Goal: Information Seeking & Learning: Check status

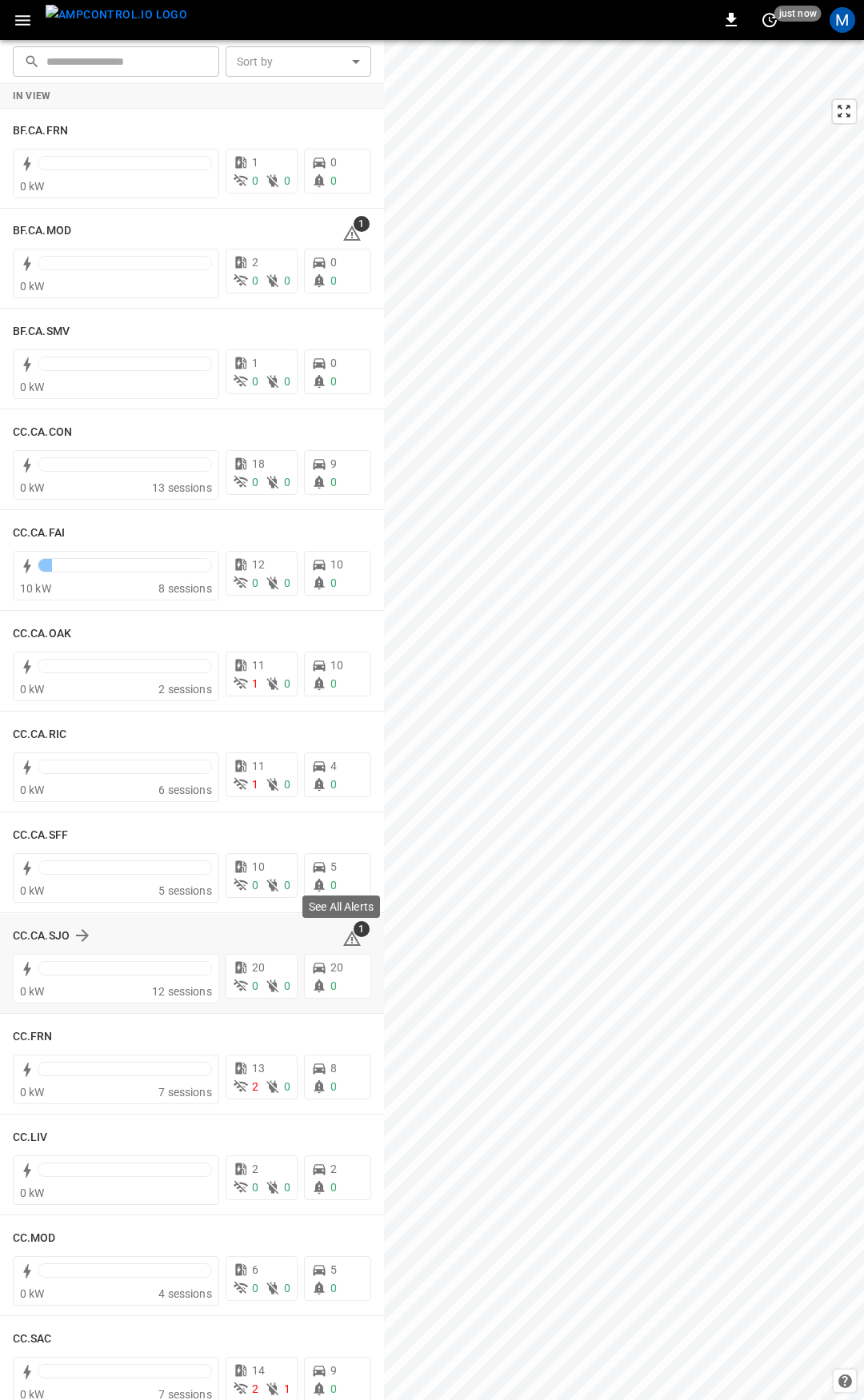
click at [348, 939] on icon at bounding box center [352, 938] width 19 height 19
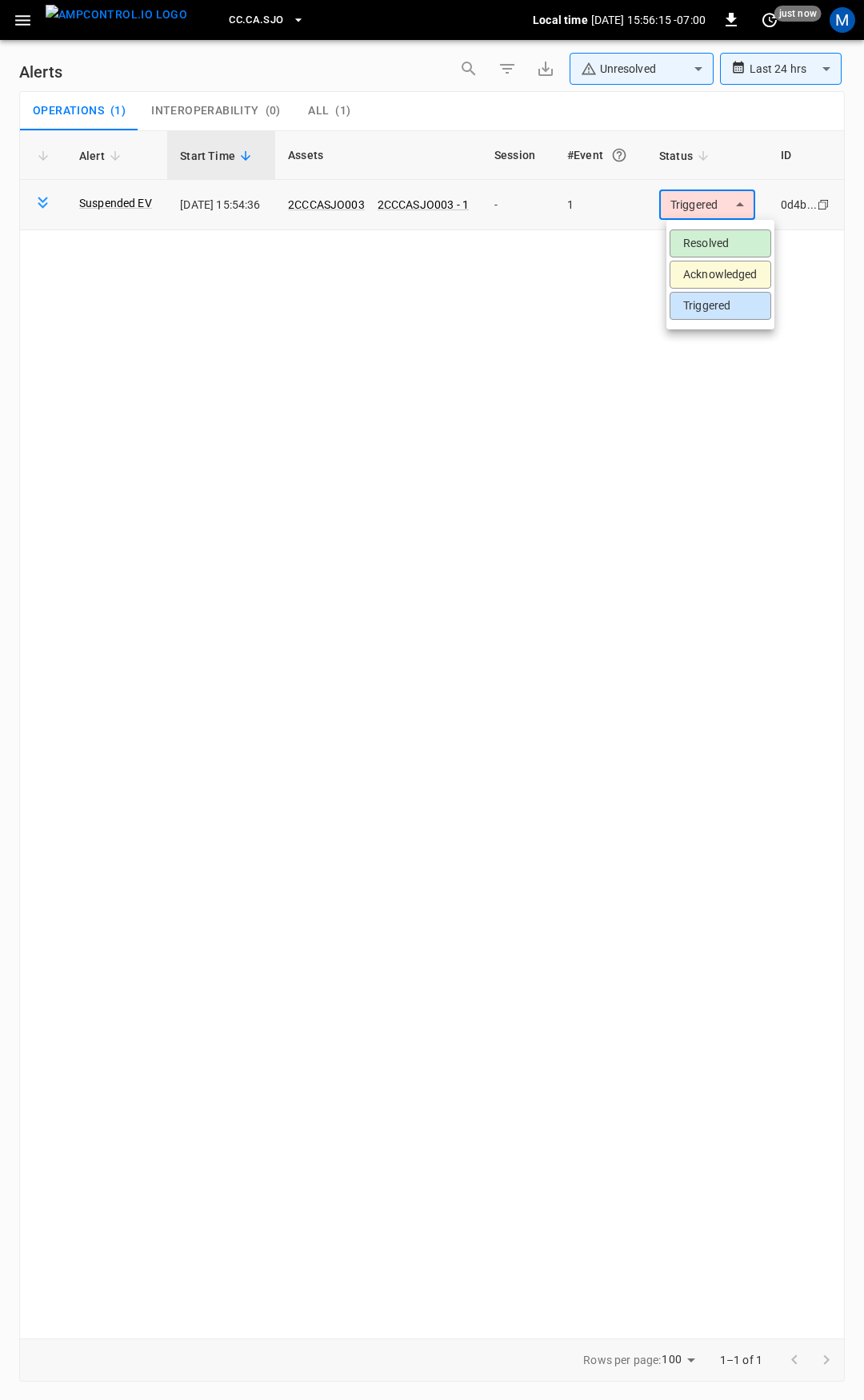
click at [741, 202] on body "**********" at bounding box center [432, 697] width 864 height 1394
click at [724, 236] on li "Resolved" at bounding box center [721, 243] width 102 height 28
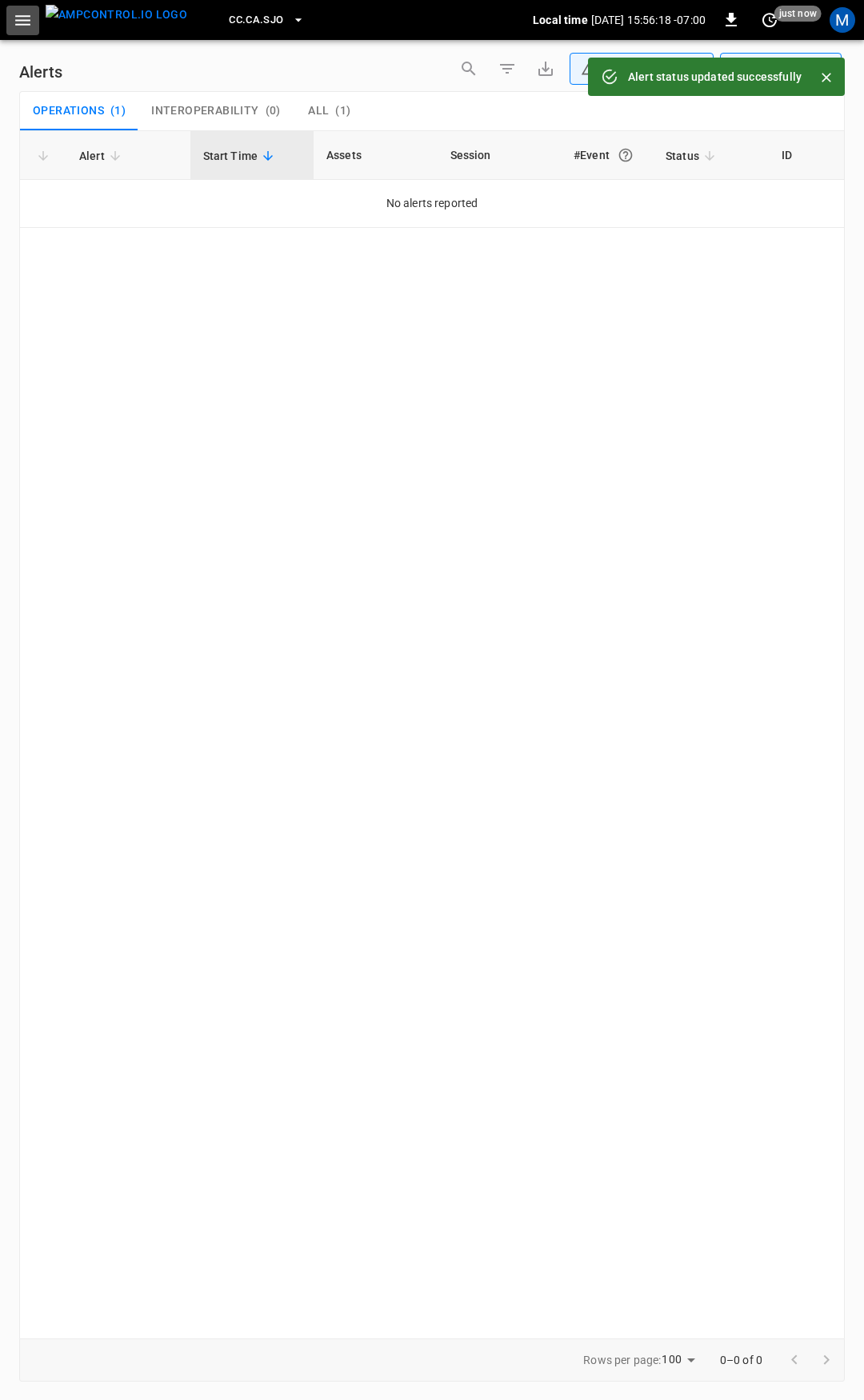
click at [29, 17] on icon "button" at bounding box center [23, 20] width 20 height 20
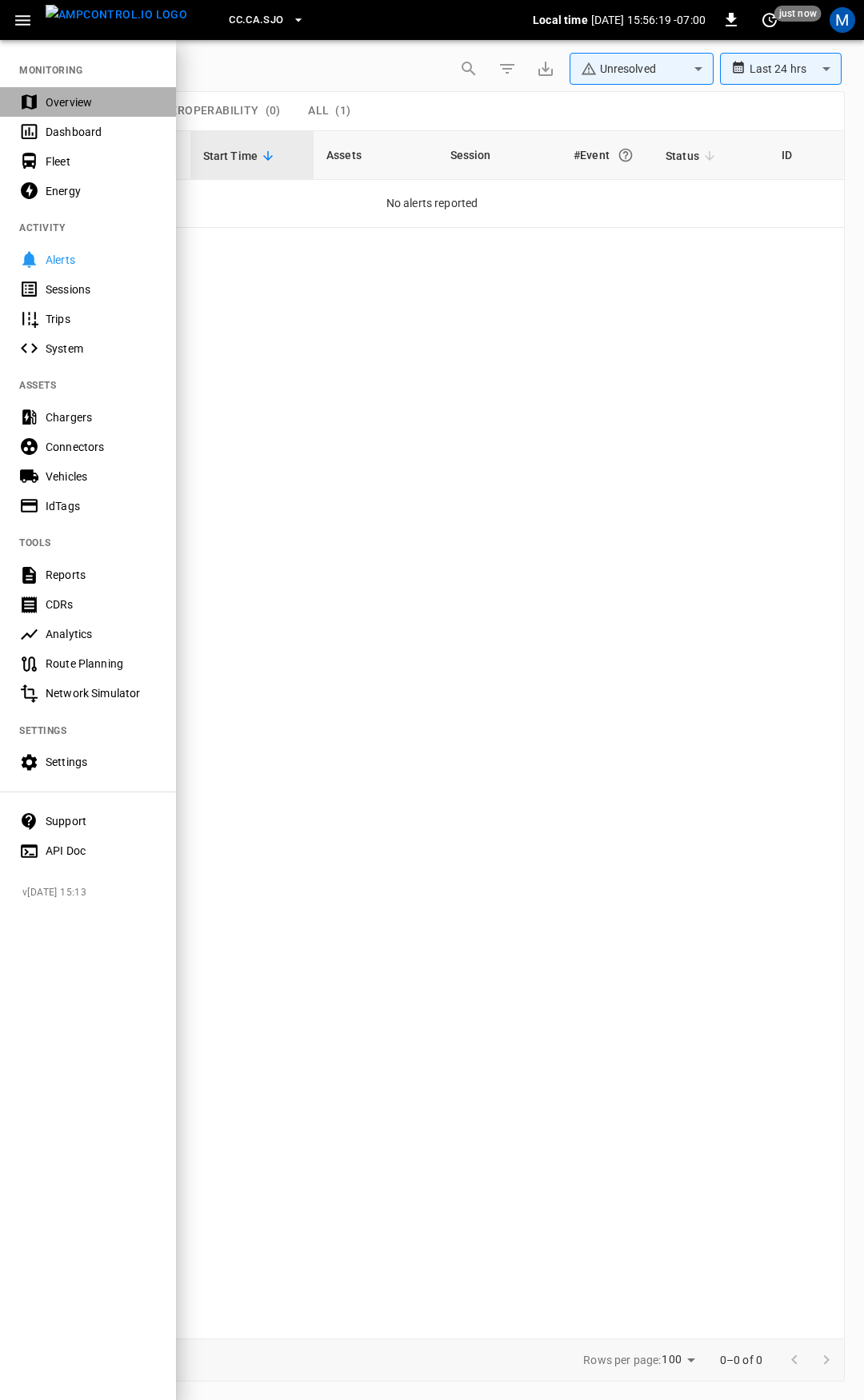
click at [94, 106] on div "Overview" at bounding box center [101, 102] width 111 height 16
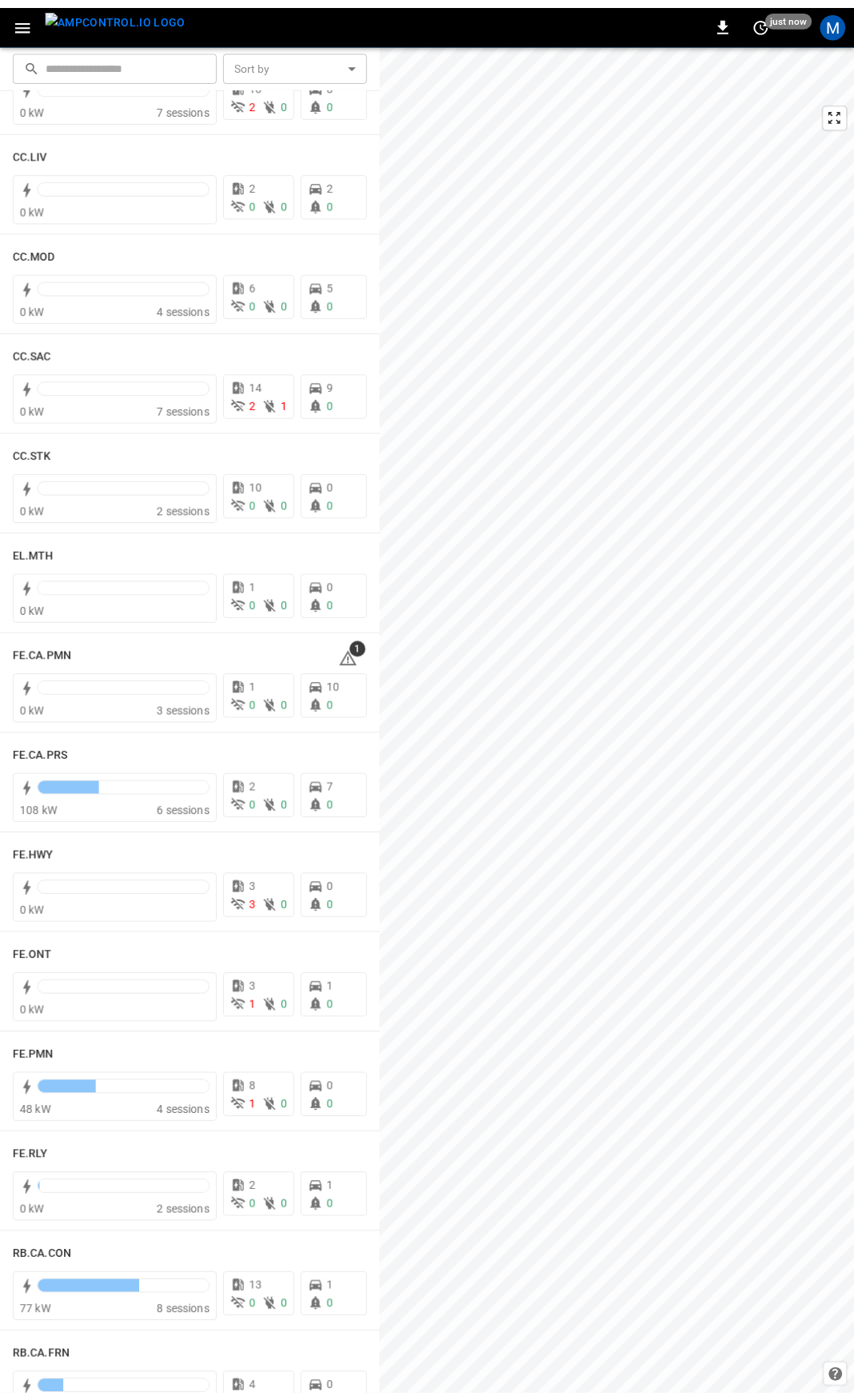
scroll to position [1124, 0]
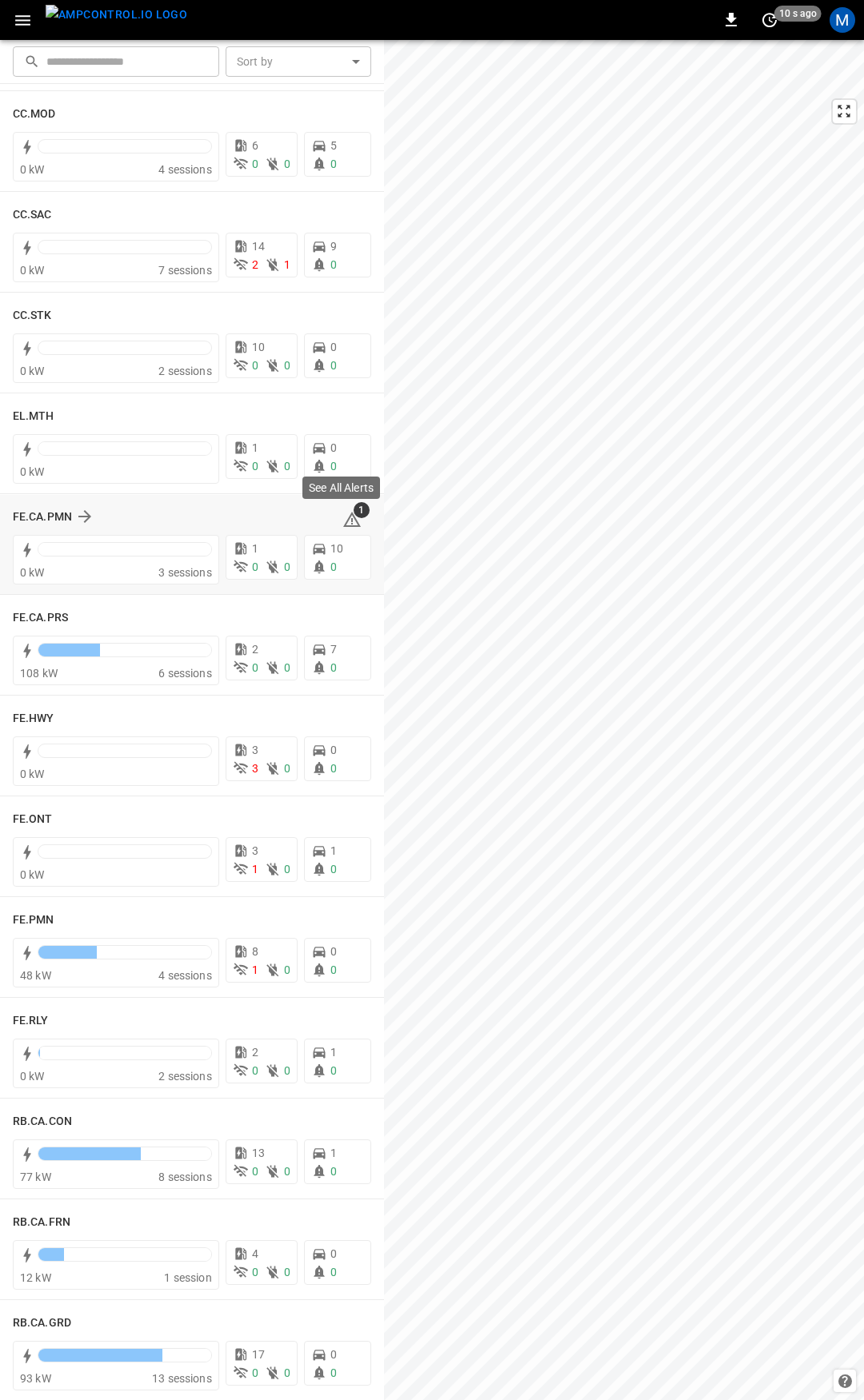
click at [347, 520] on icon at bounding box center [352, 519] width 18 height 15
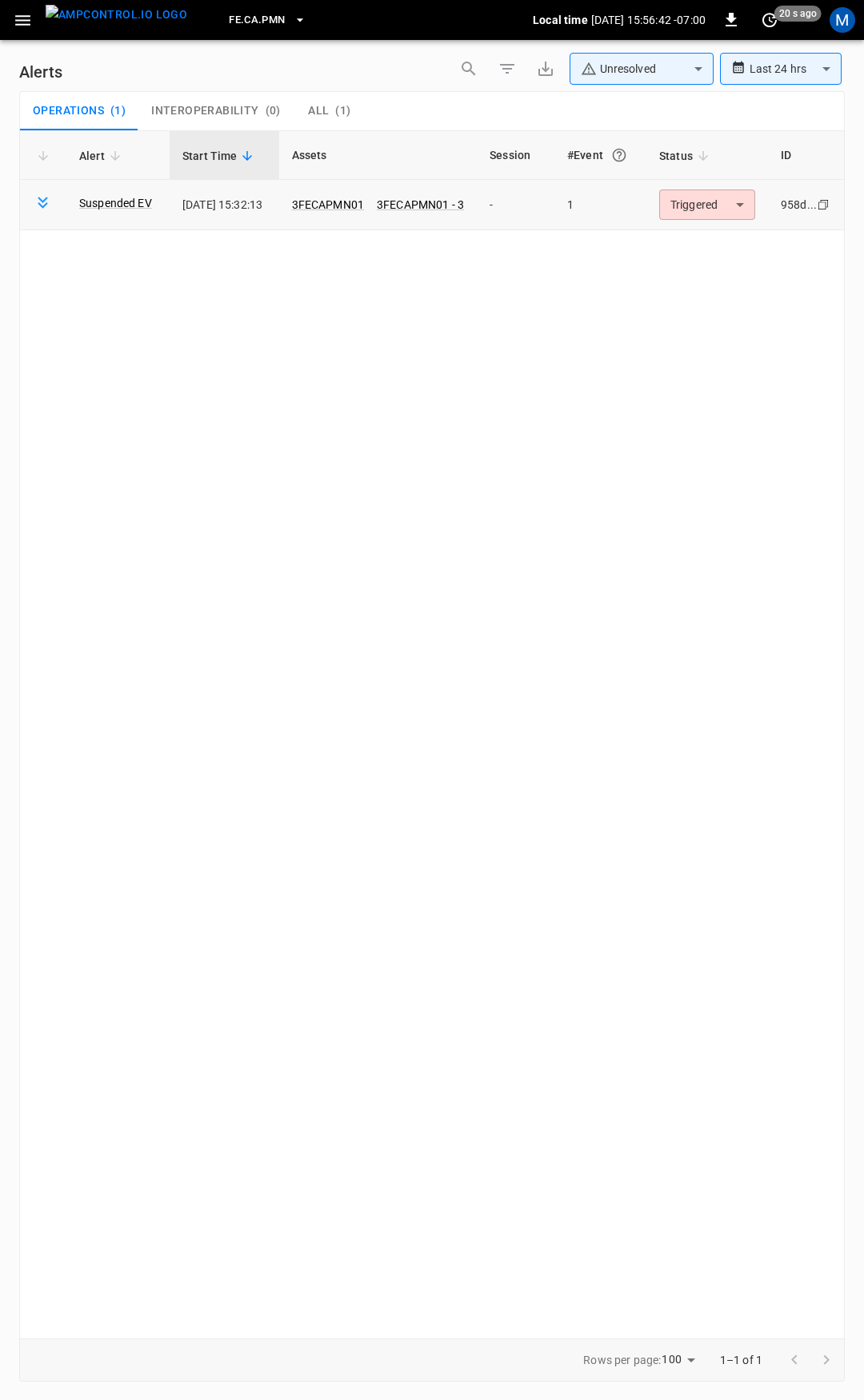
click at [715, 203] on body "**********" at bounding box center [432, 697] width 864 height 1394
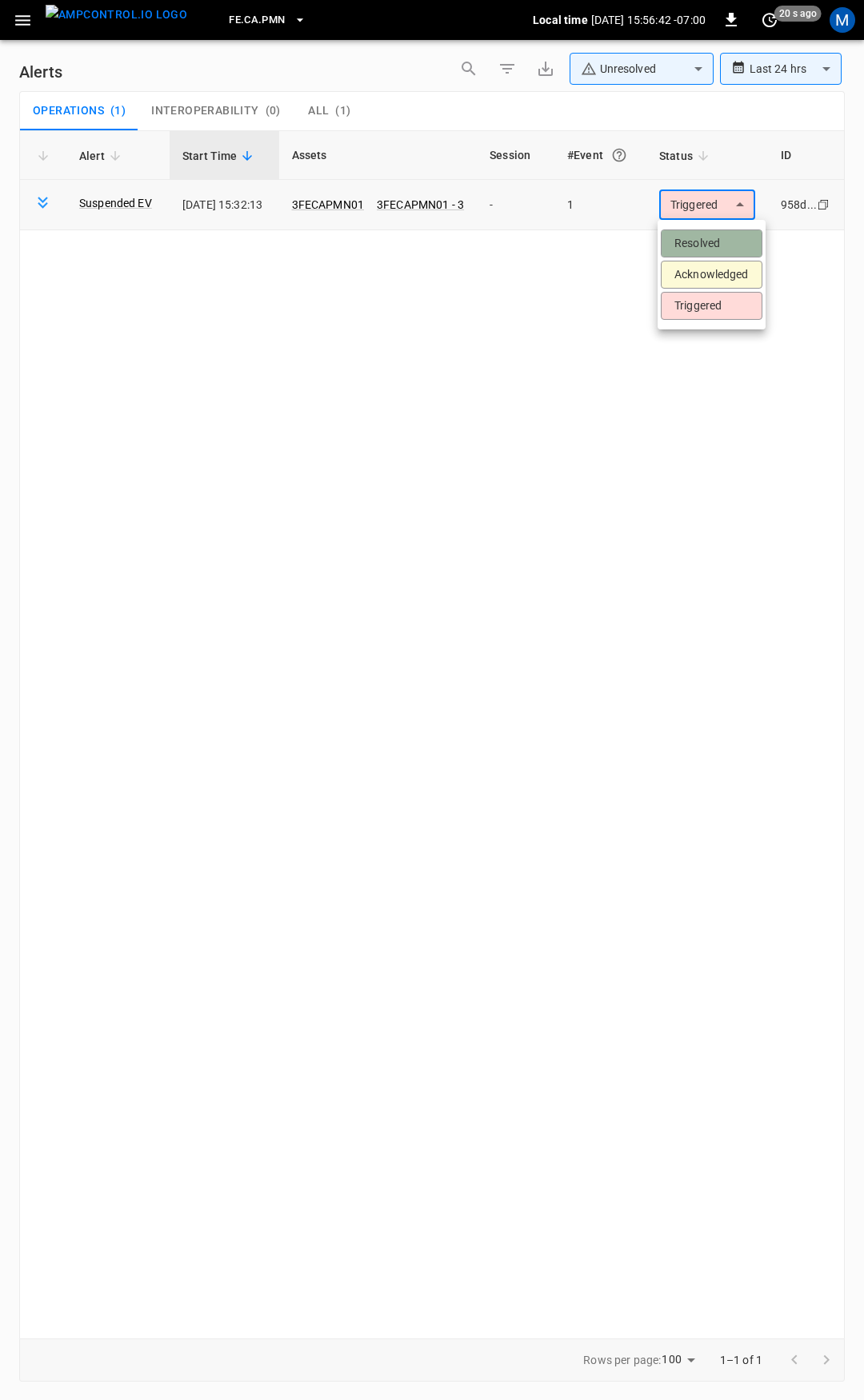
click at [723, 241] on li "Resolved" at bounding box center [712, 243] width 102 height 28
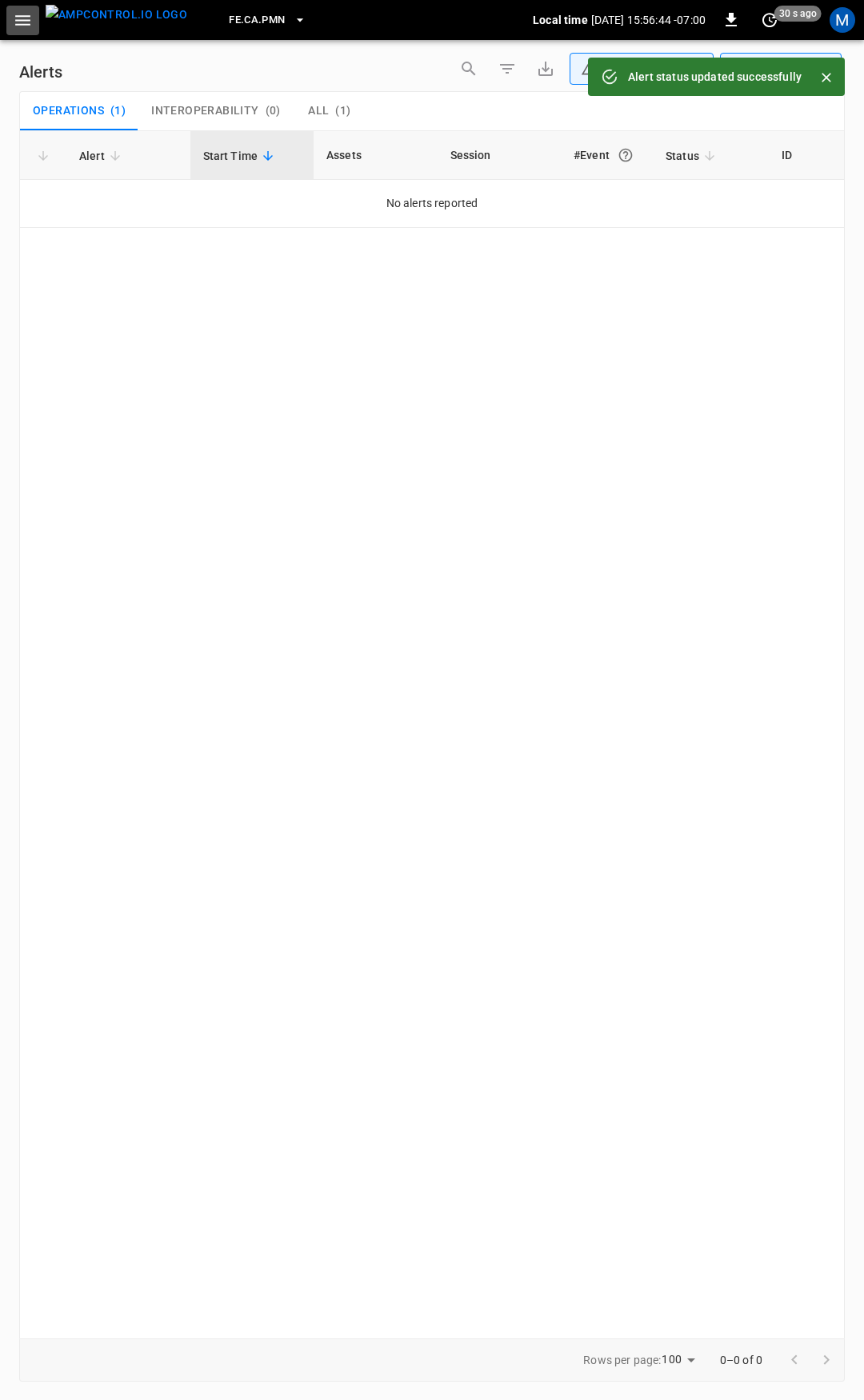
click at [19, 24] on icon "button" at bounding box center [23, 20] width 20 height 20
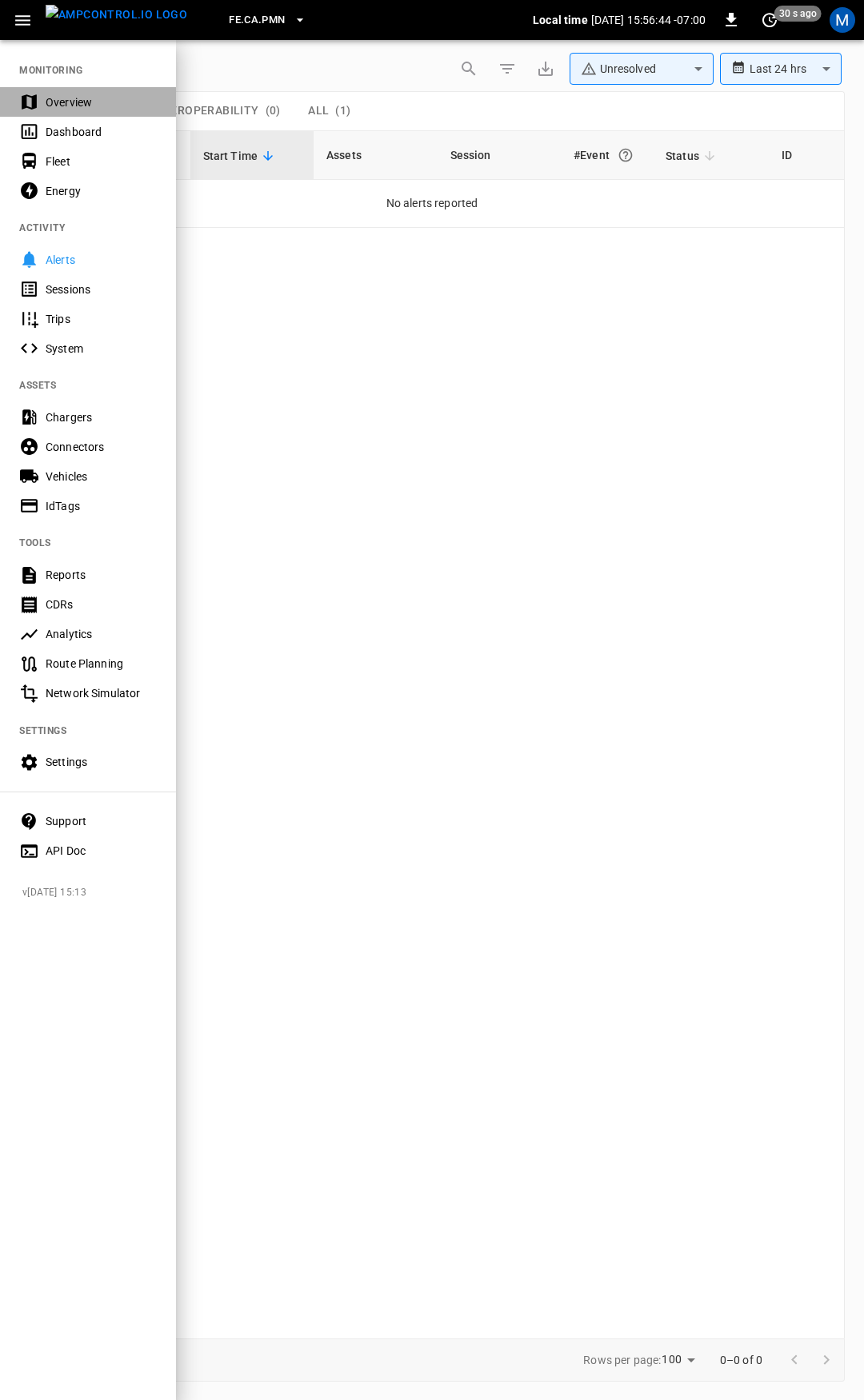
click at [71, 108] on div "Overview" at bounding box center [101, 102] width 111 height 16
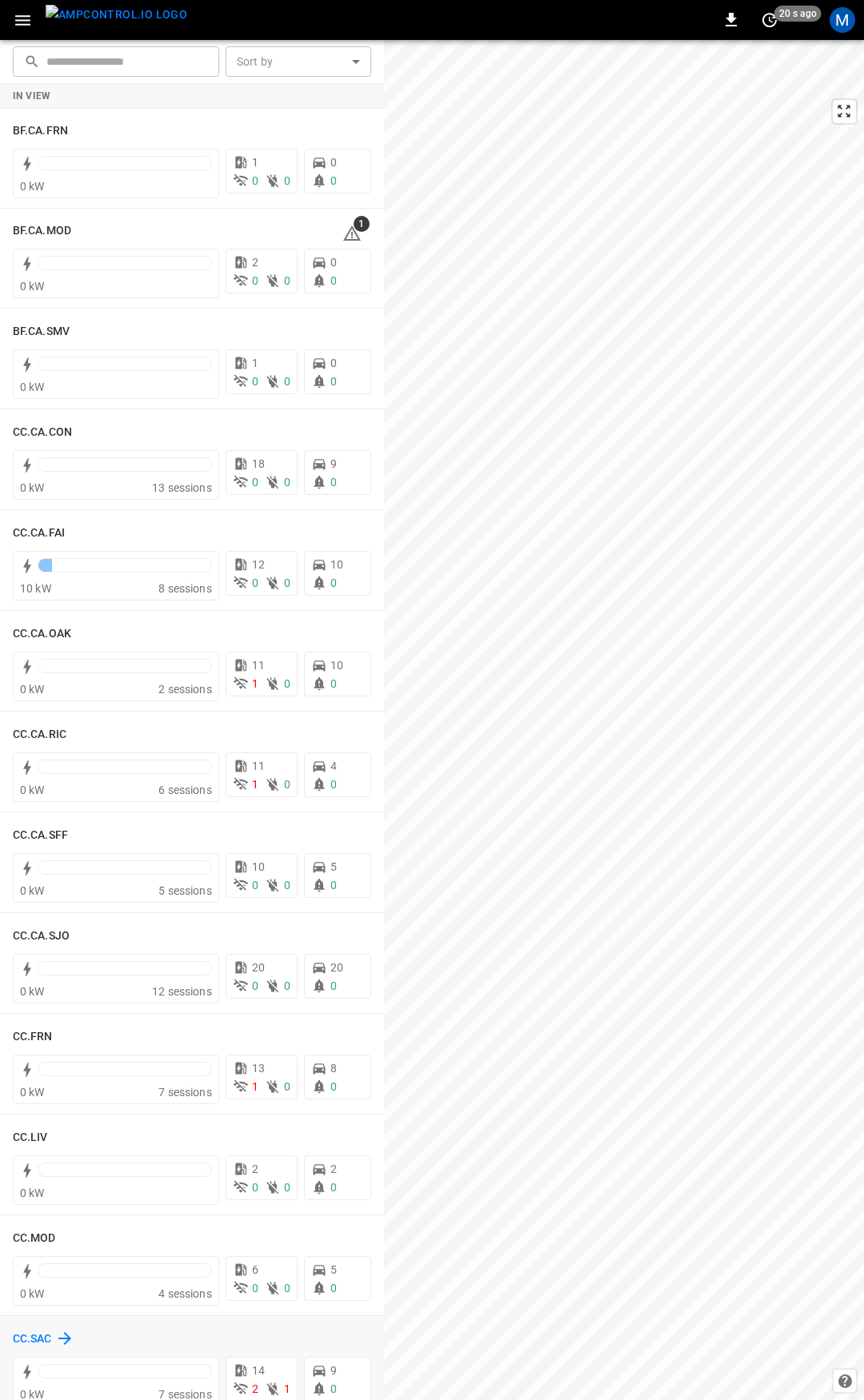
click at [29, 1331] on h6 "CC.SAC" at bounding box center [33, 1339] width 40 height 18
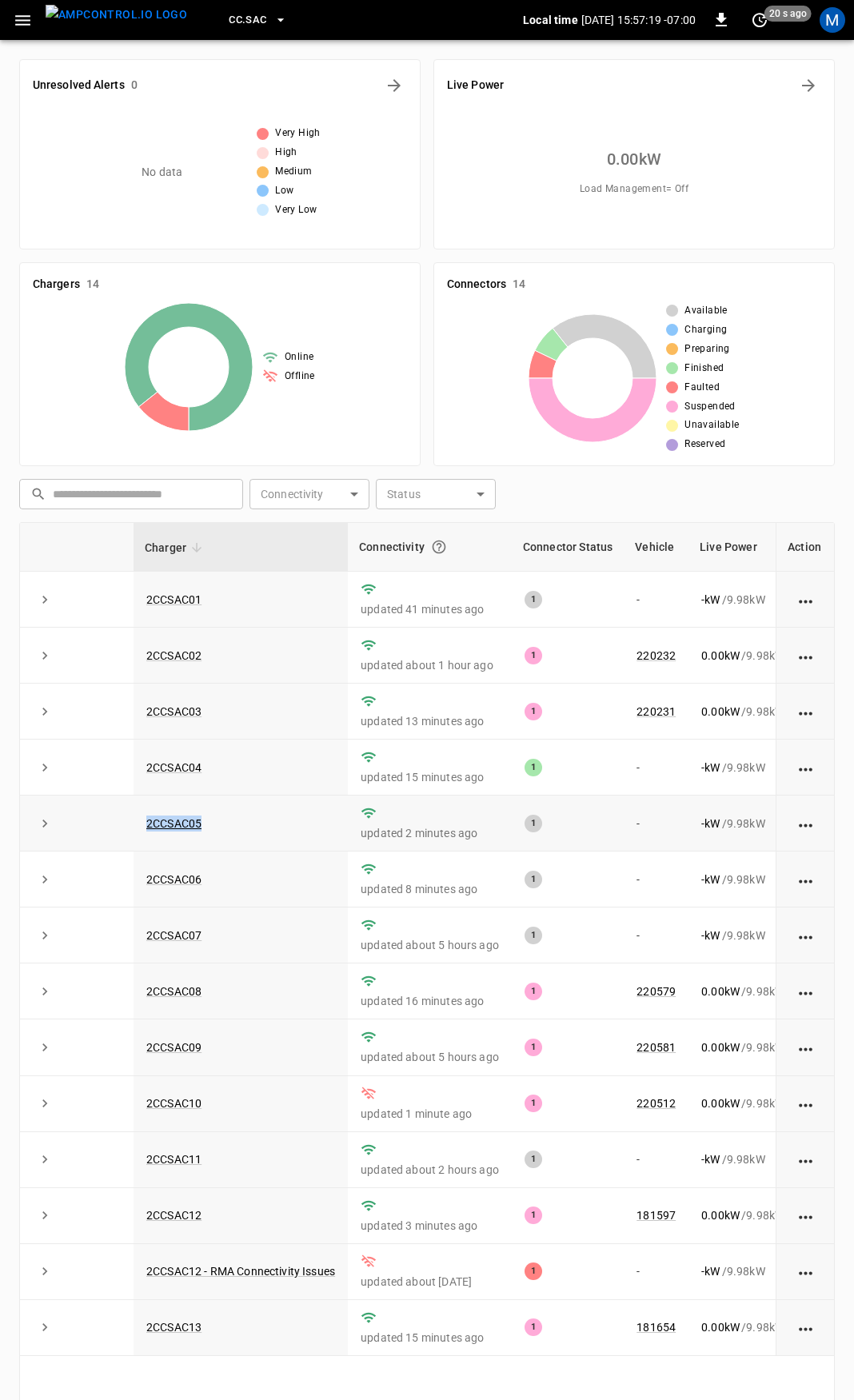
drag, startPoint x: 216, startPoint y: 837, endPoint x: 145, endPoint y: 838, distance: 71.0
click at [145, 838] on td "2CCSAC05" at bounding box center [240, 823] width 214 height 56
copy link "2CCSAC05"
click at [173, 829] on link "2CCSAC05" at bounding box center [173, 823] width 61 height 19
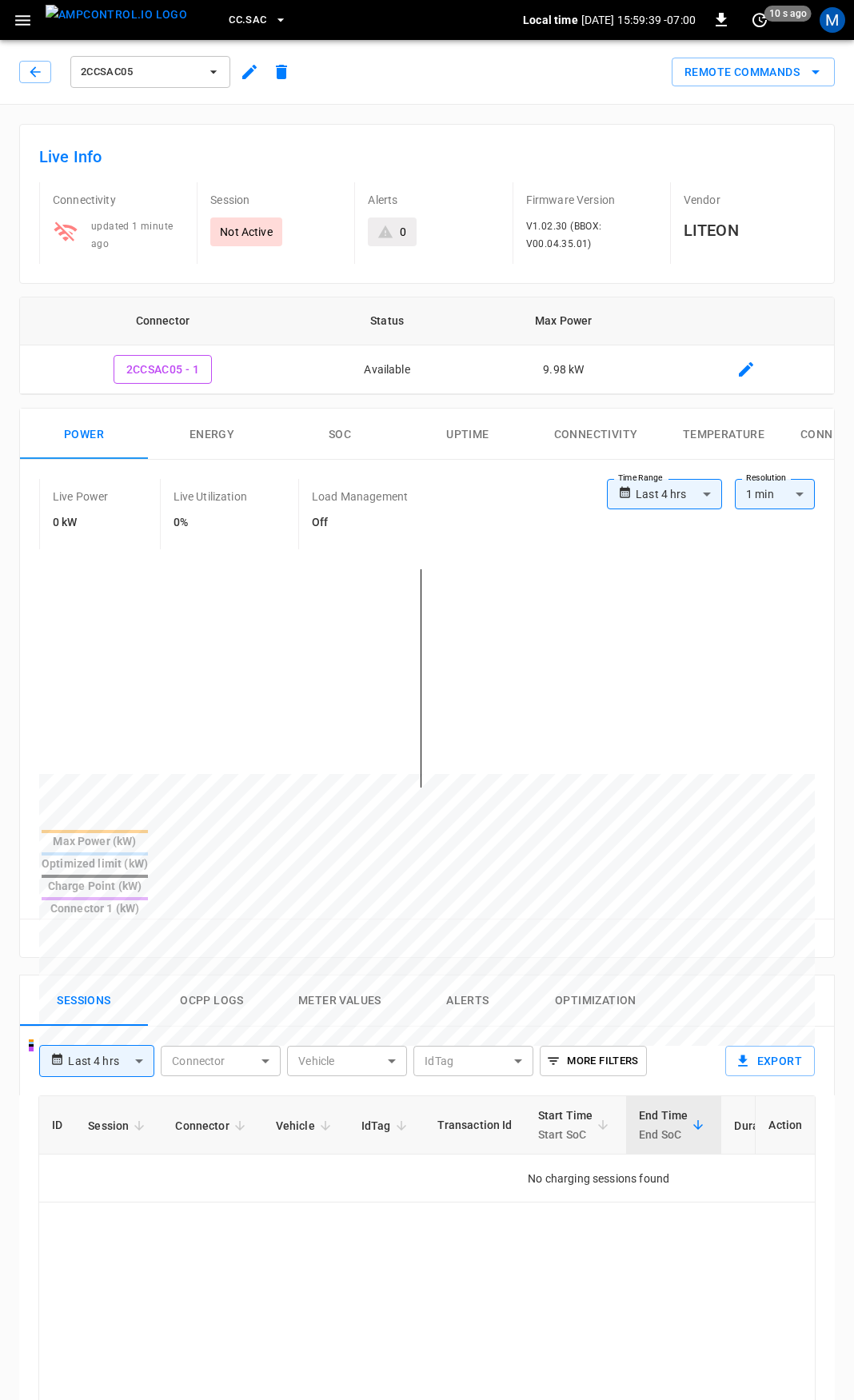
click at [426, 137] on div "Live Info Connectivity updated 1 minute ago Session Not Active Alerts 0 Firmwar…" at bounding box center [426, 204] width 815 height 160
click at [426, 137] on div "Live Info Connectivity updated 2 minutes ago Session Not Active Alerts 0 Firmwa…" at bounding box center [426, 204] width 815 height 160
click at [29, 23] on icon "button" at bounding box center [23, 20] width 20 height 20
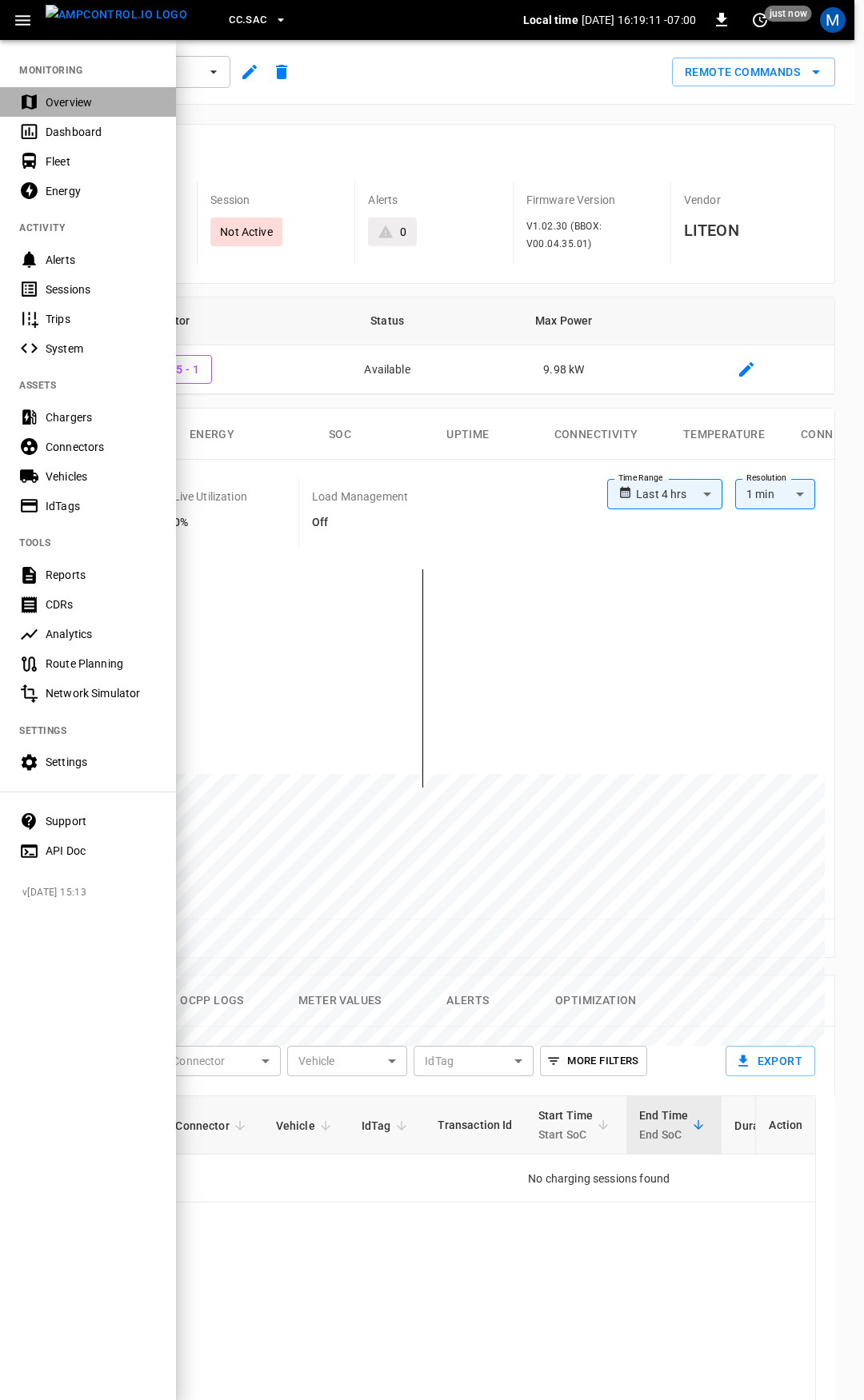
click at [69, 97] on div "Overview" at bounding box center [101, 102] width 111 height 16
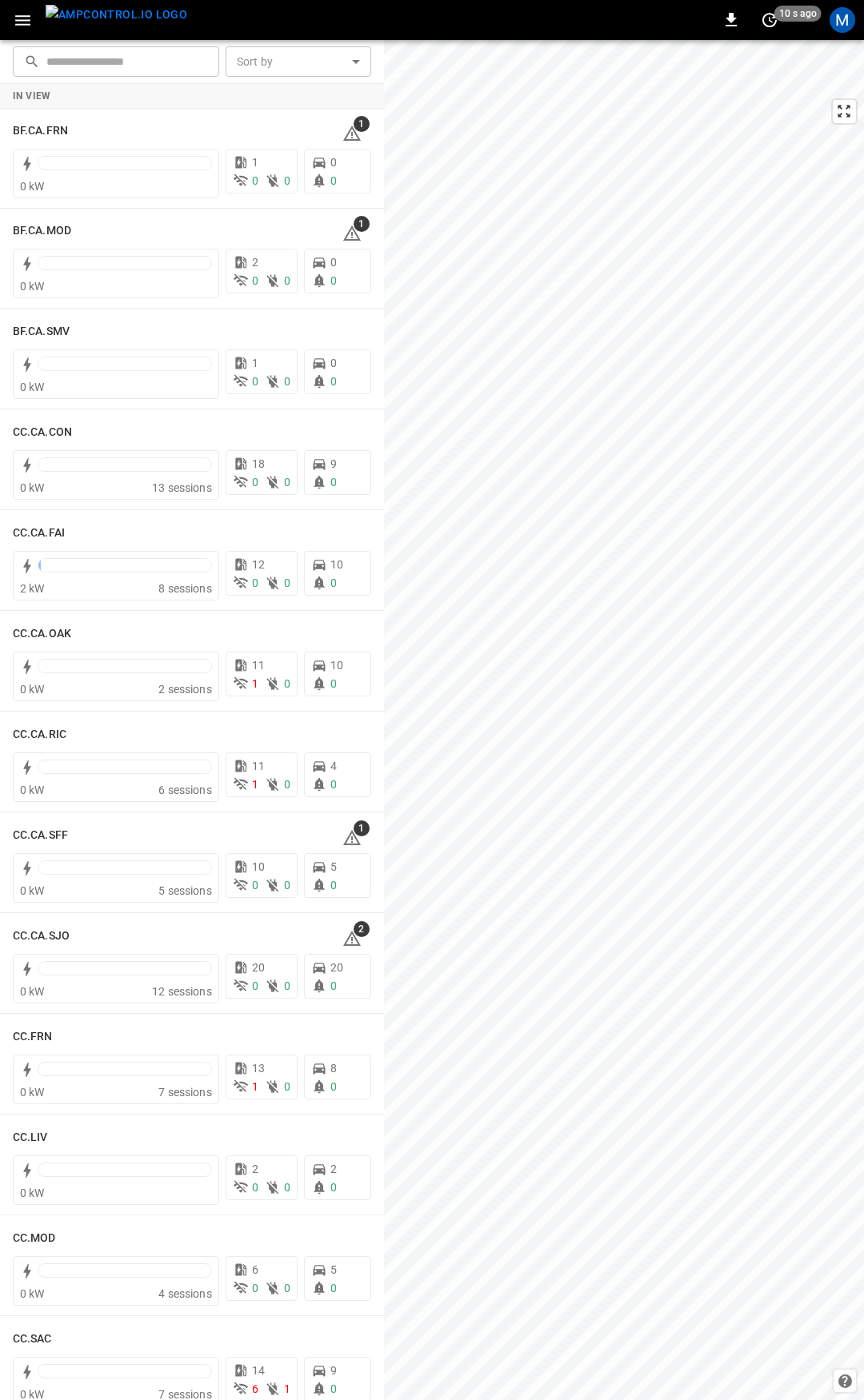
drag, startPoint x: 341, startPoint y: 136, endPoint x: 380, endPoint y: 191, distance: 67.4
click at [354, 829] on span "1" at bounding box center [361, 828] width 16 height 16
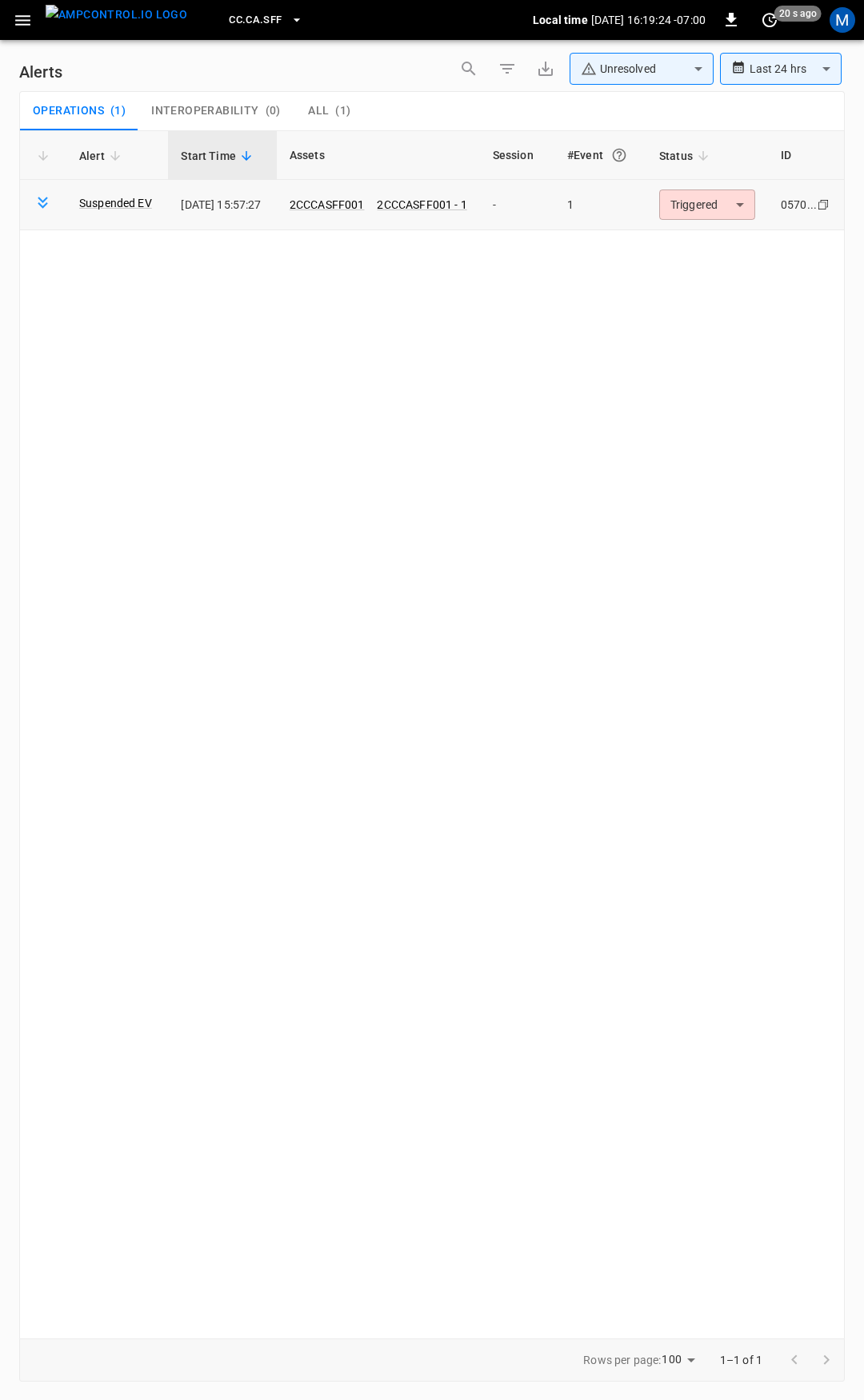
click at [717, 203] on body "**********" at bounding box center [432, 697] width 864 height 1394
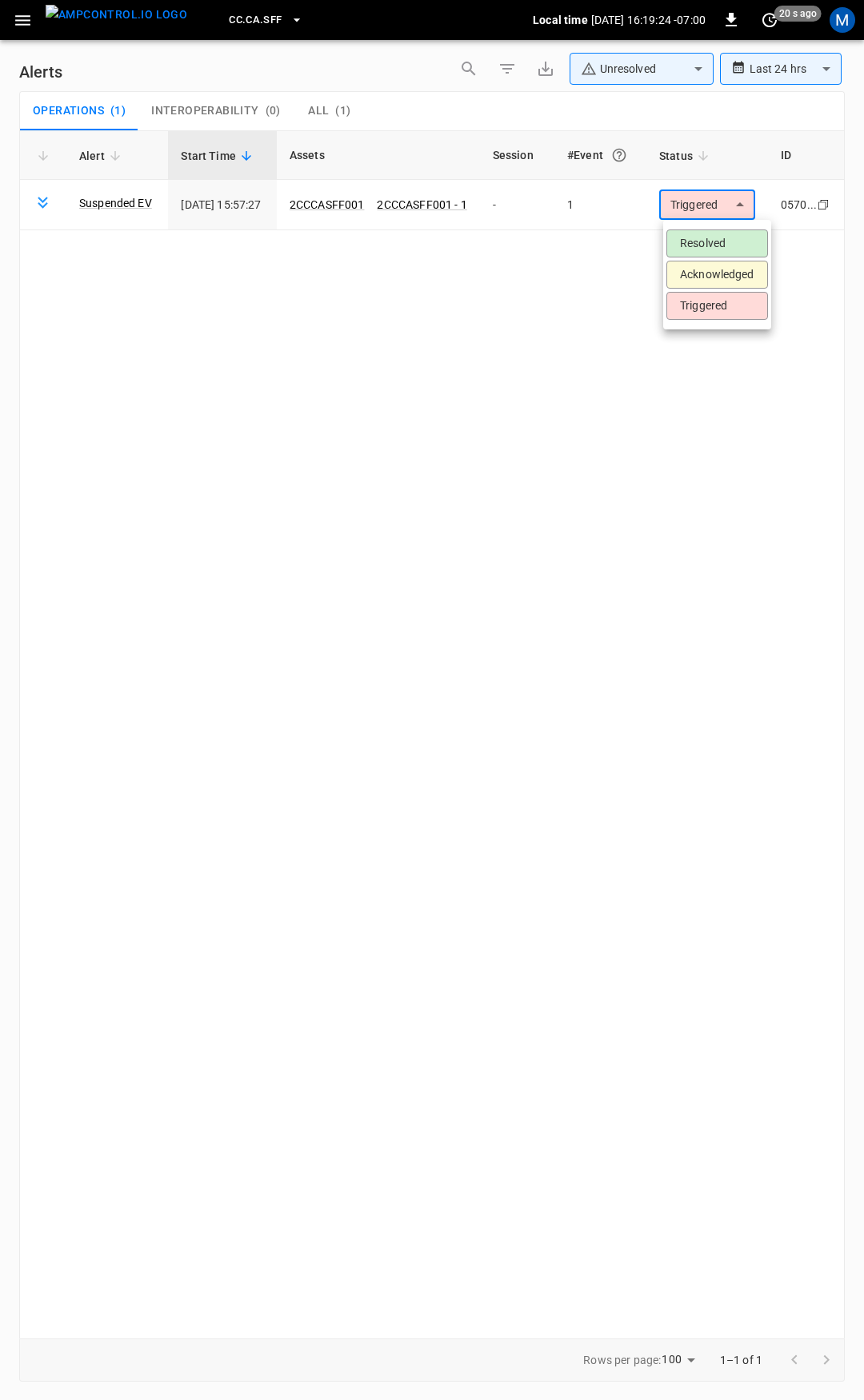
click at [719, 250] on li "Resolved" at bounding box center [717, 243] width 102 height 28
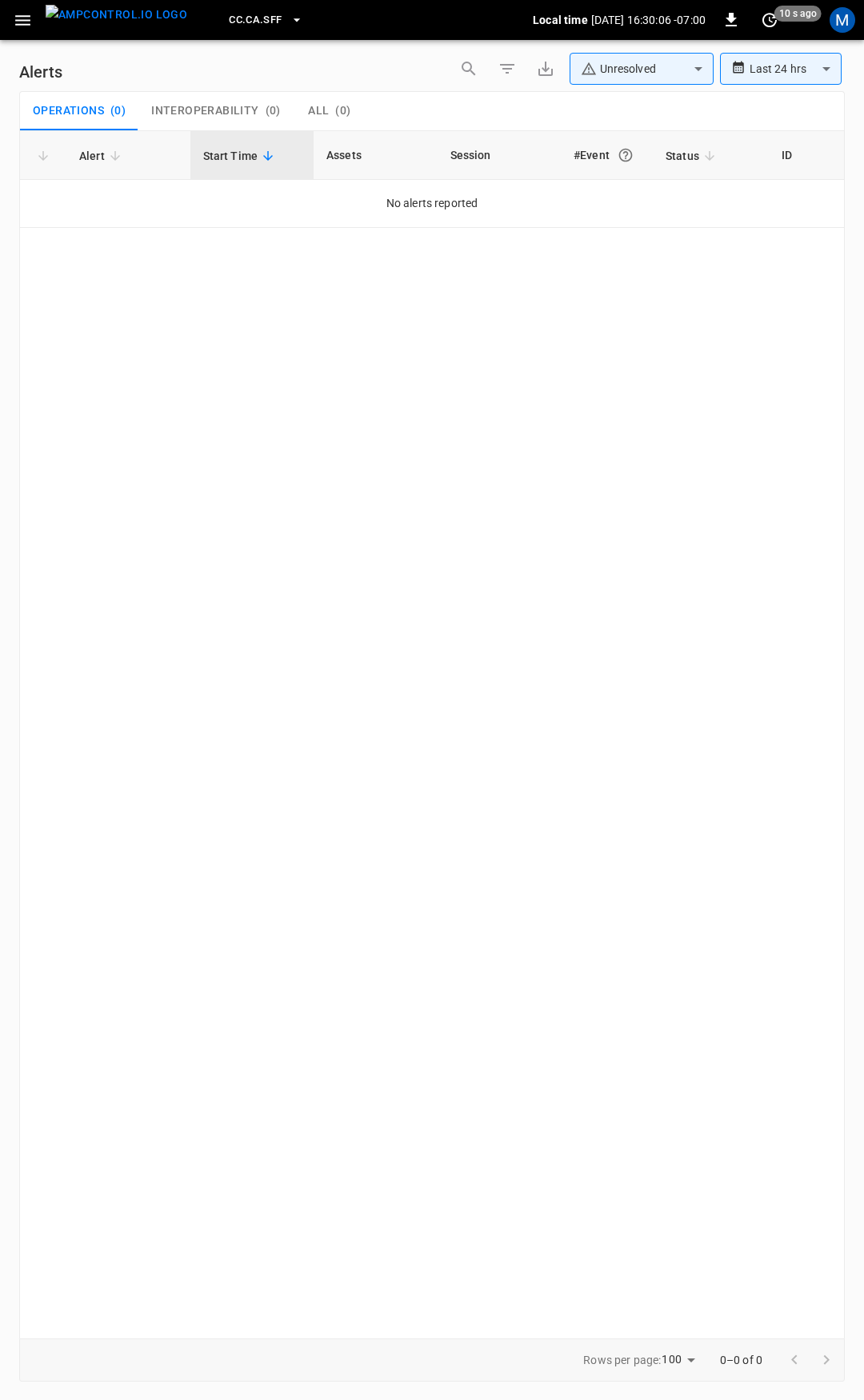
click at [22, 23] on icon "button" at bounding box center [23, 20] width 20 height 20
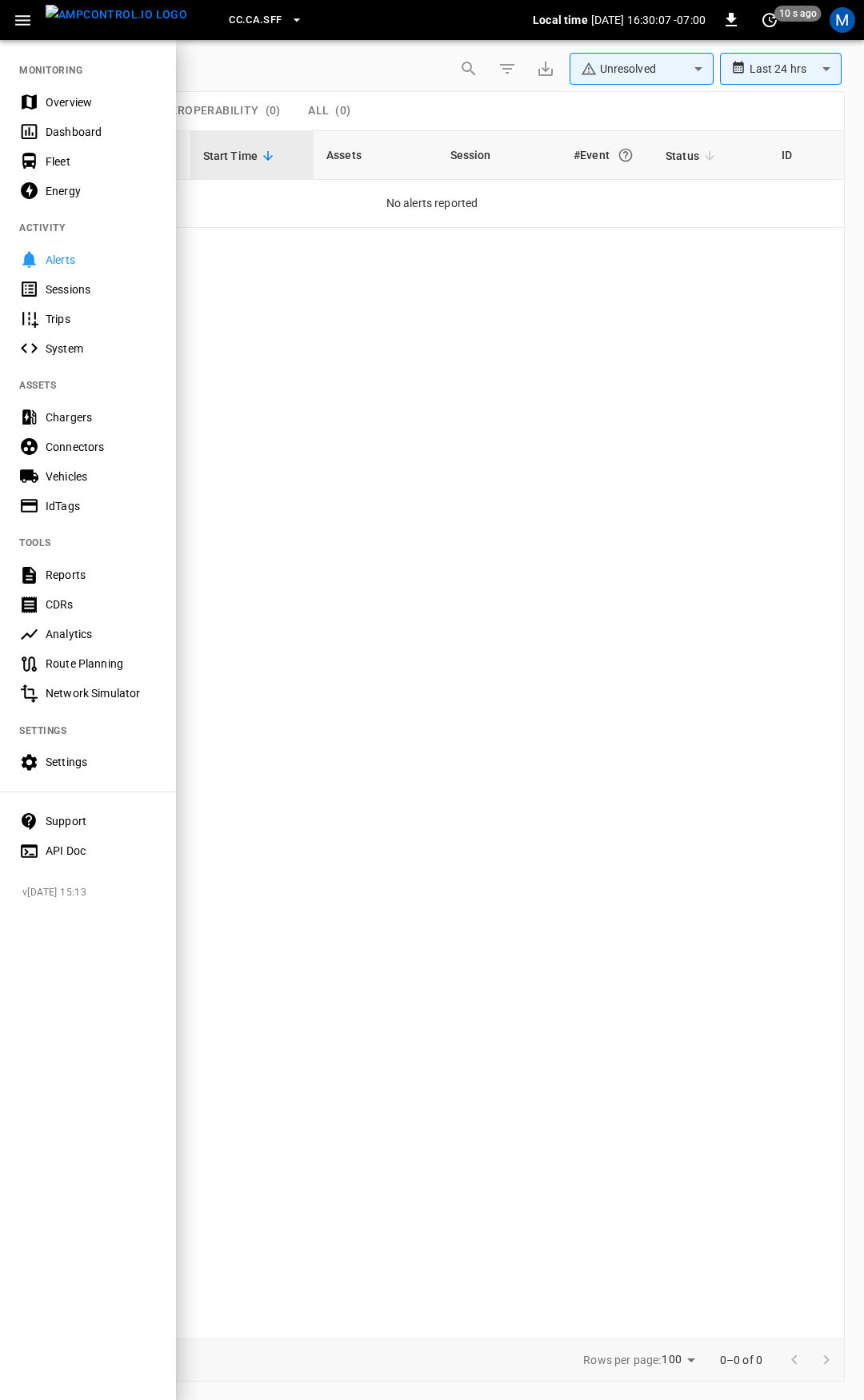
click at [71, 97] on div "Overview" at bounding box center [101, 102] width 111 height 16
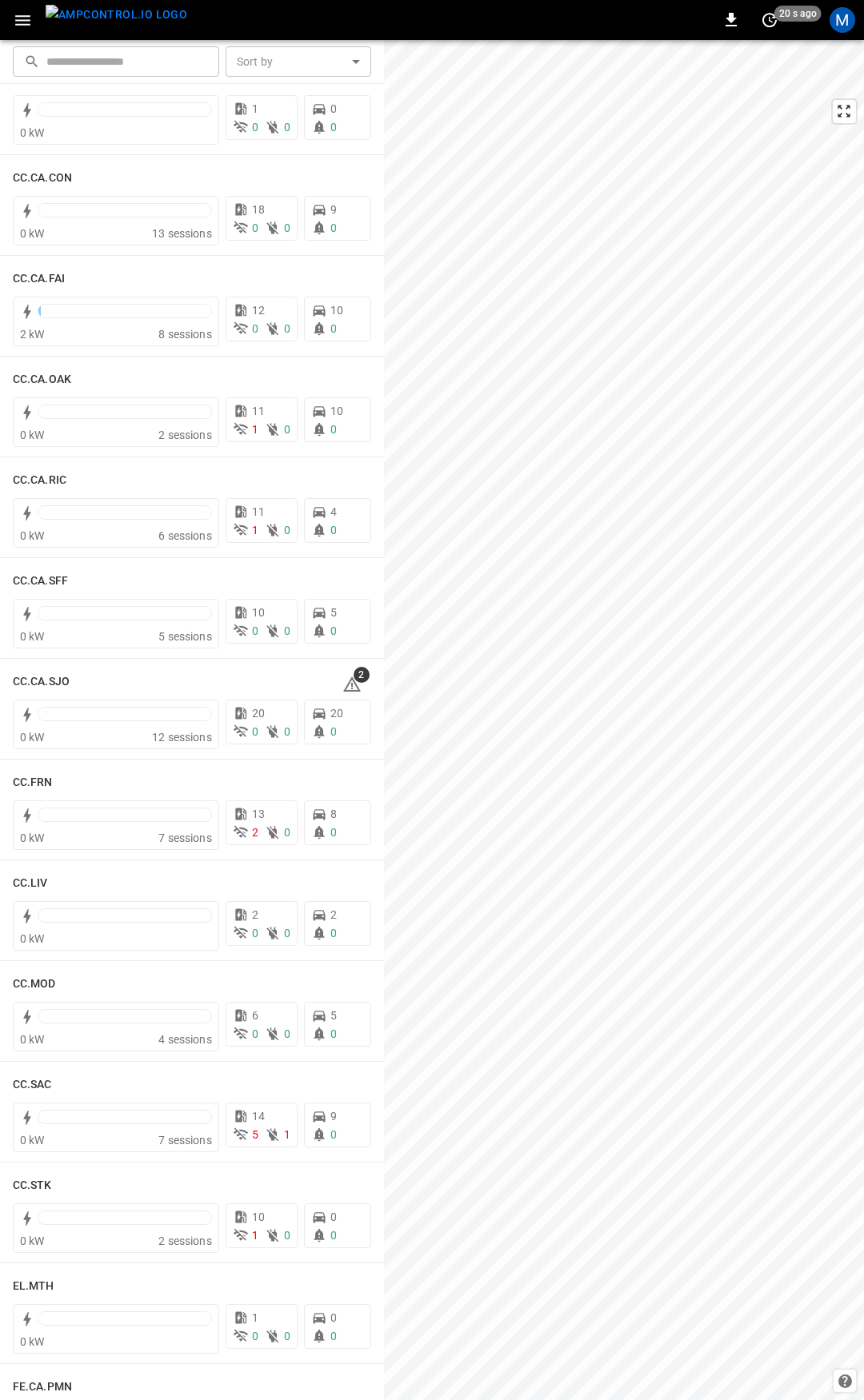
scroll to position [350, 0]
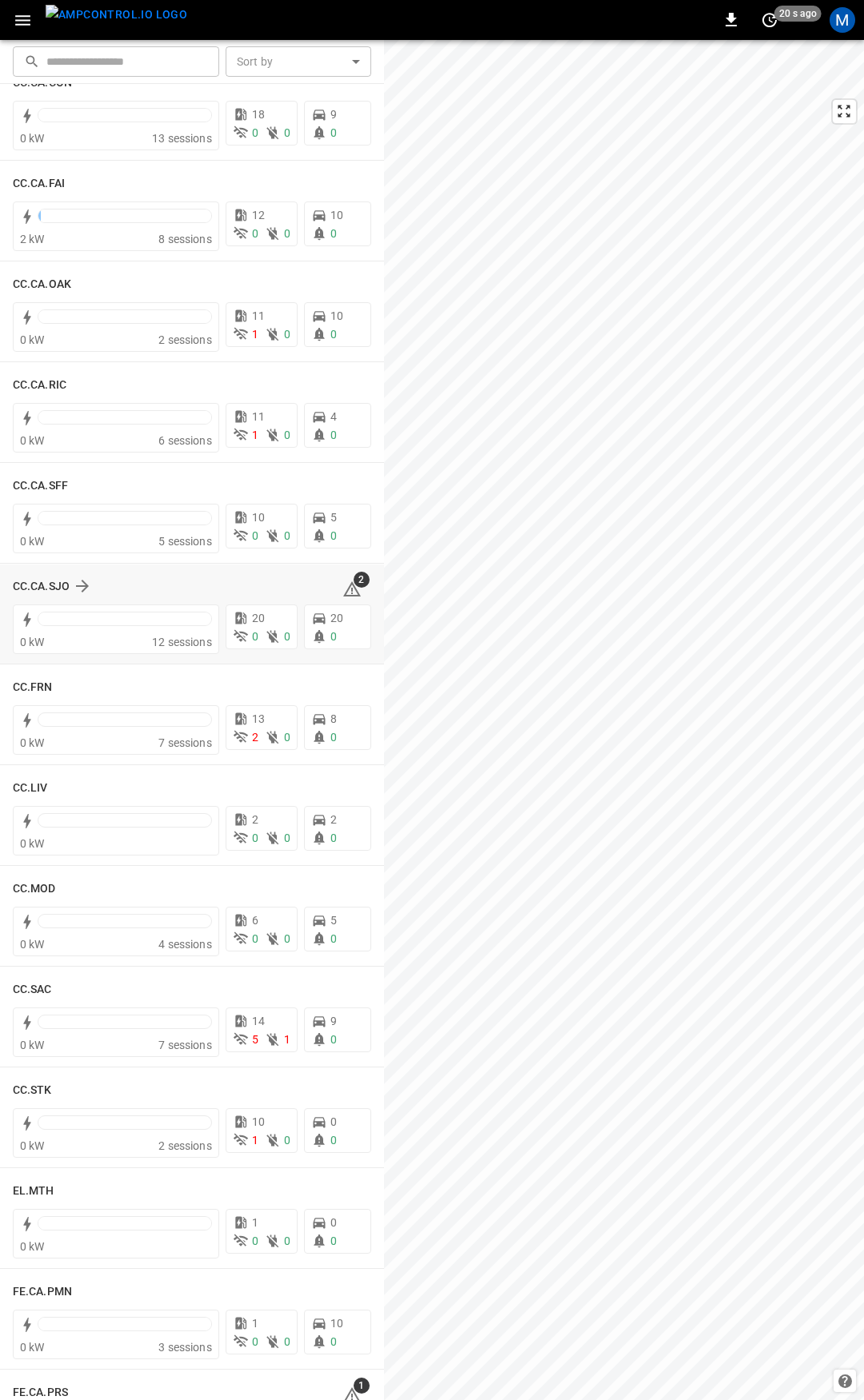
click at [345, 586] on icon at bounding box center [352, 589] width 18 height 15
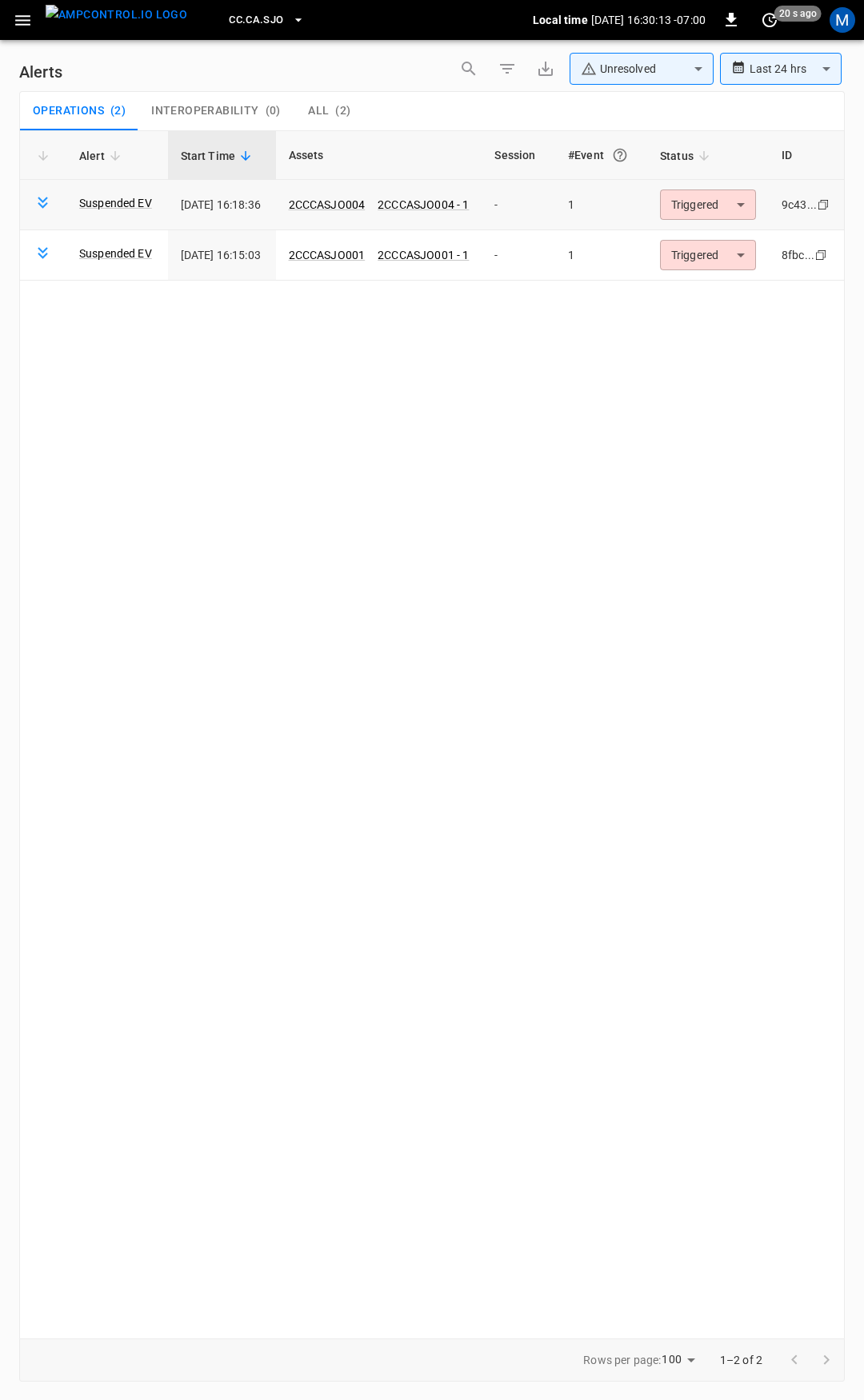
click at [715, 205] on body "**********" at bounding box center [432, 697] width 864 height 1394
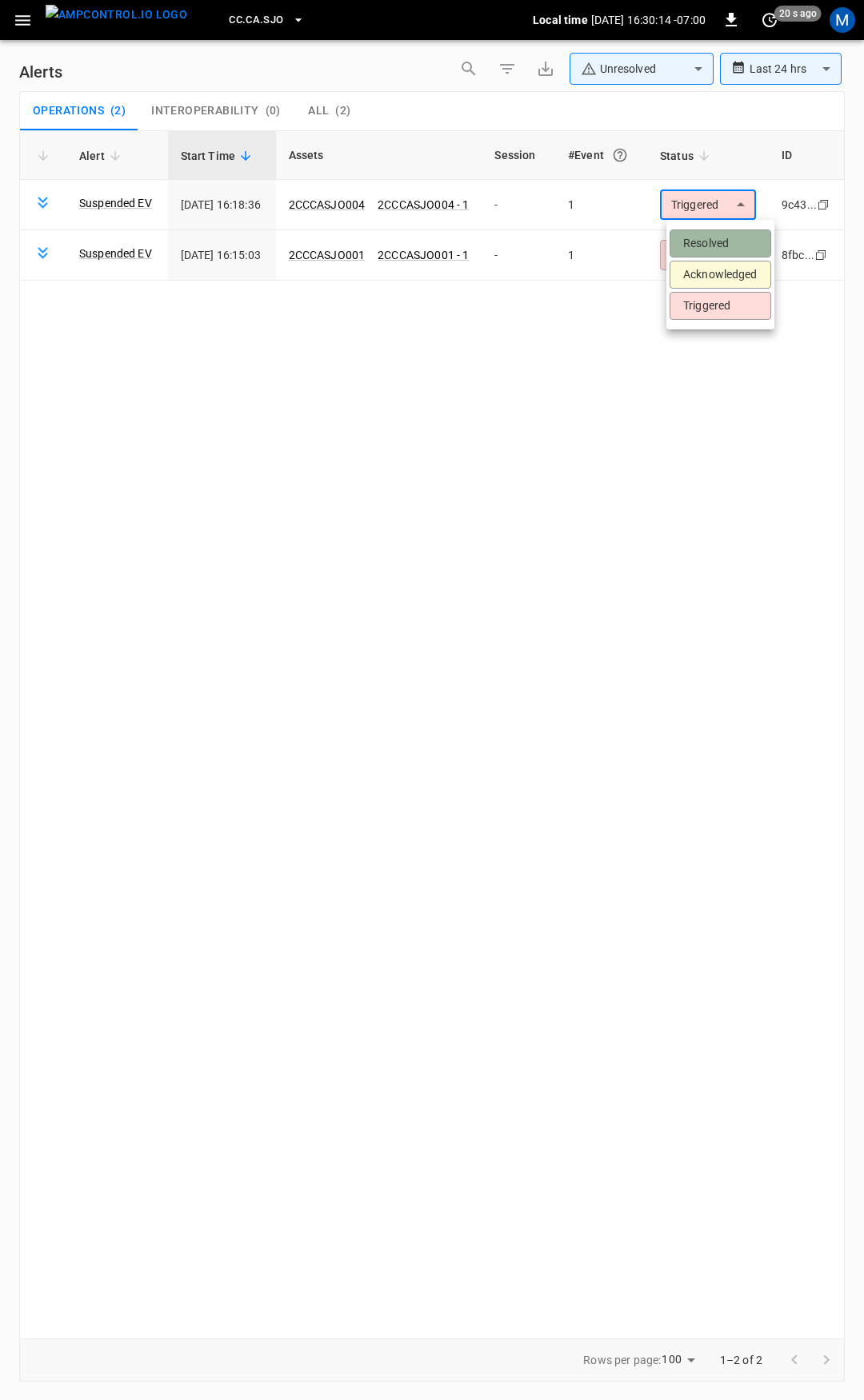
click at [723, 236] on li "Resolved" at bounding box center [721, 243] width 102 height 28
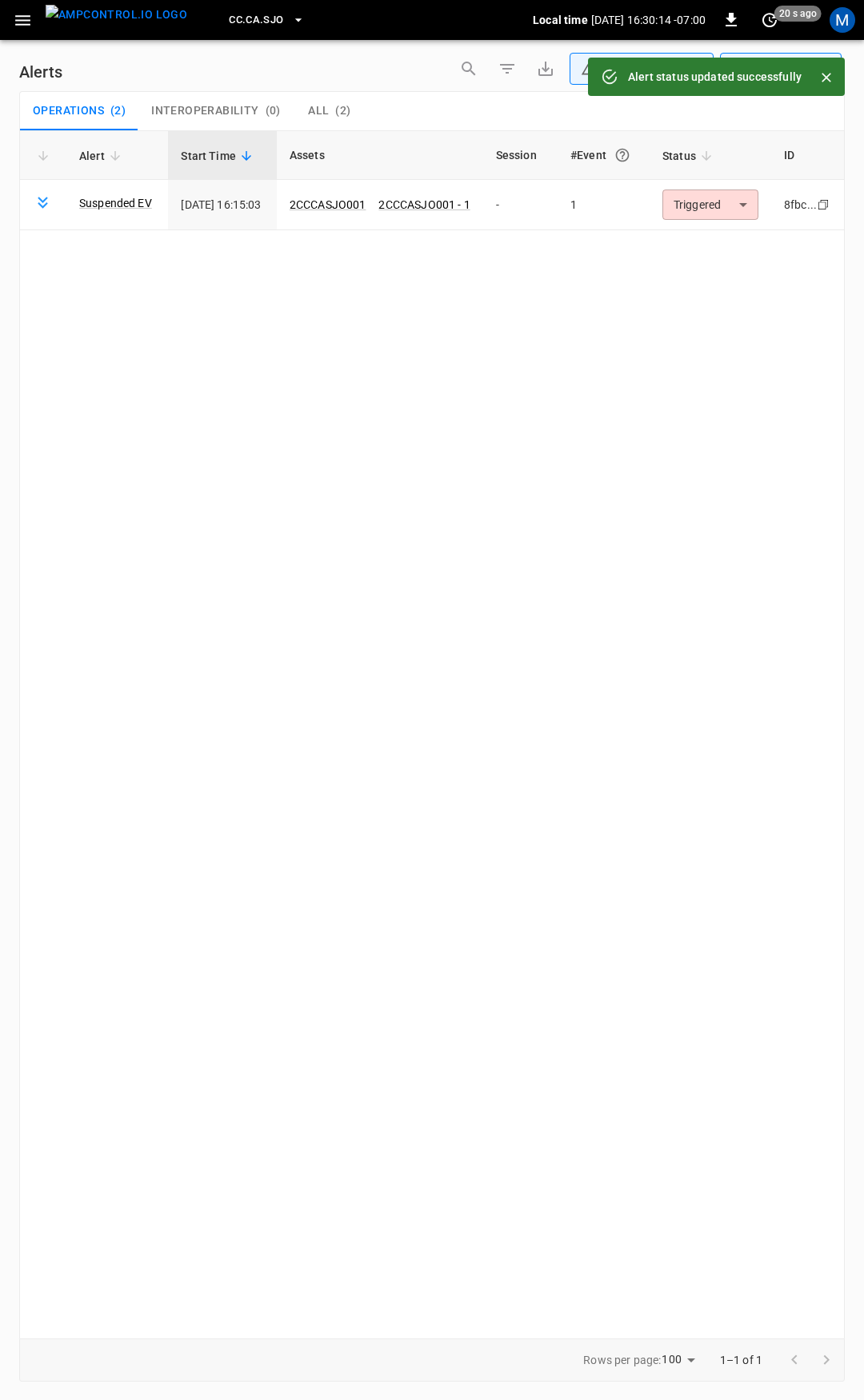
click at [729, 201] on body "**********" at bounding box center [432, 697] width 864 height 1394
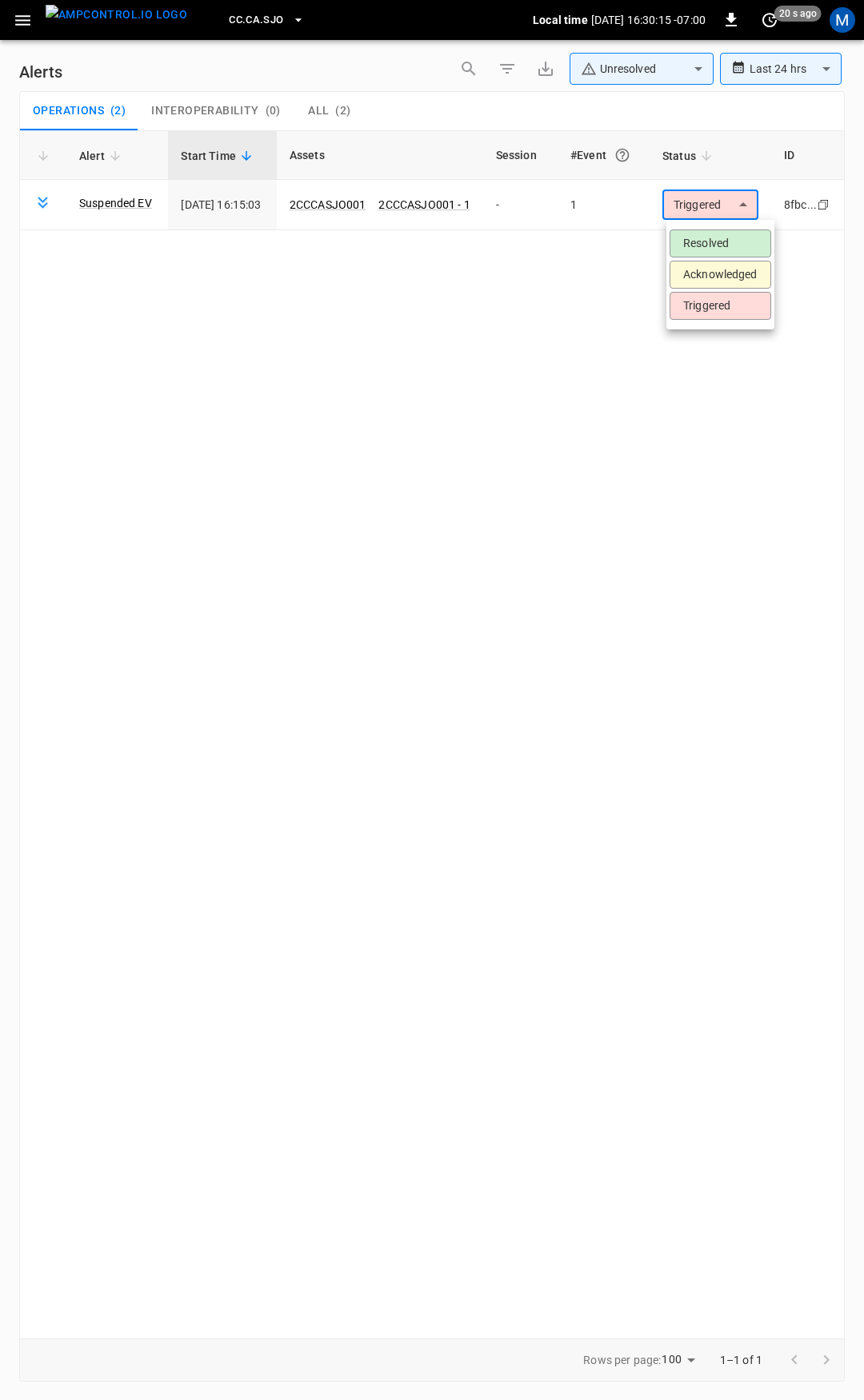
click at [731, 245] on li "Resolved" at bounding box center [721, 243] width 102 height 28
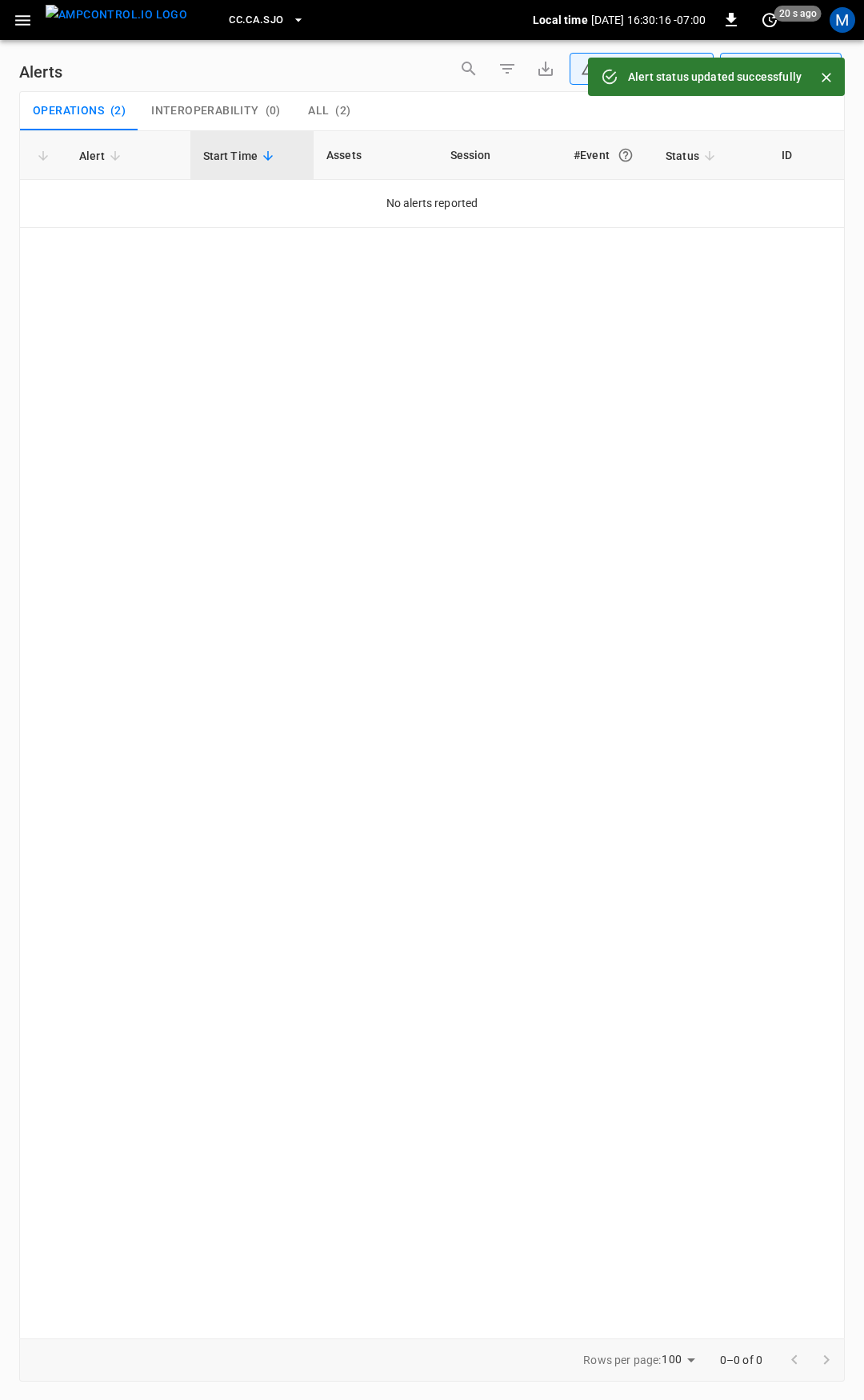
click at [24, 27] on icon "button" at bounding box center [23, 20] width 20 height 20
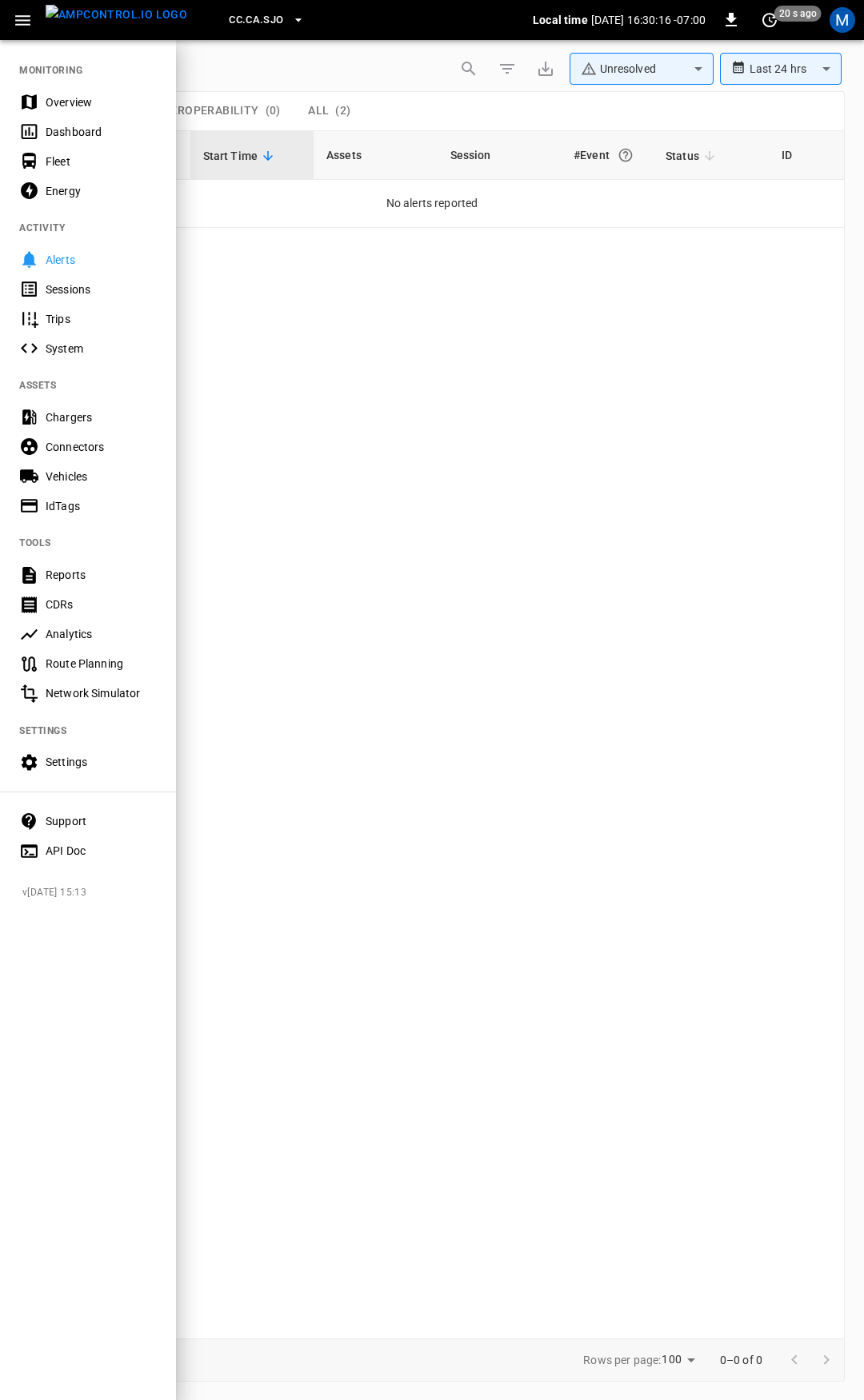
click at [80, 103] on div "Overview" at bounding box center [101, 102] width 111 height 16
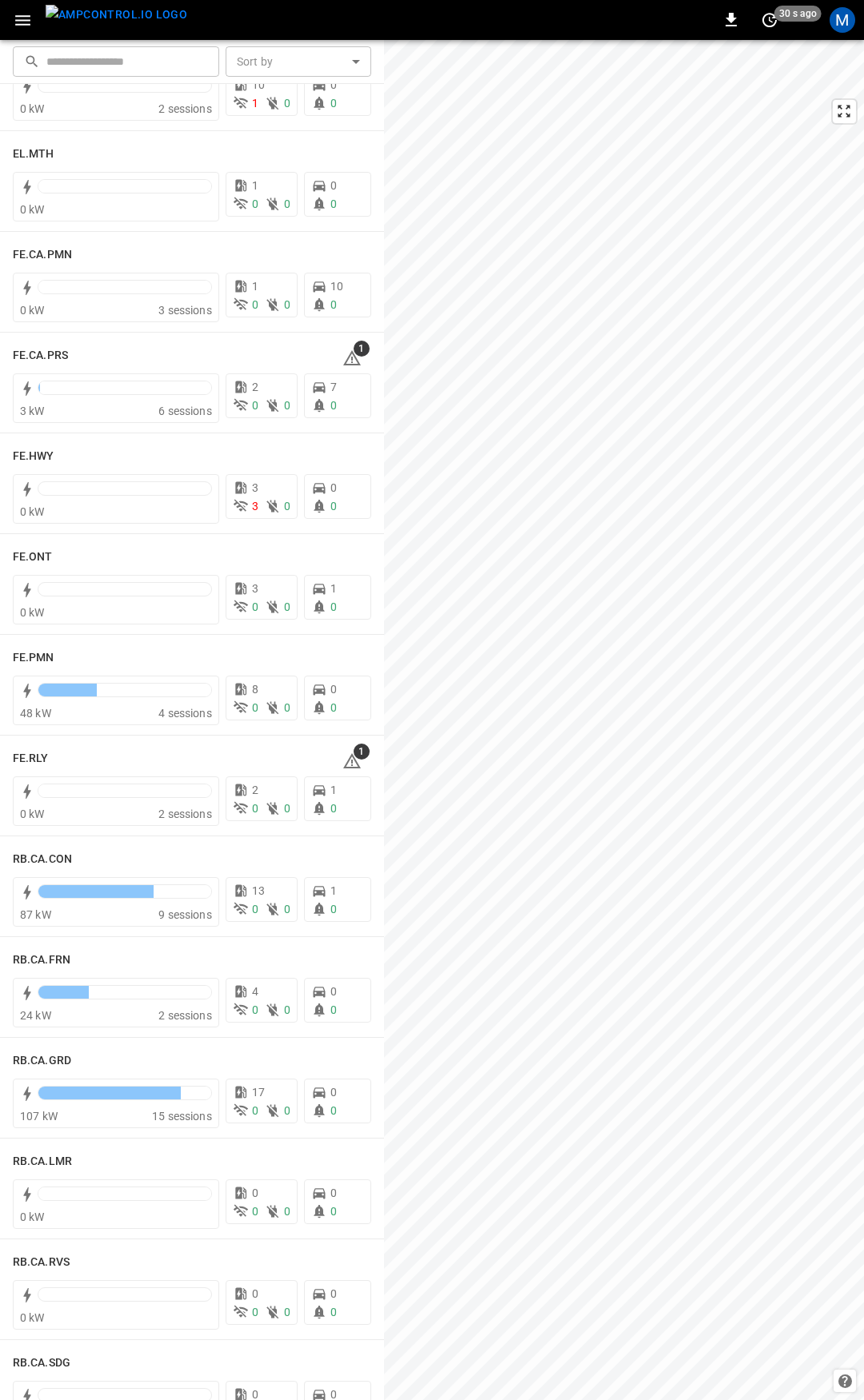
scroll to position [1421, 0]
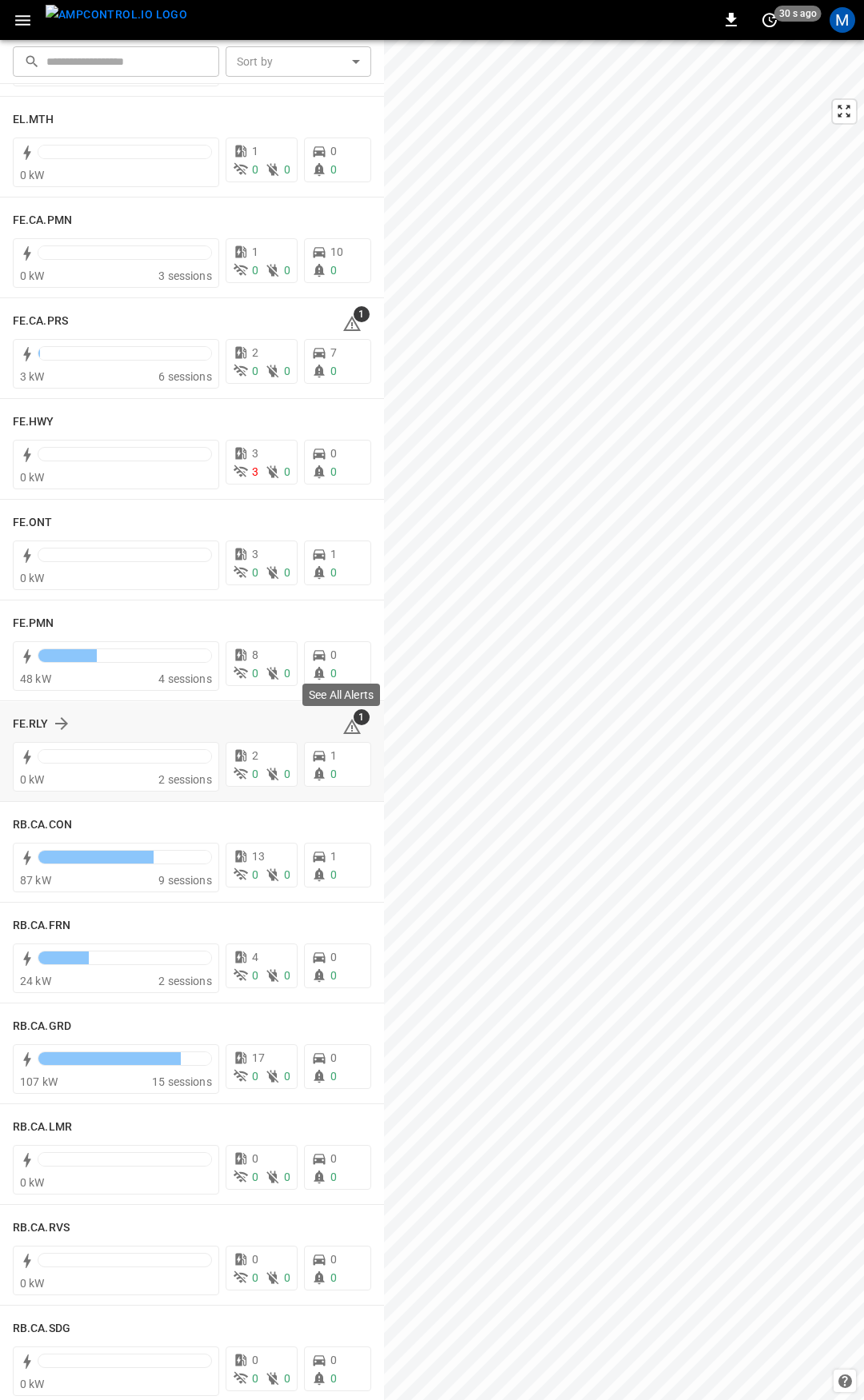
click at [351, 731] on icon at bounding box center [352, 728] width 2 height 7
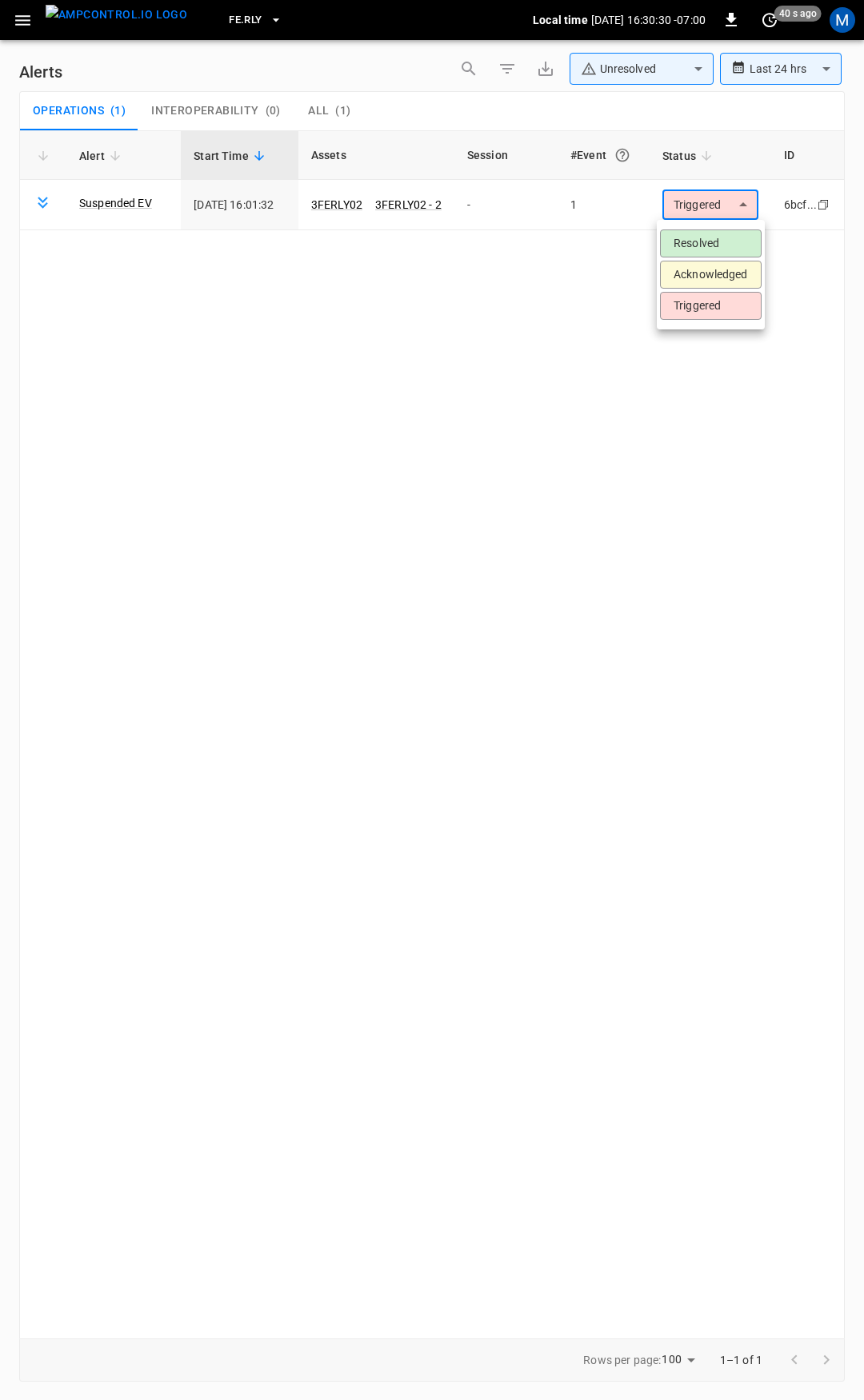
drag, startPoint x: 705, startPoint y: 199, endPoint x: 702, endPoint y: 219, distance: 20.2
click at [705, 200] on body "**********" at bounding box center [432, 697] width 864 height 1394
click at [703, 232] on li "Resolved" at bounding box center [711, 243] width 102 height 28
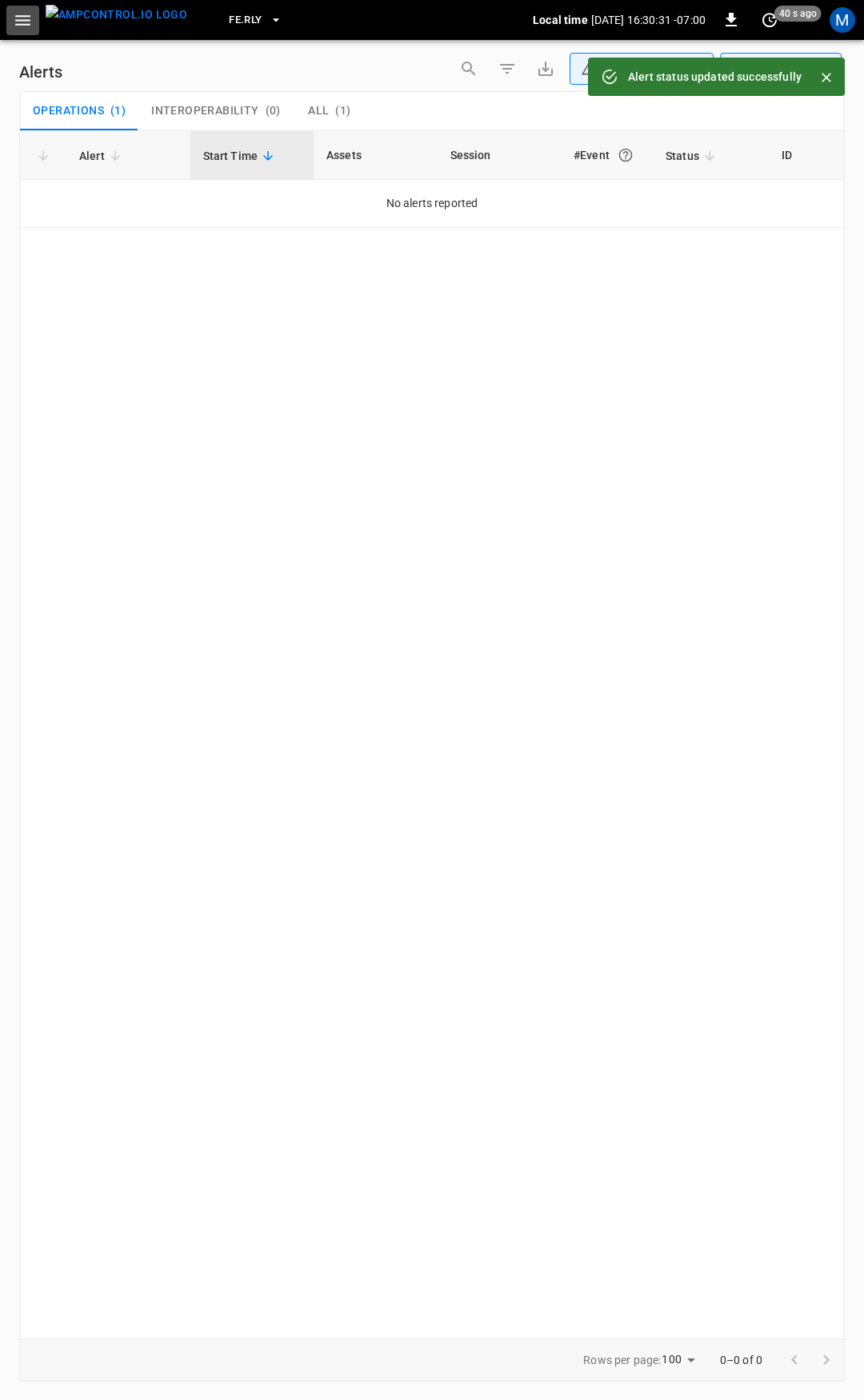
click at [18, 15] on icon "button" at bounding box center [23, 20] width 15 height 10
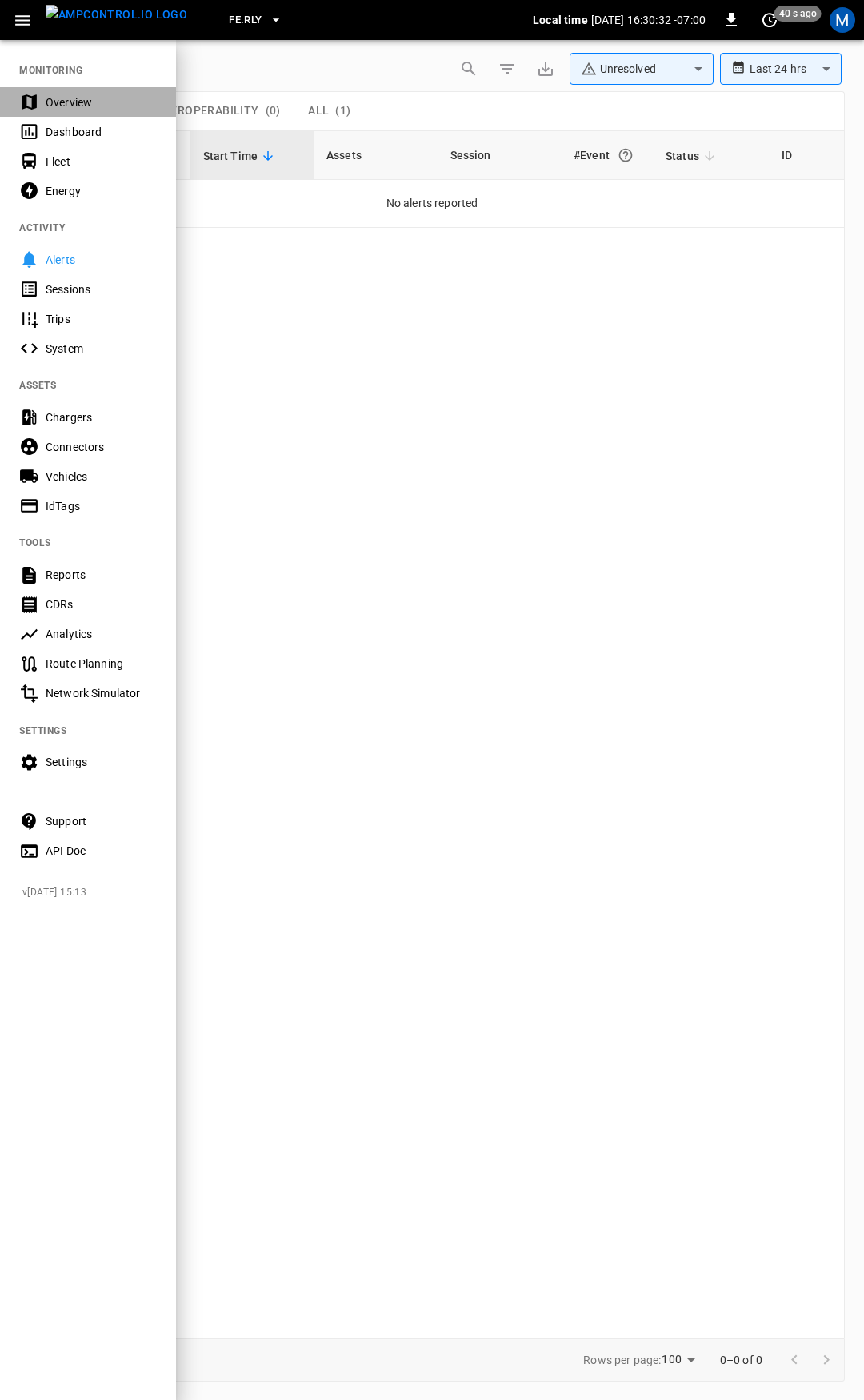
click at [88, 97] on div "Overview" at bounding box center [101, 102] width 111 height 16
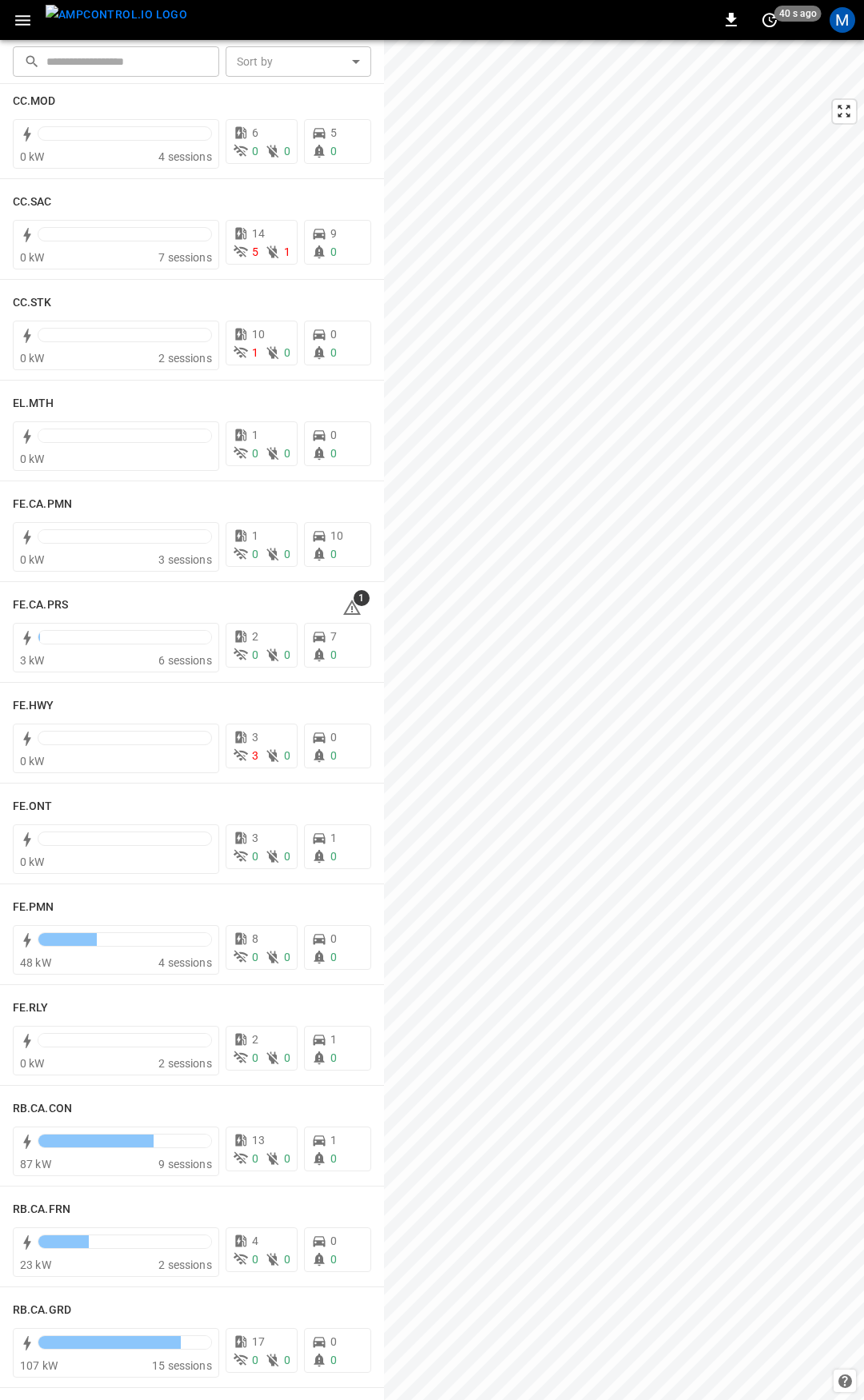
scroll to position [1110, 0]
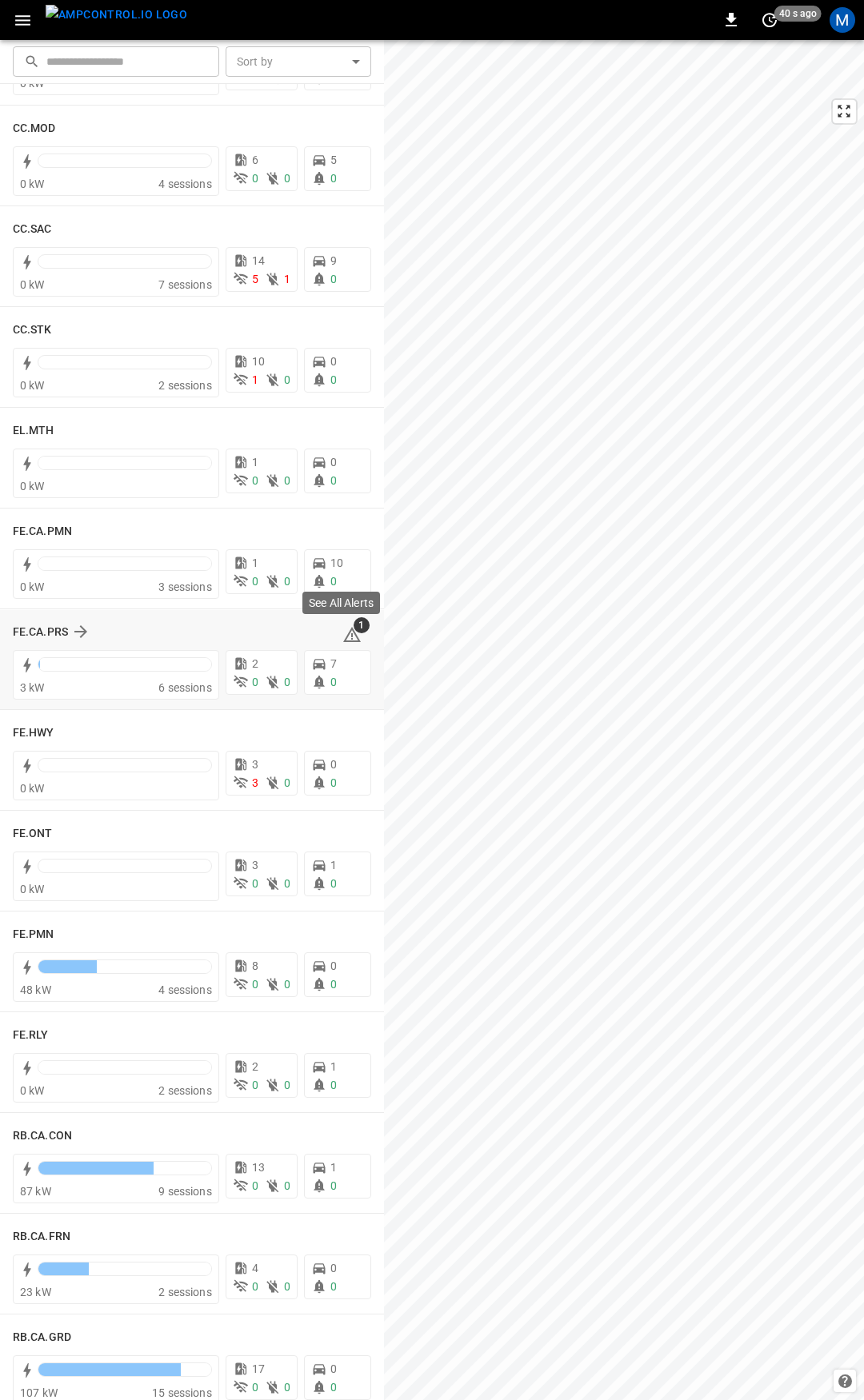
click at [351, 634] on icon at bounding box center [352, 636] width 2 height 7
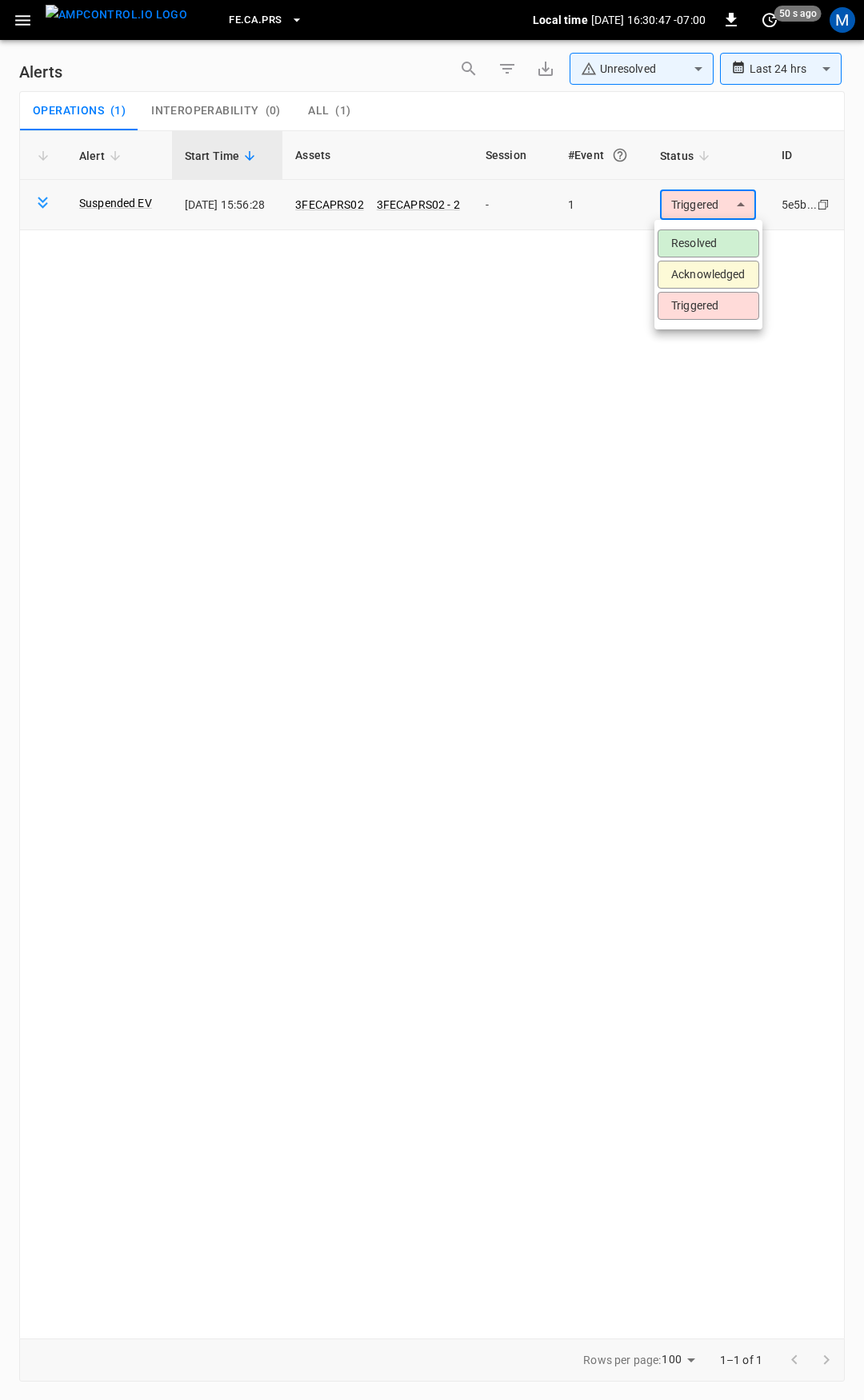
click at [692, 206] on body "**********" at bounding box center [432, 697] width 864 height 1394
click at [704, 241] on li "Resolved" at bounding box center [708, 243] width 102 height 28
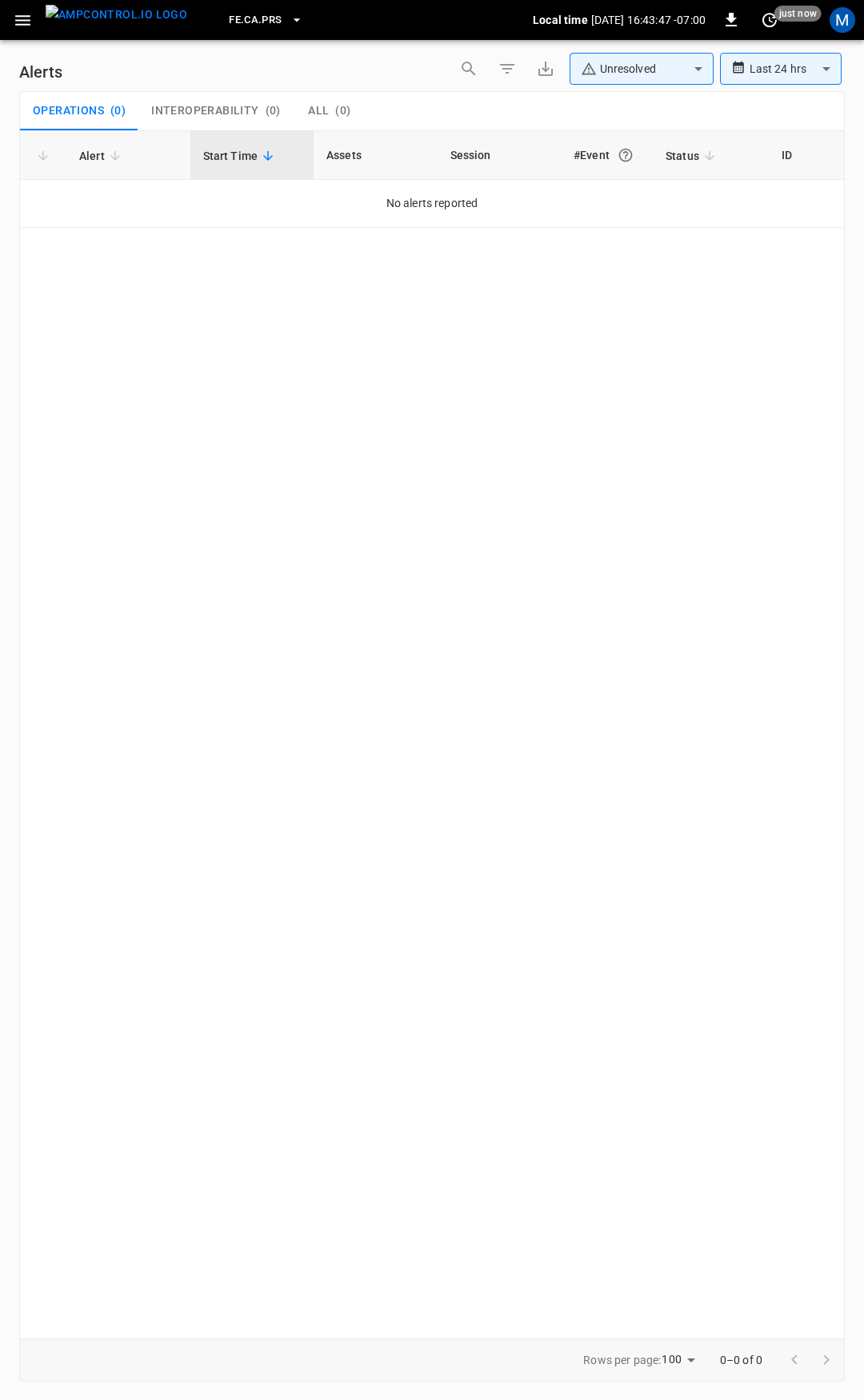
click at [4, 23] on div "FE.CA.PRS Local time [DATE] 16:43:47 -07:00 0 just now M" at bounding box center [432, 20] width 864 height 40
click at [25, 21] on icon "button" at bounding box center [23, 20] width 15 height 10
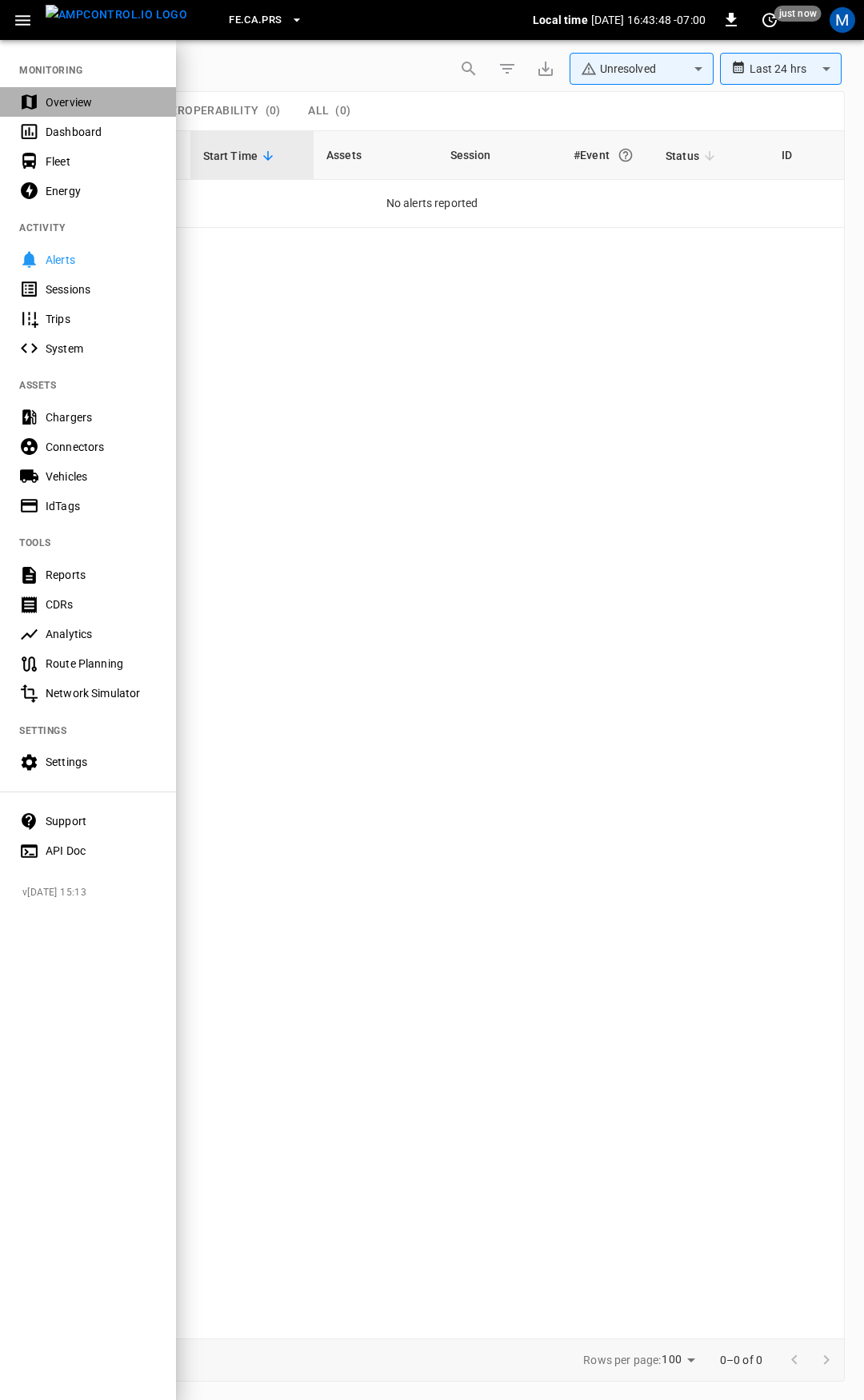
click at [78, 98] on div "Overview" at bounding box center [101, 102] width 111 height 16
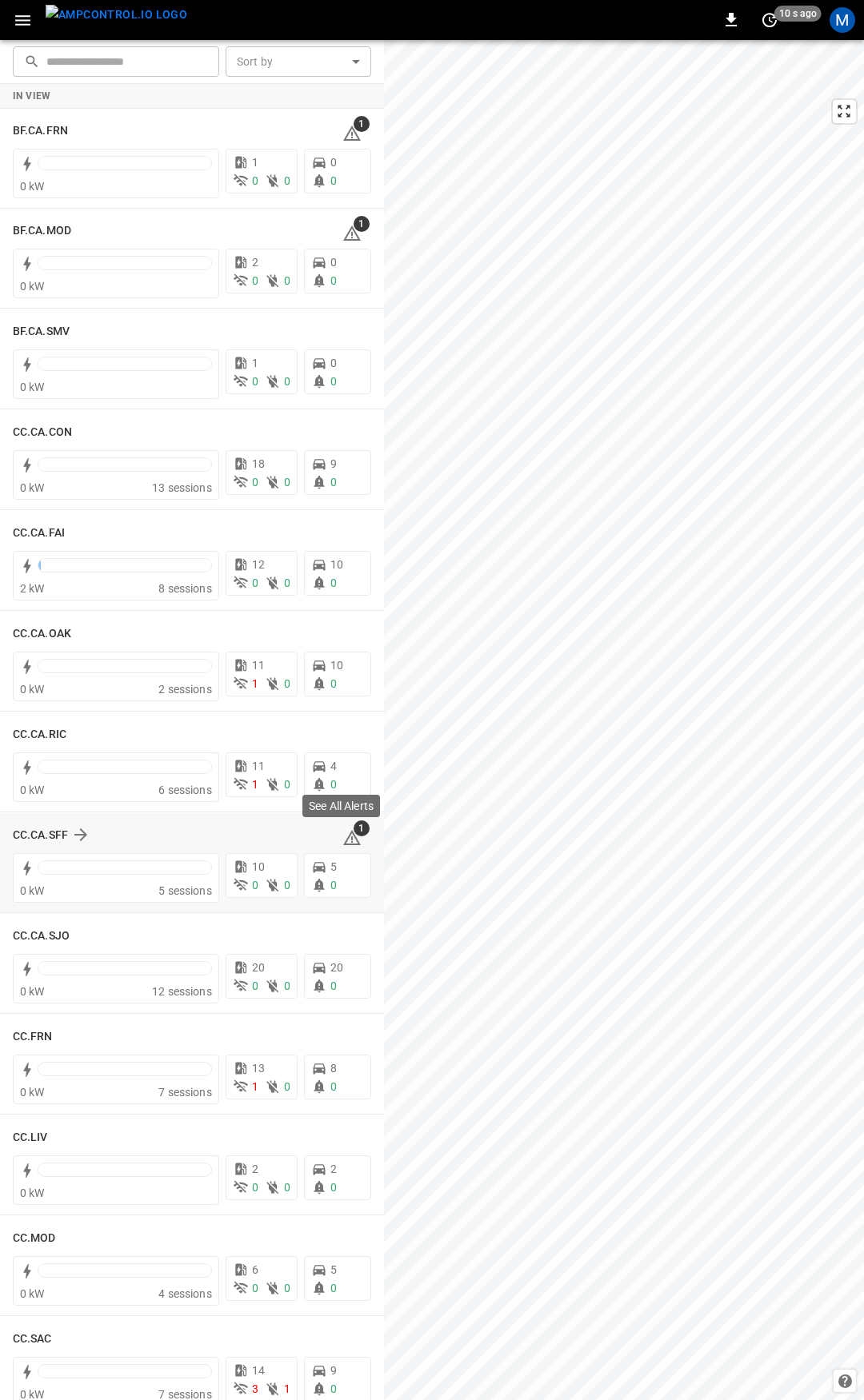
click at [351, 838] on icon at bounding box center [352, 839] width 2 height 7
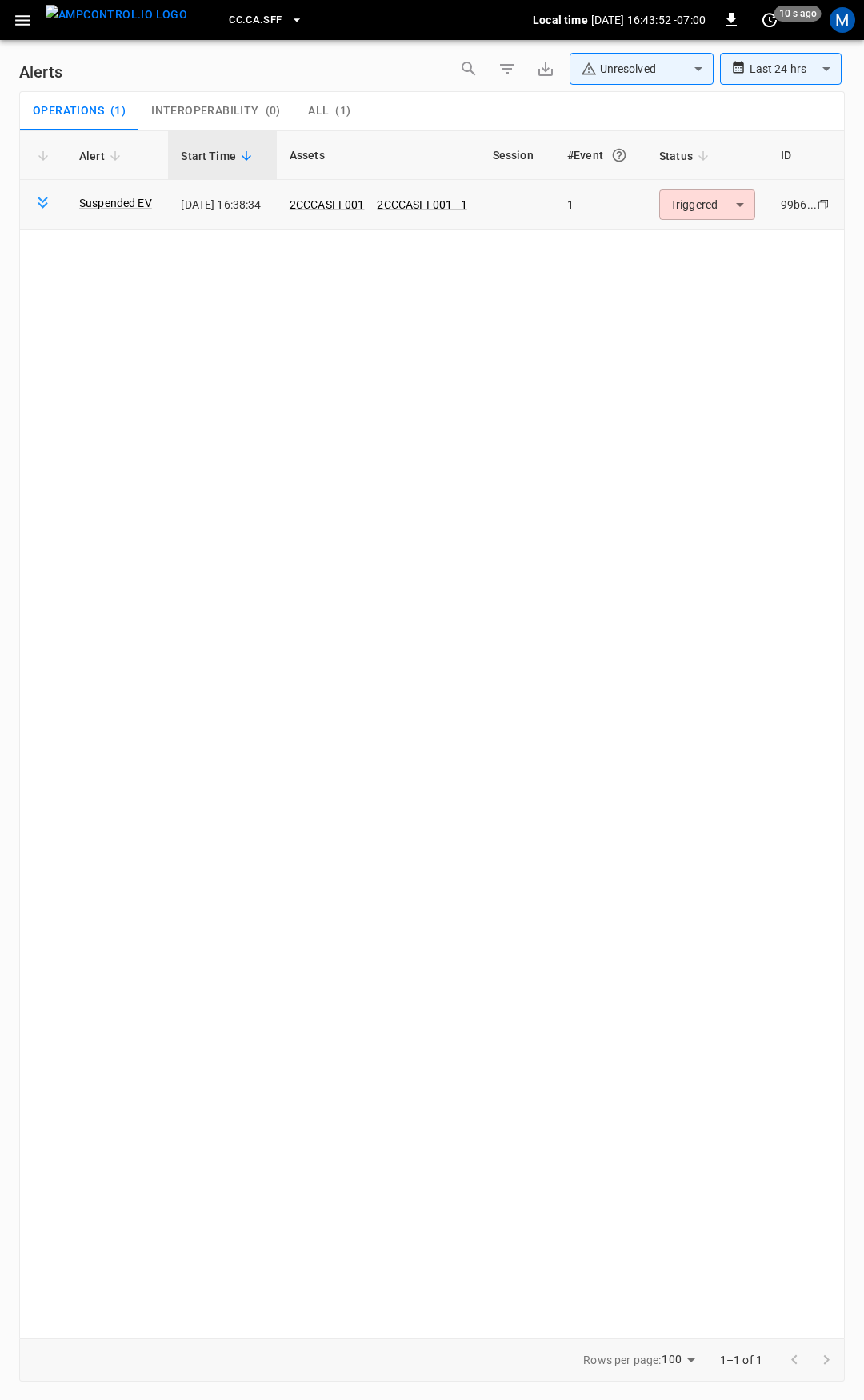
click at [708, 206] on body "**********" at bounding box center [432, 697] width 864 height 1394
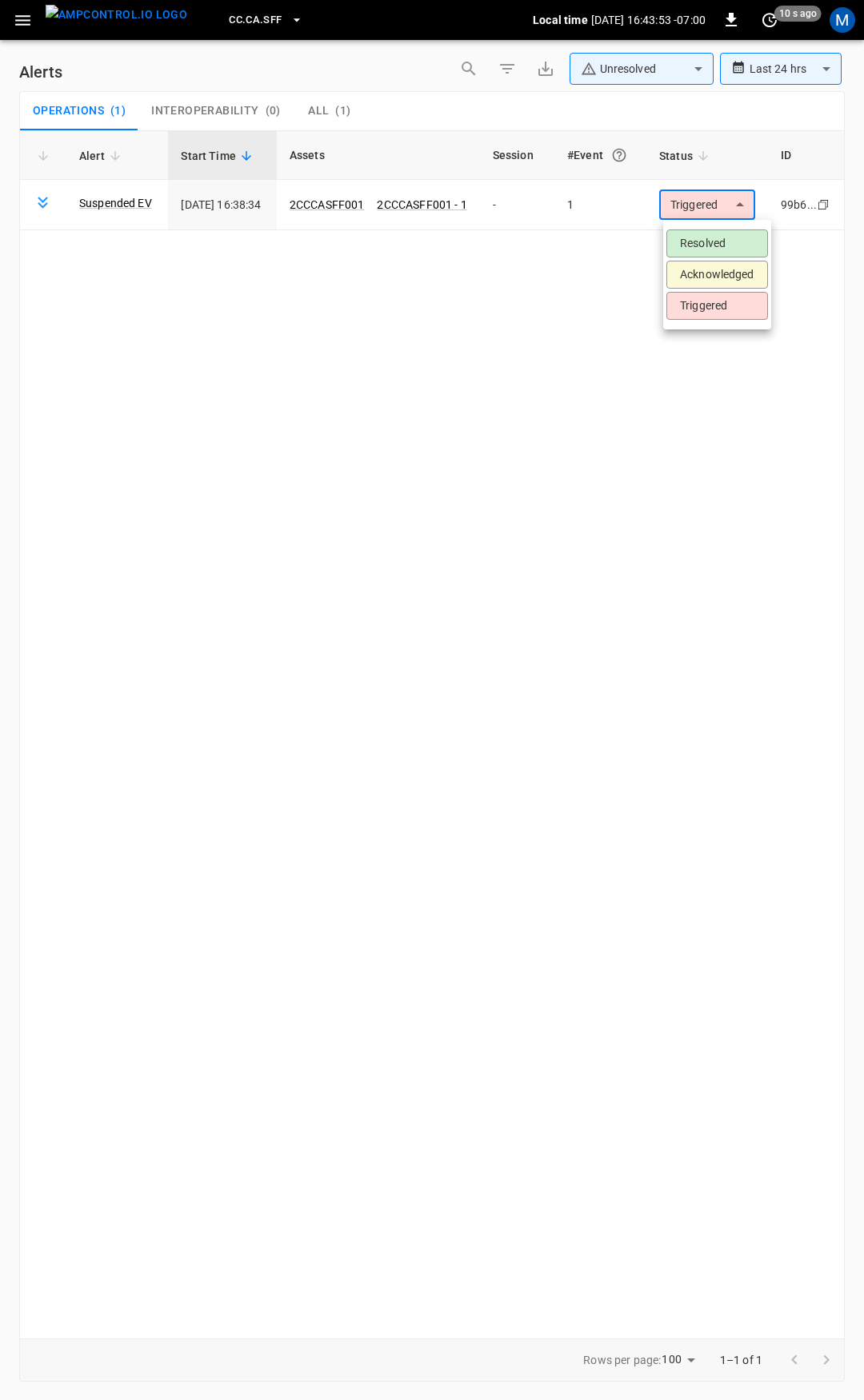
click at [710, 232] on li "Resolved" at bounding box center [717, 243] width 102 height 28
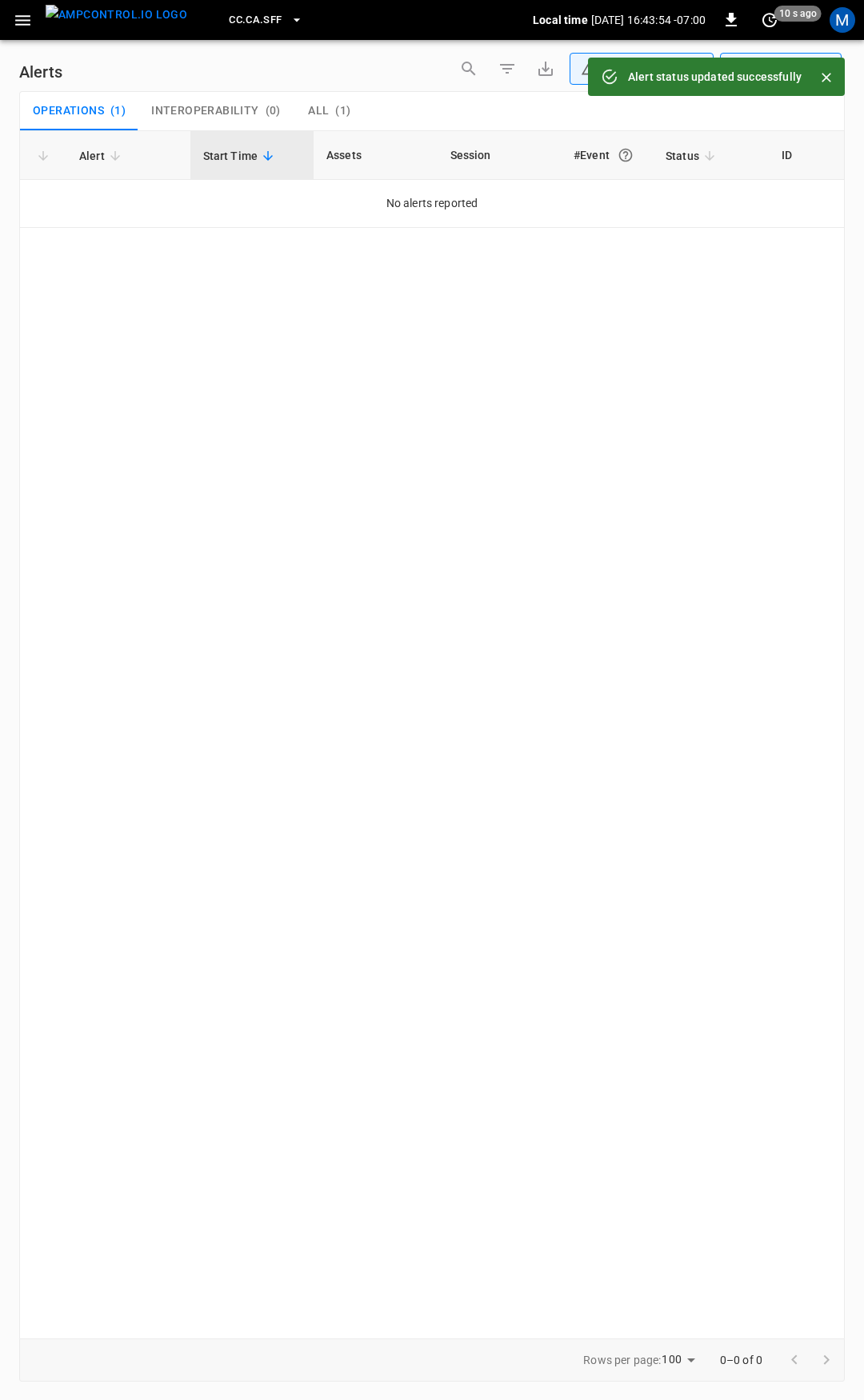
click at [28, 19] on icon "button" at bounding box center [23, 20] width 15 height 10
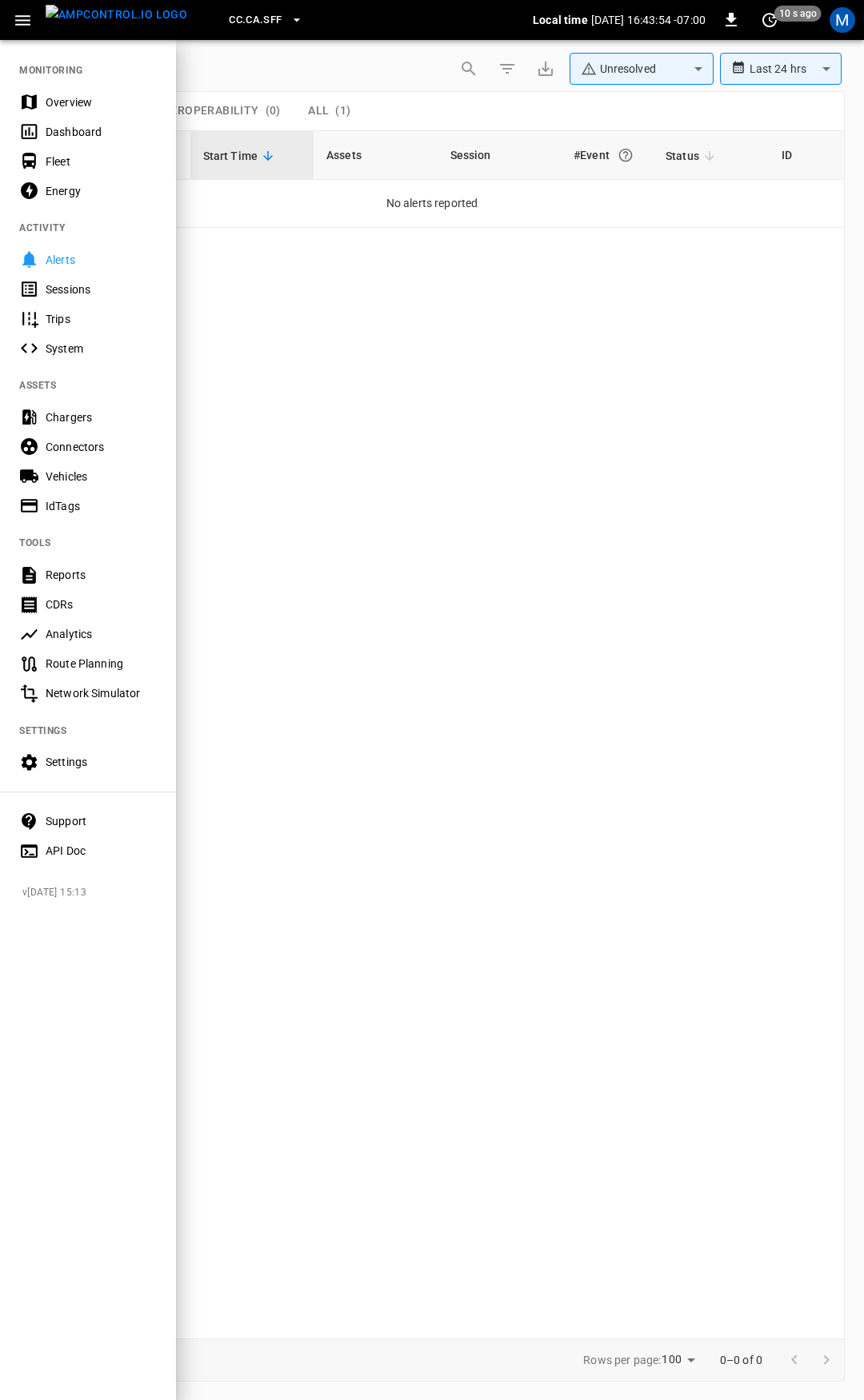
click at [103, 103] on div "Overview" at bounding box center [101, 102] width 111 height 16
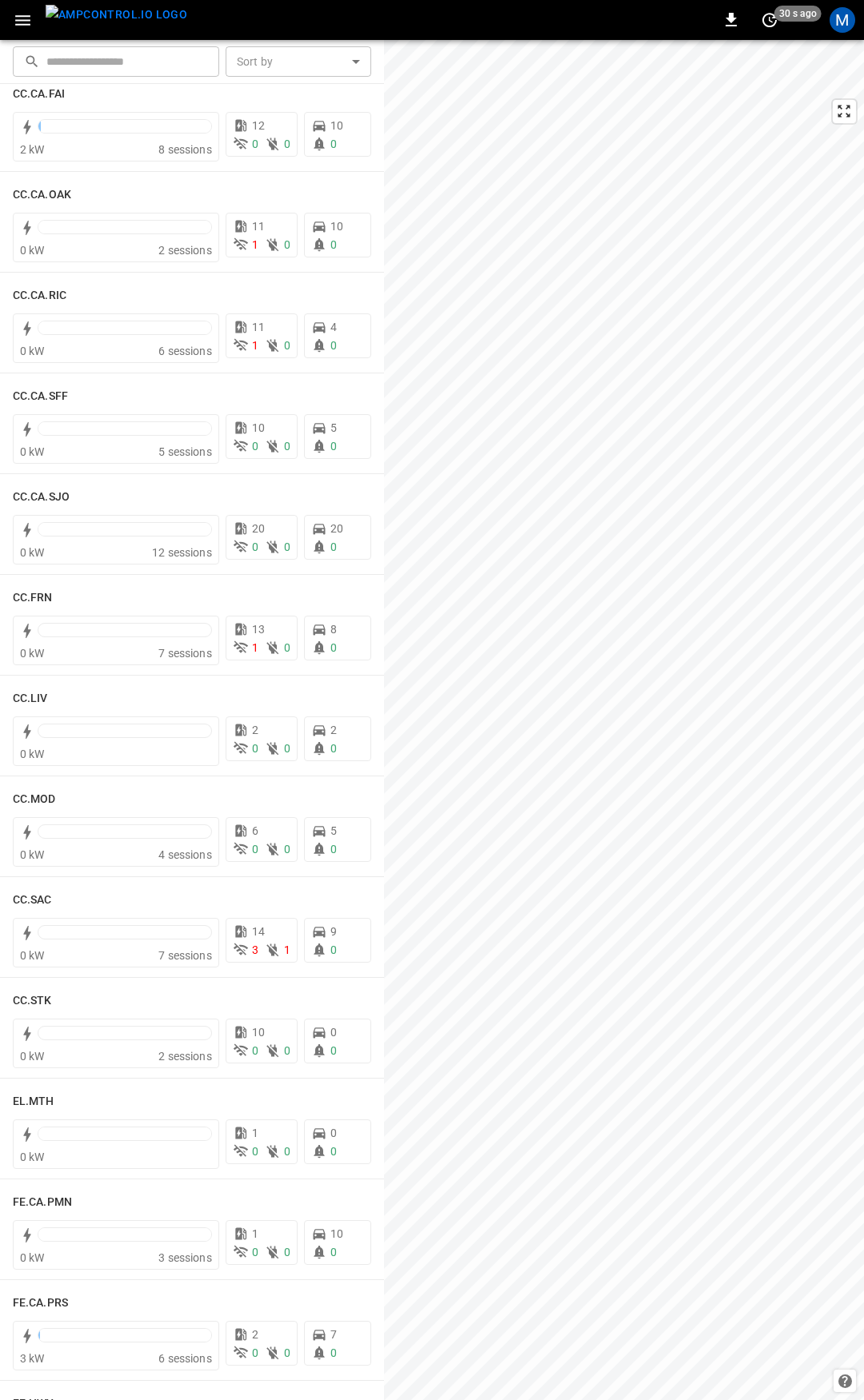
scroll to position [392, 0]
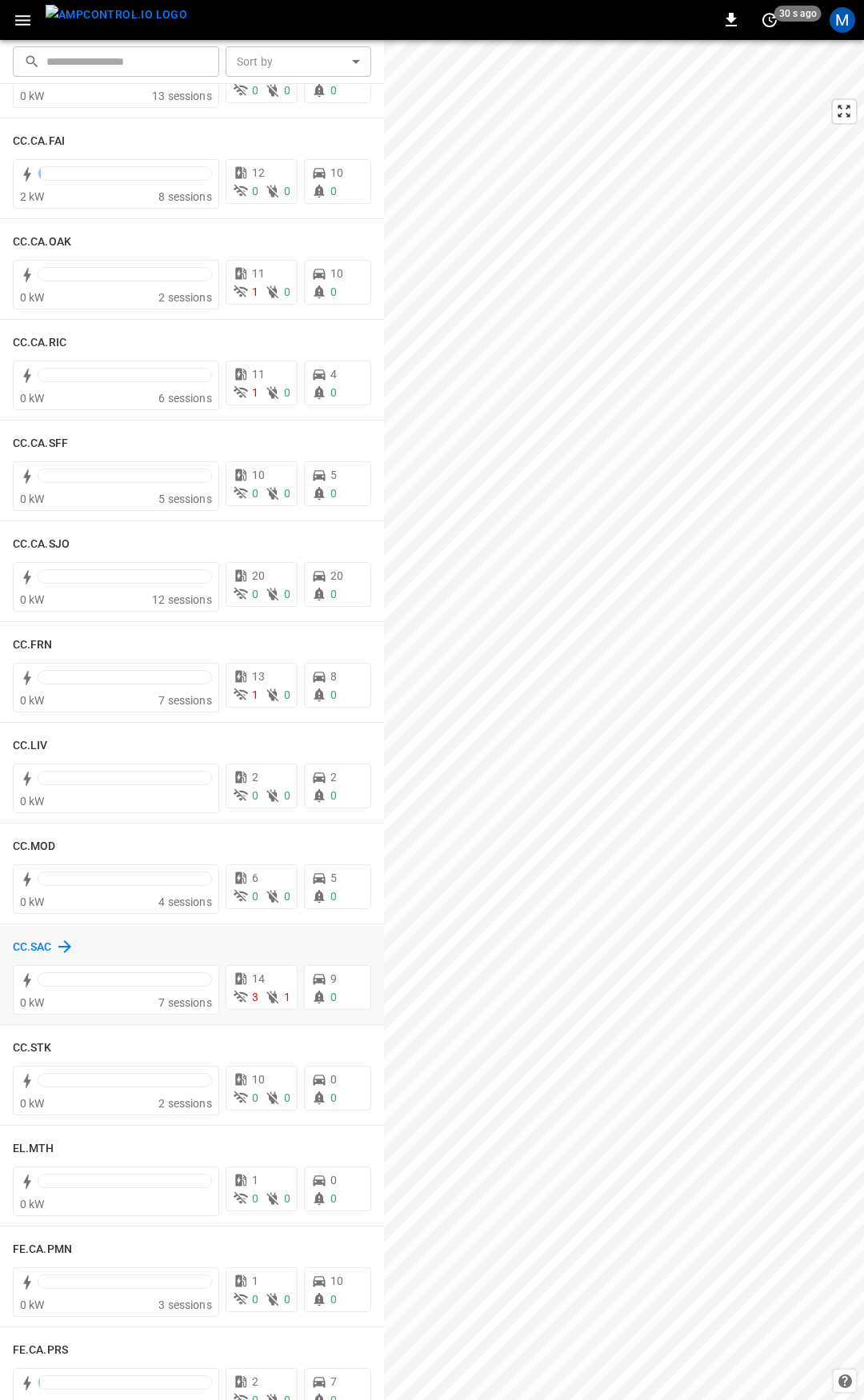
click at [19, 948] on h6 "CC.SAC" at bounding box center [33, 947] width 40 height 18
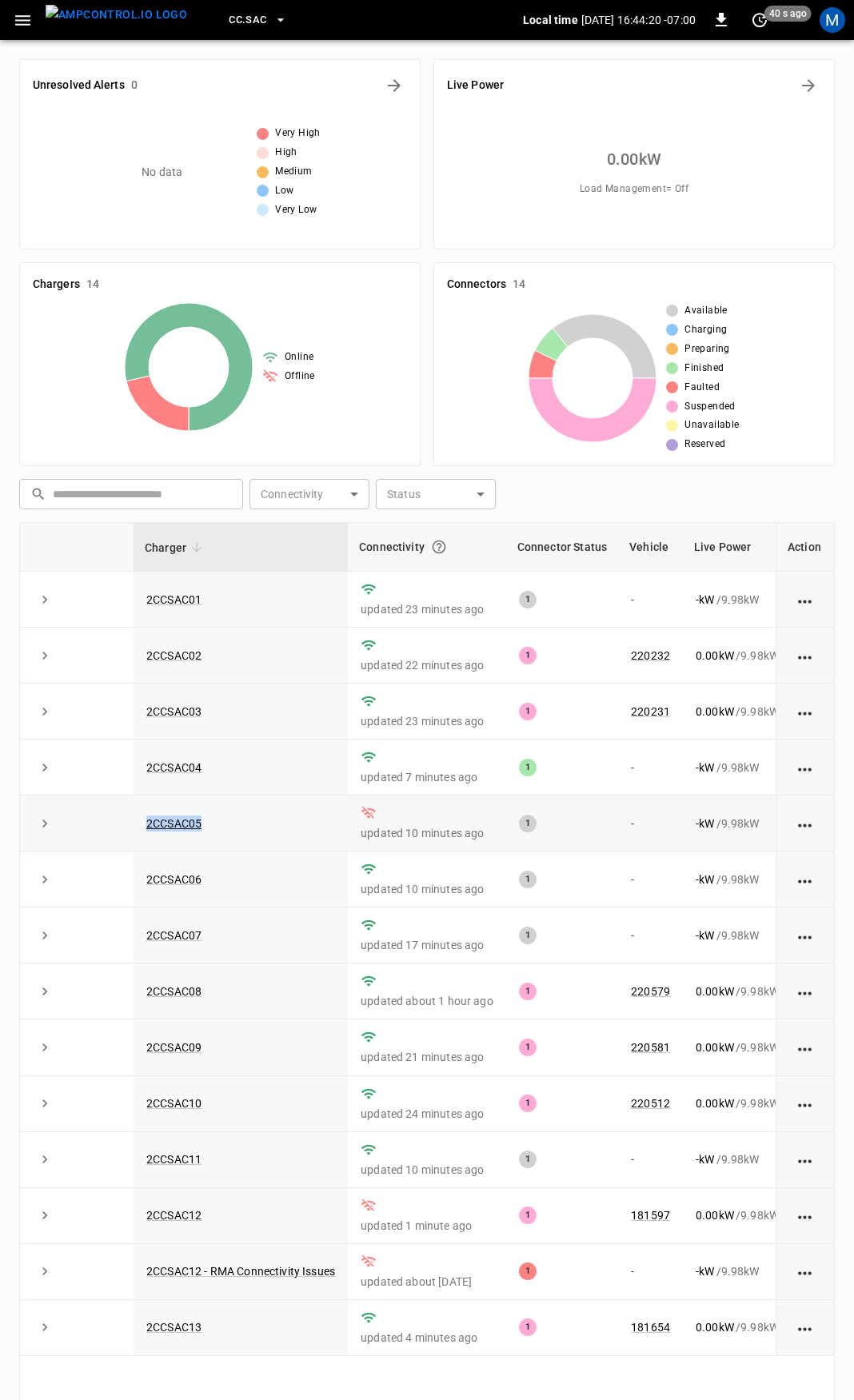
drag, startPoint x: 219, startPoint y: 816, endPoint x: 121, endPoint y: 824, distance: 98.3
click at [121, 824] on tr "2CCSAC05 updated 10 minutes ago 1 - - kW / 9.98 kW - % about 21 hours ago" at bounding box center [531, 823] width 1023 height 56
copy tr "2CCSAC05"
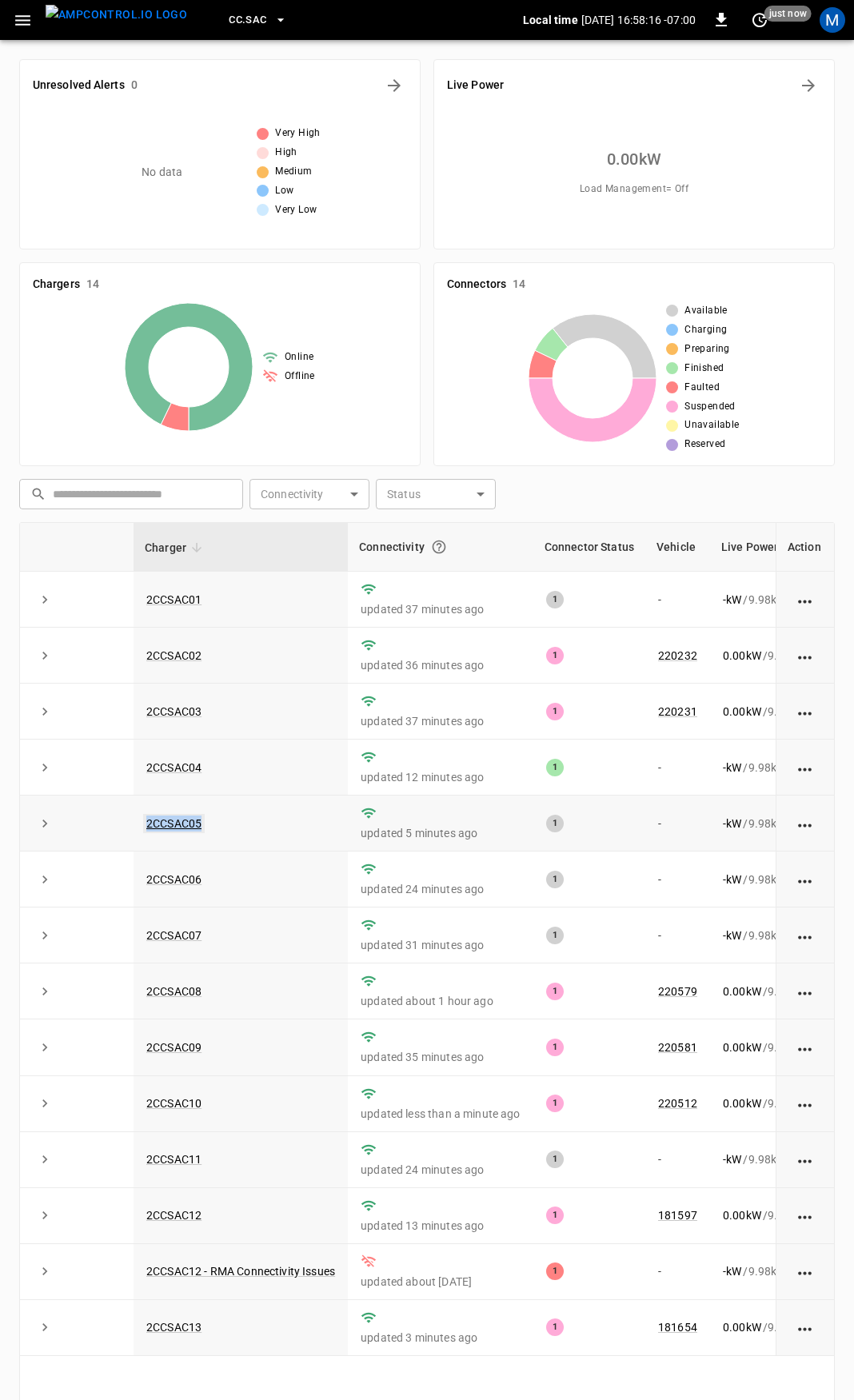
click at [180, 825] on link "2CCSAC05" at bounding box center [173, 823] width 61 height 19
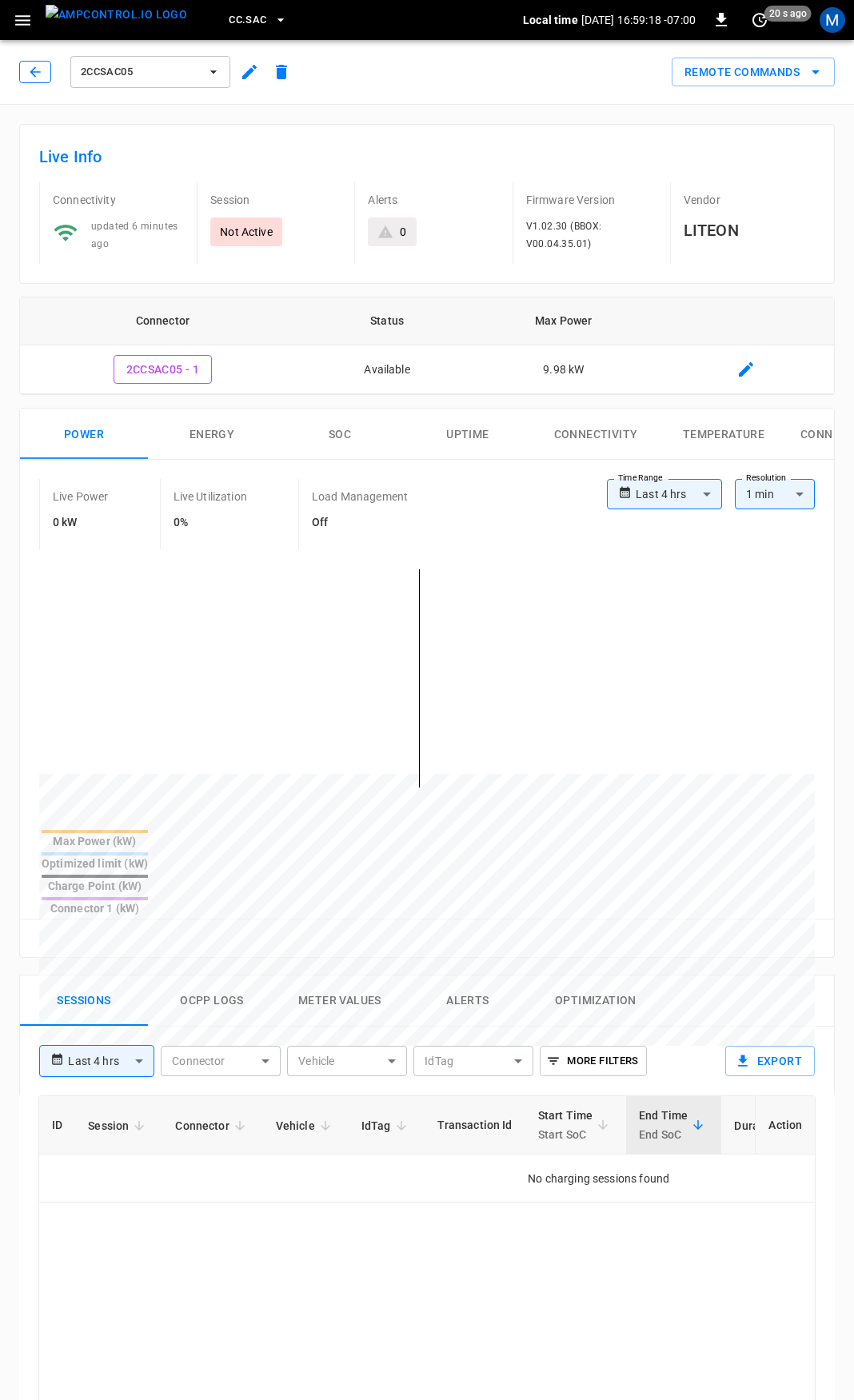
click at [35, 74] on icon "button" at bounding box center [35, 72] width 16 height 16
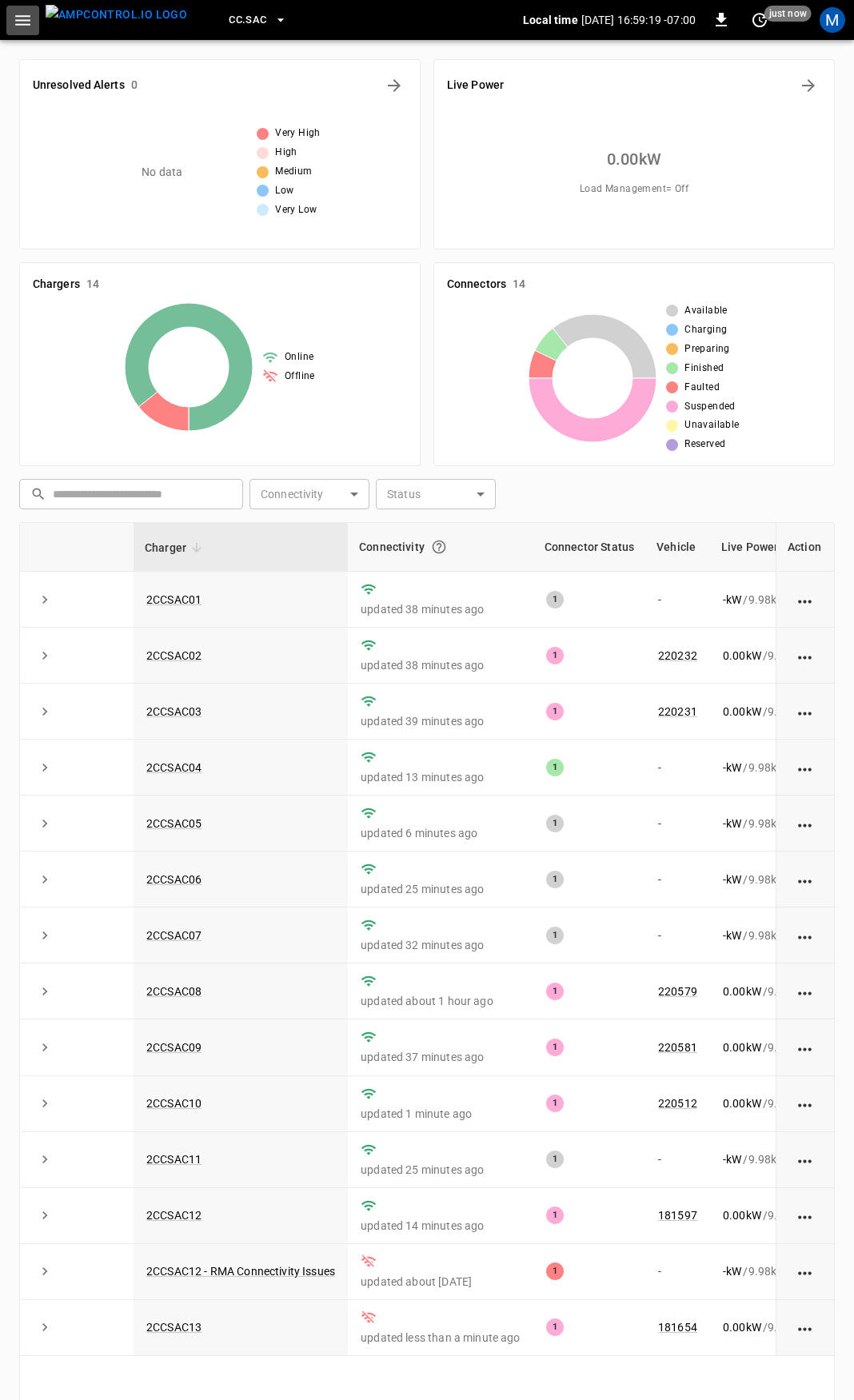
click at [23, 25] on icon "button" at bounding box center [23, 20] width 15 height 10
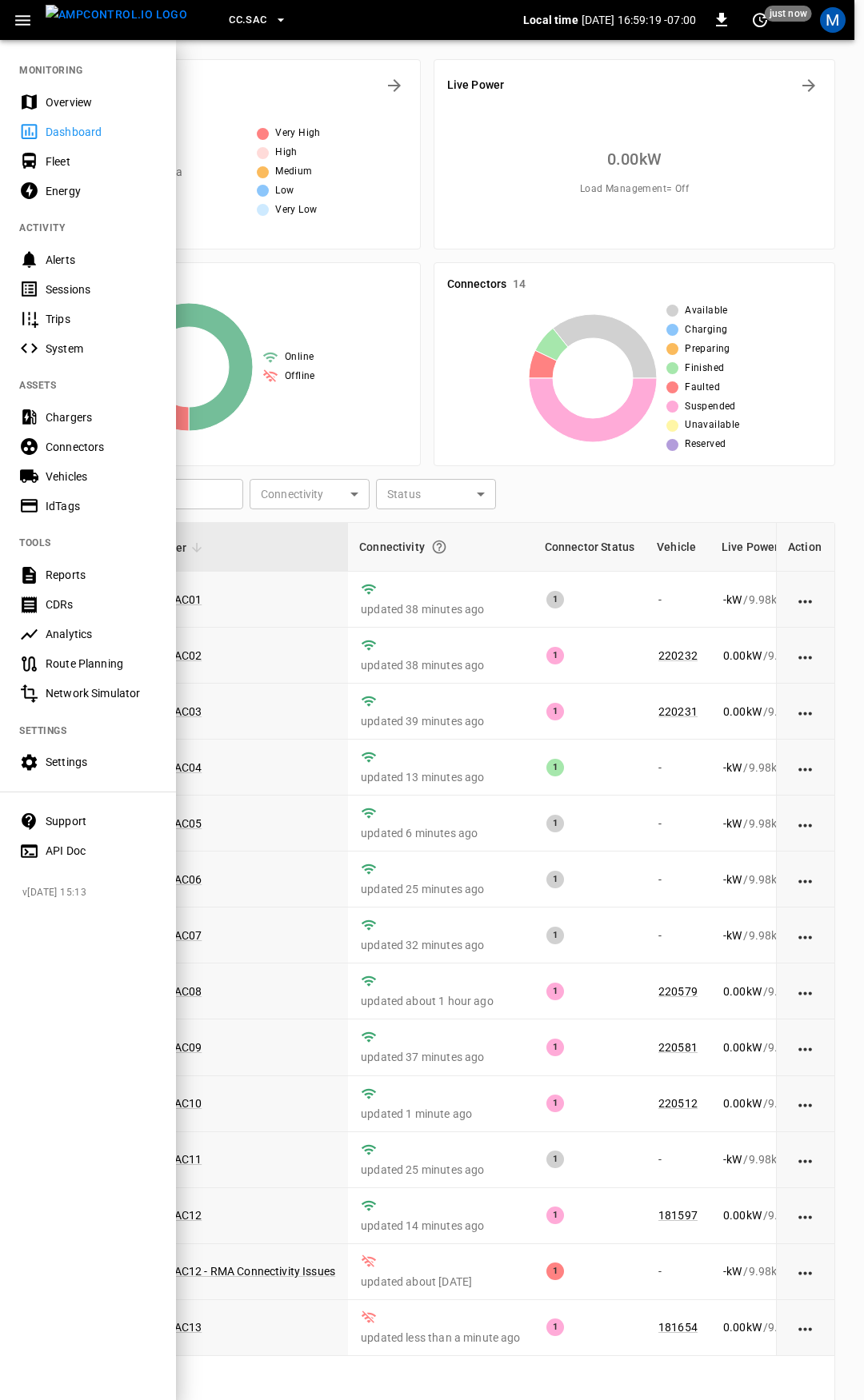
click at [74, 102] on div "Overview" at bounding box center [101, 102] width 111 height 16
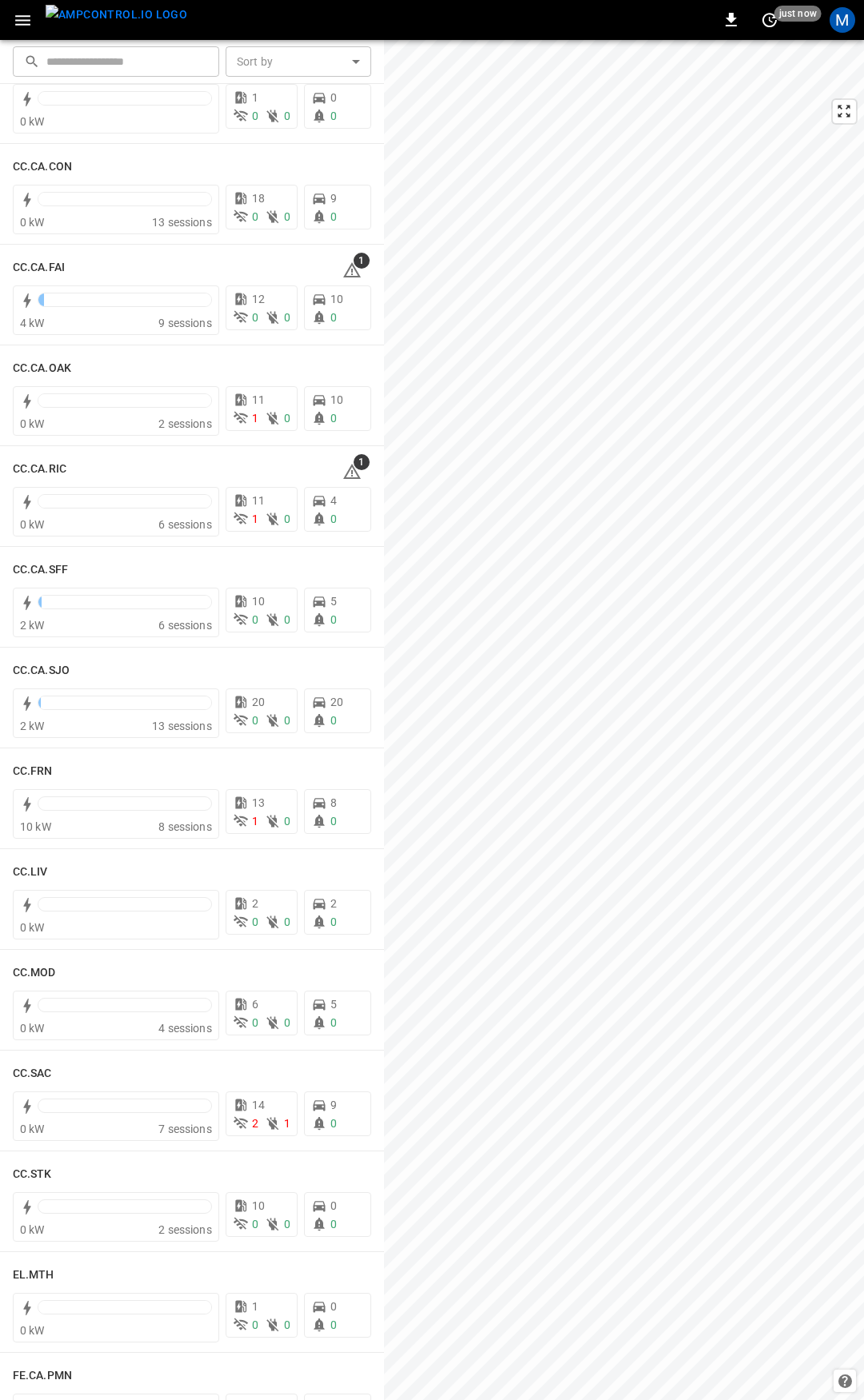
scroll to position [214, 0]
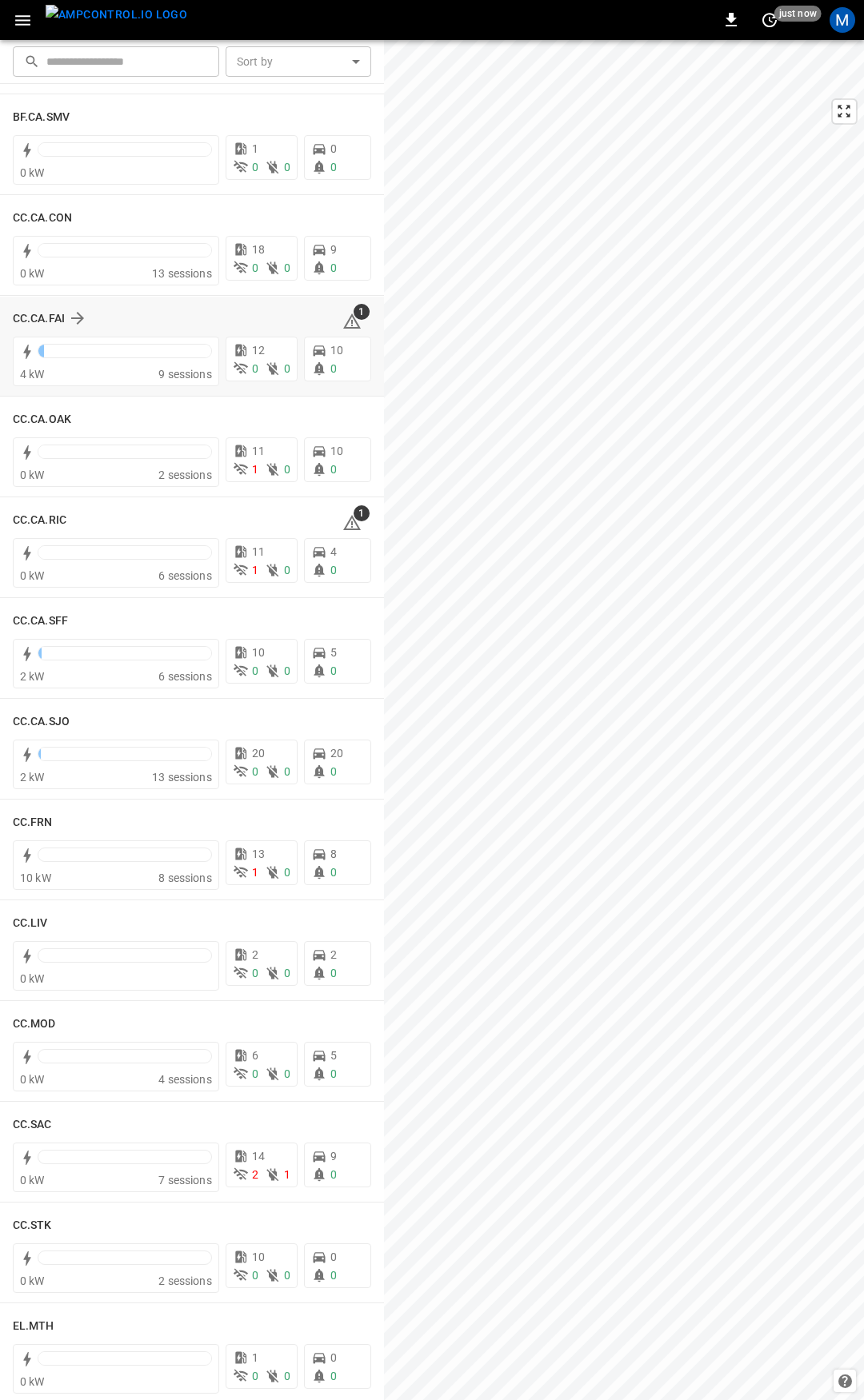
click at [351, 320] on icon at bounding box center [352, 322] width 2 height 7
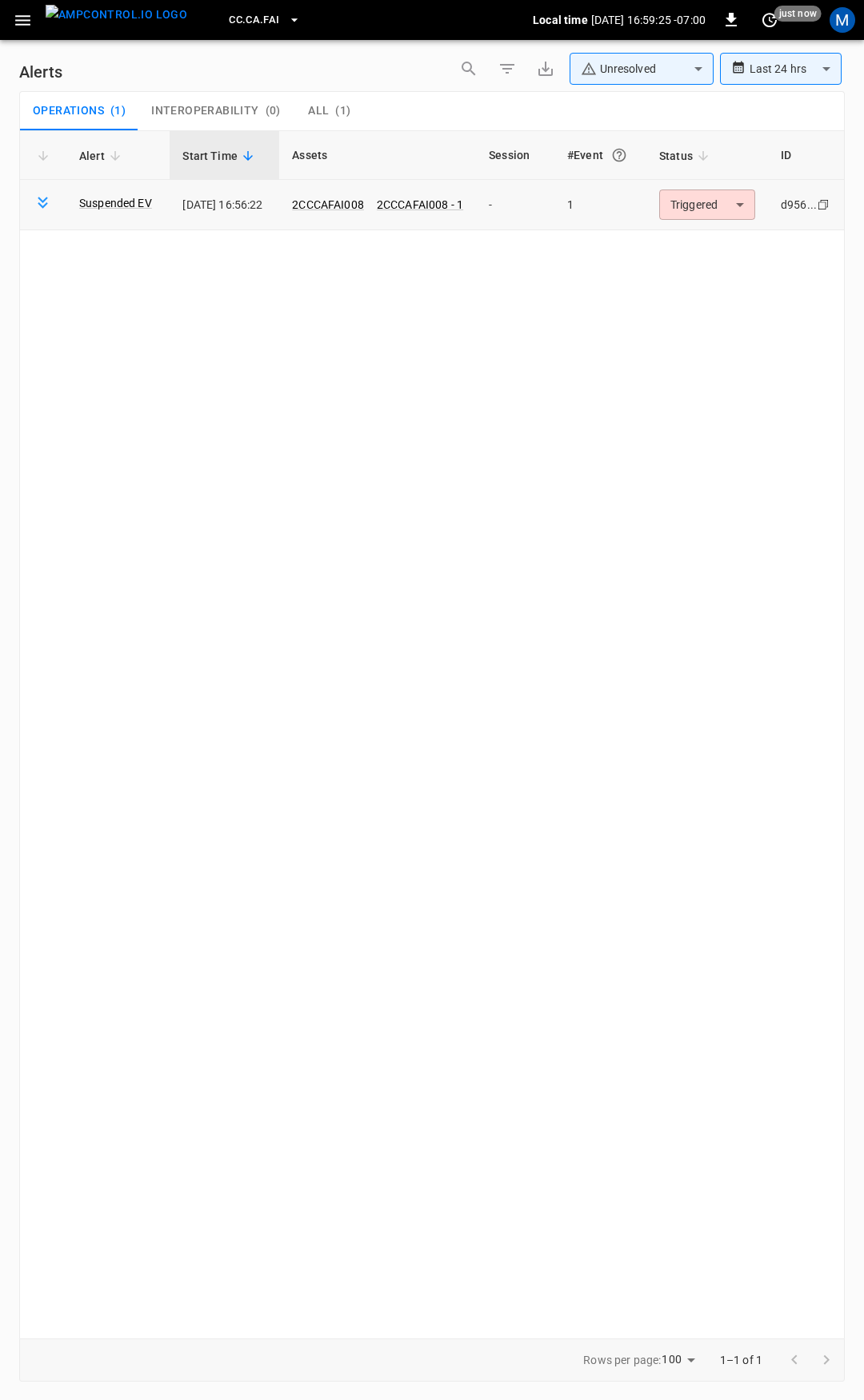
click at [706, 206] on body "**********" at bounding box center [432, 697] width 864 height 1394
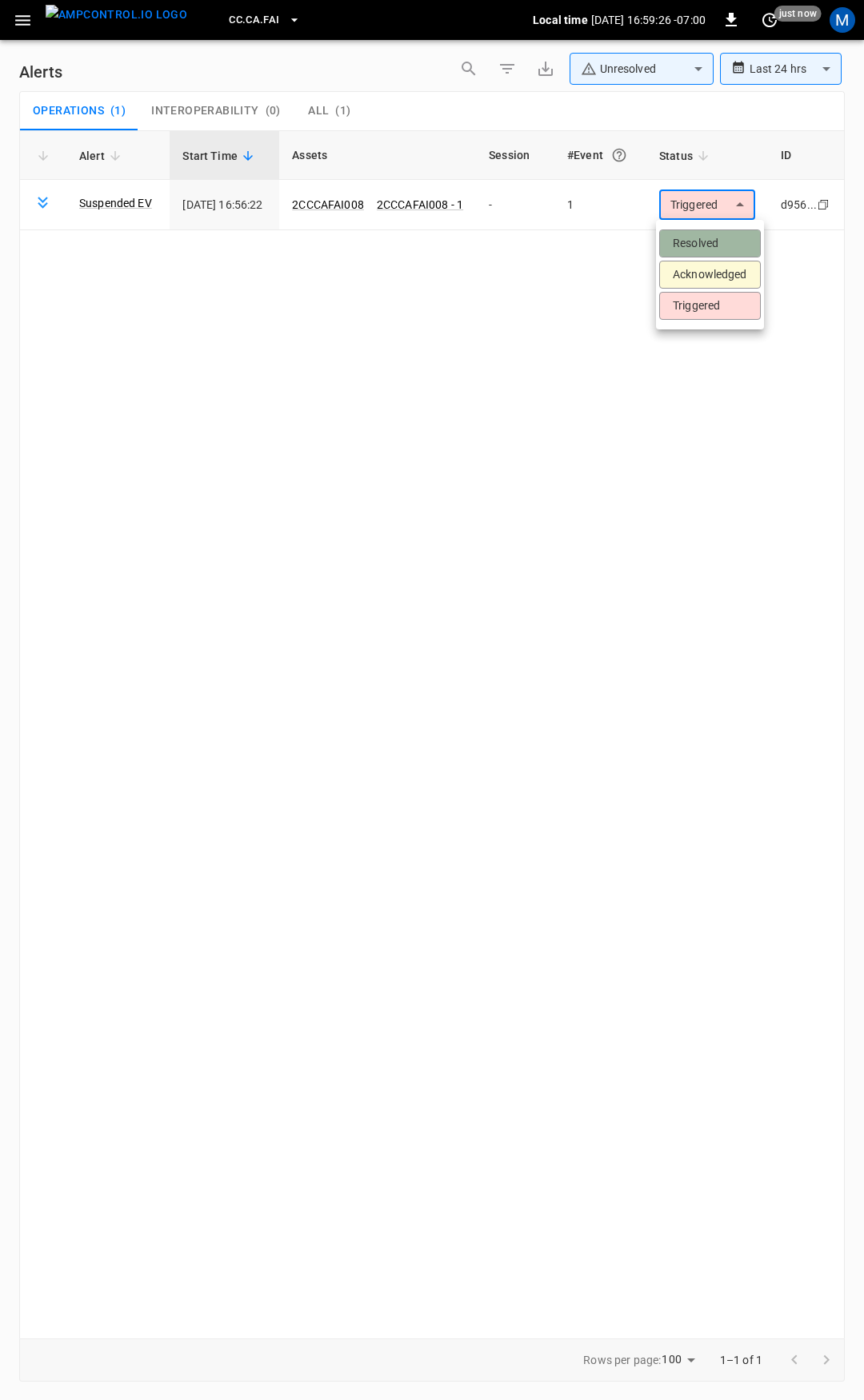
click at [696, 251] on li "Resolved" at bounding box center [710, 243] width 102 height 28
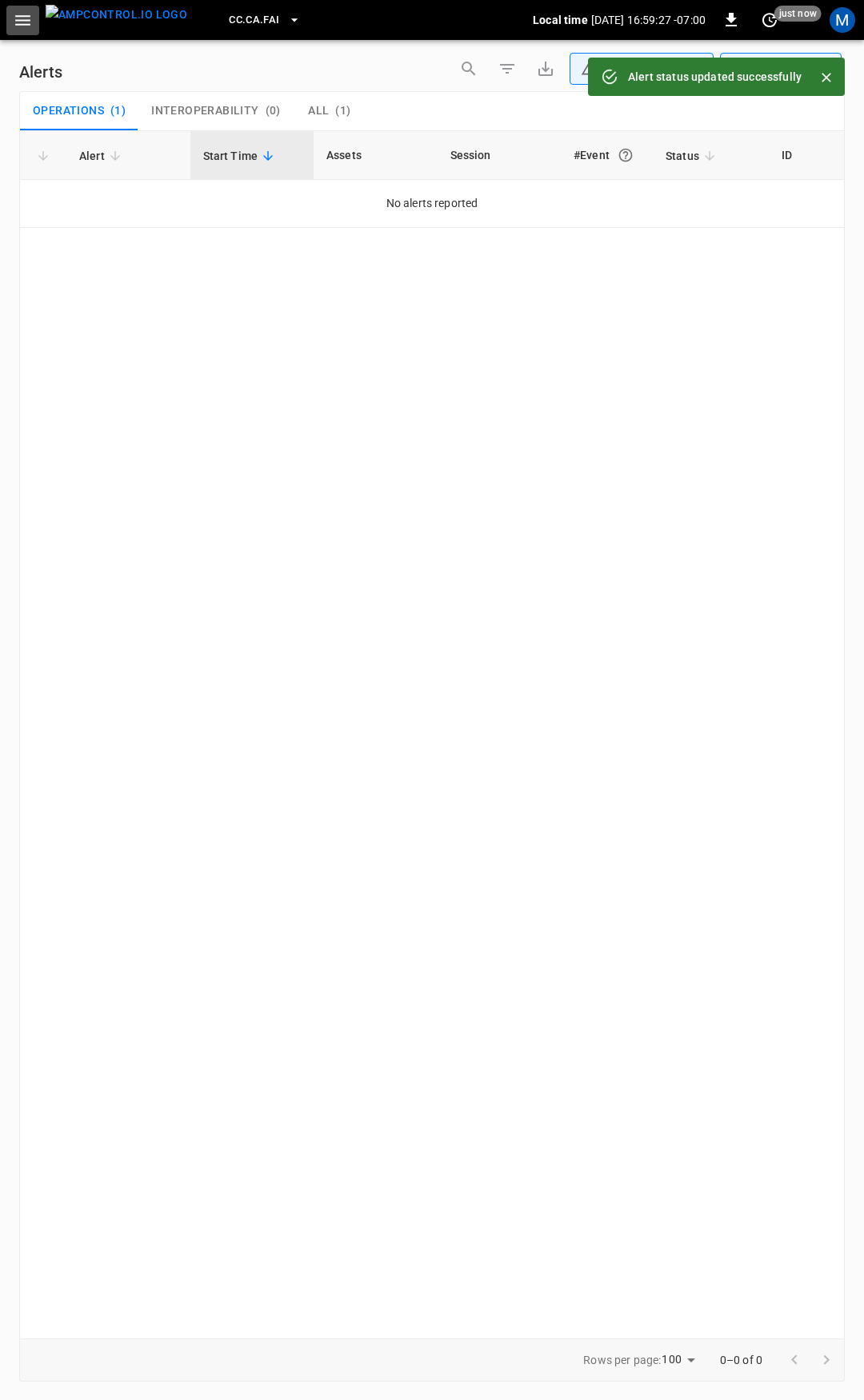
click at [20, 28] on icon "button" at bounding box center [23, 20] width 20 height 20
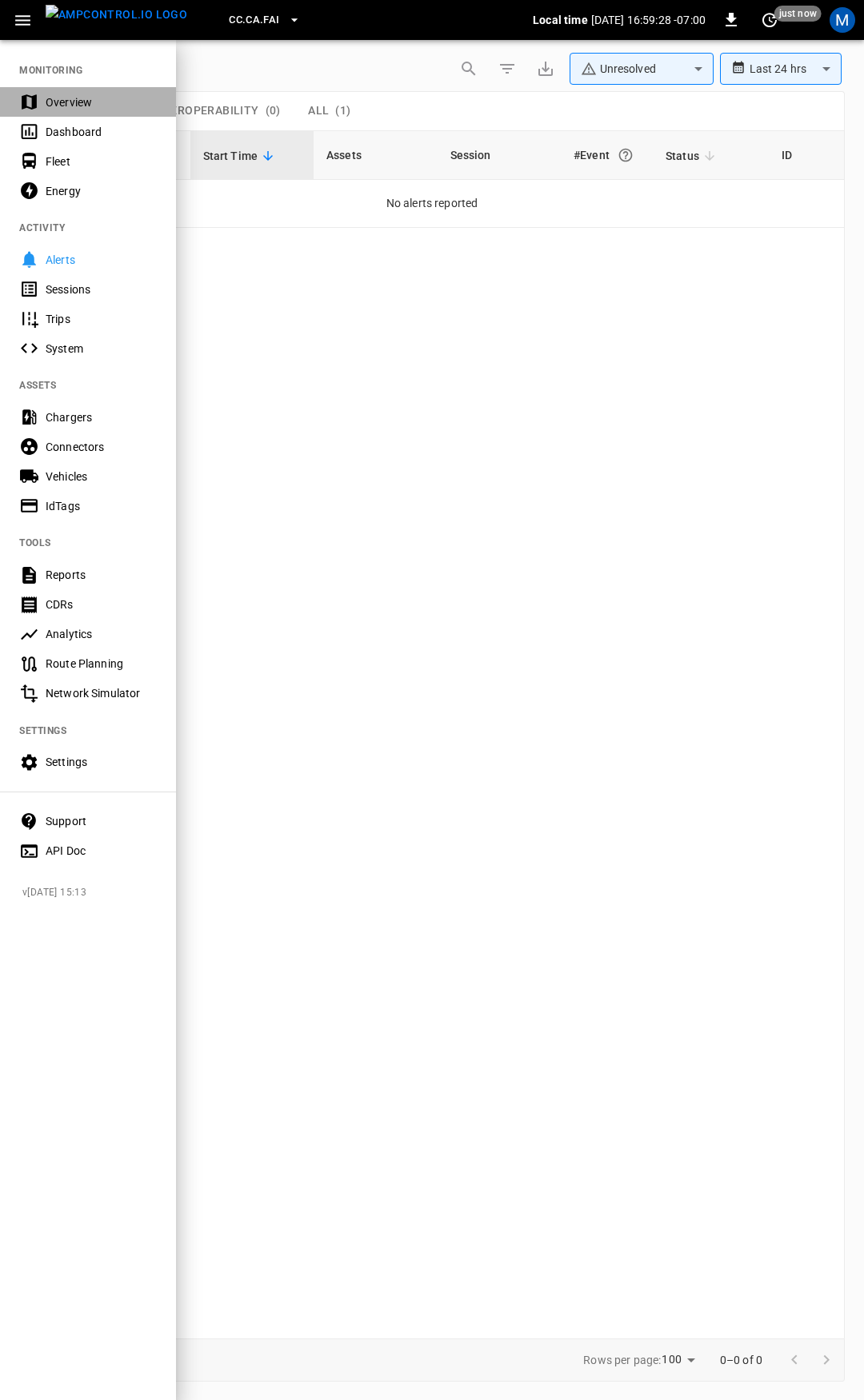
click at [75, 96] on div "Overview" at bounding box center [101, 102] width 111 height 16
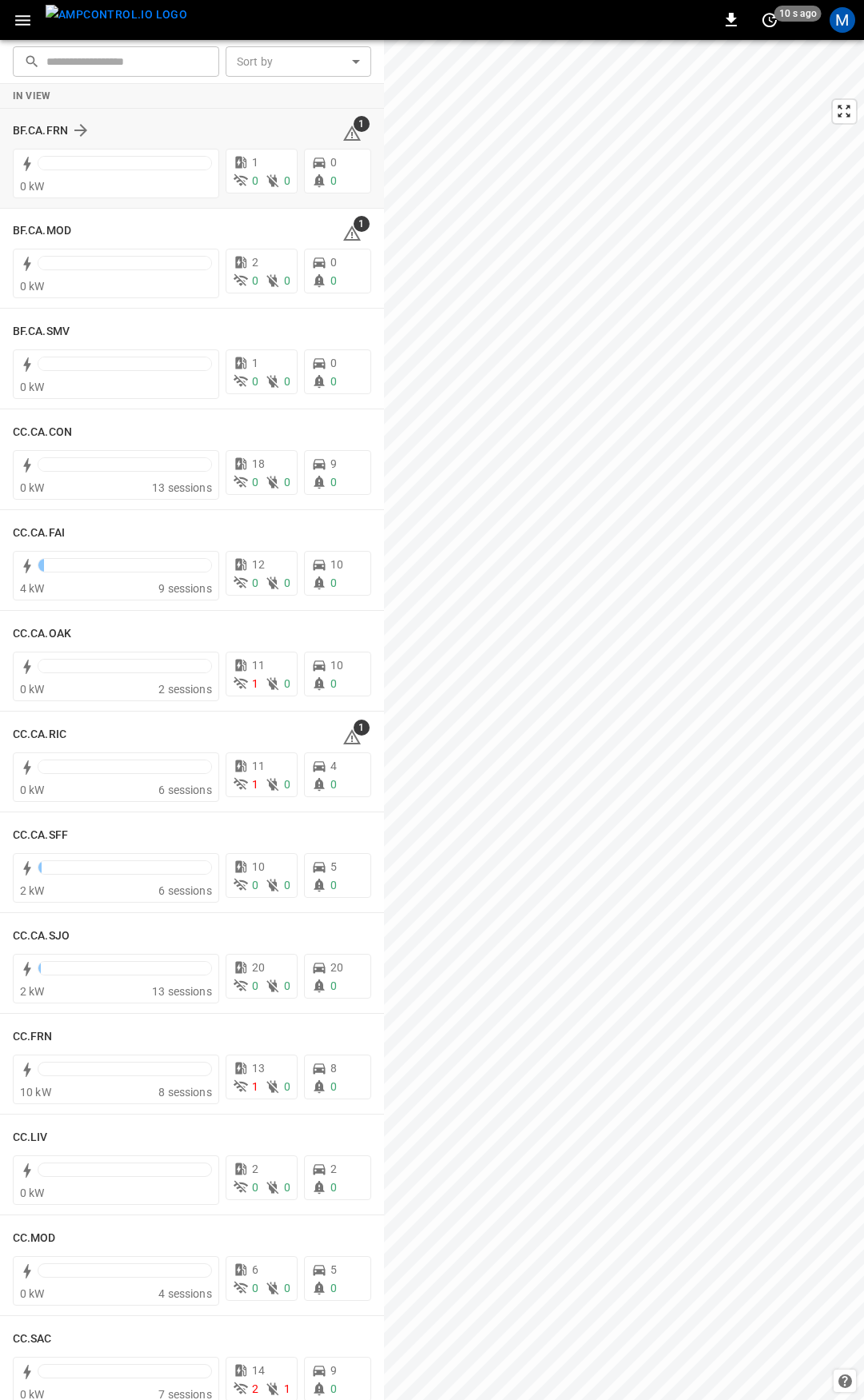
drag, startPoint x: 371, startPoint y: 122, endPoint x: 372, endPoint y: 132, distance: 10.0
click at [372, 132] on div "BF.CA.FRN 1 0 kW 1 0 0 0 0" at bounding box center [191, 158] width 384 height 100
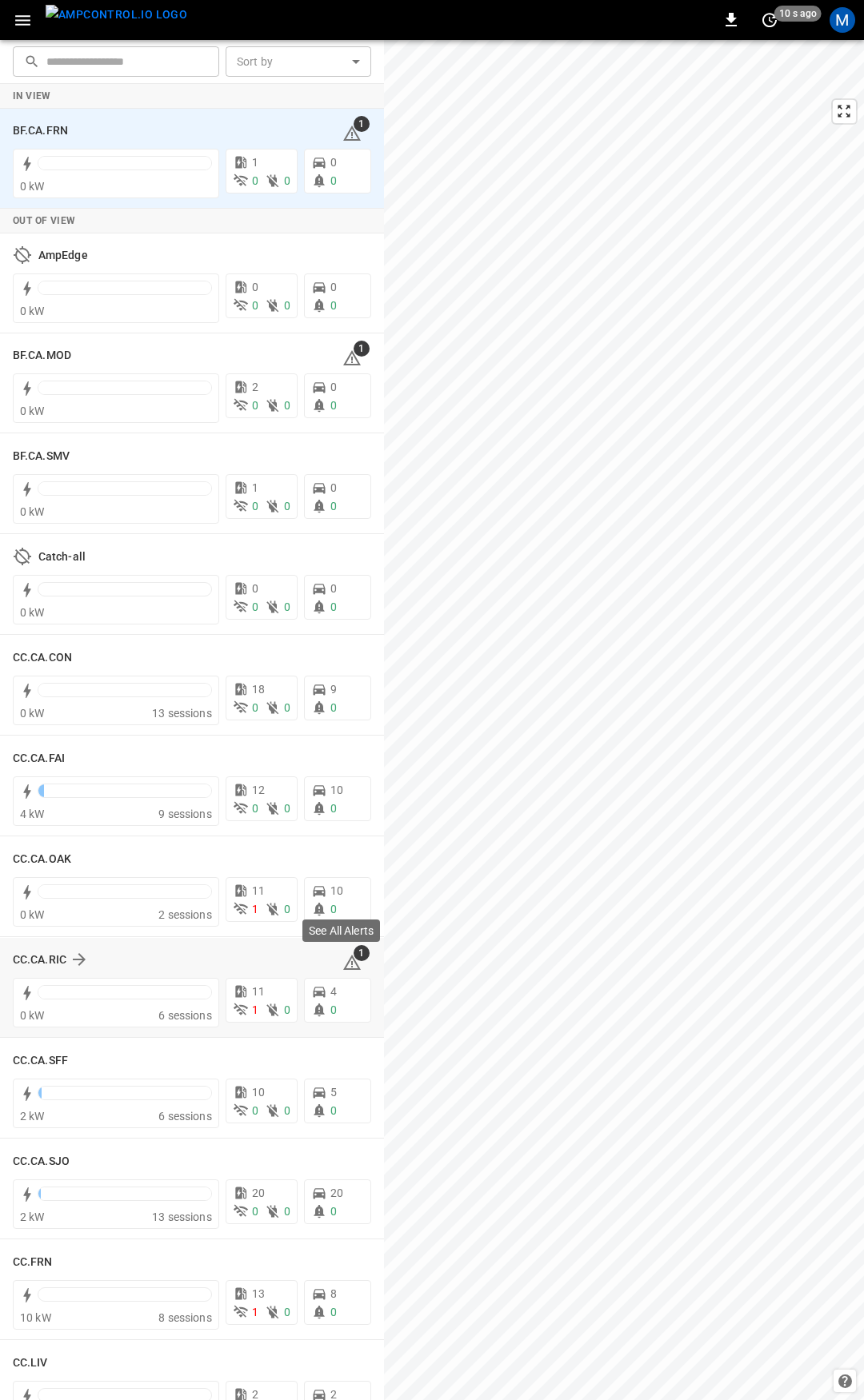
click at [351, 967] on icon at bounding box center [352, 964] width 2 height 7
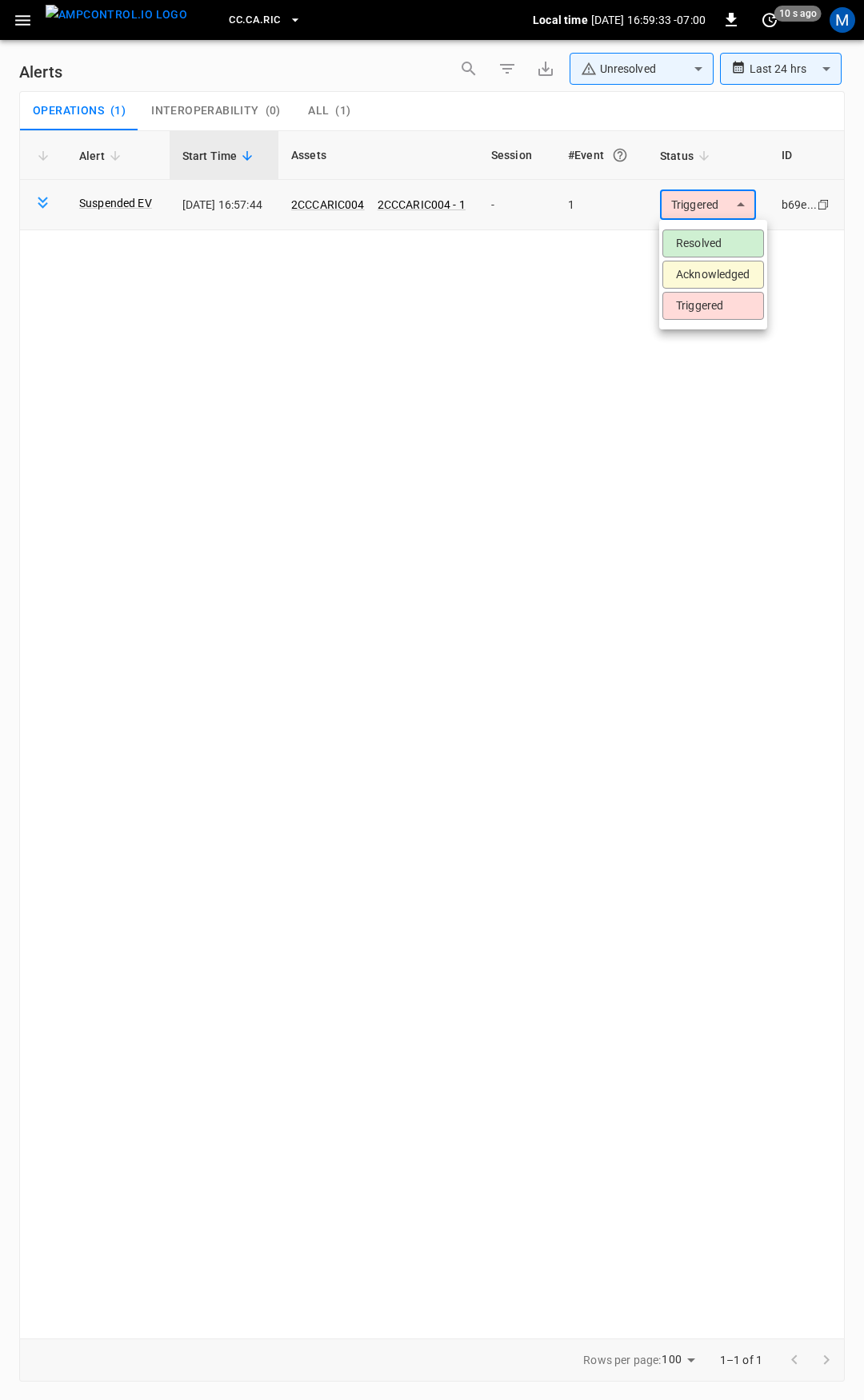
click at [698, 206] on body "**********" at bounding box center [432, 697] width 864 height 1394
click at [703, 241] on li "Resolved" at bounding box center [713, 243] width 102 height 28
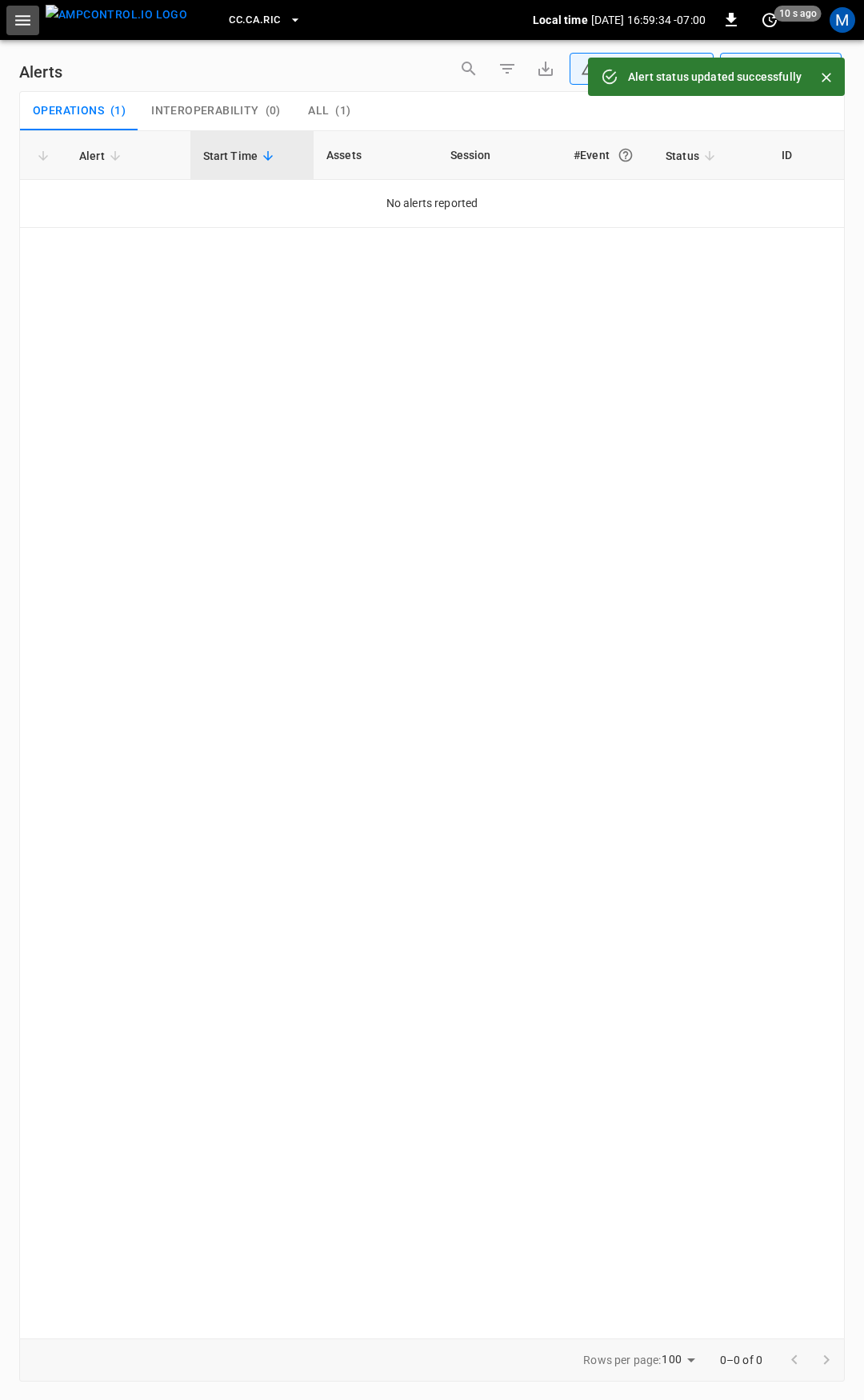
click at [19, 24] on icon "button" at bounding box center [23, 20] width 15 height 10
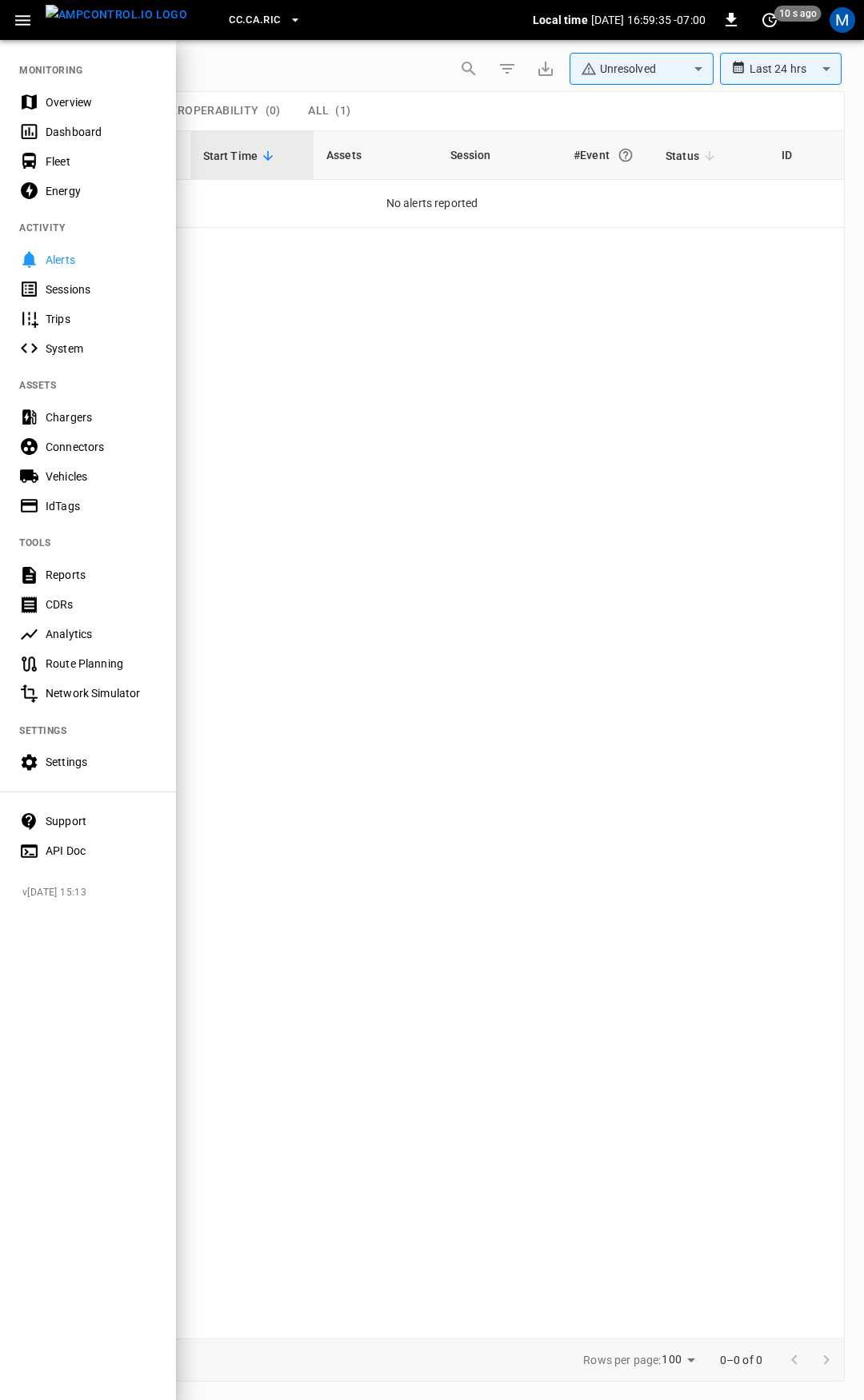
click at [76, 101] on div "Overview" at bounding box center [101, 102] width 111 height 16
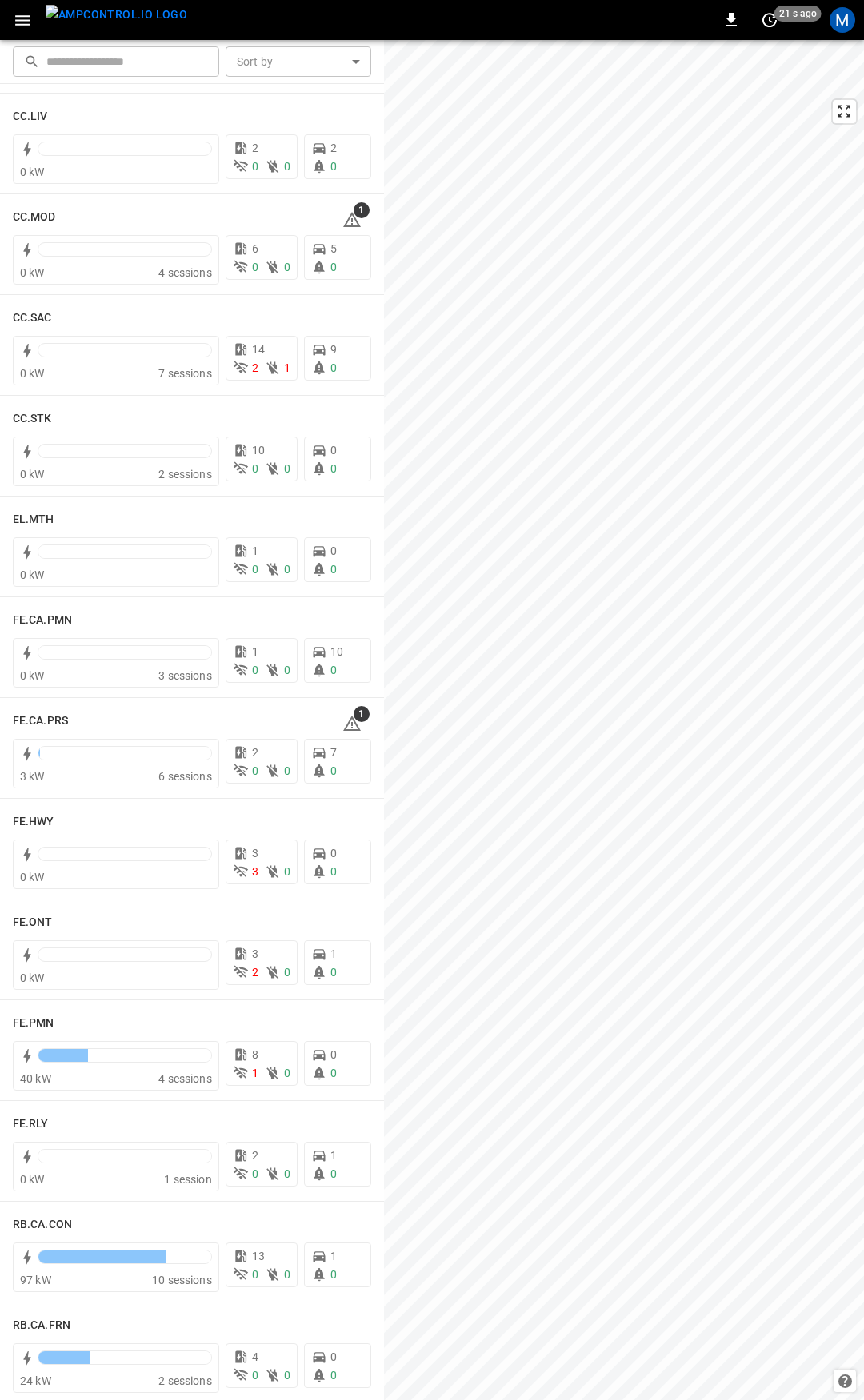
scroll to position [1046, 0]
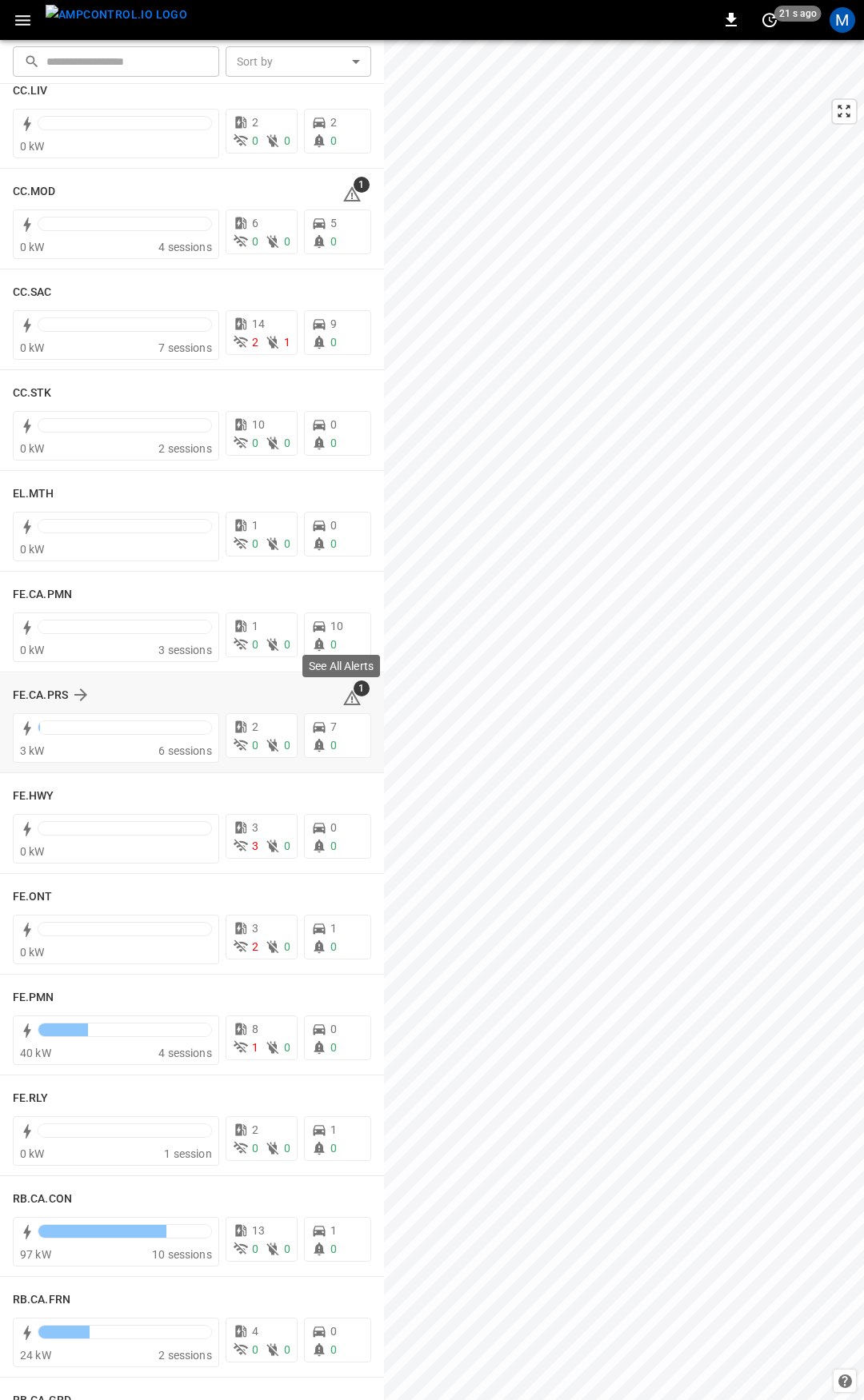
click at [345, 702] on icon at bounding box center [352, 698] width 19 height 19
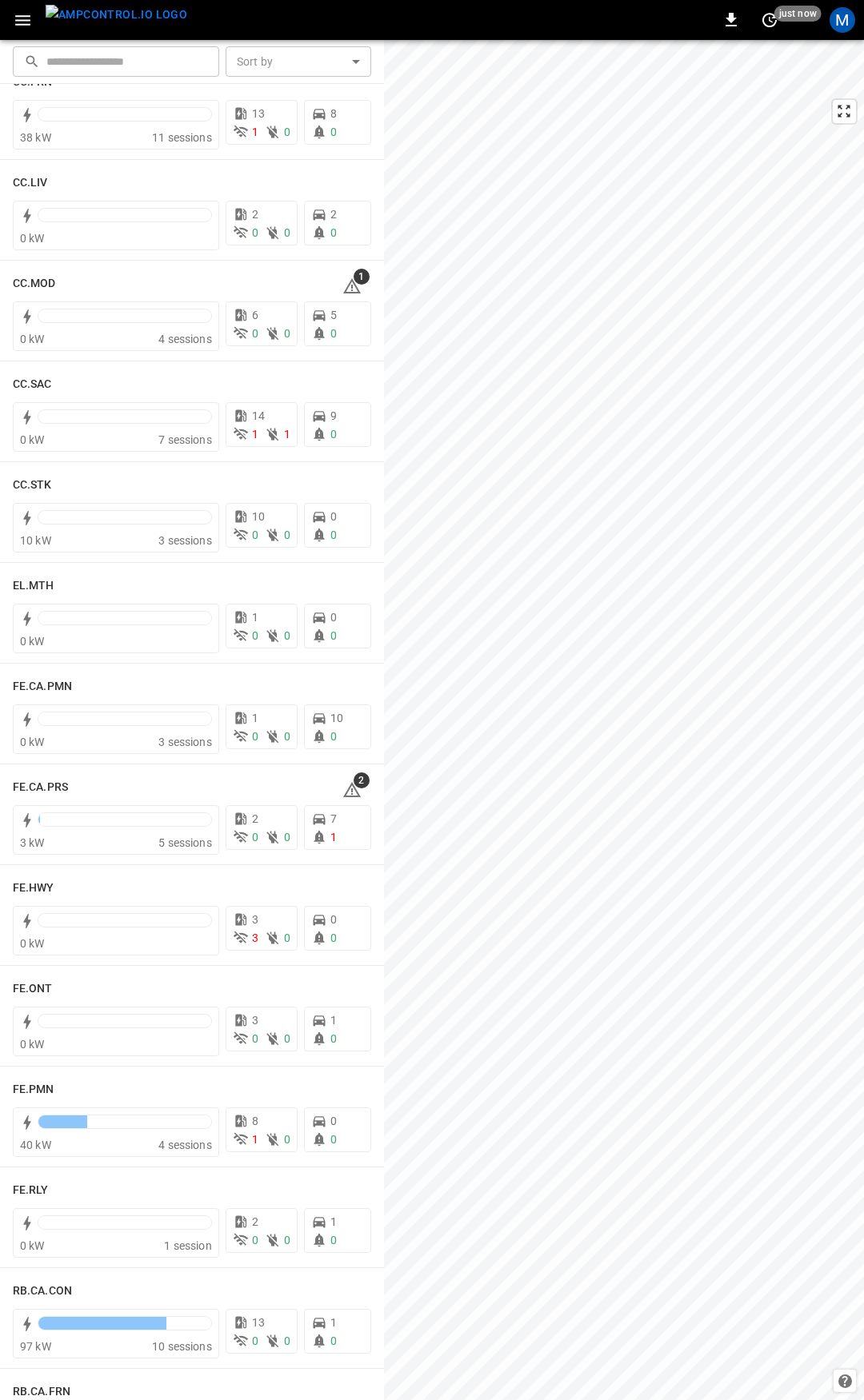
scroll to position [1008, 0]
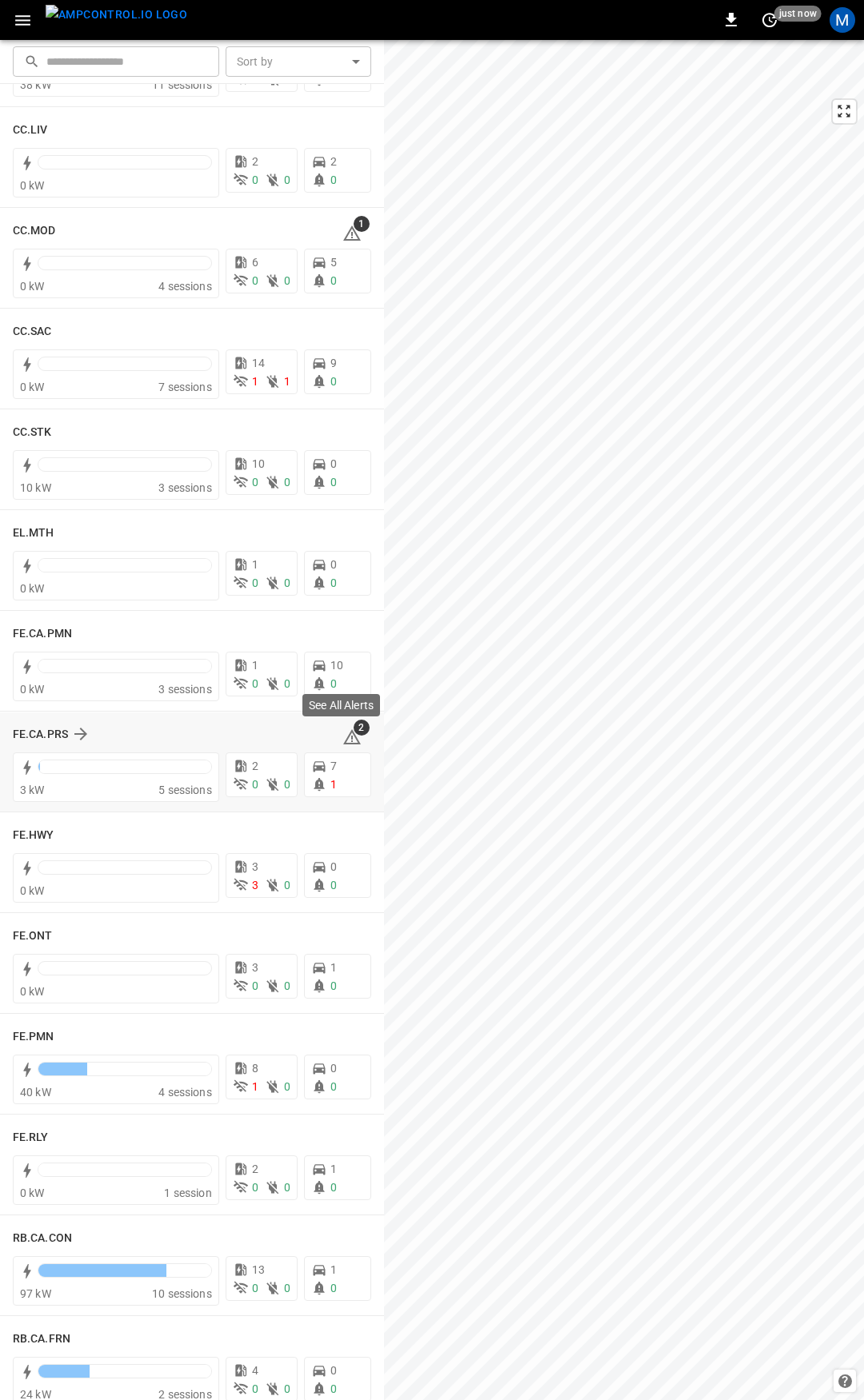
click at [345, 737] on icon at bounding box center [352, 737] width 19 height 19
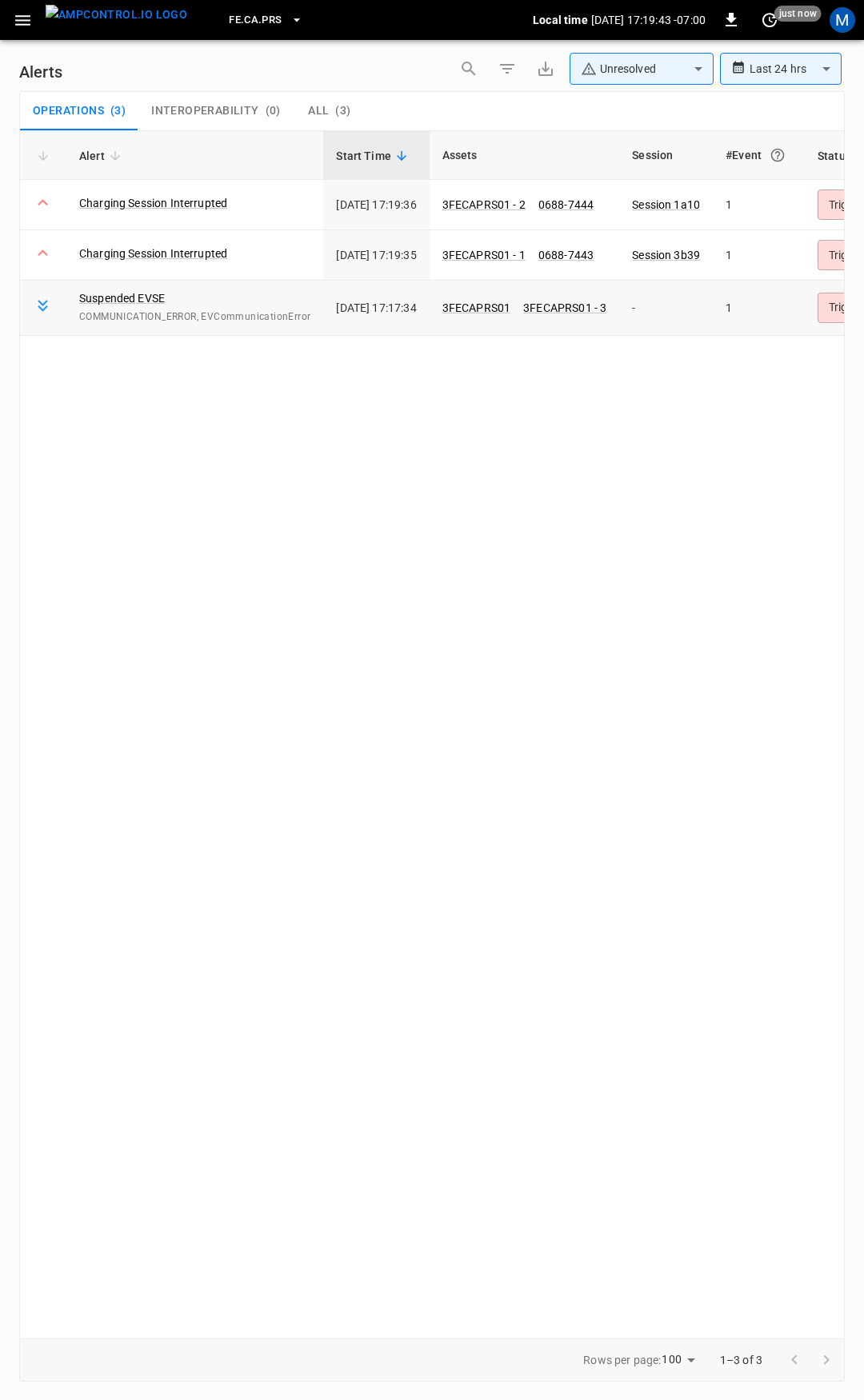
click at [52, 311] on icon at bounding box center [42, 305] width 20 height 20
click at [40, 307] on icon at bounding box center [42, 308] width 10 height 7
drag, startPoint x: 141, startPoint y: 301, endPoint x: 141, endPoint y: 313, distance: 12.0
click at [141, 301] on link "Suspended EVSE" at bounding box center [122, 298] width 86 height 16
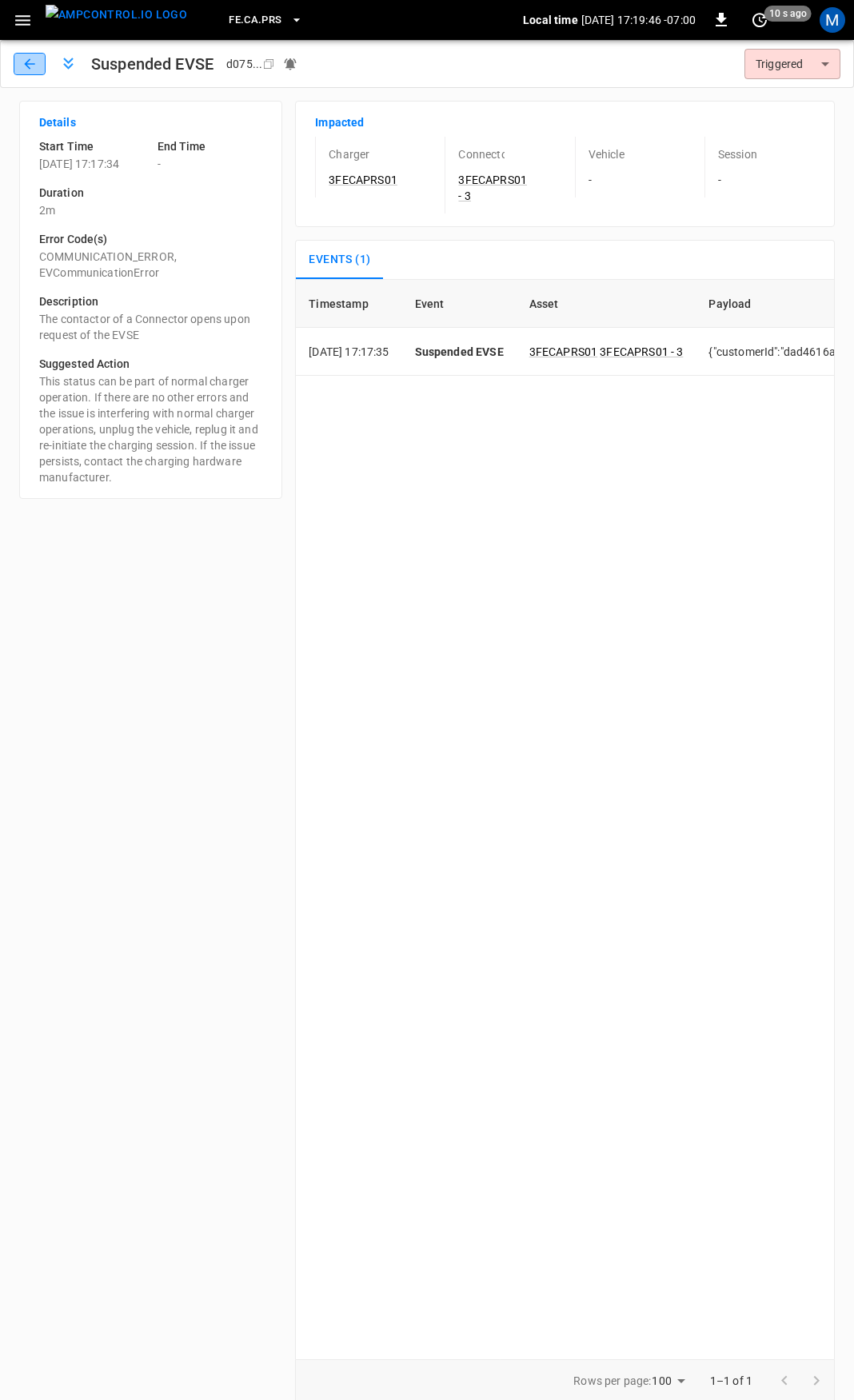
click at [29, 67] on icon "button" at bounding box center [28, 63] width 10 height 10
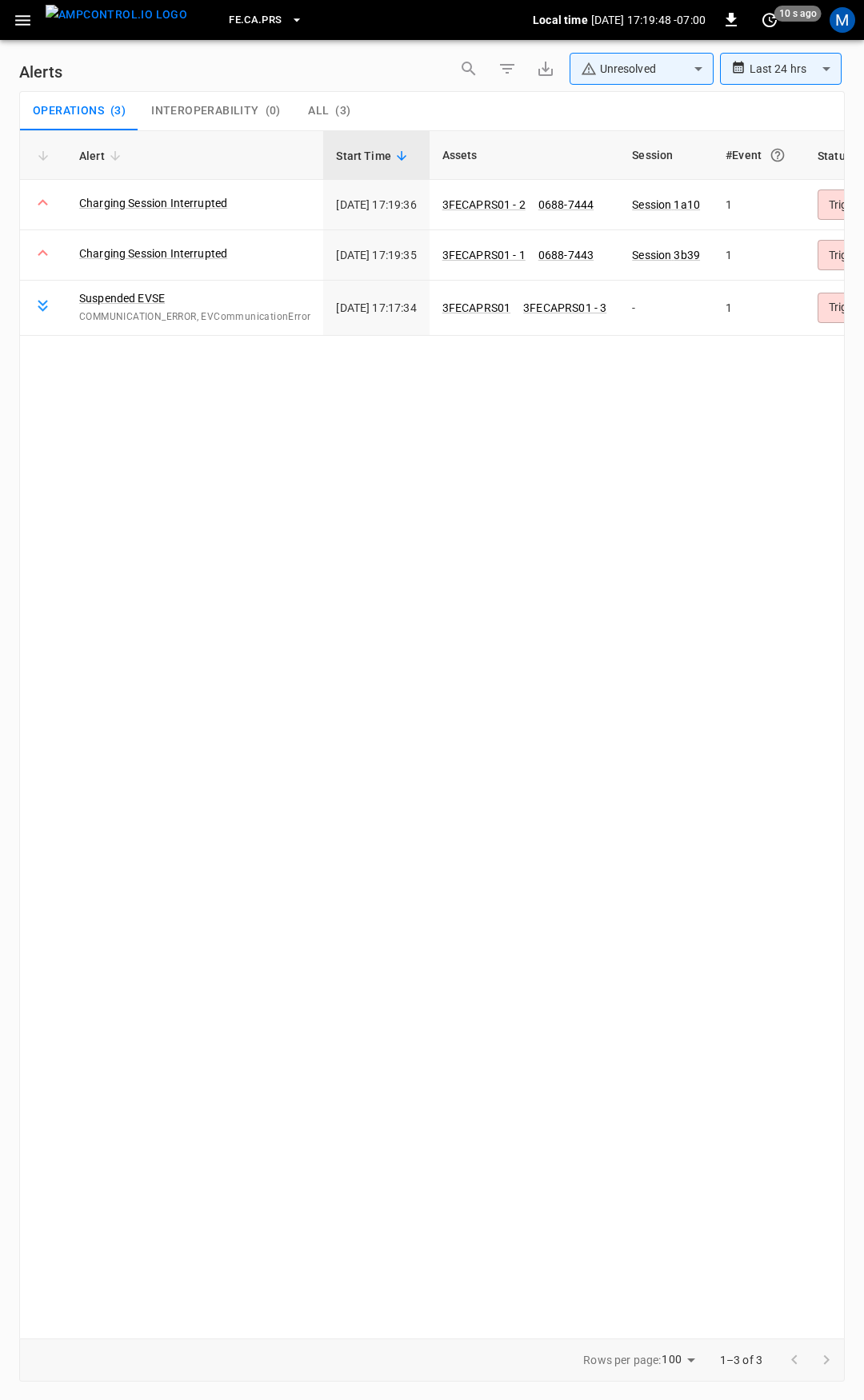
scroll to position [0, 181]
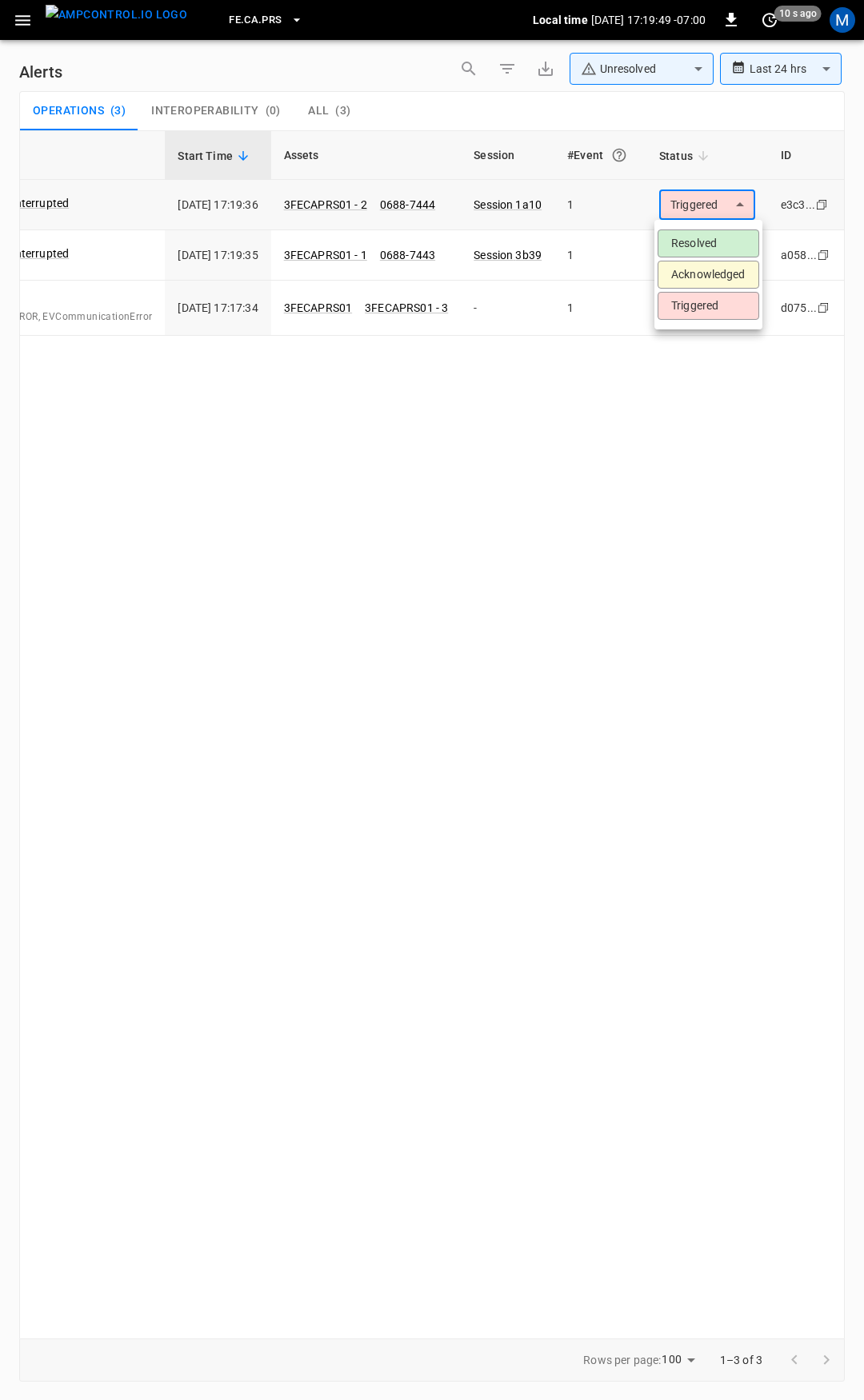
click at [715, 205] on body "**********" at bounding box center [432, 697] width 864 height 1394
drag, startPoint x: 727, startPoint y: 237, endPoint x: 677, endPoint y: 618, distance: 384.3
click at [679, 612] on div "Resolved Acknowledged Triggered" at bounding box center [432, 700] width 864 height 1400
click at [674, 631] on div at bounding box center [432, 700] width 864 height 1400
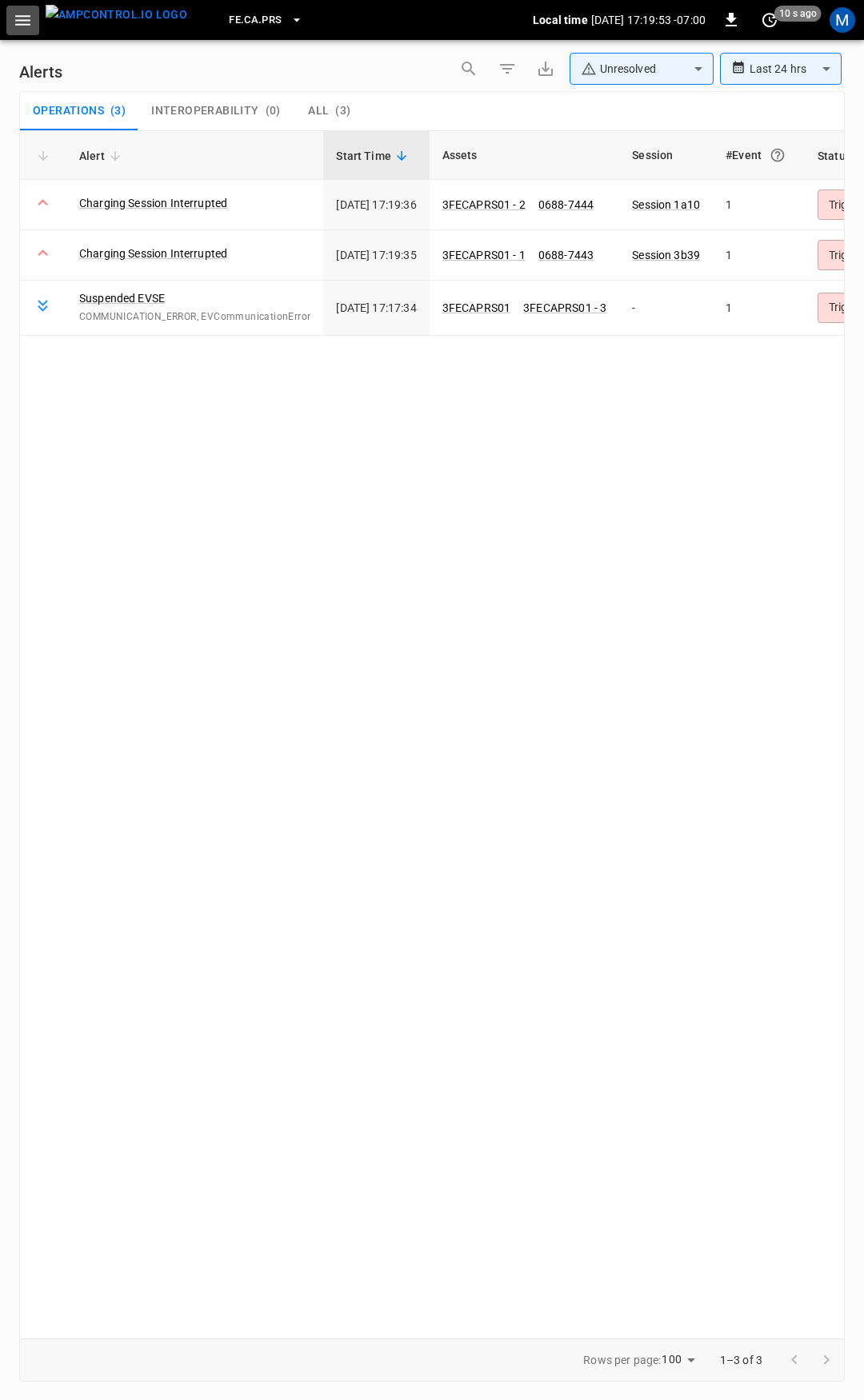
drag, startPoint x: 26, startPoint y: 19, endPoint x: 33, endPoint y: 39, distance: 21.2
click at [26, 21] on icon "button" at bounding box center [23, 20] width 20 height 20
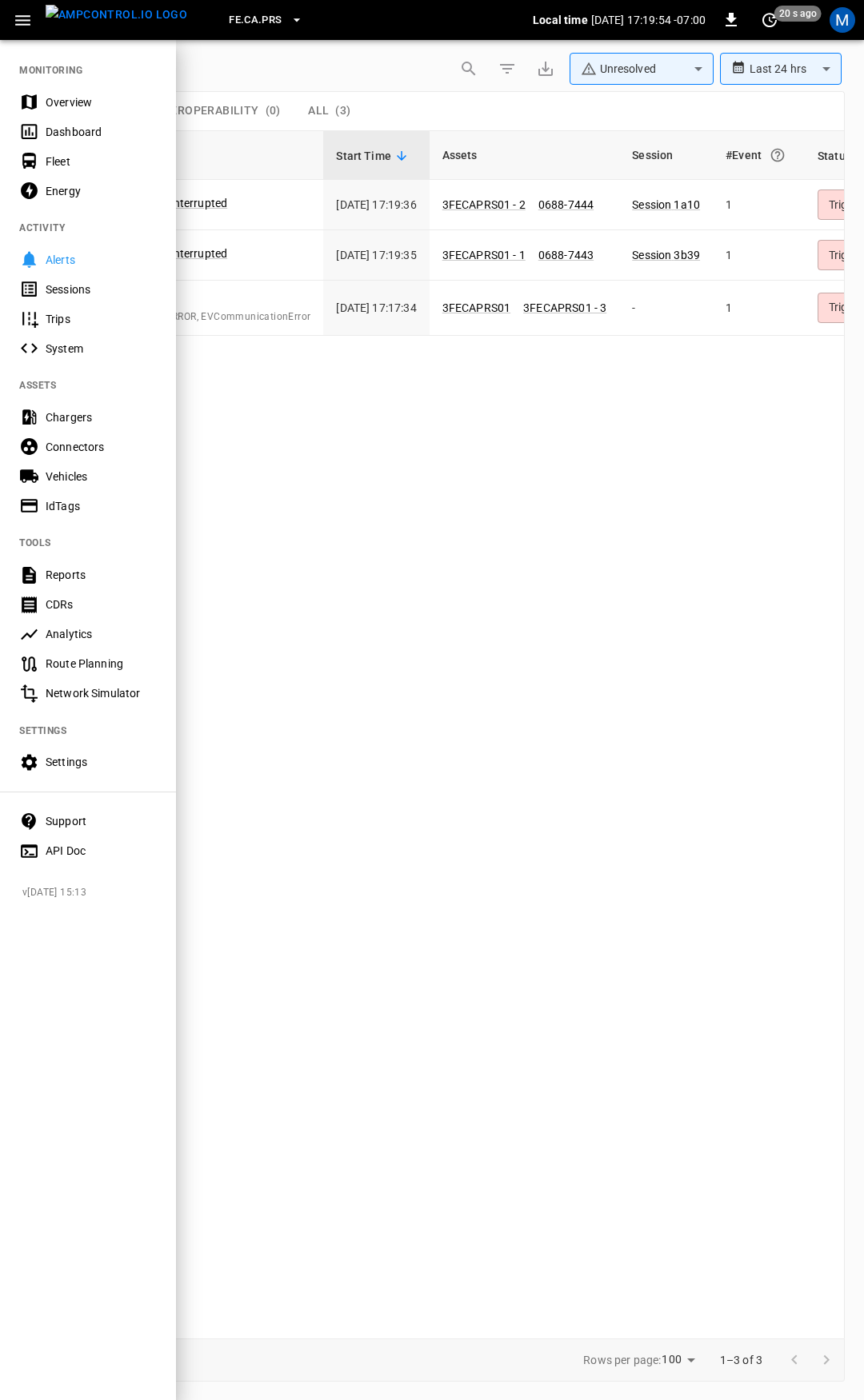
click at [85, 117] on div "Dashboard" at bounding box center [88, 131] width 176 height 29
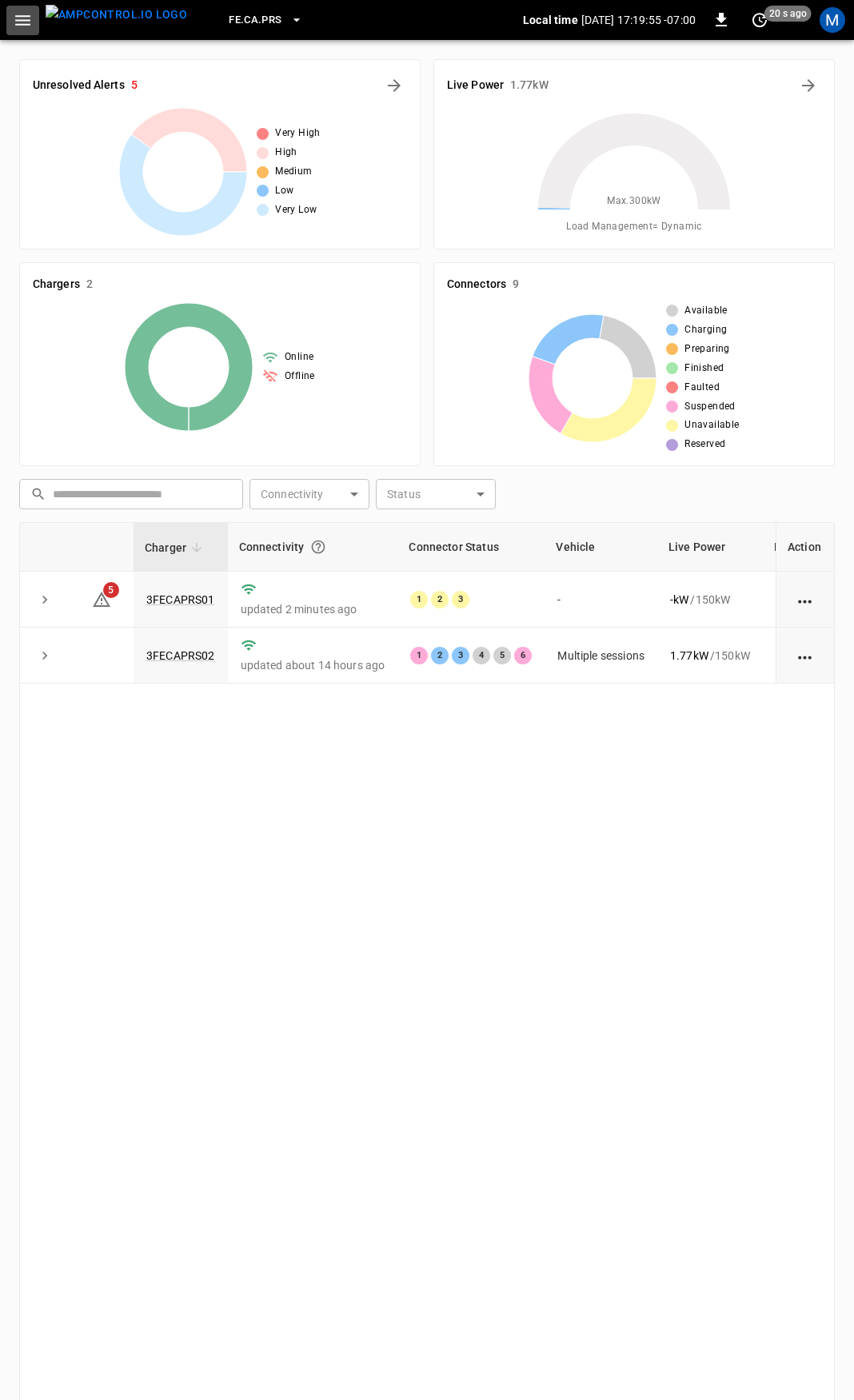
click at [28, 29] on icon "button" at bounding box center [23, 20] width 20 height 20
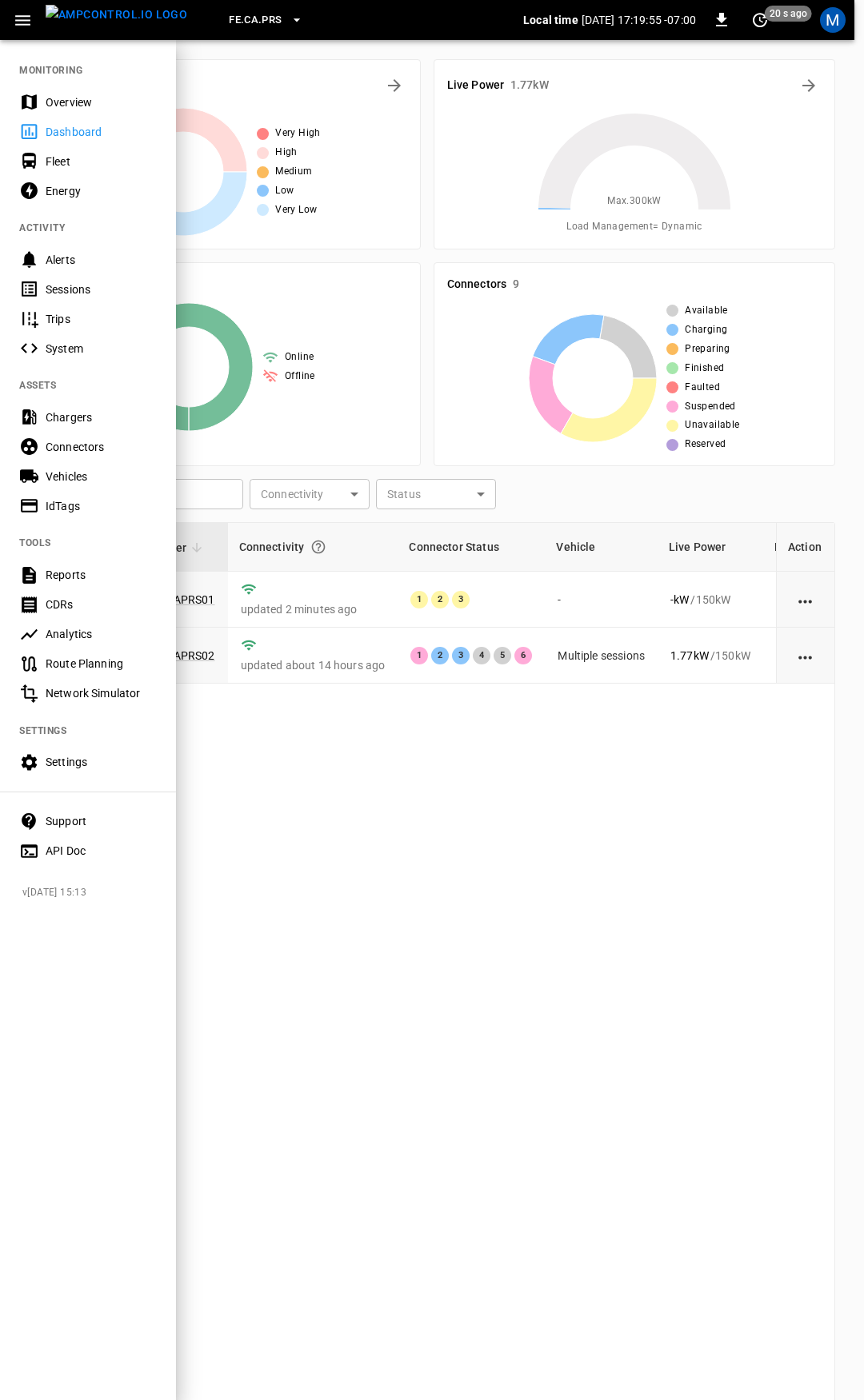
click at [52, 94] on div "Overview" at bounding box center [101, 102] width 111 height 16
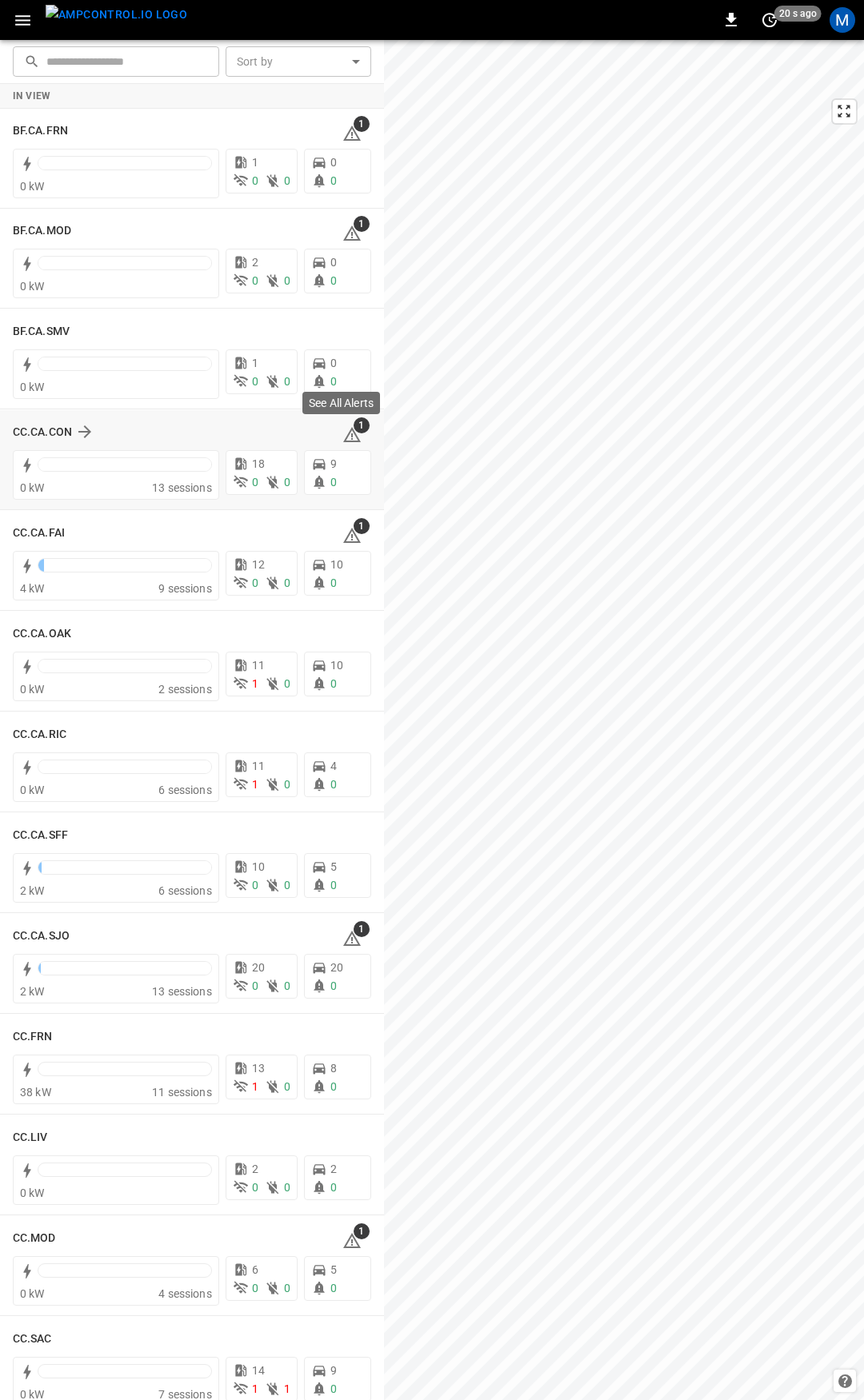
click at [351, 439] on icon at bounding box center [352, 436] width 2 height 7
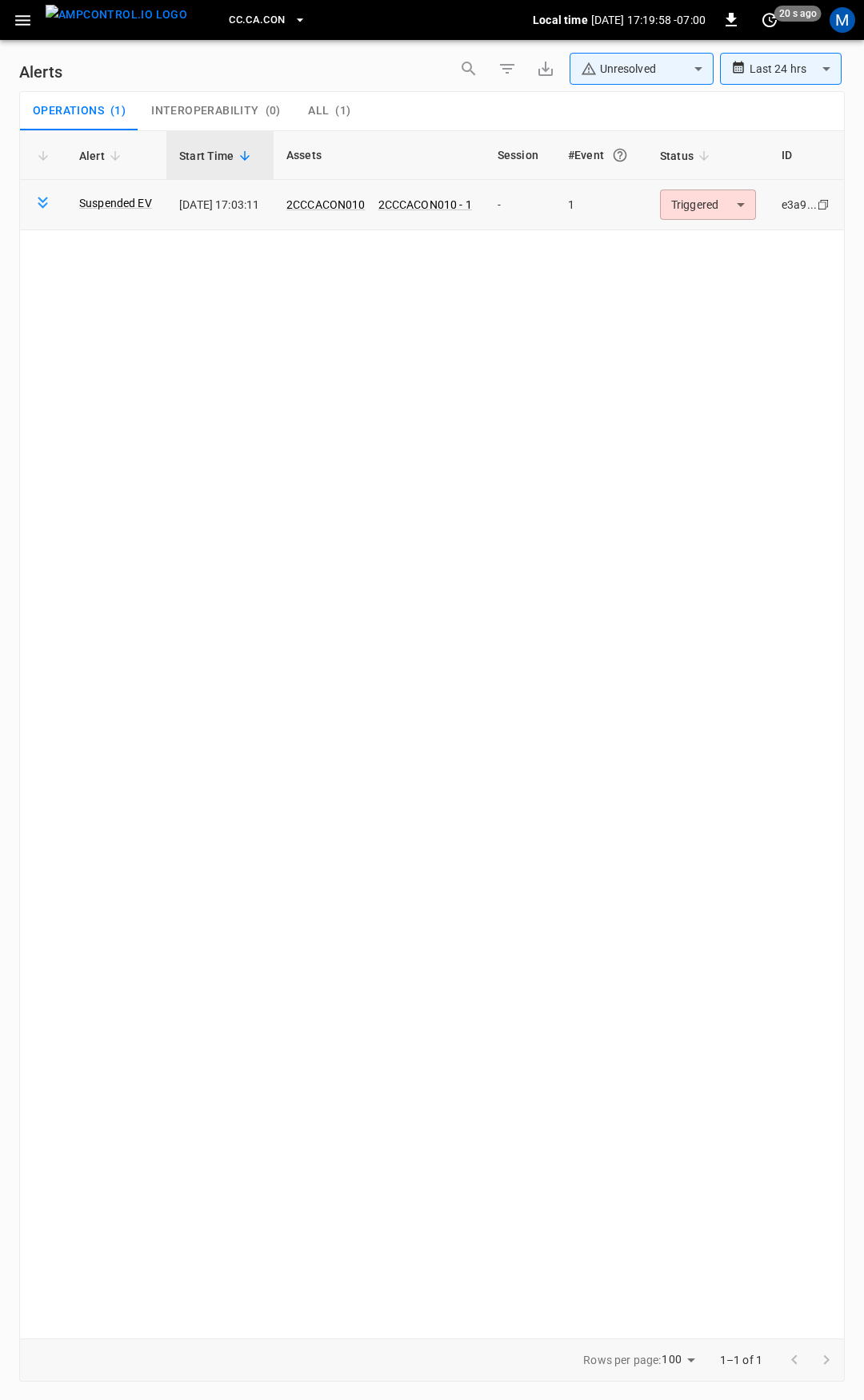
click at [753, 211] on body "**********" at bounding box center [432, 697] width 864 height 1394
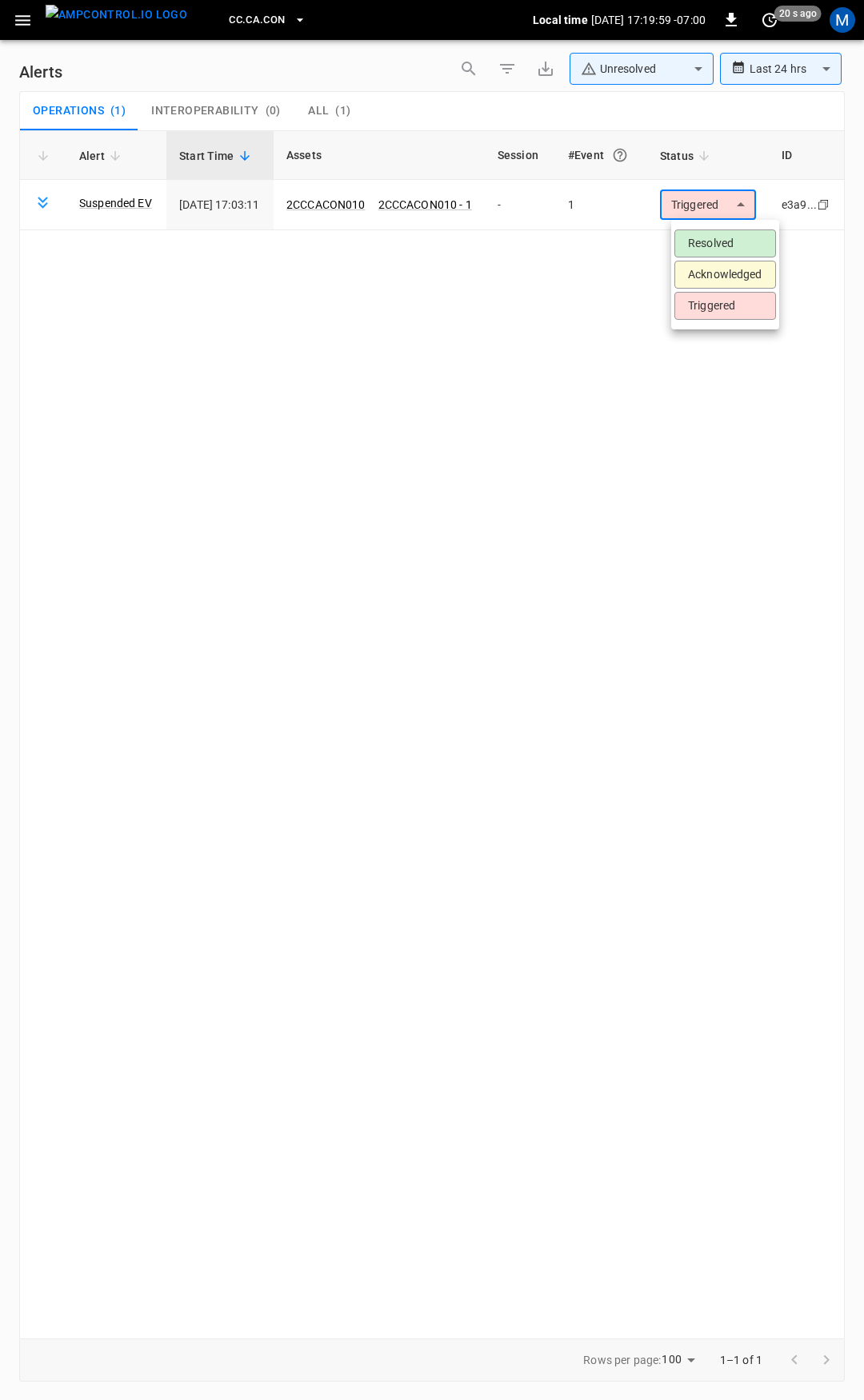
click at [744, 245] on li "Resolved" at bounding box center [725, 243] width 102 height 28
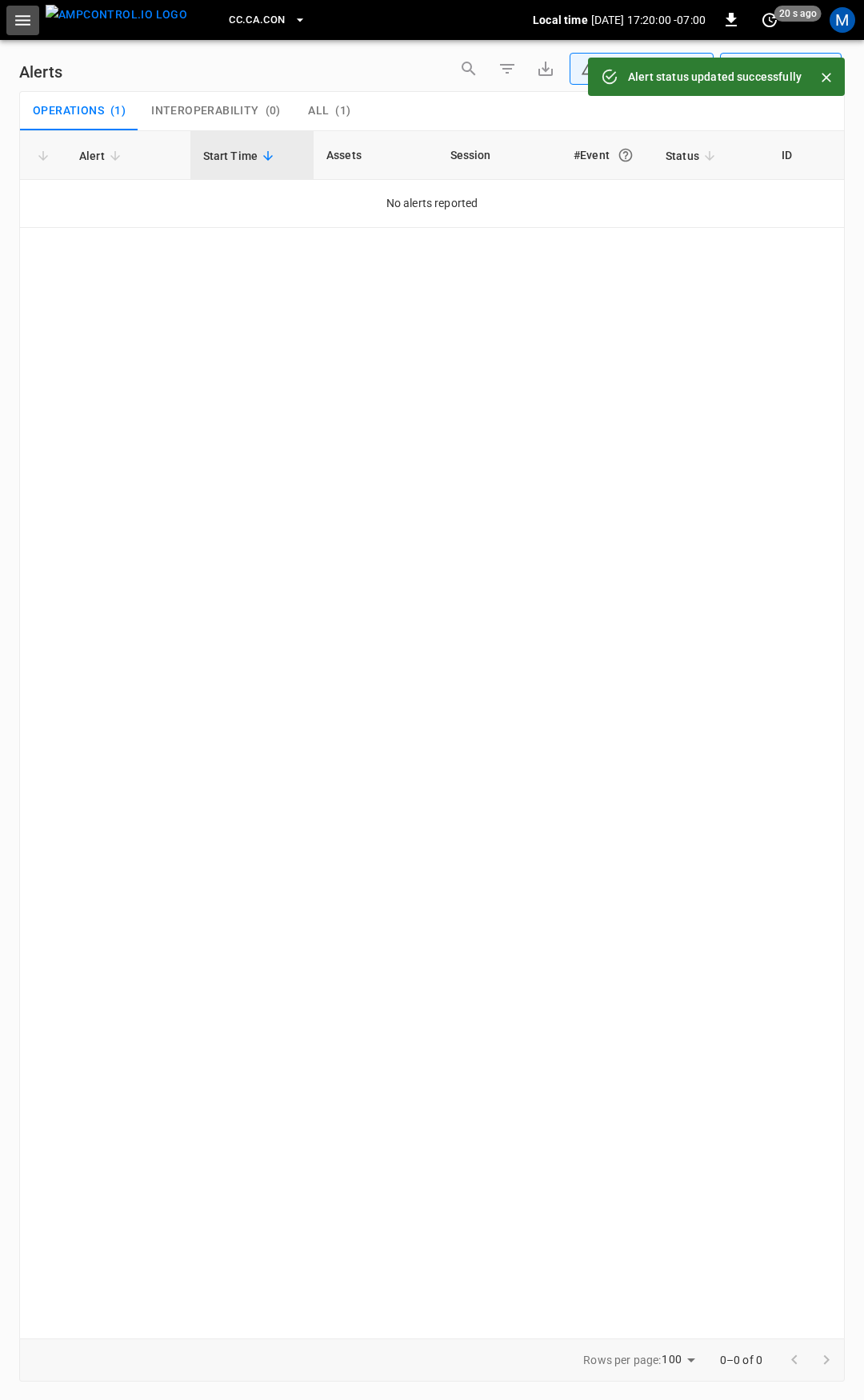
click at [26, 19] on icon "button" at bounding box center [23, 20] width 15 height 10
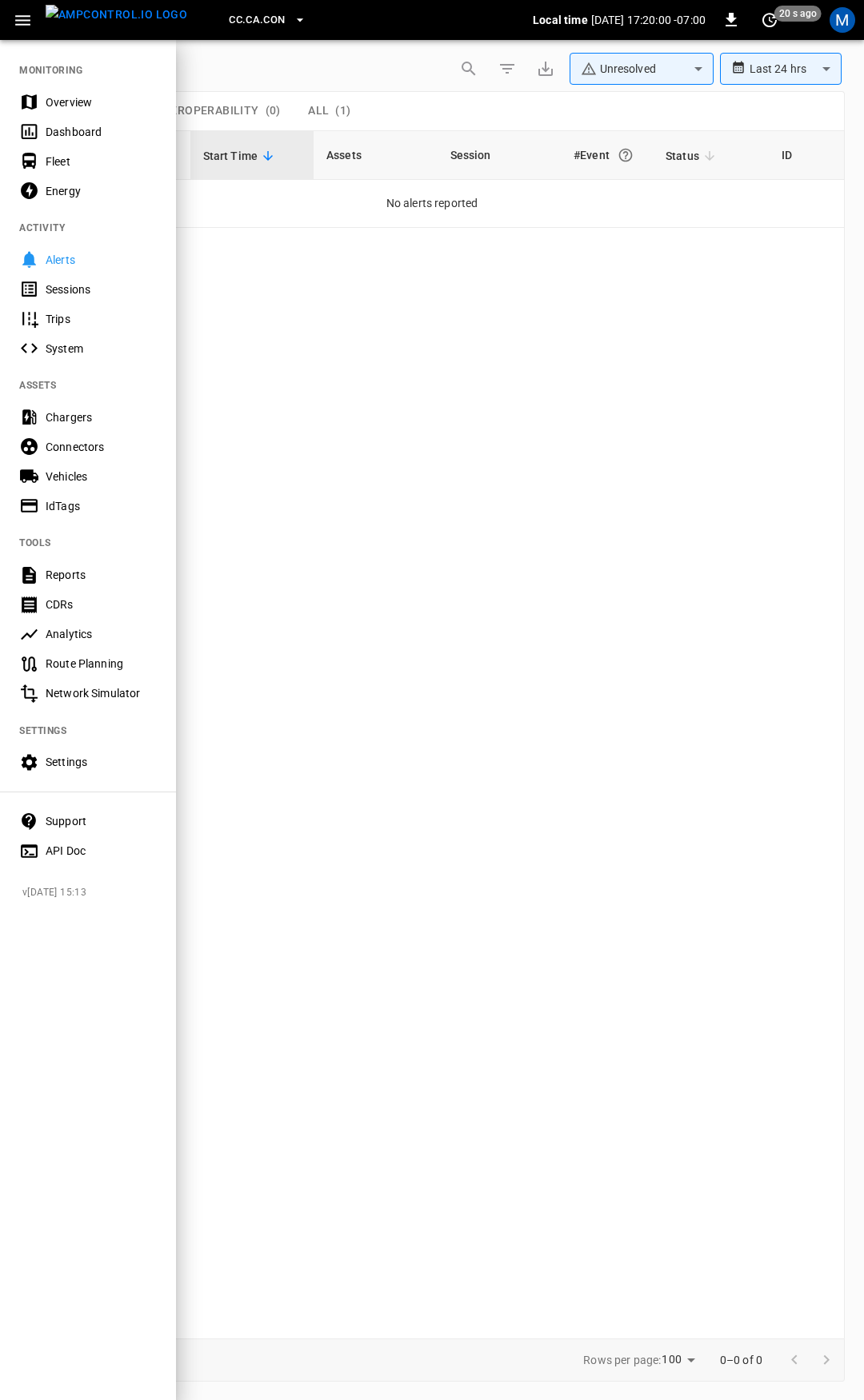
click at [105, 92] on div "Overview" at bounding box center [88, 101] width 176 height 29
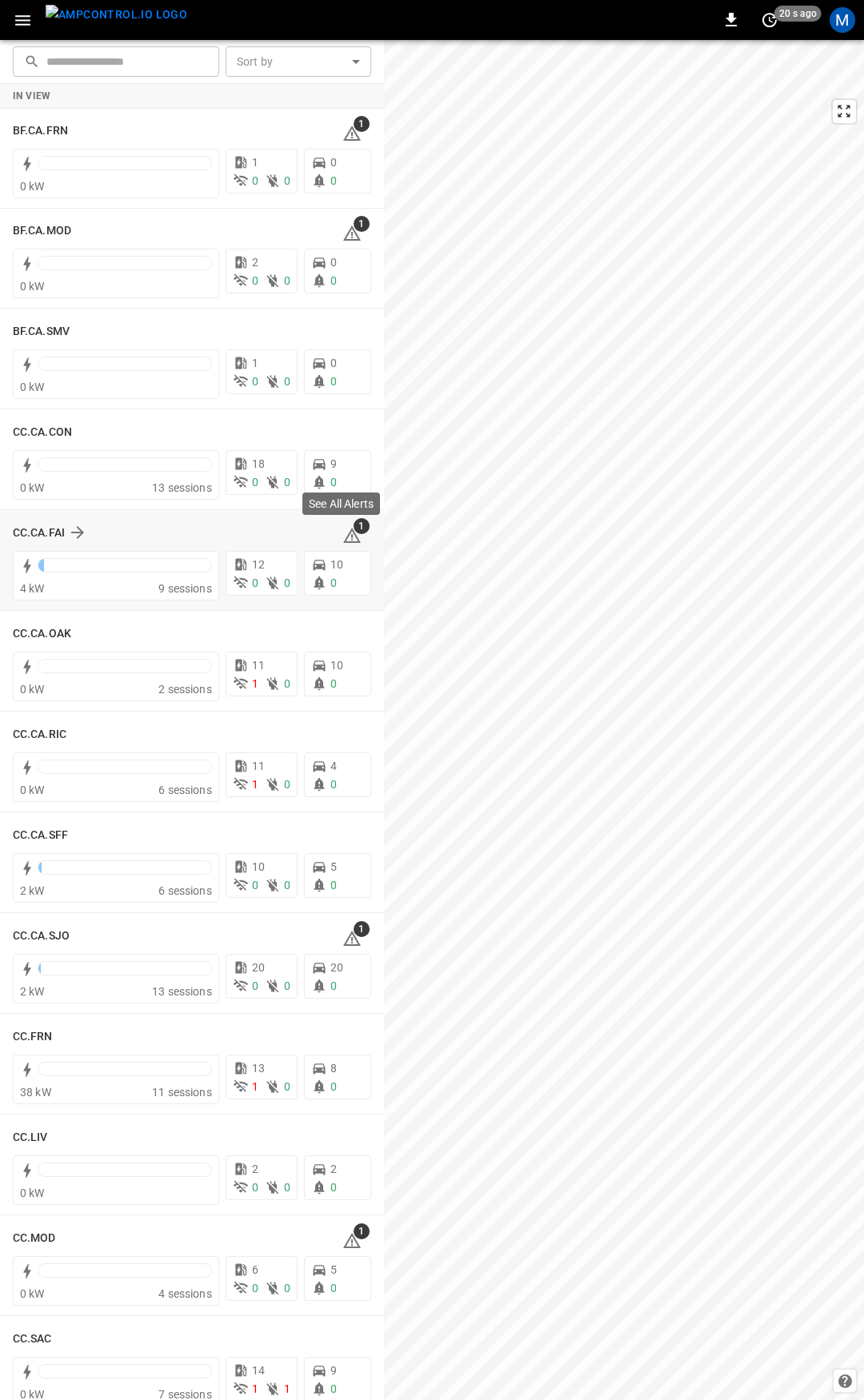
click at [343, 532] on icon at bounding box center [352, 535] width 18 height 15
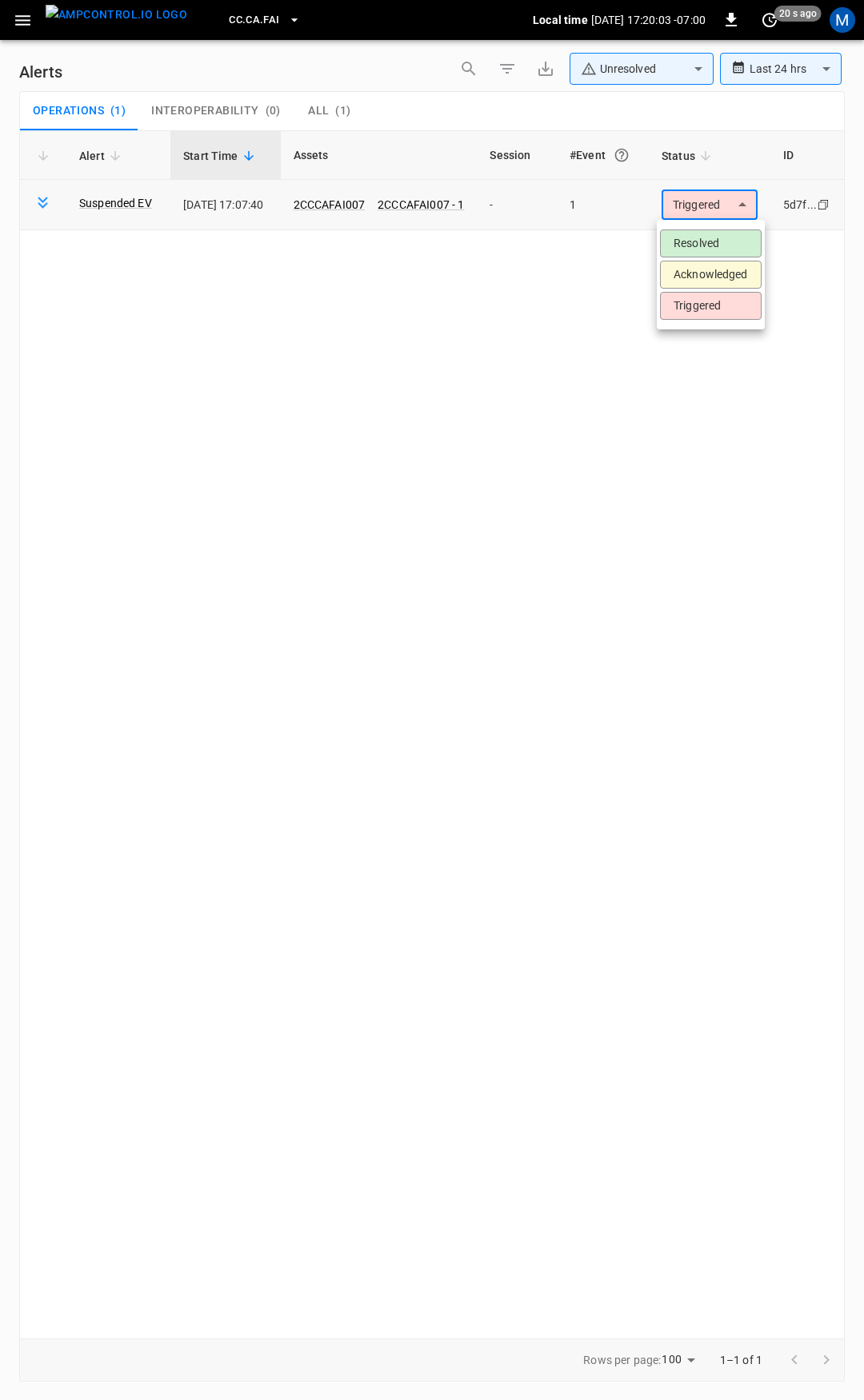
click at [689, 215] on body "**********" at bounding box center [432, 697] width 864 height 1394
click at [692, 252] on li "Resolved" at bounding box center [711, 243] width 102 height 28
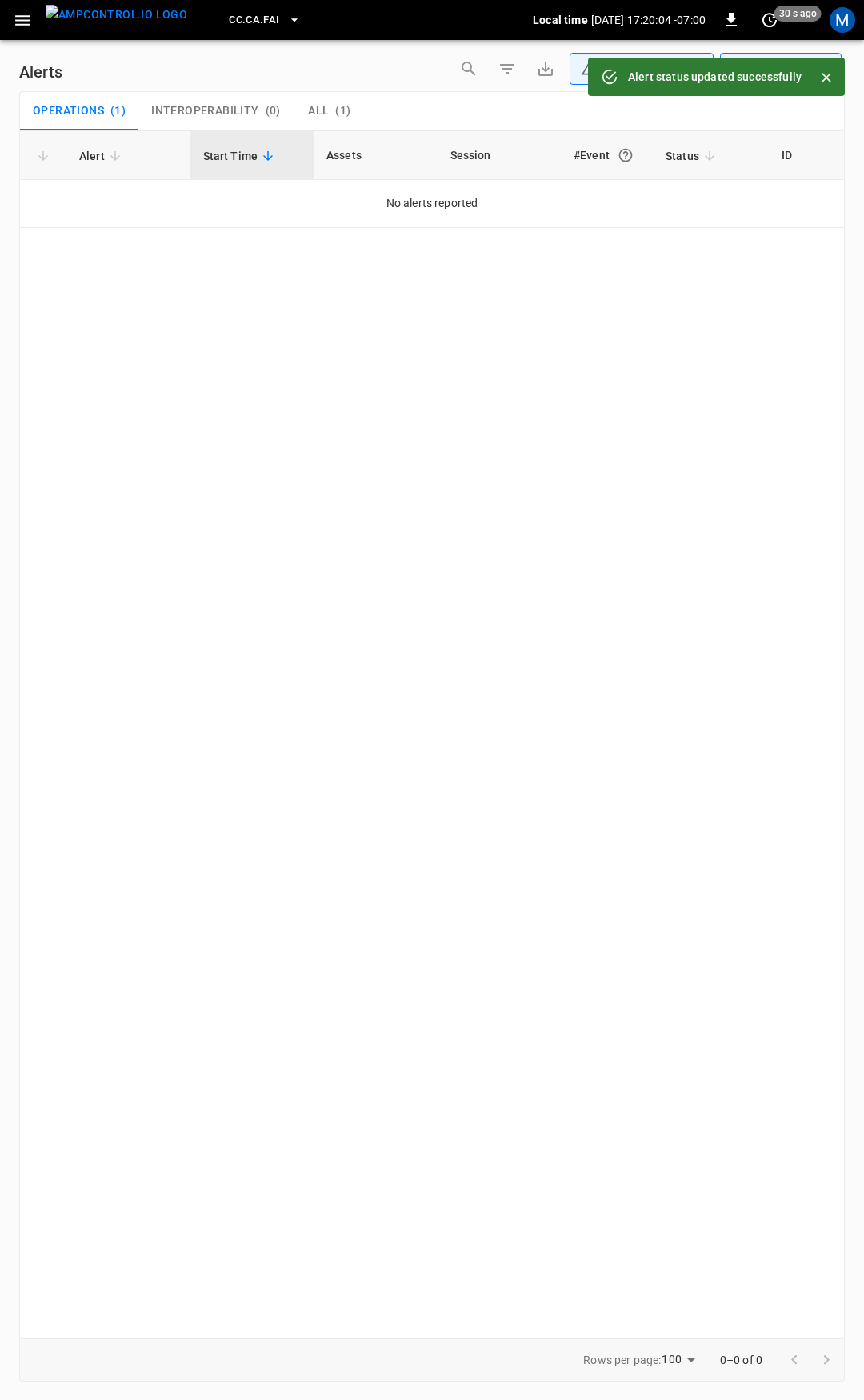
click at [25, 24] on icon "button" at bounding box center [23, 20] width 20 height 20
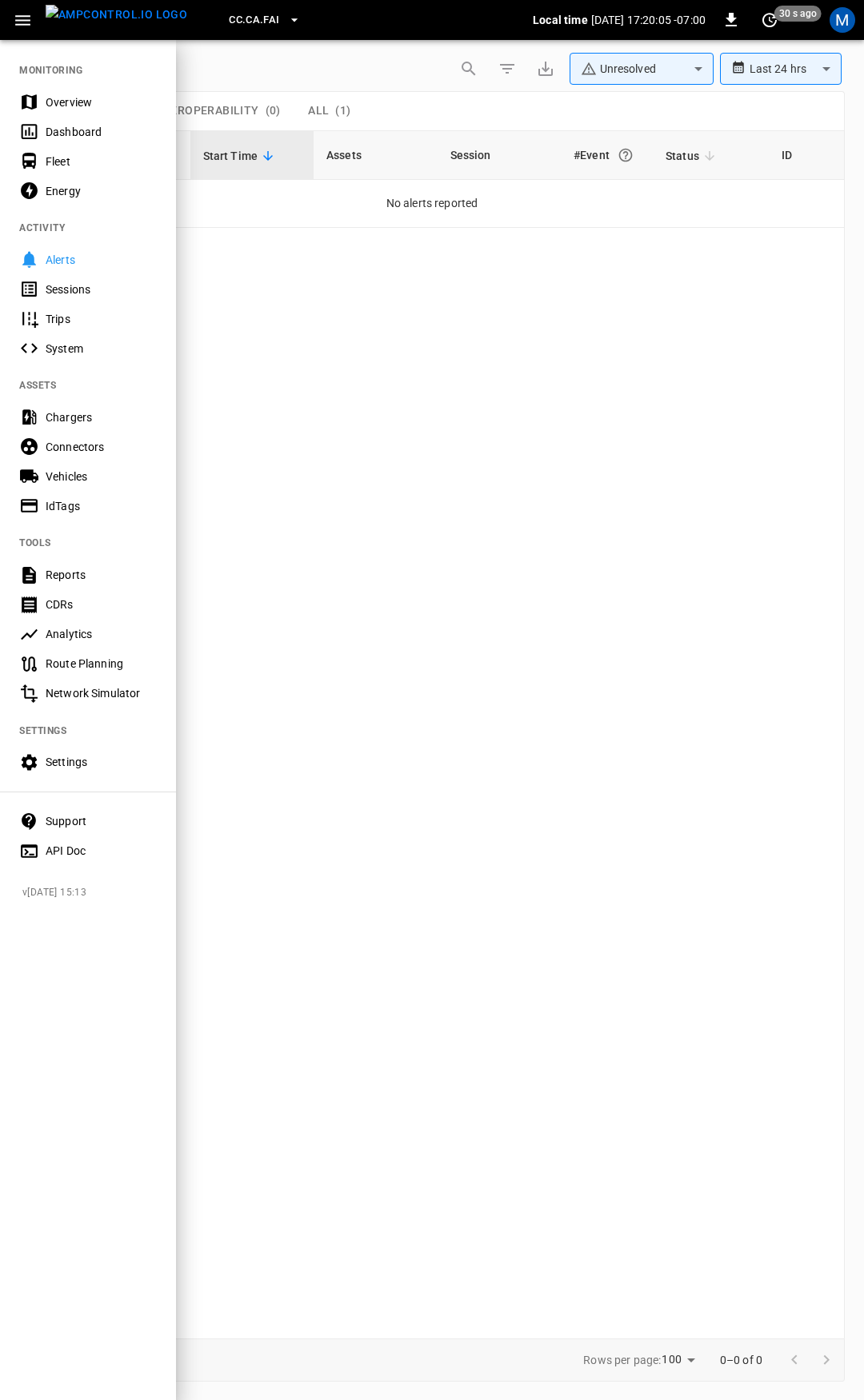
click at [65, 101] on div "Overview" at bounding box center [101, 102] width 111 height 16
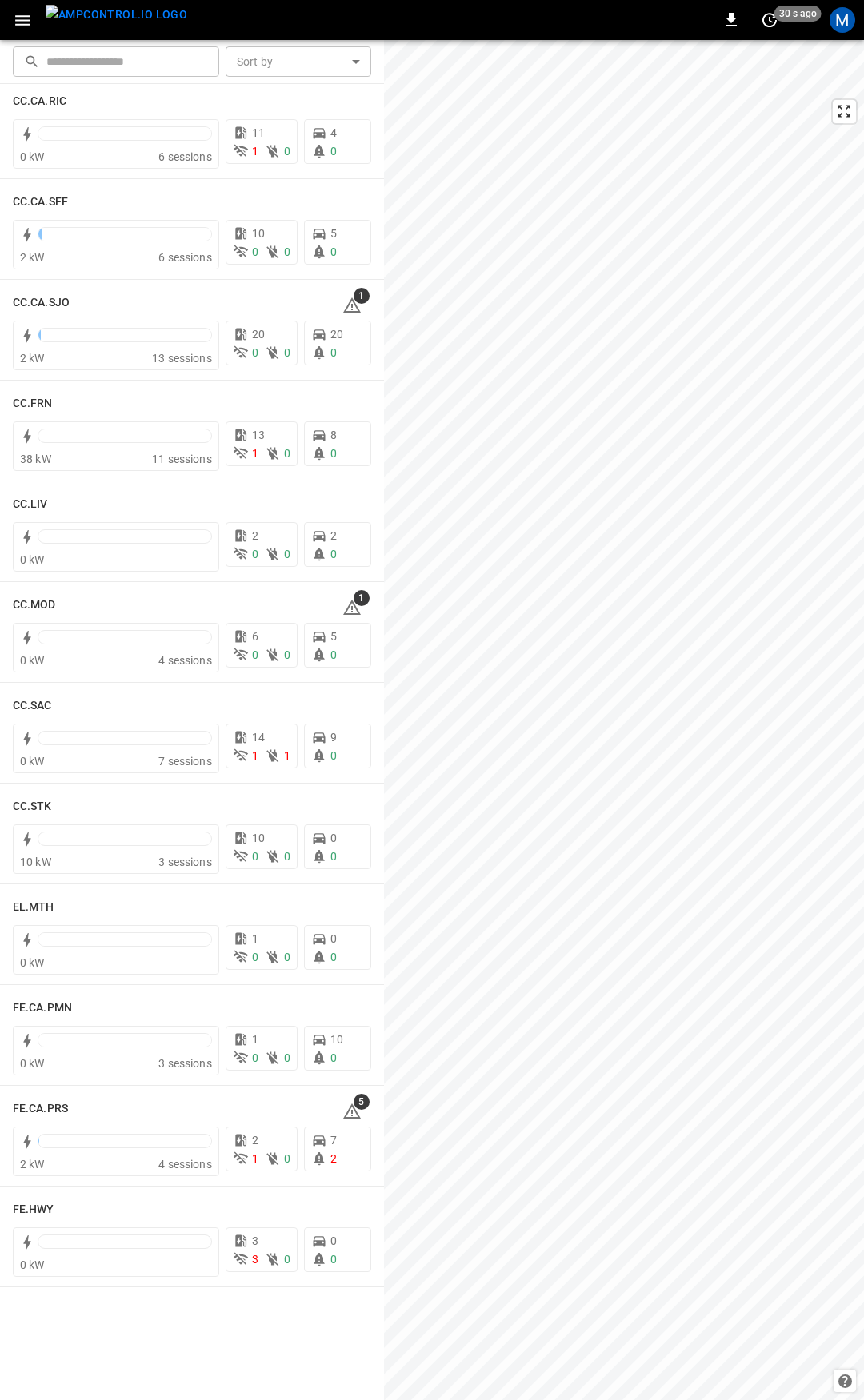
scroll to position [703, 0]
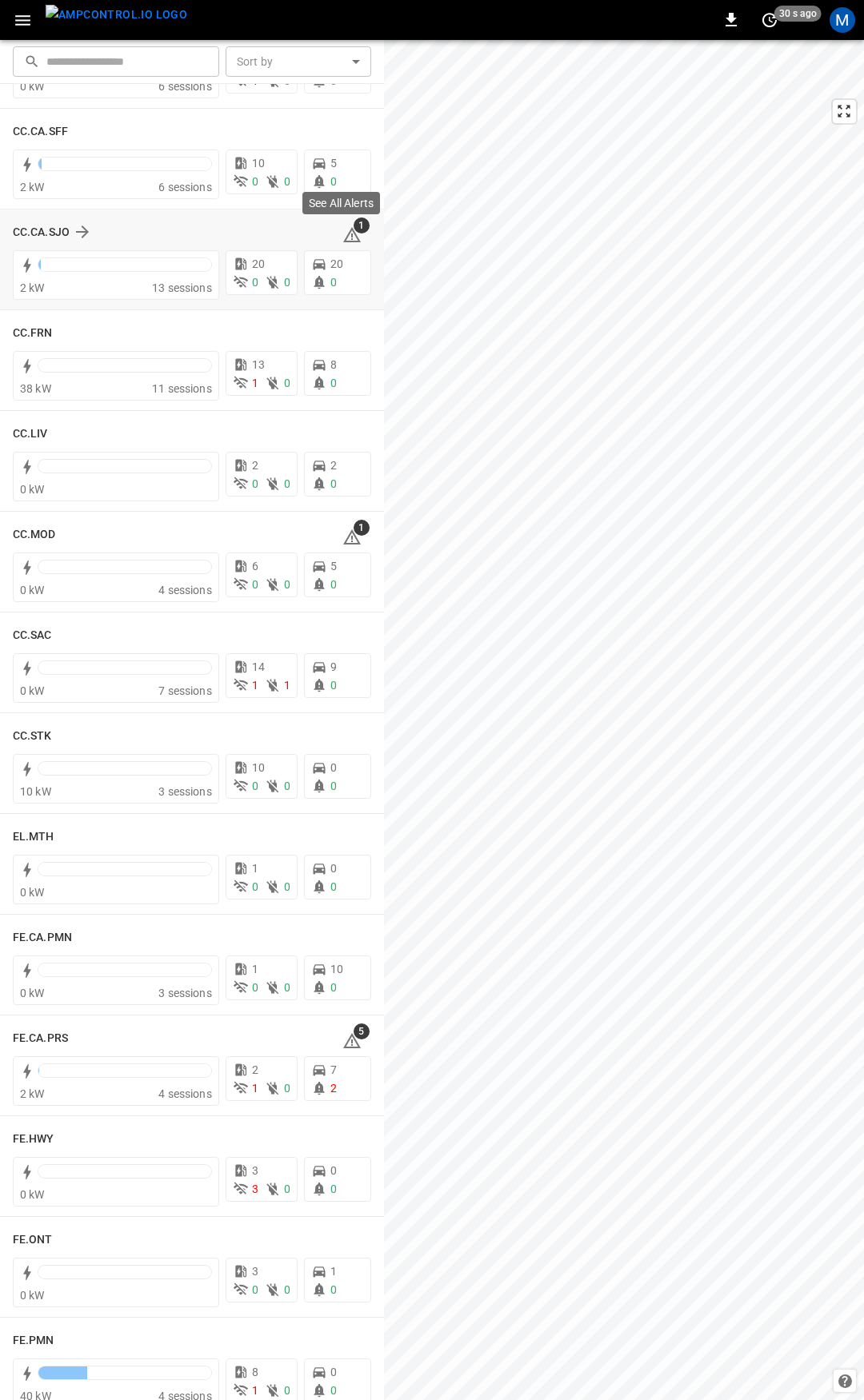
click at [343, 240] on icon at bounding box center [352, 235] width 18 height 15
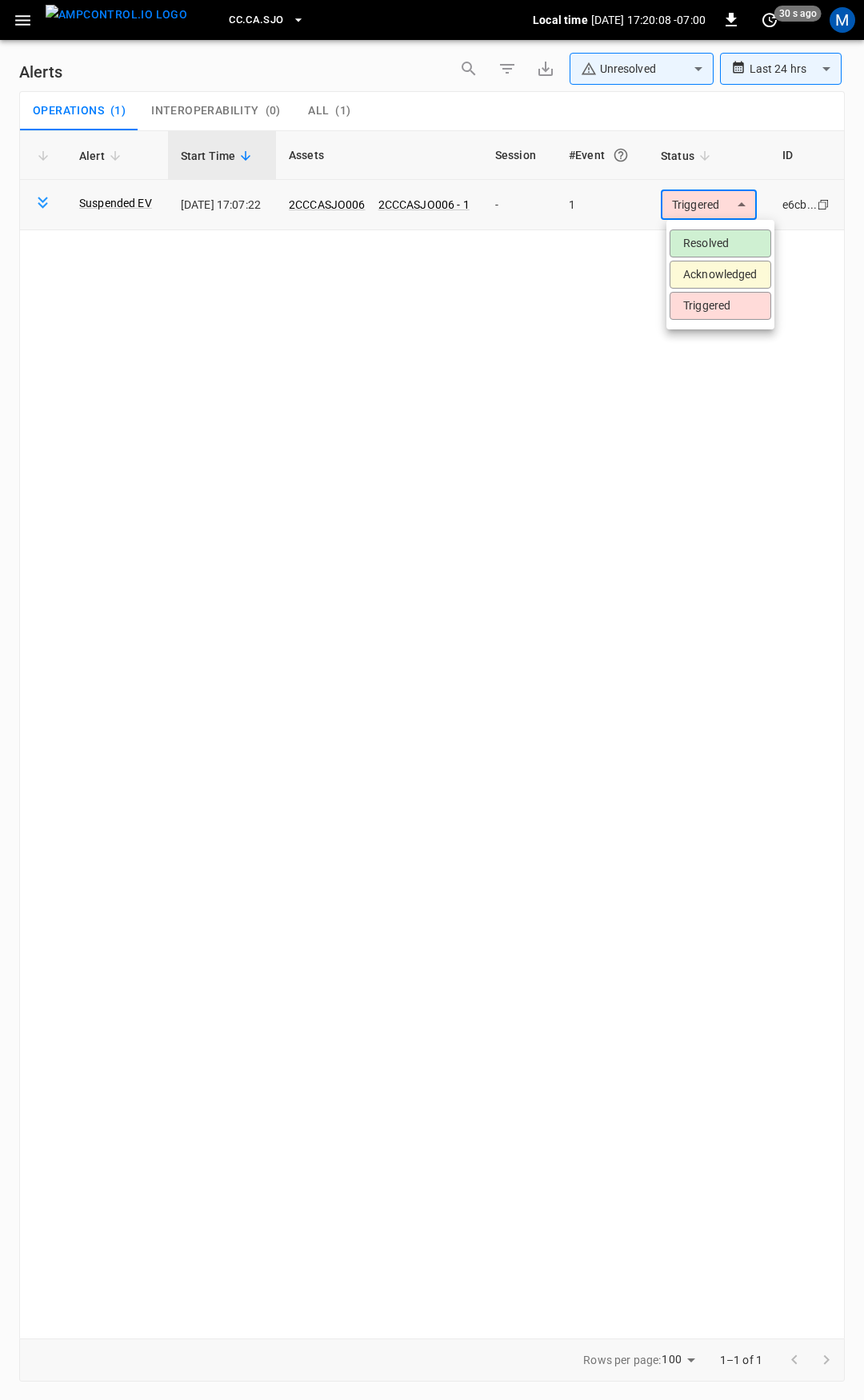
drag, startPoint x: 712, startPoint y: 201, endPoint x: 606, endPoint y: 233, distance: 110.7
click at [712, 202] on body "**********" at bounding box center [432, 697] width 864 height 1394
drag, startPoint x: 690, startPoint y: 239, endPoint x: 662, endPoint y: 239, distance: 28.0
click at [690, 239] on li "Resolved" at bounding box center [721, 243] width 102 height 28
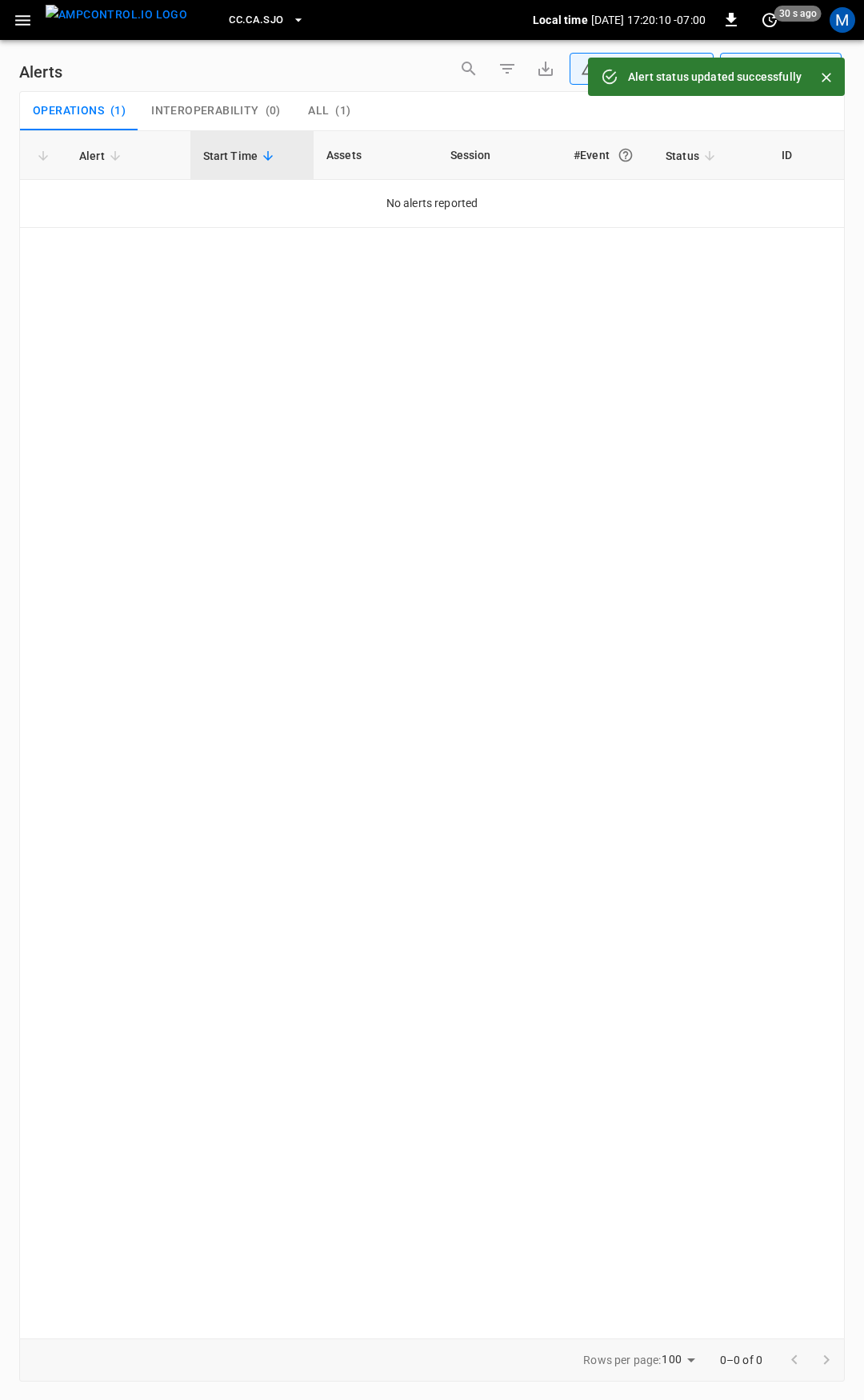
click at [26, 19] on icon "button" at bounding box center [23, 20] width 15 height 10
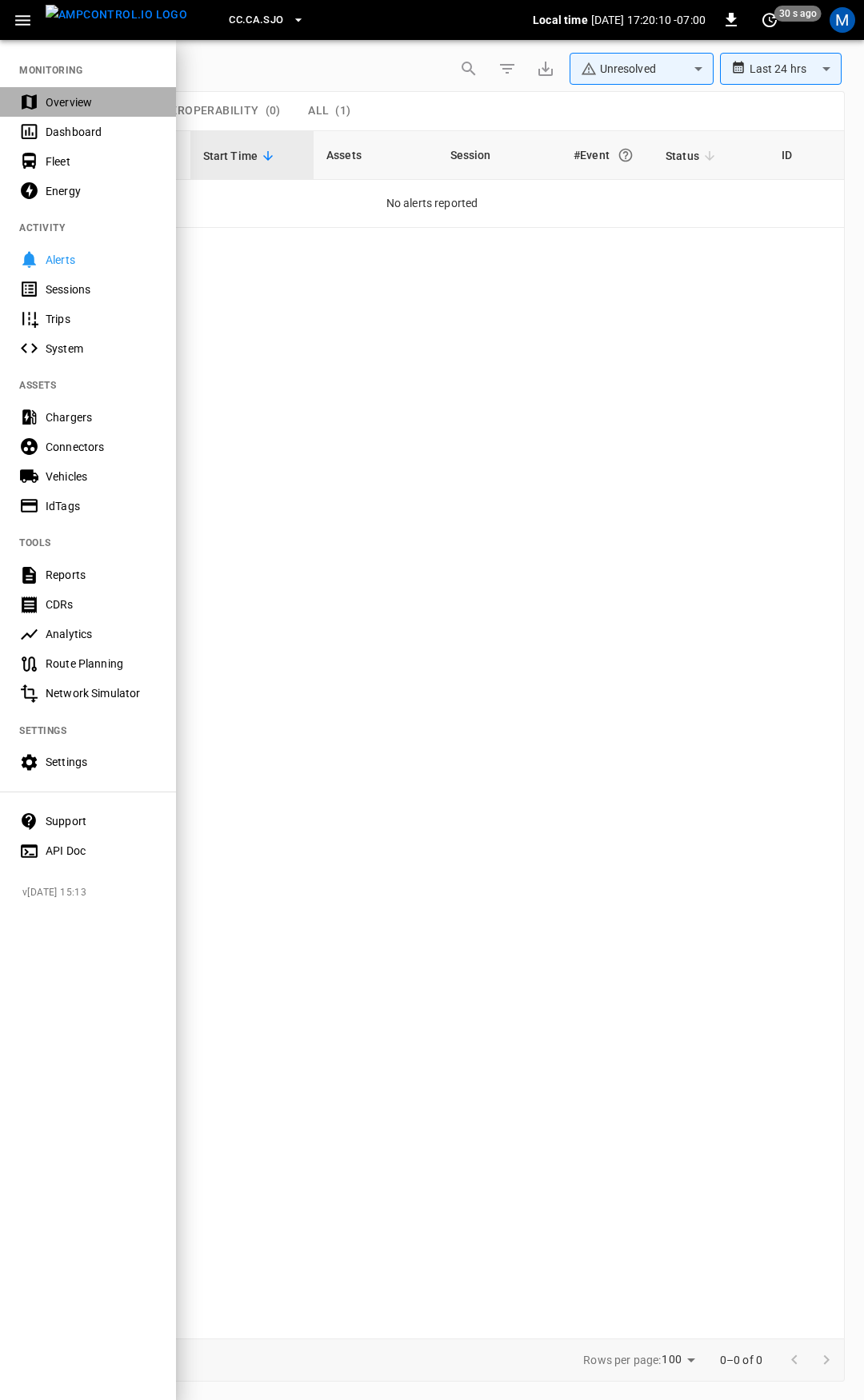
click at [102, 109] on div "Overview" at bounding box center [101, 102] width 111 height 16
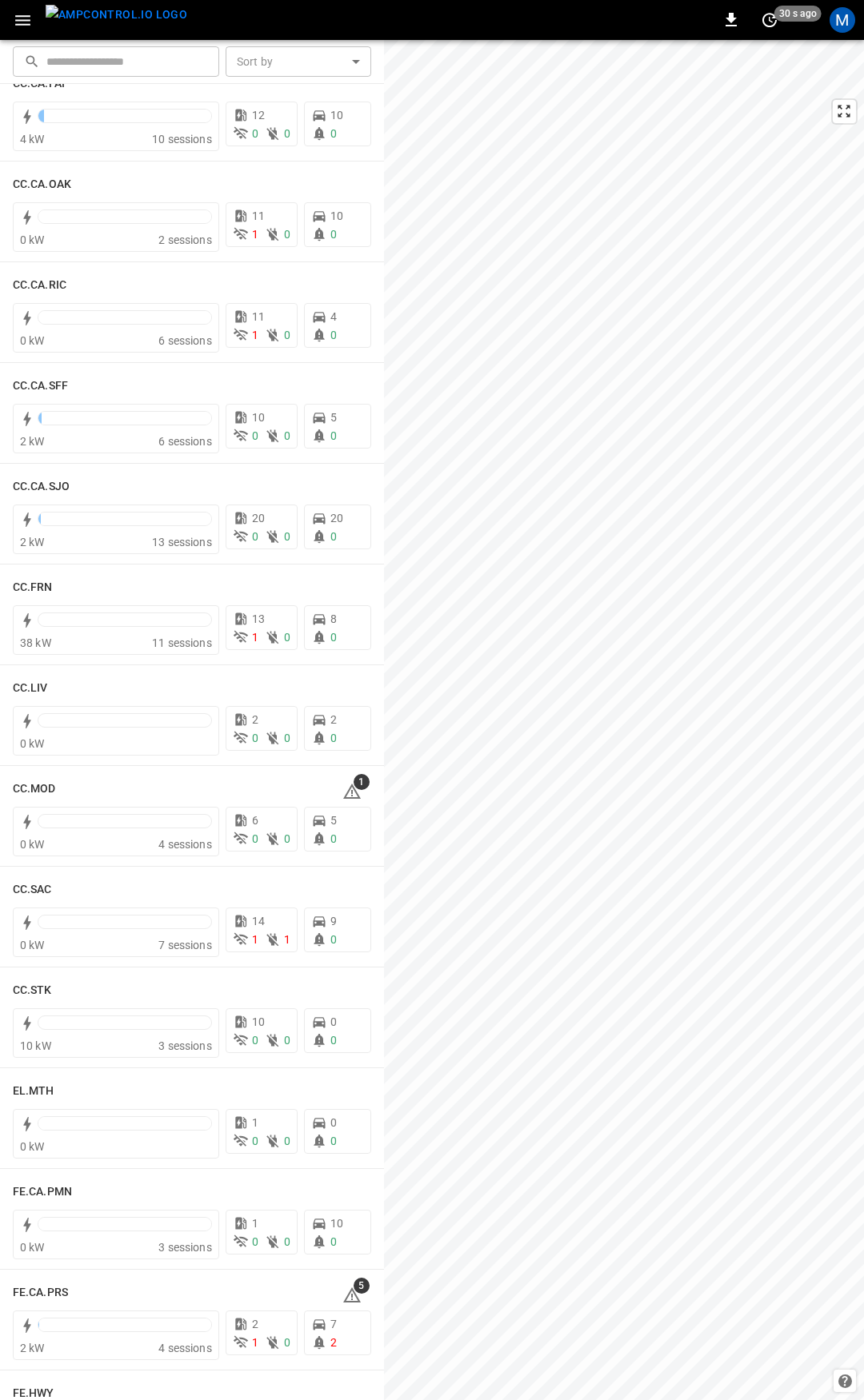
scroll to position [780, 0]
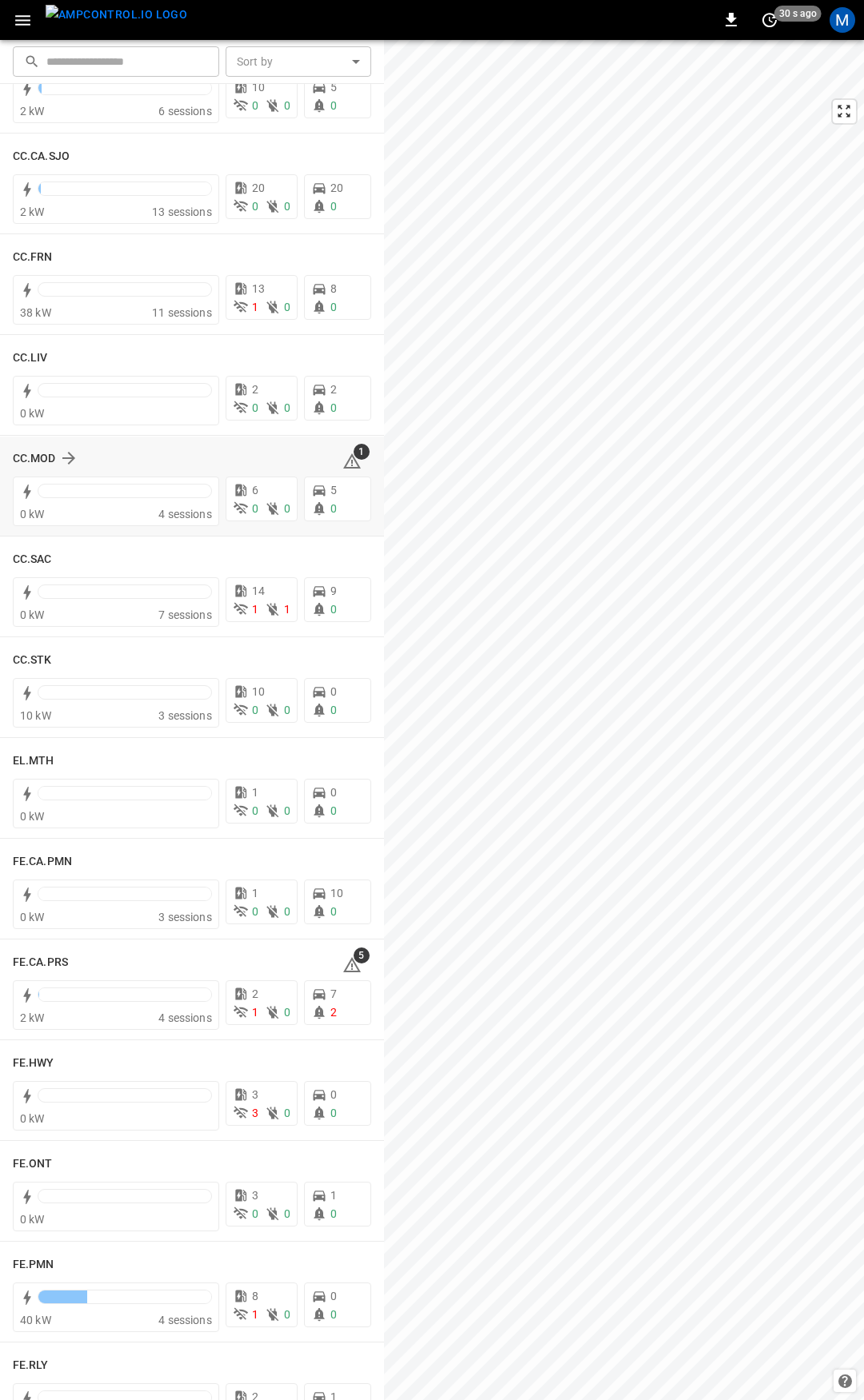
click at [342, 462] on icon at bounding box center [352, 461] width 19 height 19
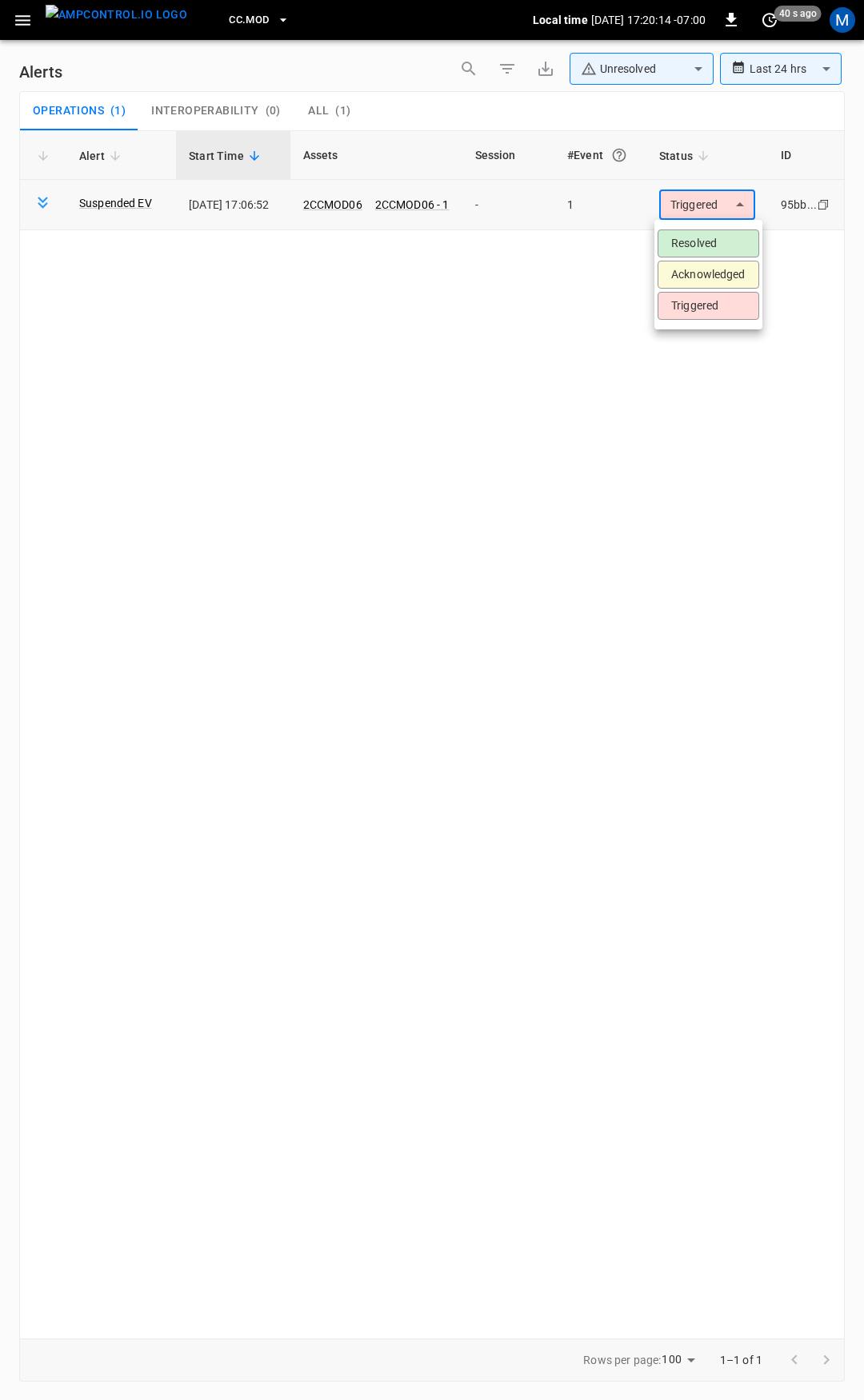
click at [722, 206] on body "**********" at bounding box center [432, 697] width 864 height 1394
click at [709, 239] on li "Resolved" at bounding box center [708, 243] width 102 height 28
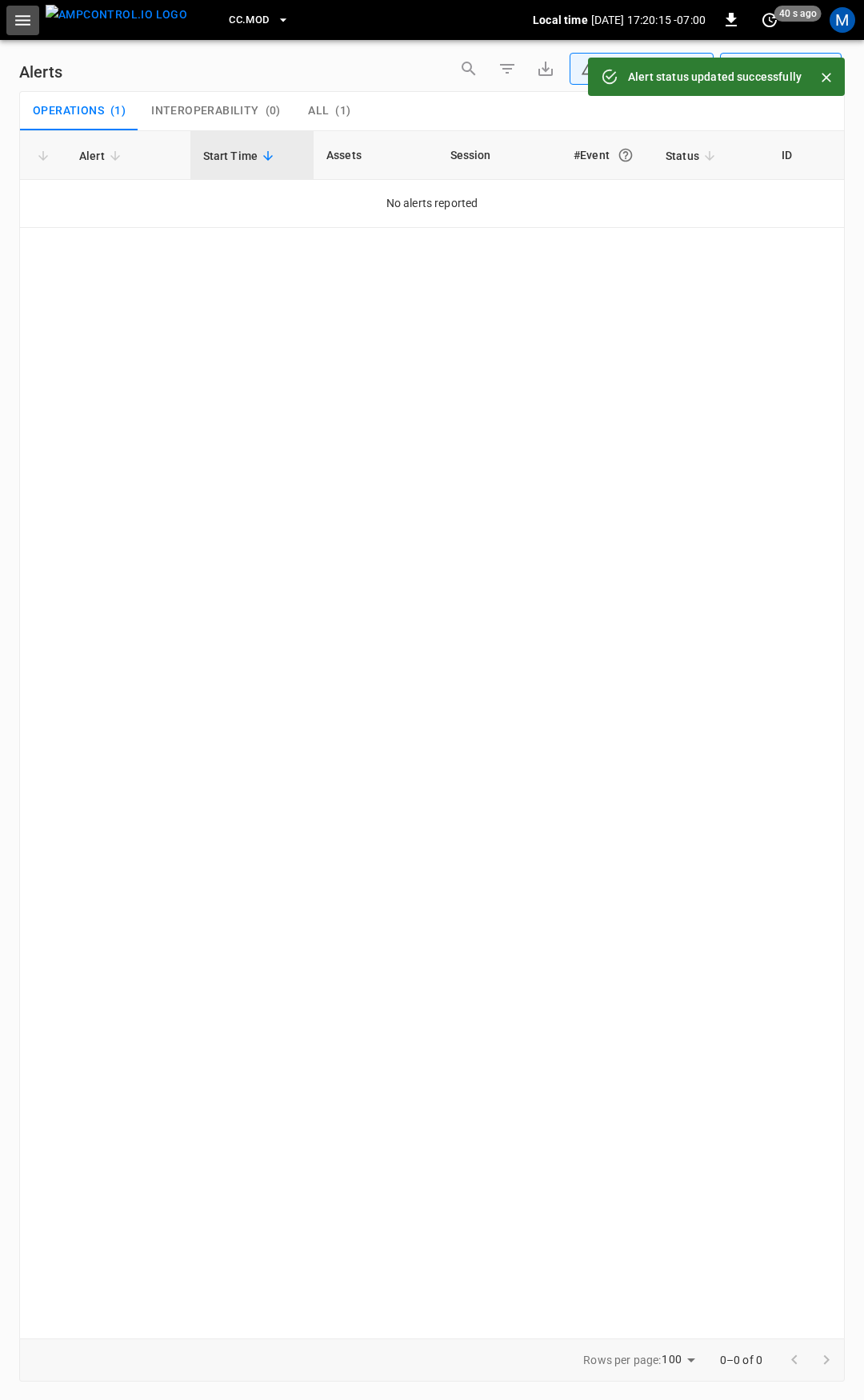
click at [24, 23] on icon "button" at bounding box center [23, 20] width 20 height 20
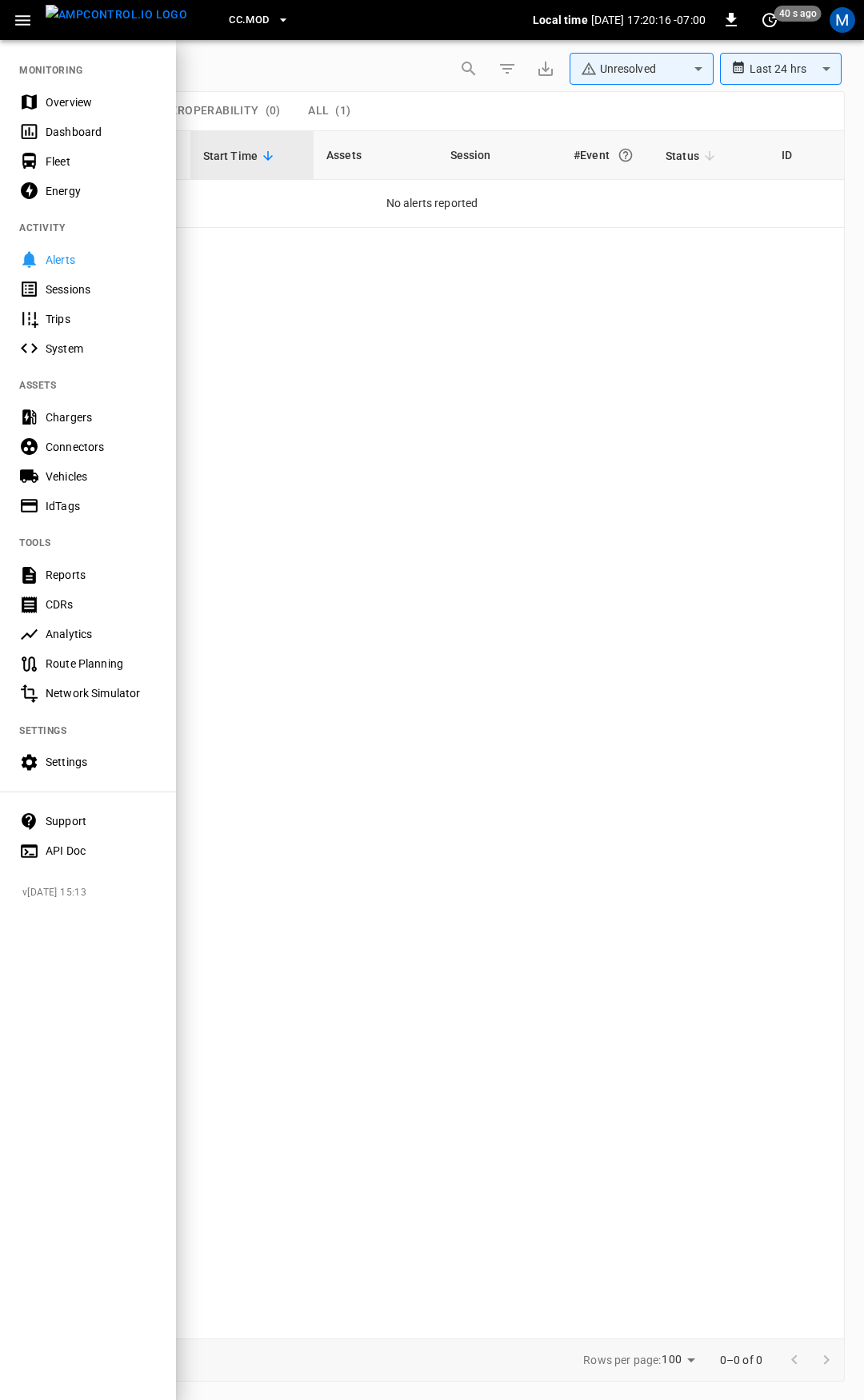
click at [91, 94] on div "Overview" at bounding box center [101, 102] width 111 height 16
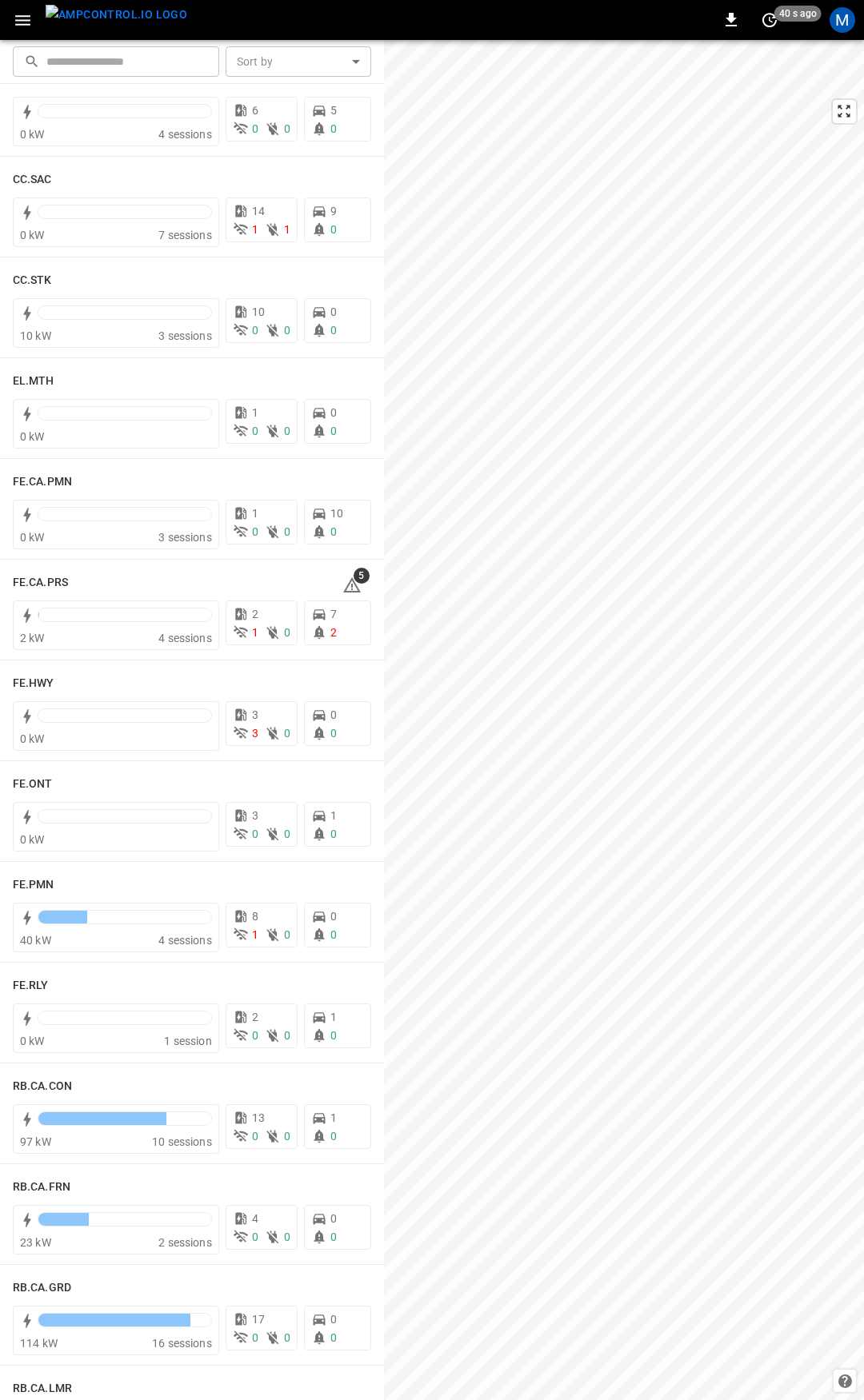
scroll to position [1260, 0]
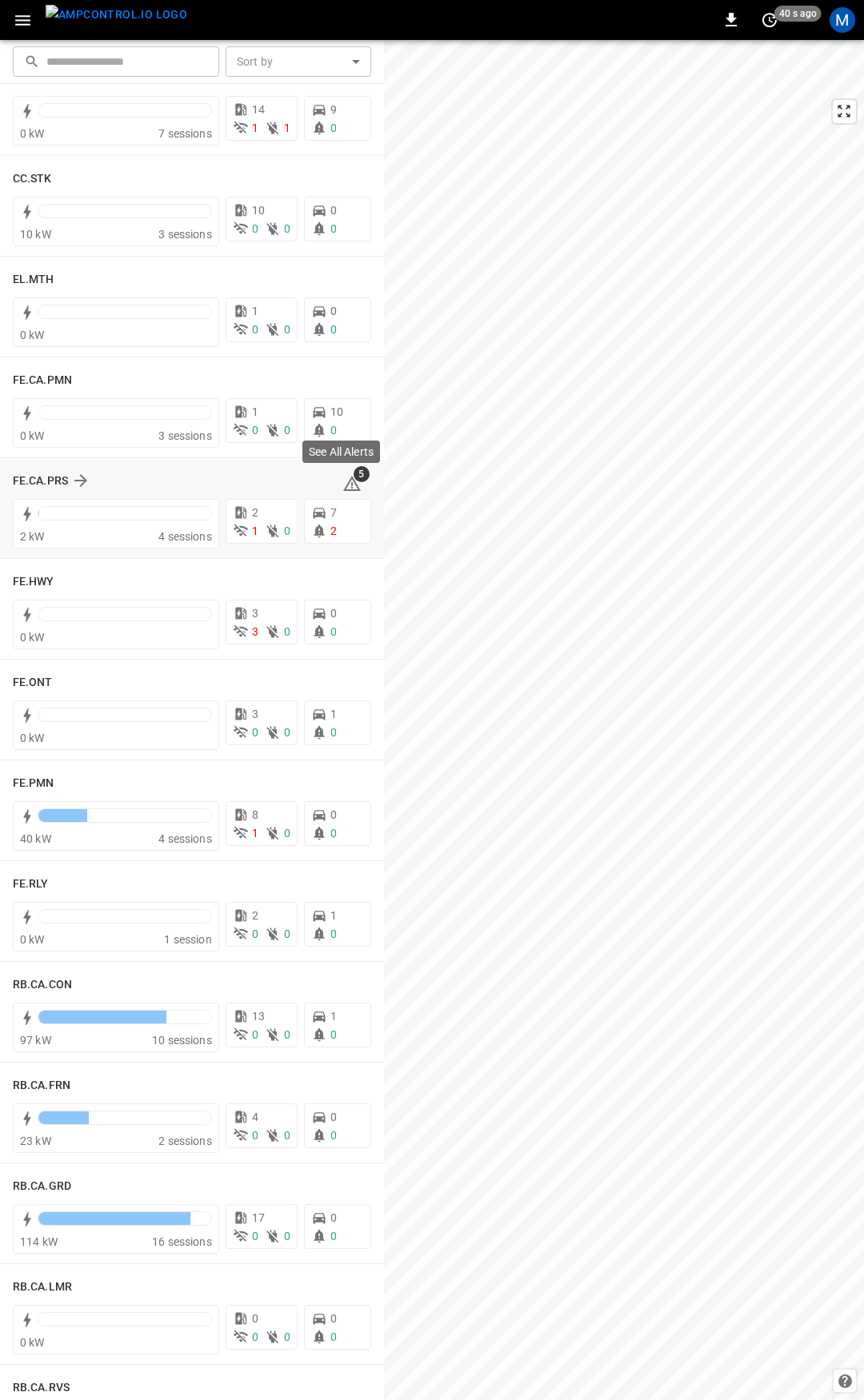
click at [344, 486] on icon at bounding box center [352, 484] width 19 height 19
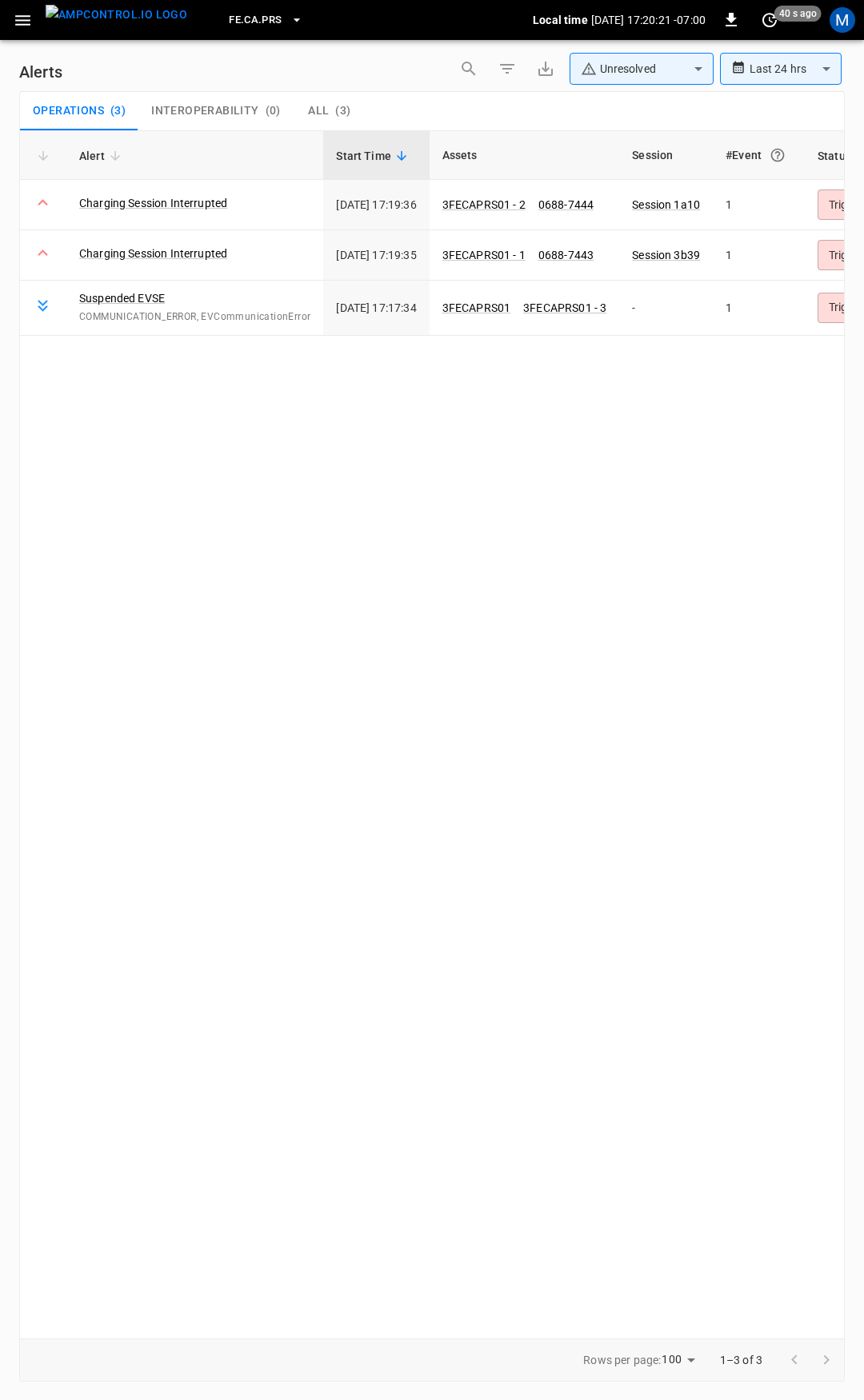
click at [29, 22] on icon "button" at bounding box center [23, 20] width 20 height 20
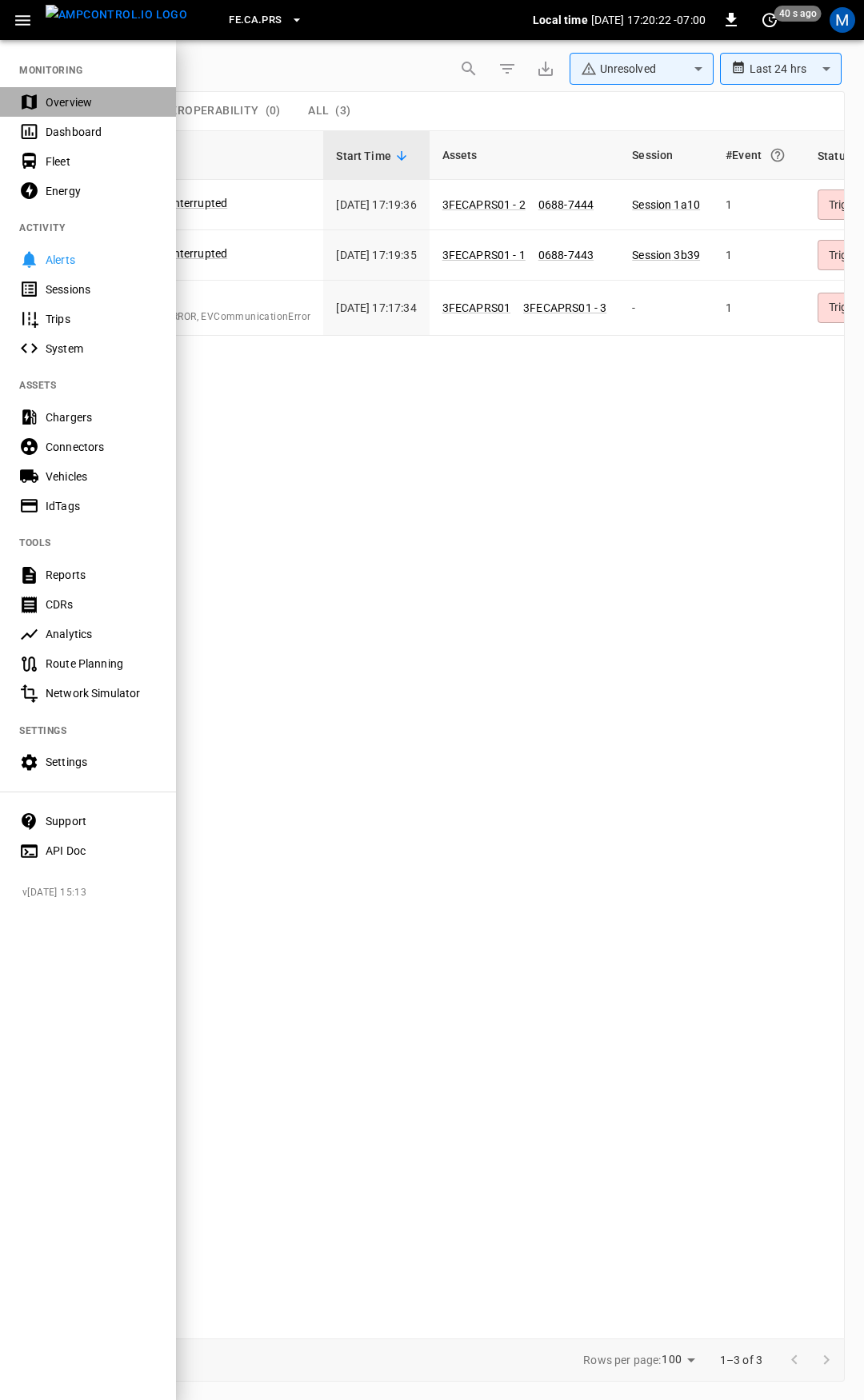
click at [53, 95] on div "Overview" at bounding box center [101, 102] width 111 height 16
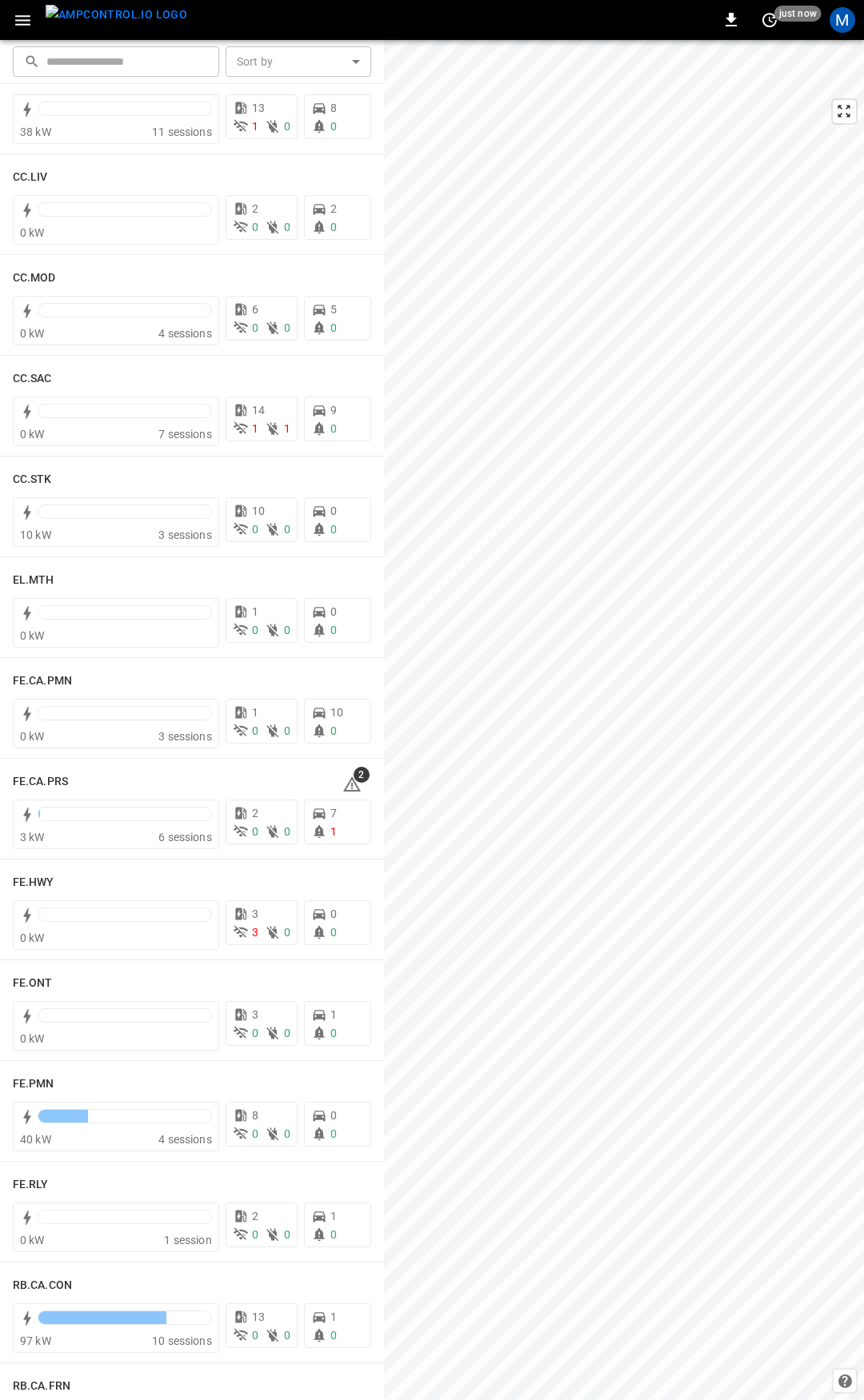
scroll to position [1010, 0]
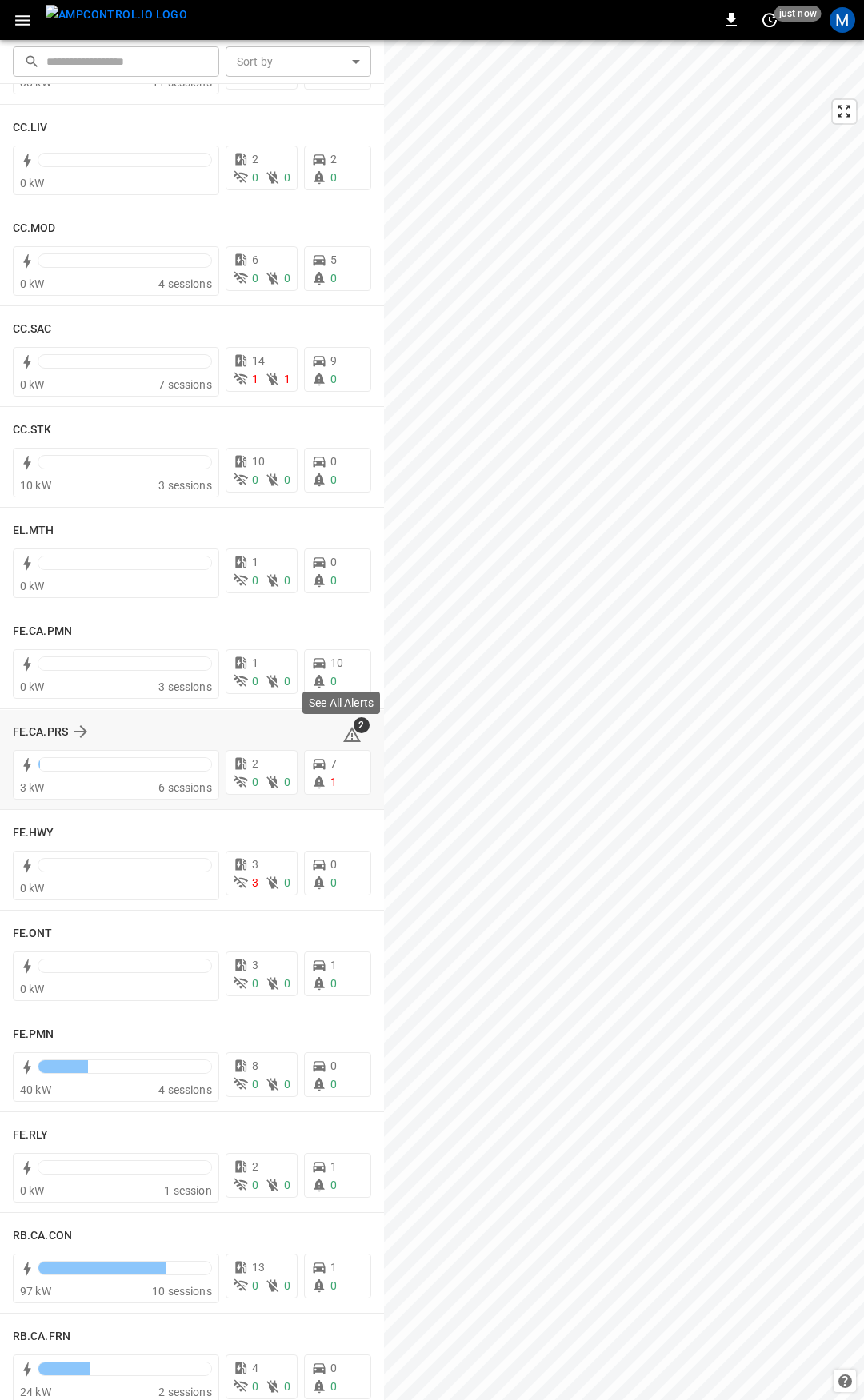
click at [351, 734] on icon at bounding box center [352, 736] width 2 height 7
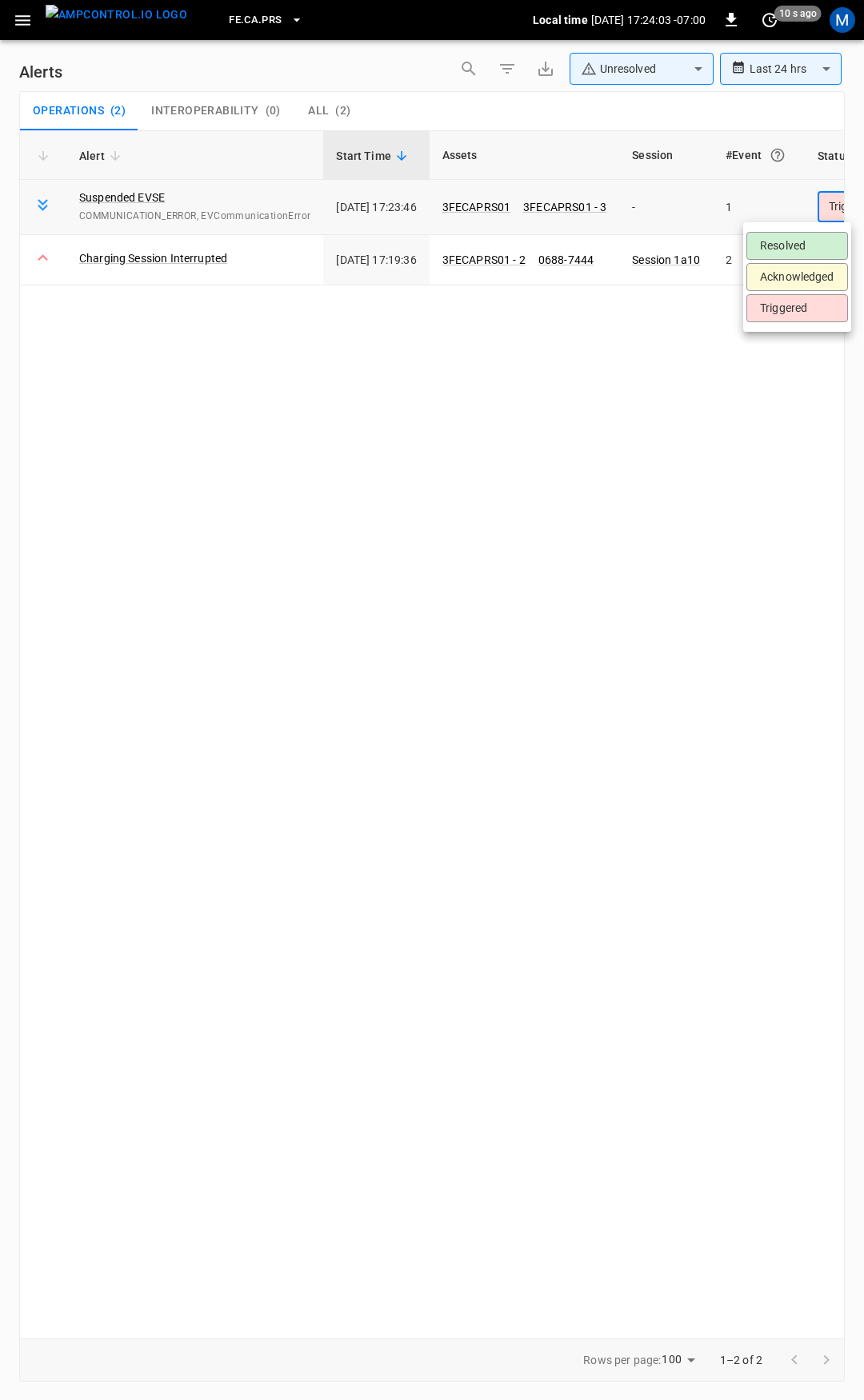
click at [841, 207] on body "**********" at bounding box center [432, 697] width 864 height 1394
click at [816, 245] on li "Resolved" at bounding box center [797, 246] width 102 height 28
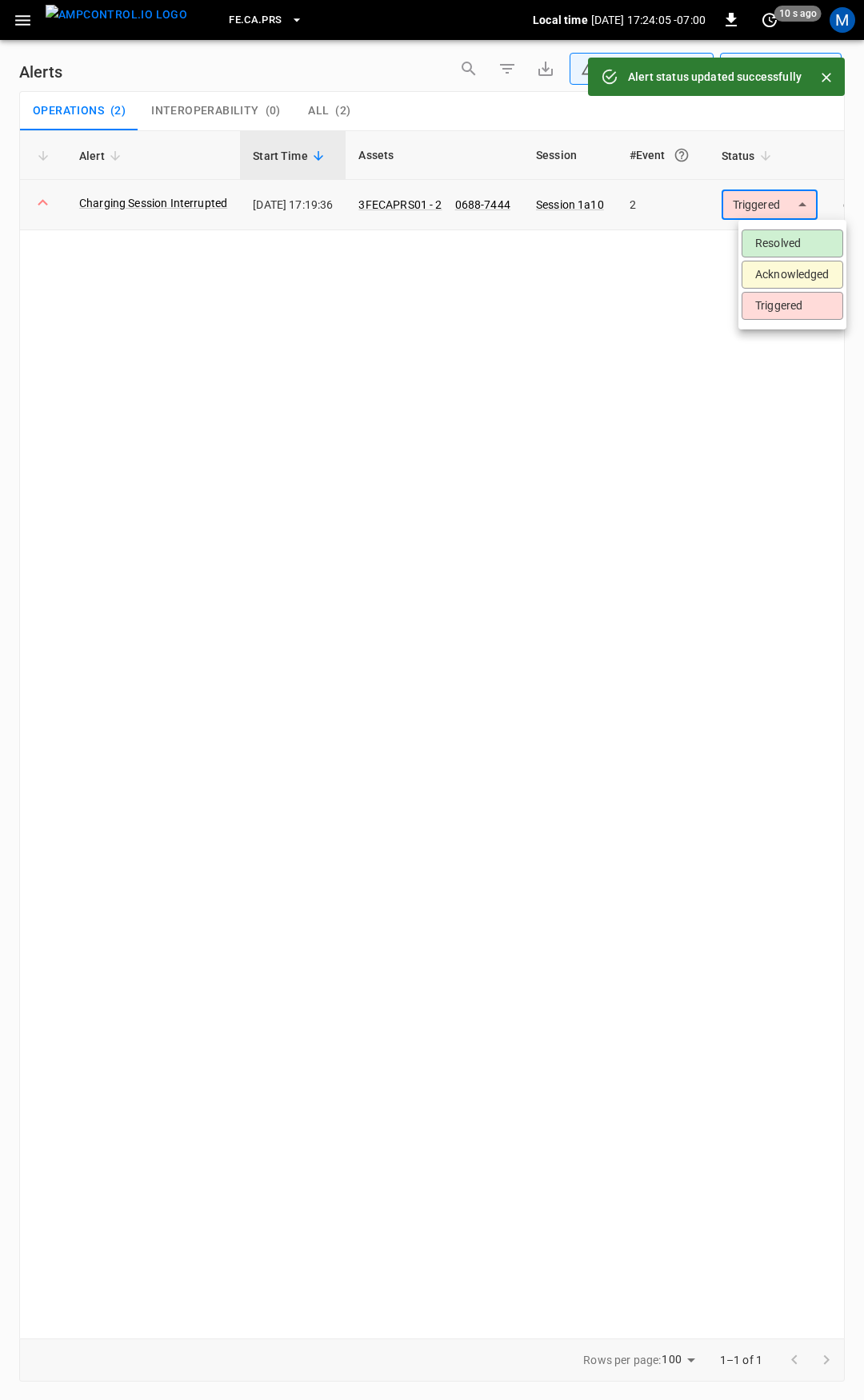
click at [809, 207] on body "**********" at bounding box center [432, 697] width 864 height 1394
click at [786, 236] on li "Resolved" at bounding box center [792, 243] width 102 height 28
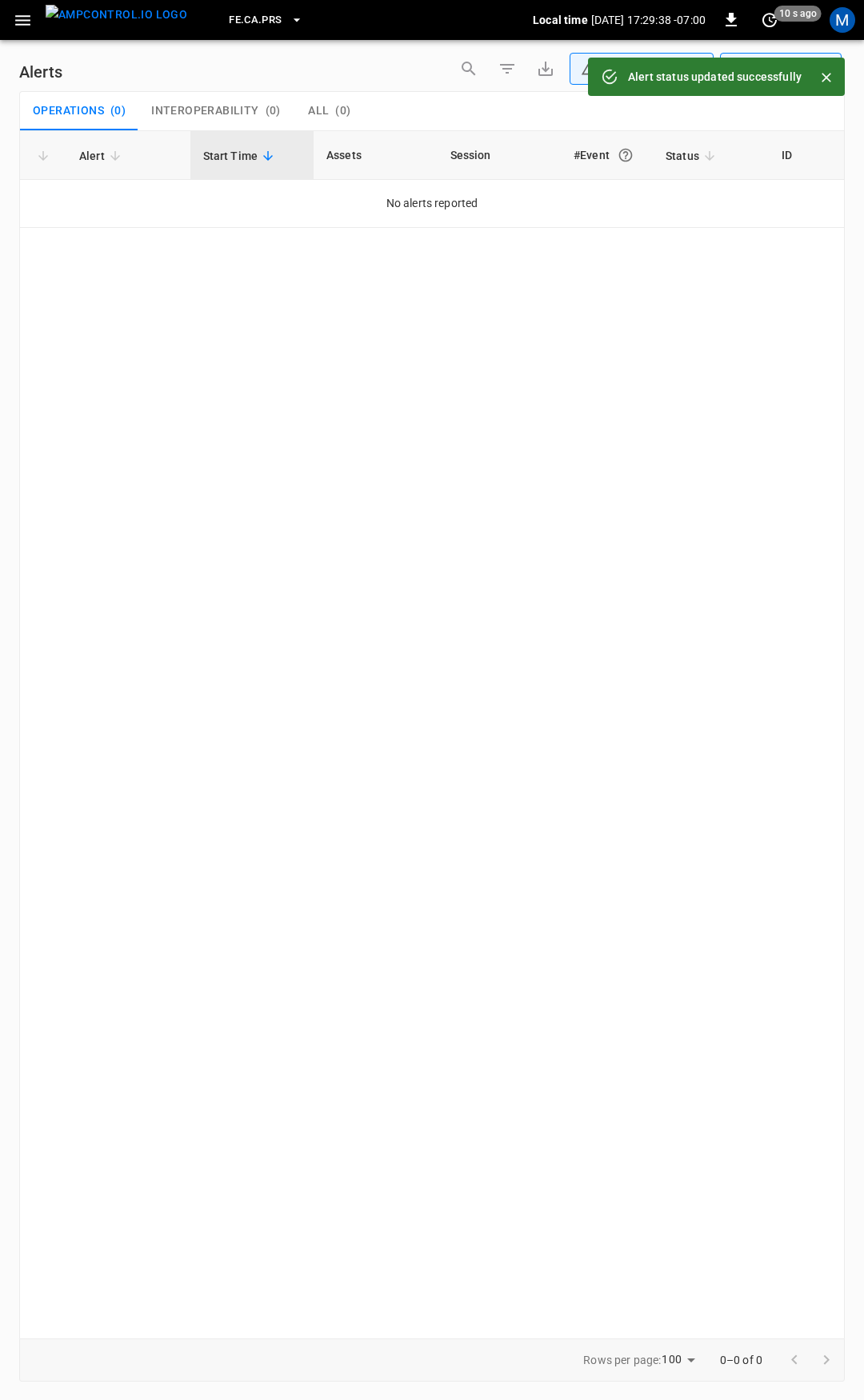
drag, startPoint x: 28, startPoint y: 21, endPoint x: 35, endPoint y: 29, distance: 10.6
click at [26, 20] on icon "button" at bounding box center [23, 20] width 15 height 10
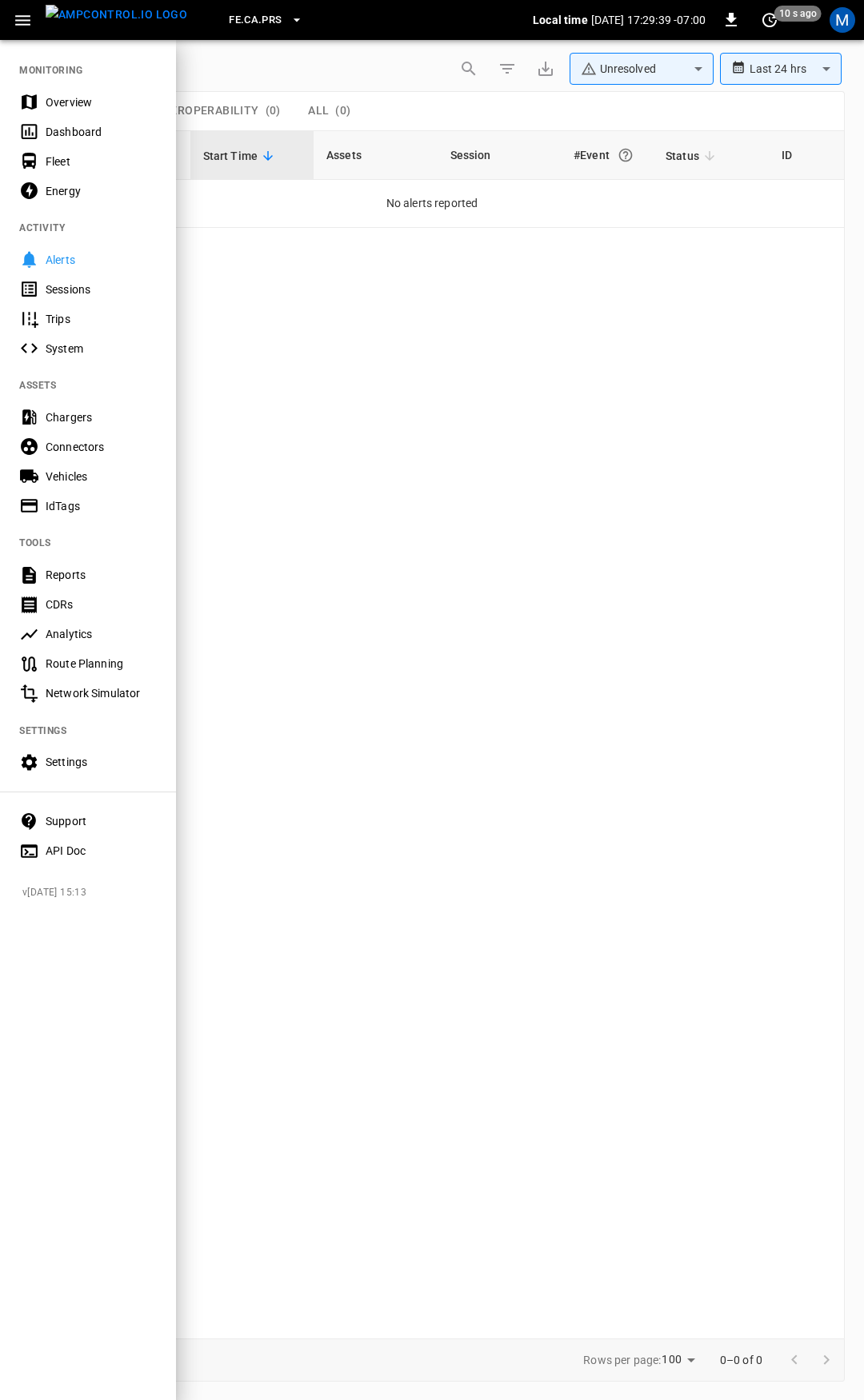
drag, startPoint x: 96, startPoint y: 117, endPoint x: 90, endPoint y: 111, distance: 8.5
click at [94, 115] on nav "MONITORING Overview Dashboard Fleet Energy ACTIVITY Alerts Sessions Trips Syste…" at bounding box center [88, 455] width 176 height 834
click at [76, 103] on div "Overview" at bounding box center [101, 102] width 111 height 16
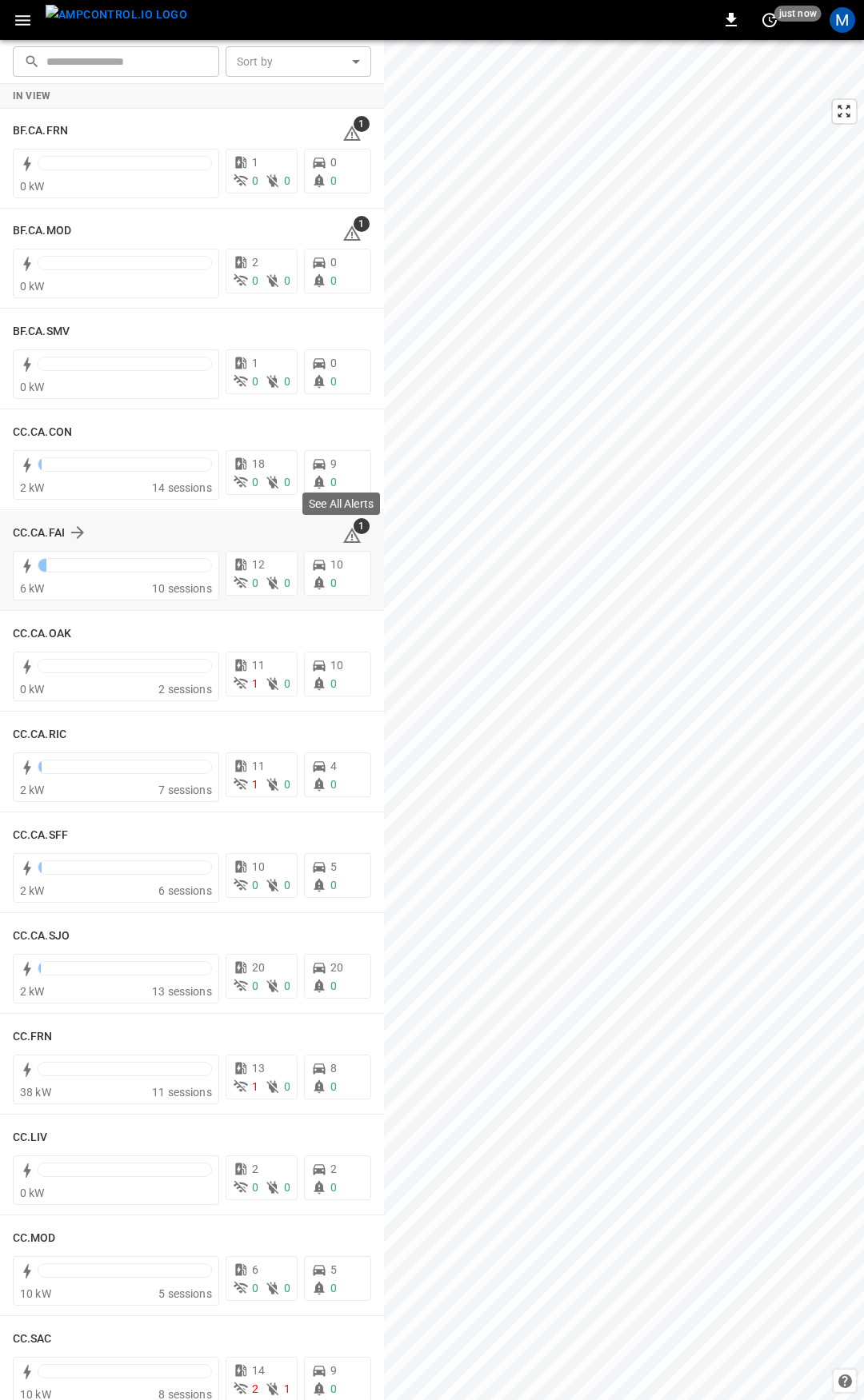
click at [354, 532] on span "1" at bounding box center [361, 526] width 16 height 16
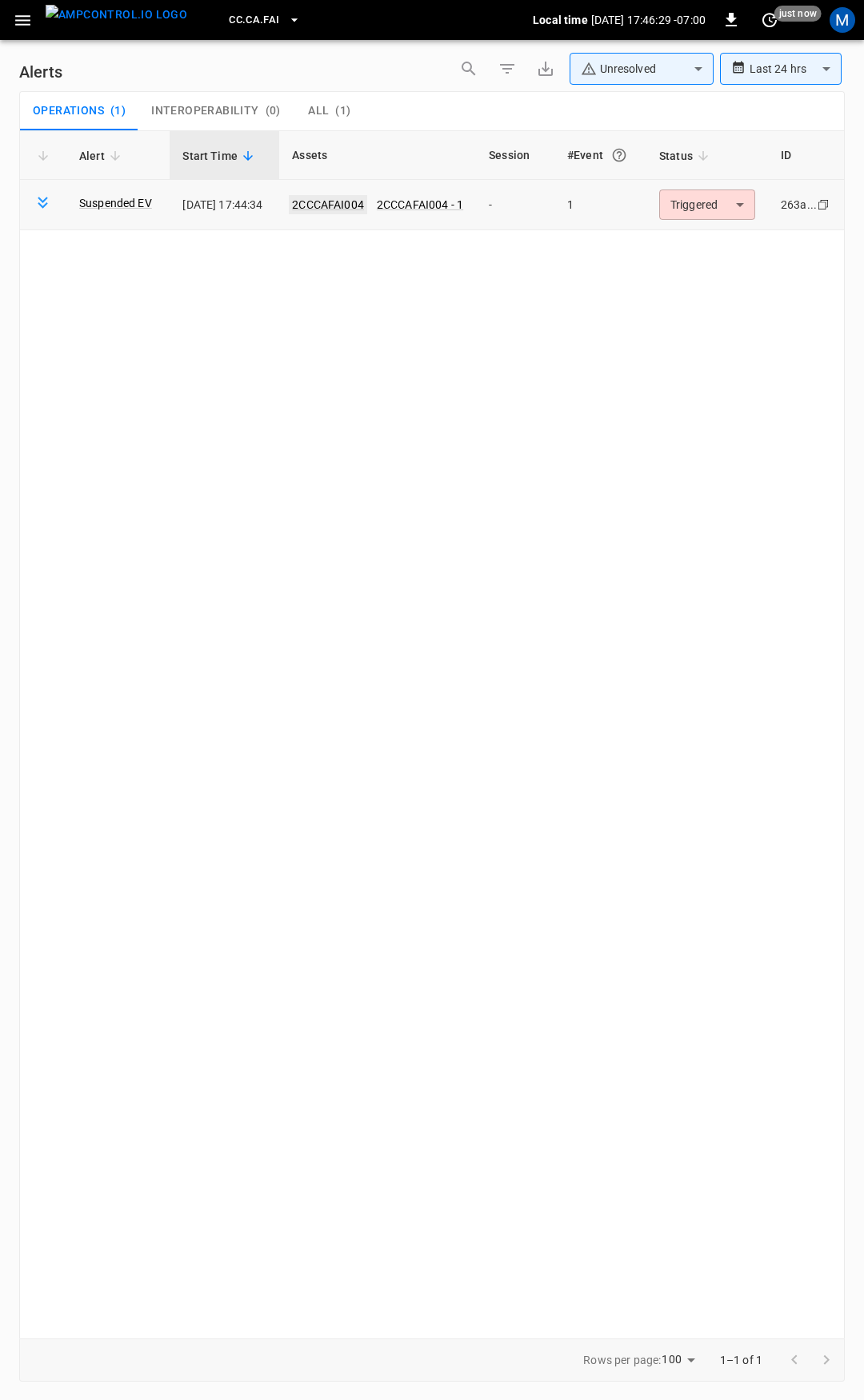
click at [357, 203] on link "2CCCAFAI004" at bounding box center [327, 205] width 78 height 19
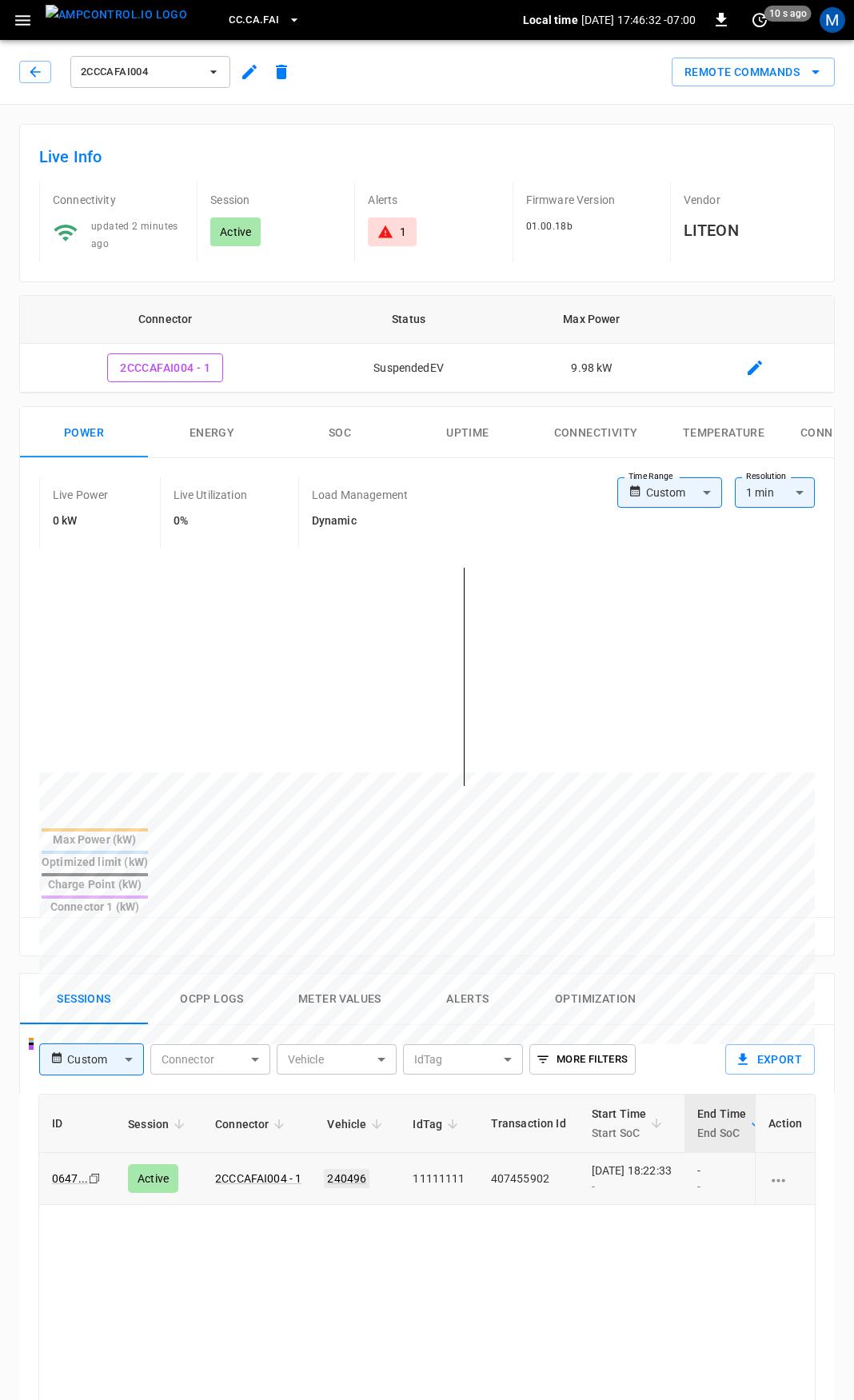
click at [353, 1169] on link "240496" at bounding box center [346, 1178] width 45 height 19
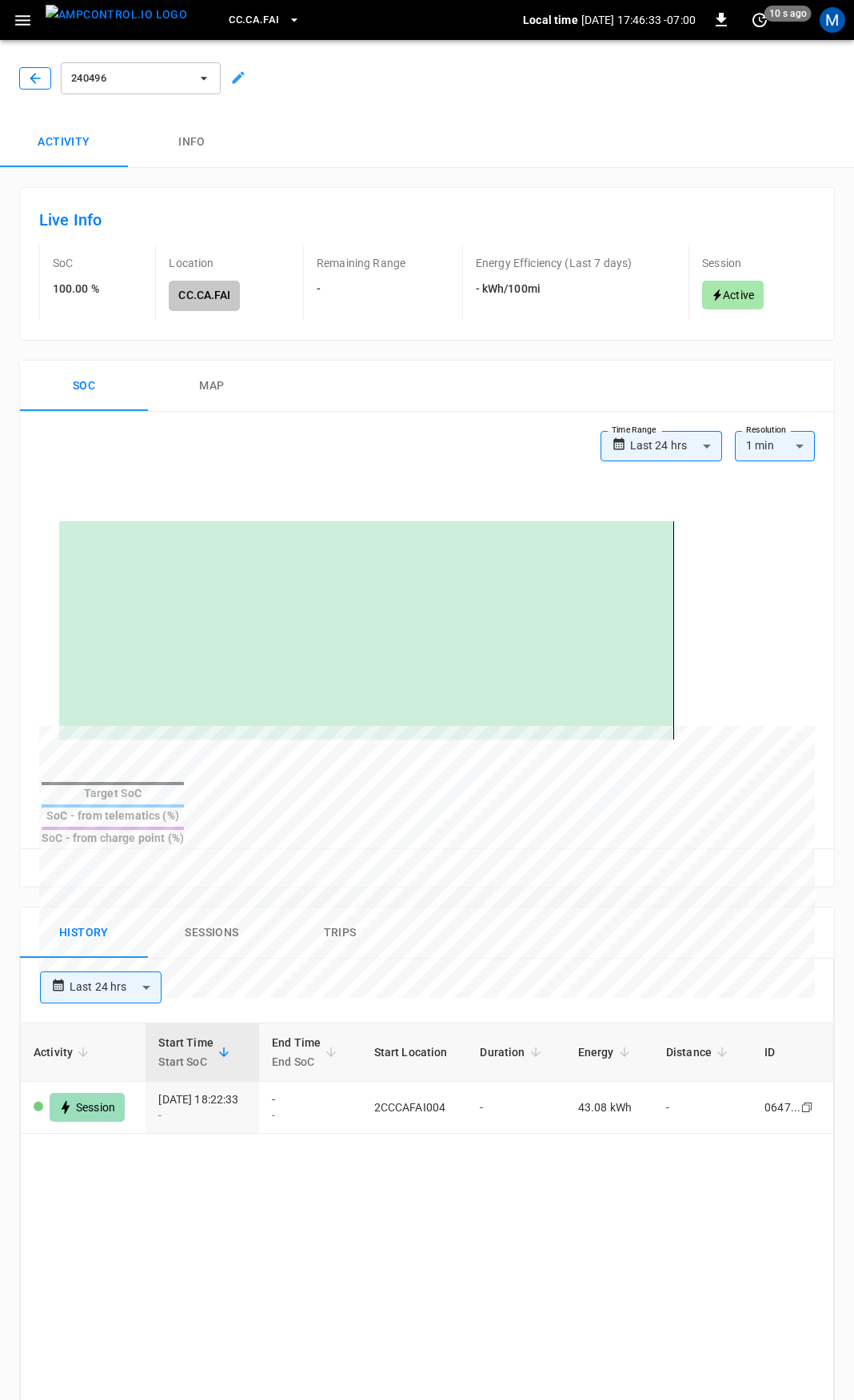
click at [34, 84] on icon "button" at bounding box center [35, 78] width 16 height 16
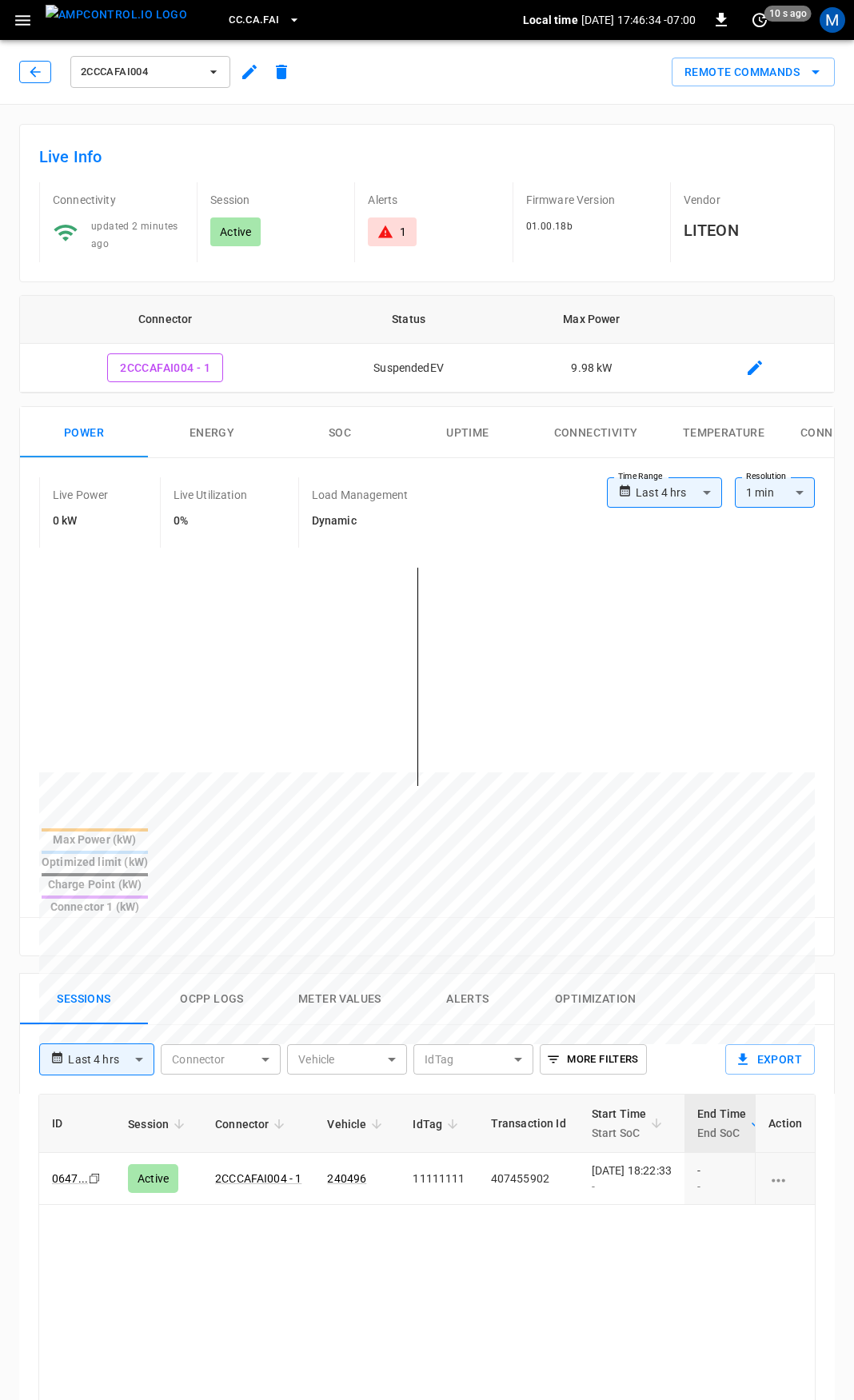
click at [42, 74] on icon "button" at bounding box center [35, 72] width 16 height 16
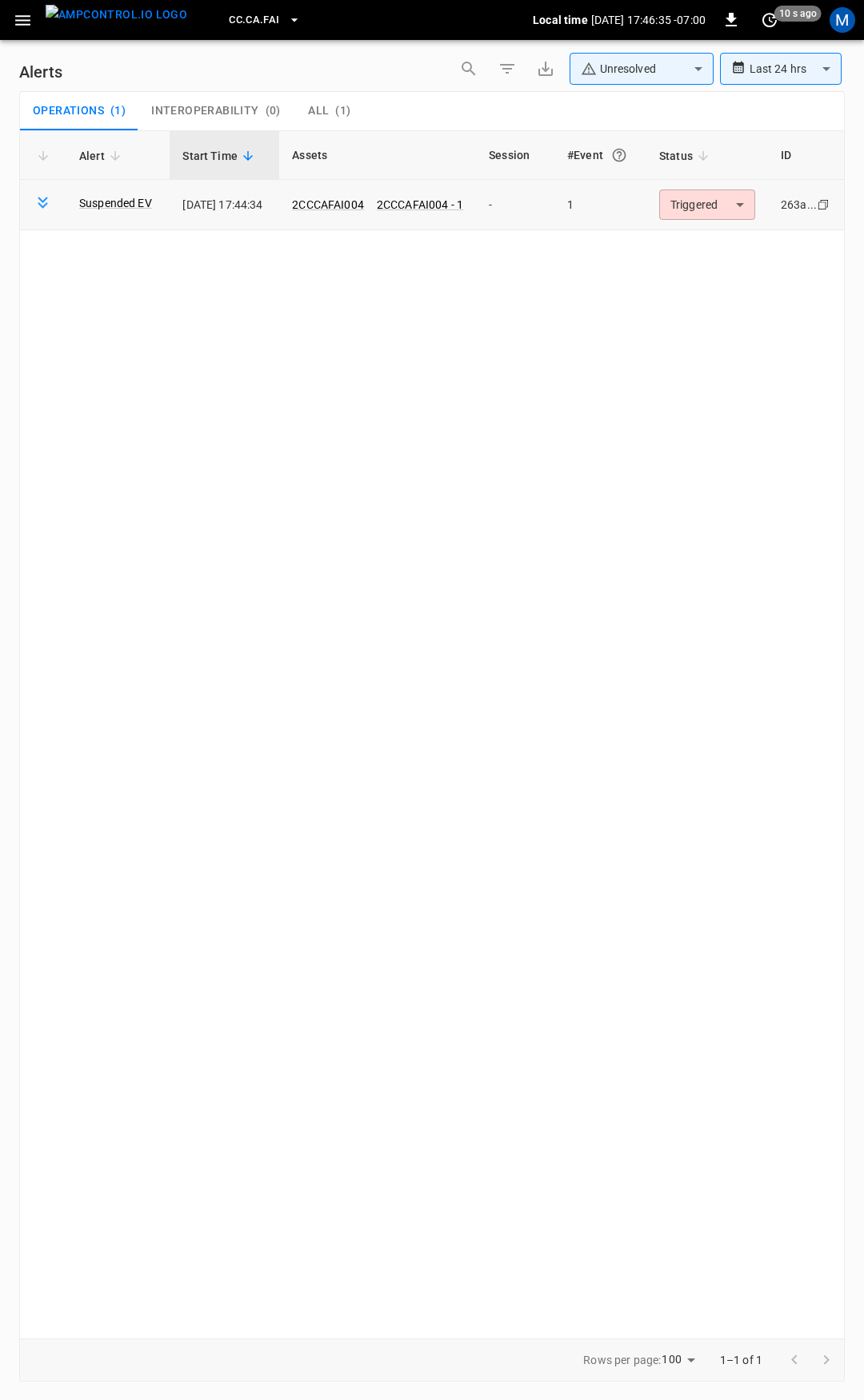
click at [698, 209] on body "**********" at bounding box center [432, 697] width 864 height 1394
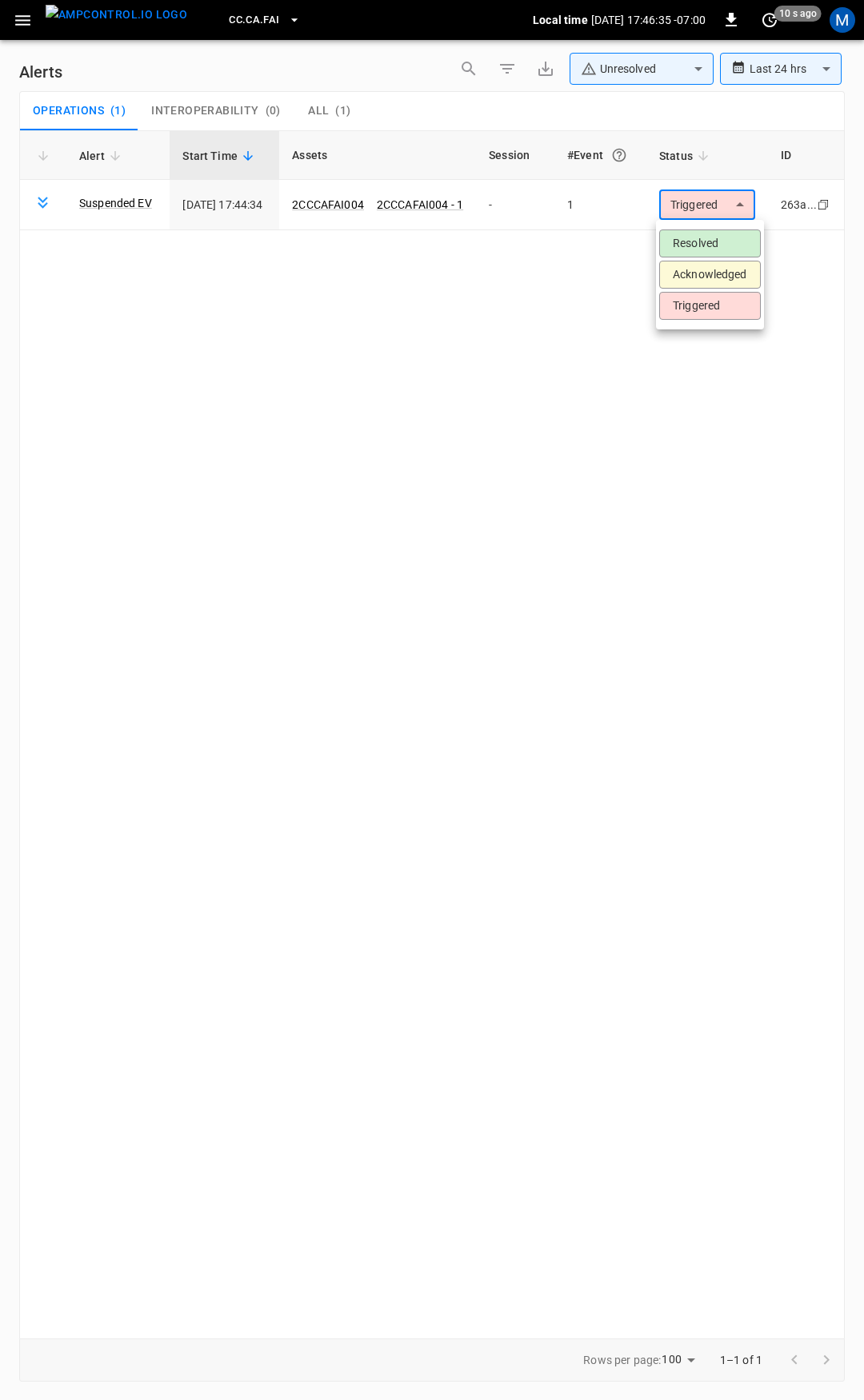
click at [715, 247] on li "Resolved" at bounding box center [710, 243] width 102 height 28
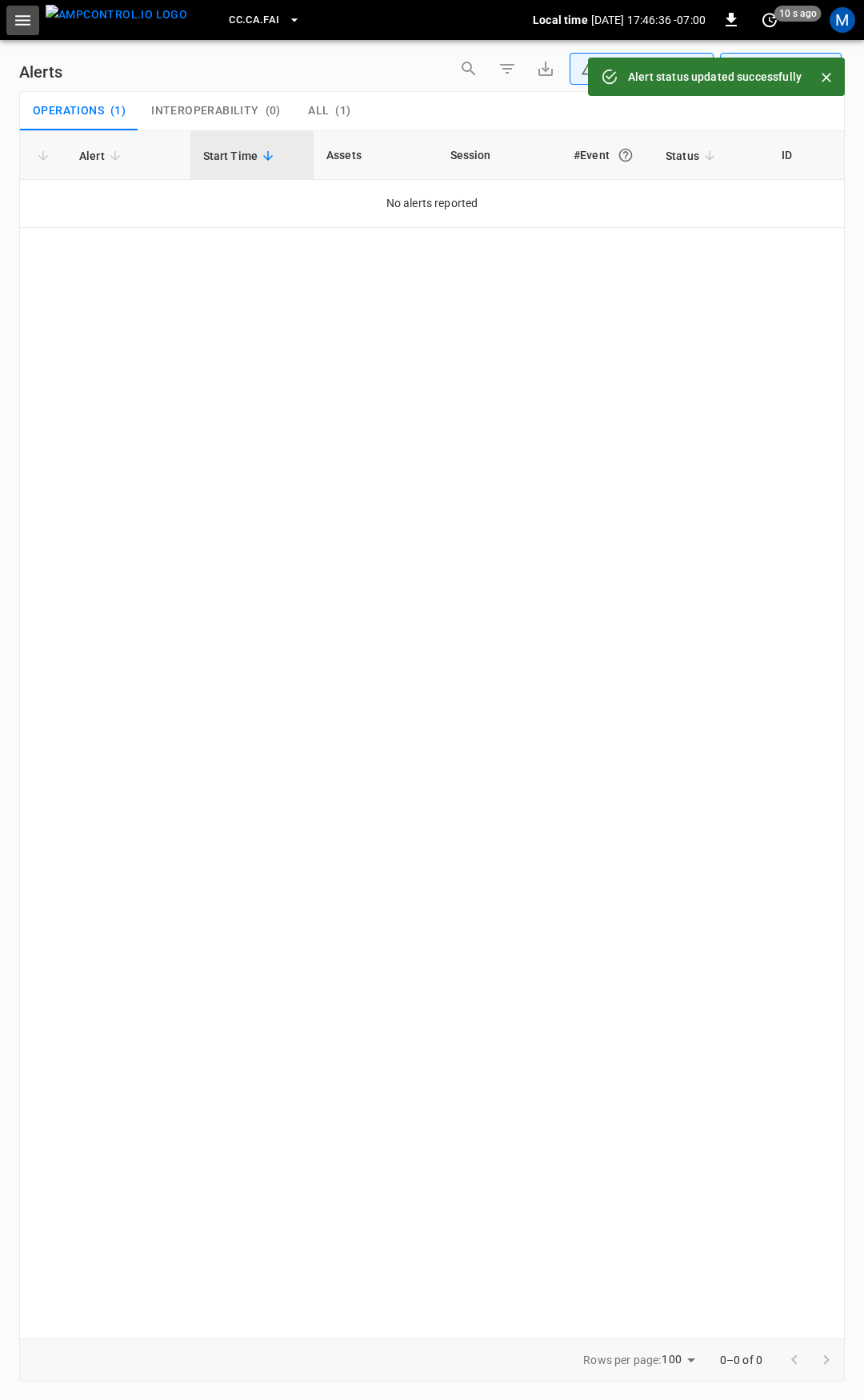
click at [26, 13] on icon "button" at bounding box center [23, 20] width 20 height 20
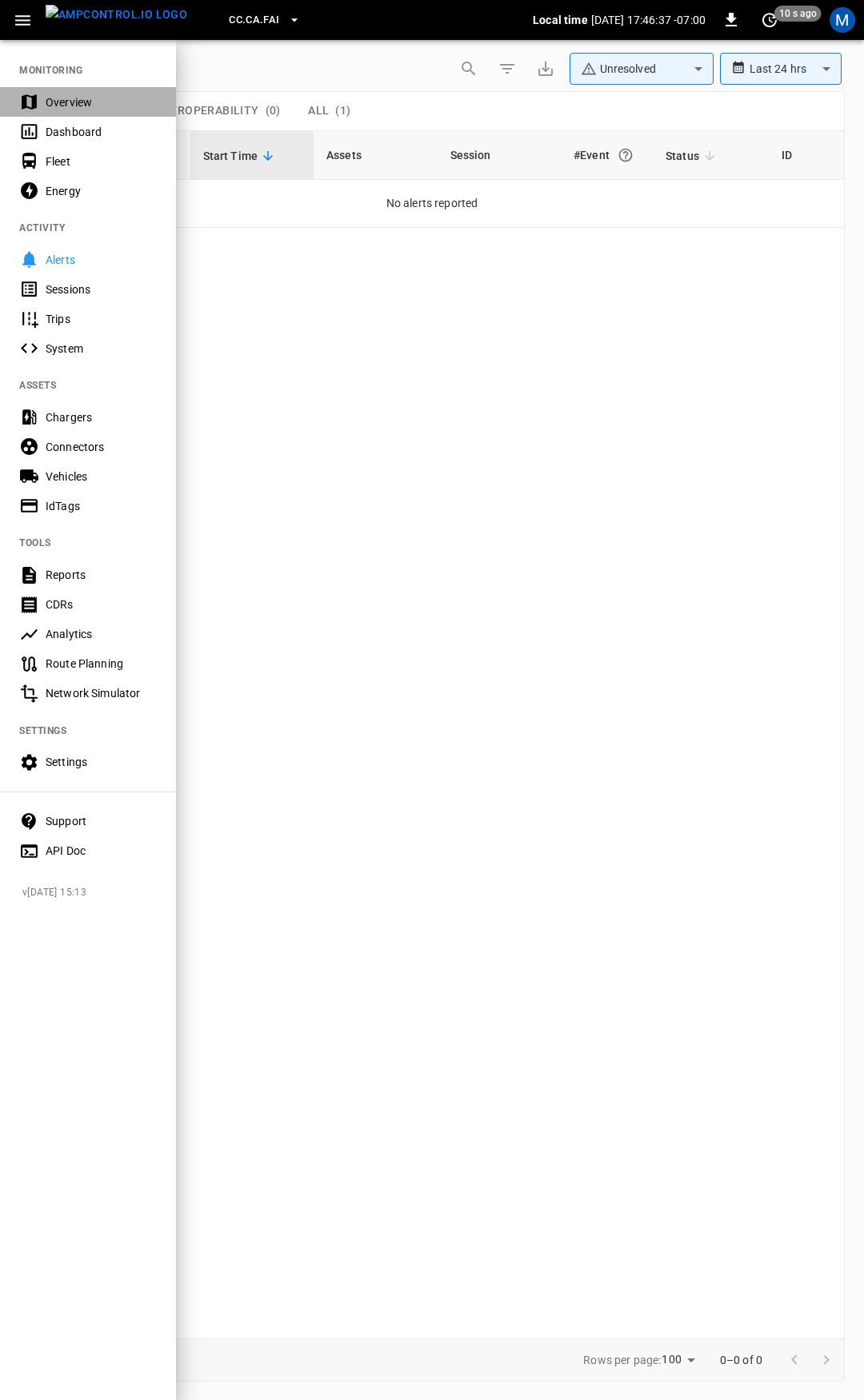
click at [81, 96] on div "Overview" at bounding box center [101, 102] width 111 height 16
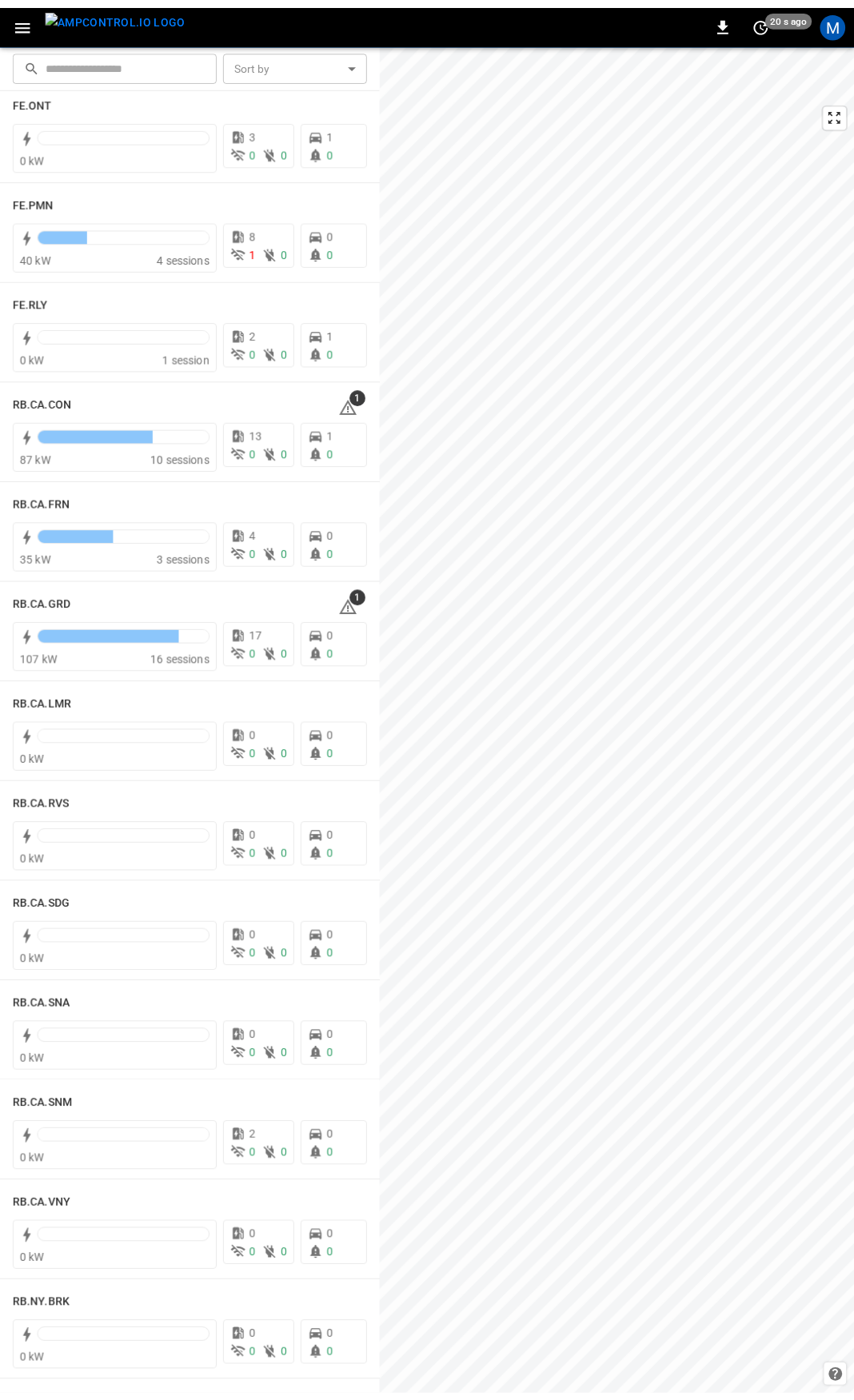
scroll to position [1845, 0]
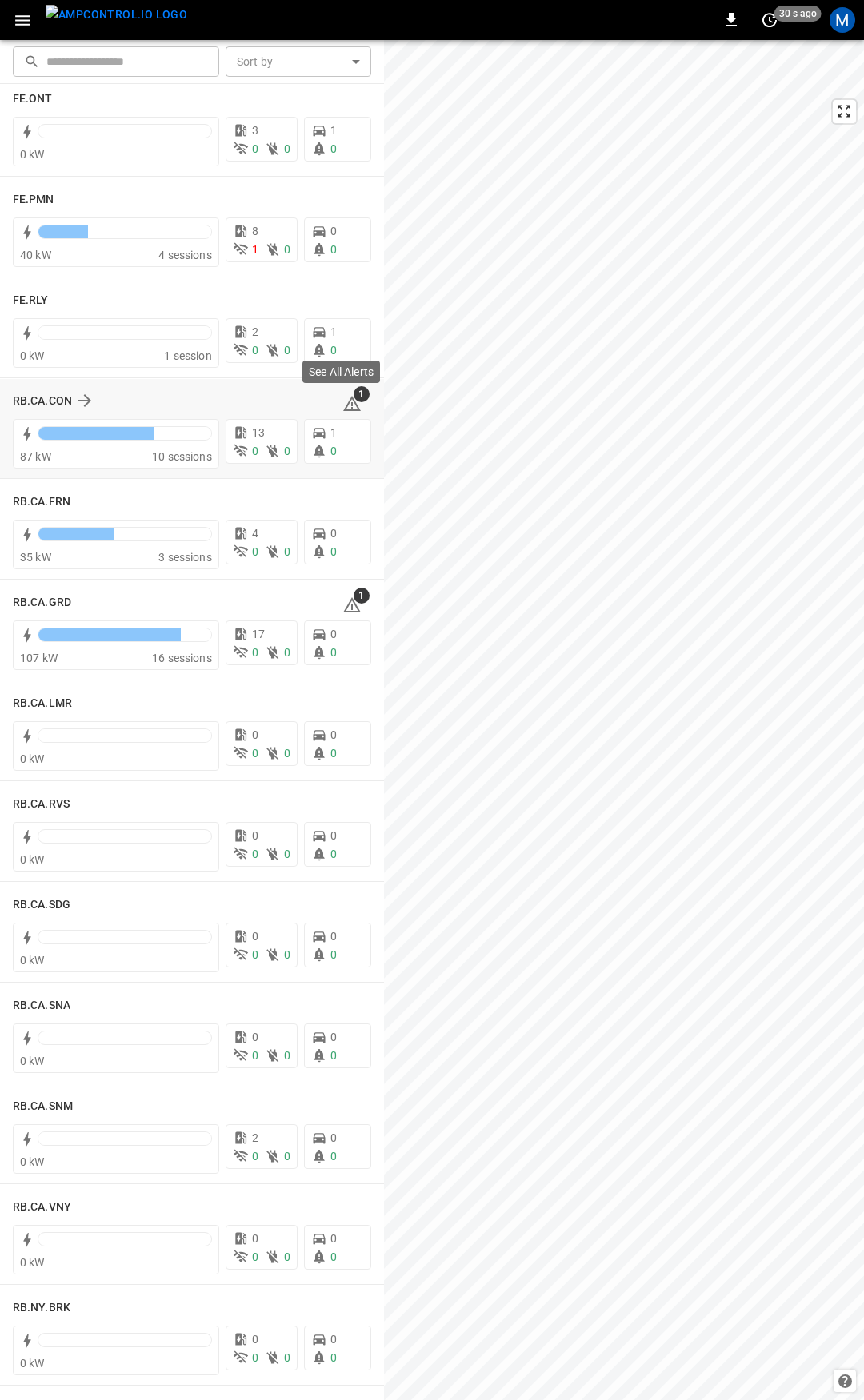
click at [344, 405] on icon at bounding box center [352, 404] width 19 height 19
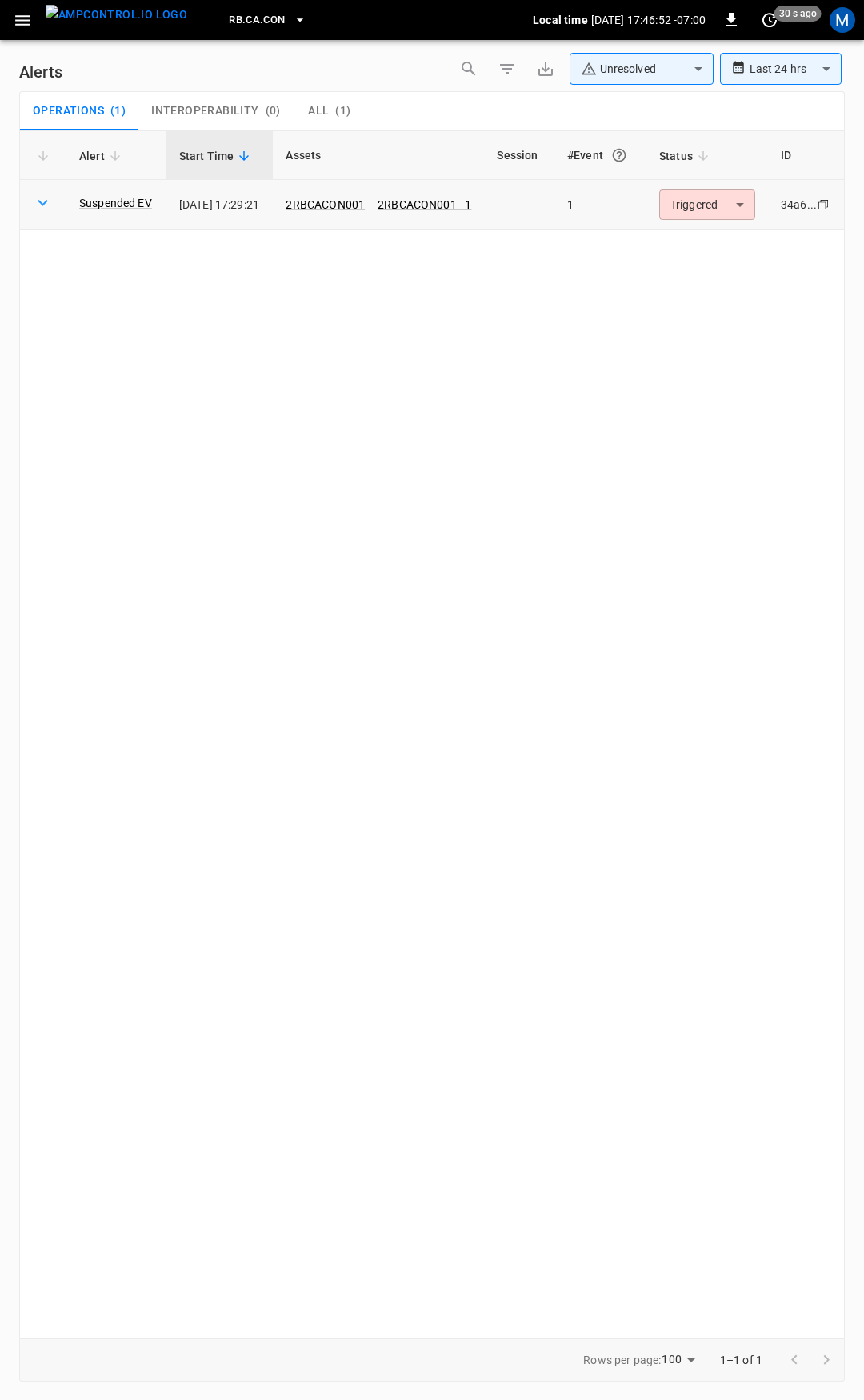
click at [722, 207] on body "**********" at bounding box center [432, 697] width 864 height 1394
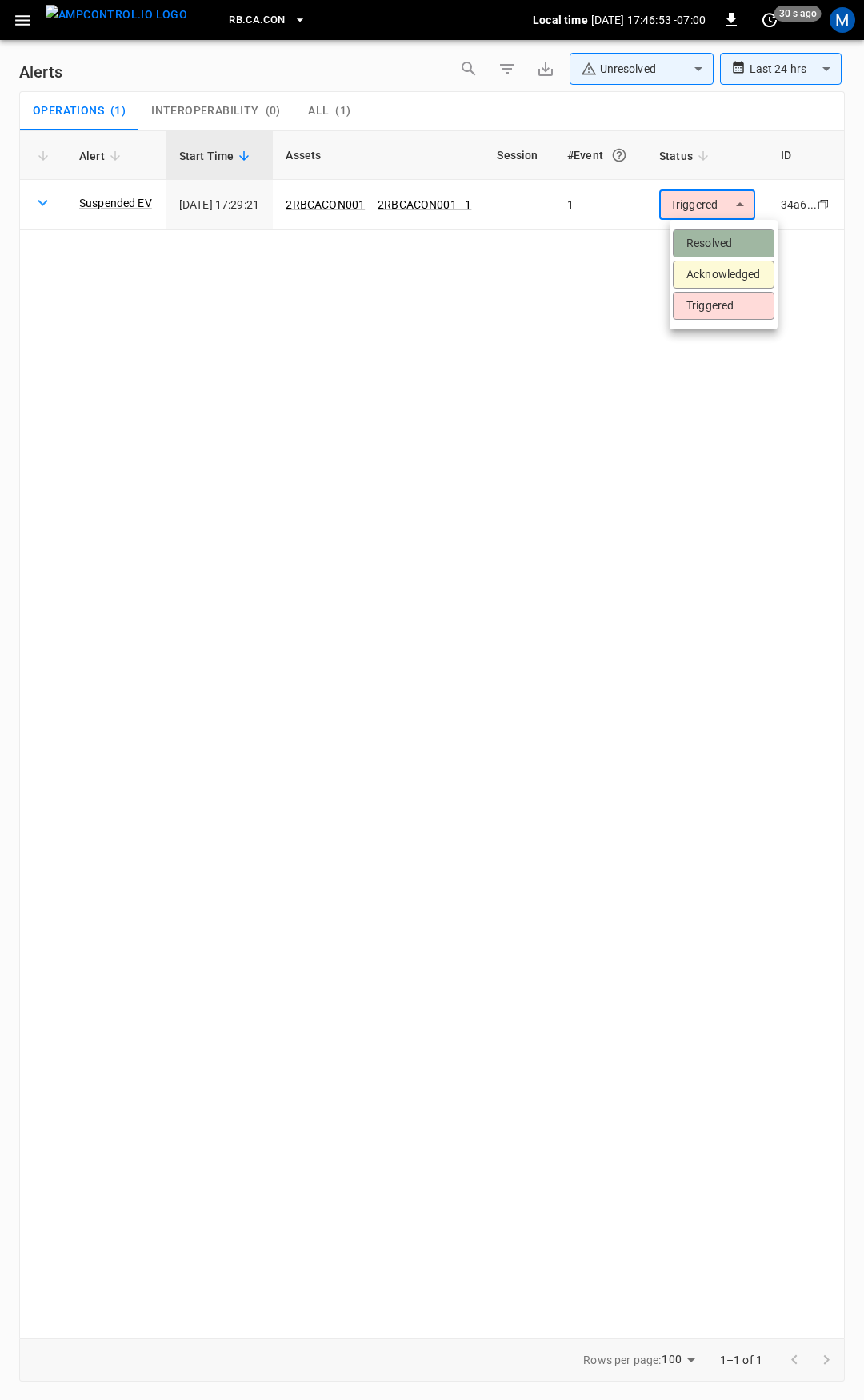
click at [714, 243] on li "Resolved" at bounding box center [723, 243] width 102 height 28
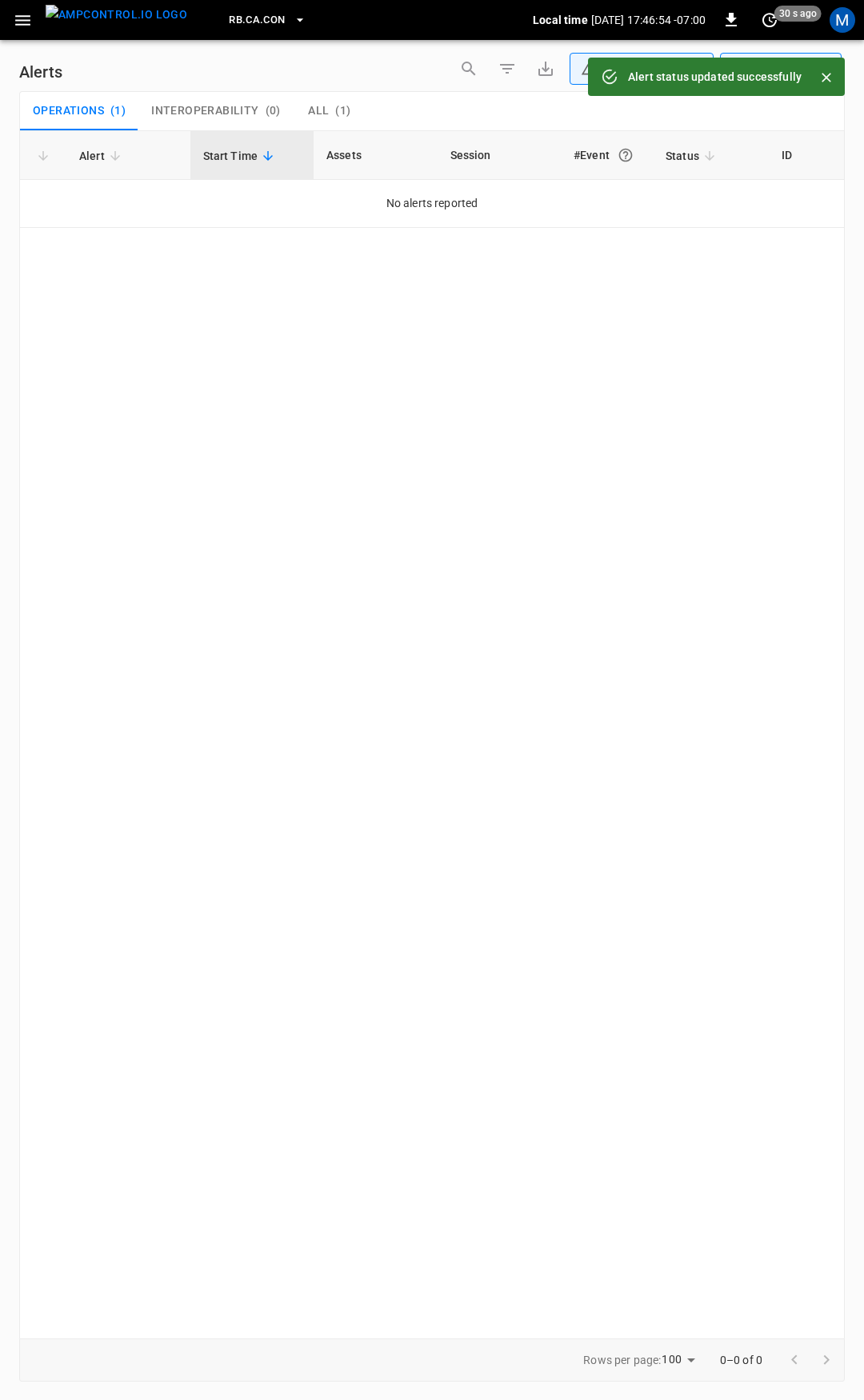
click at [21, 25] on icon "button" at bounding box center [23, 20] width 20 height 20
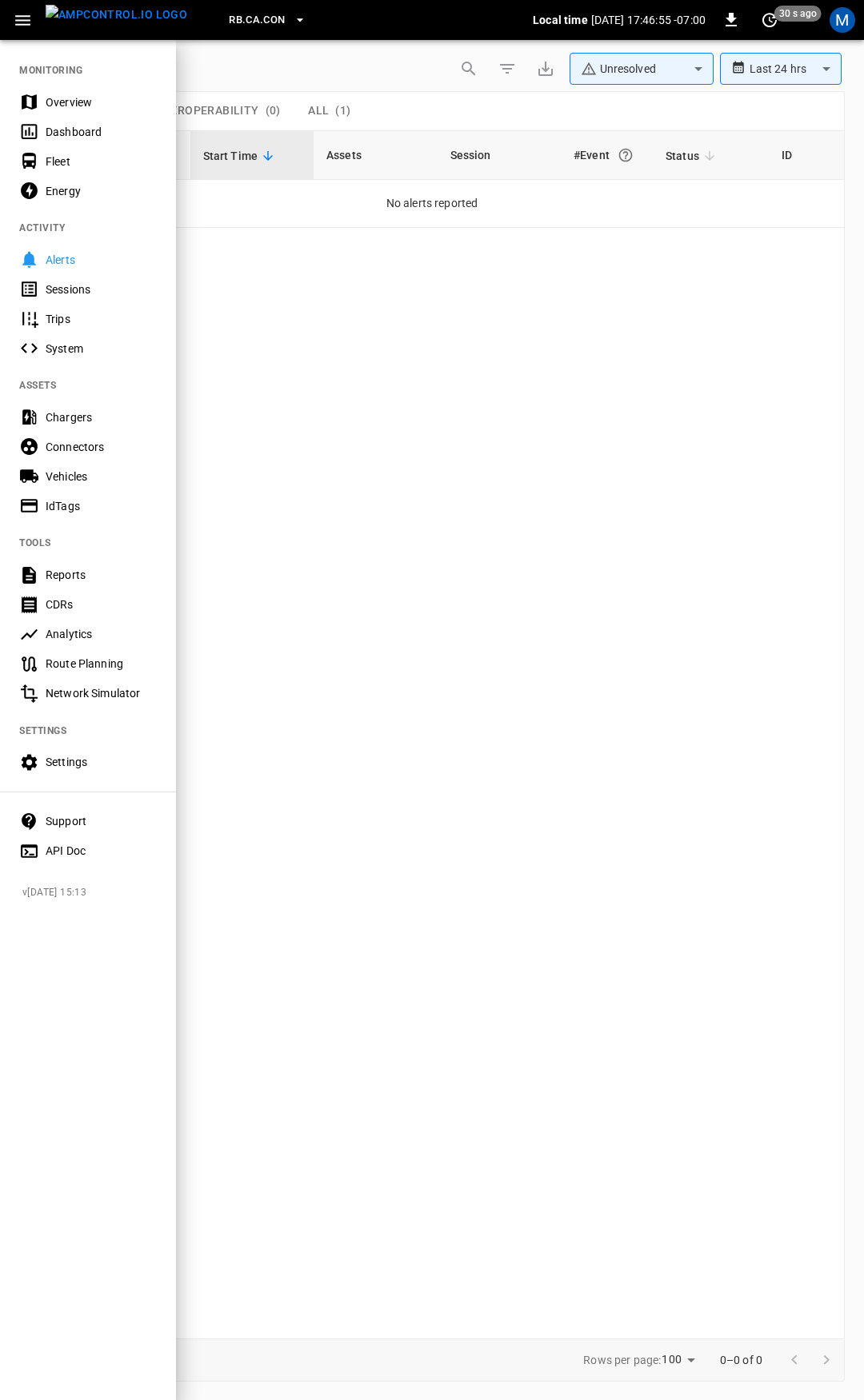
click at [56, 101] on div "Overview" at bounding box center [101, 102] width 111 height 16
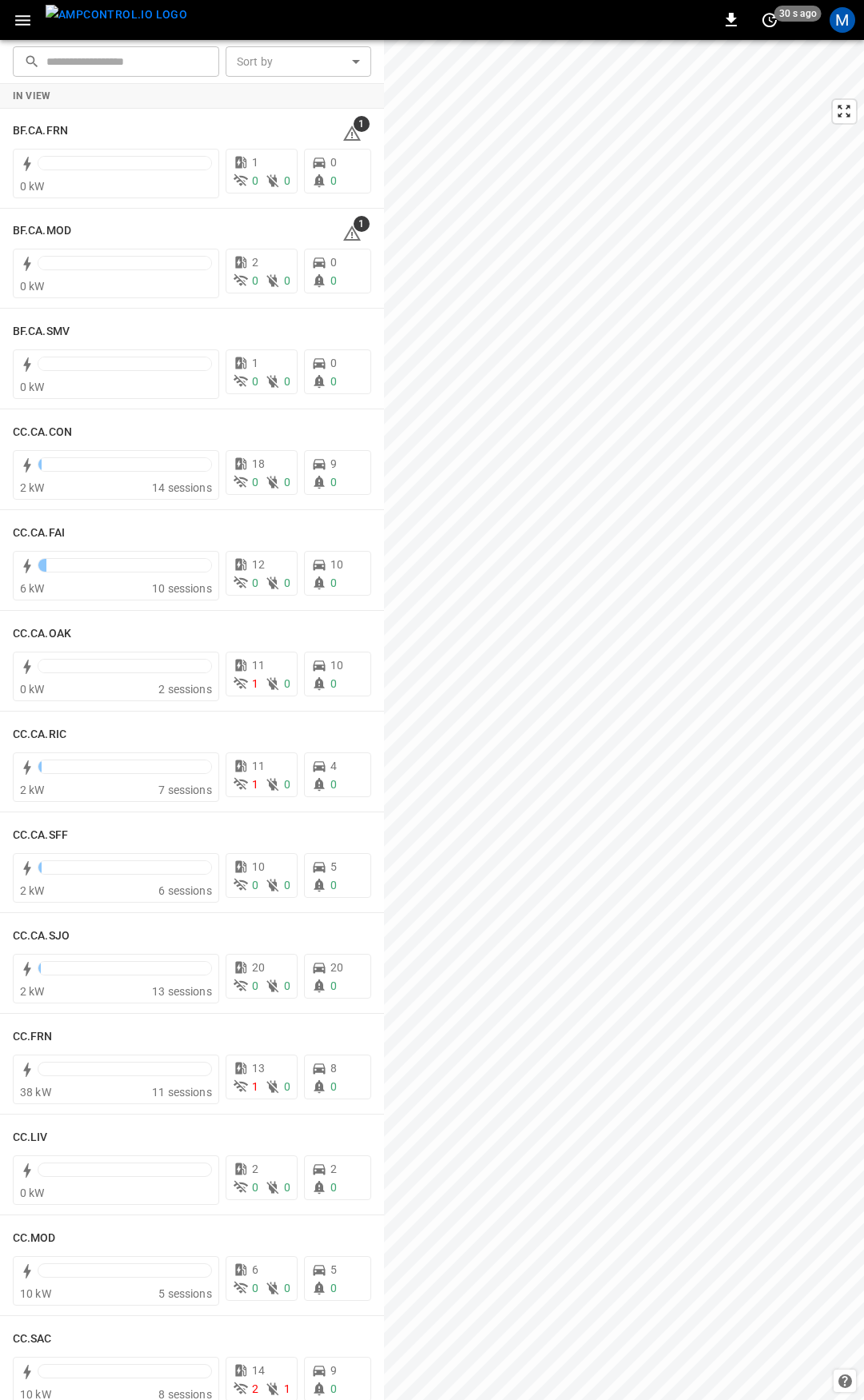
click at [25, 23] on icon "button" at bounding box center [23, 20] width 20 height 20
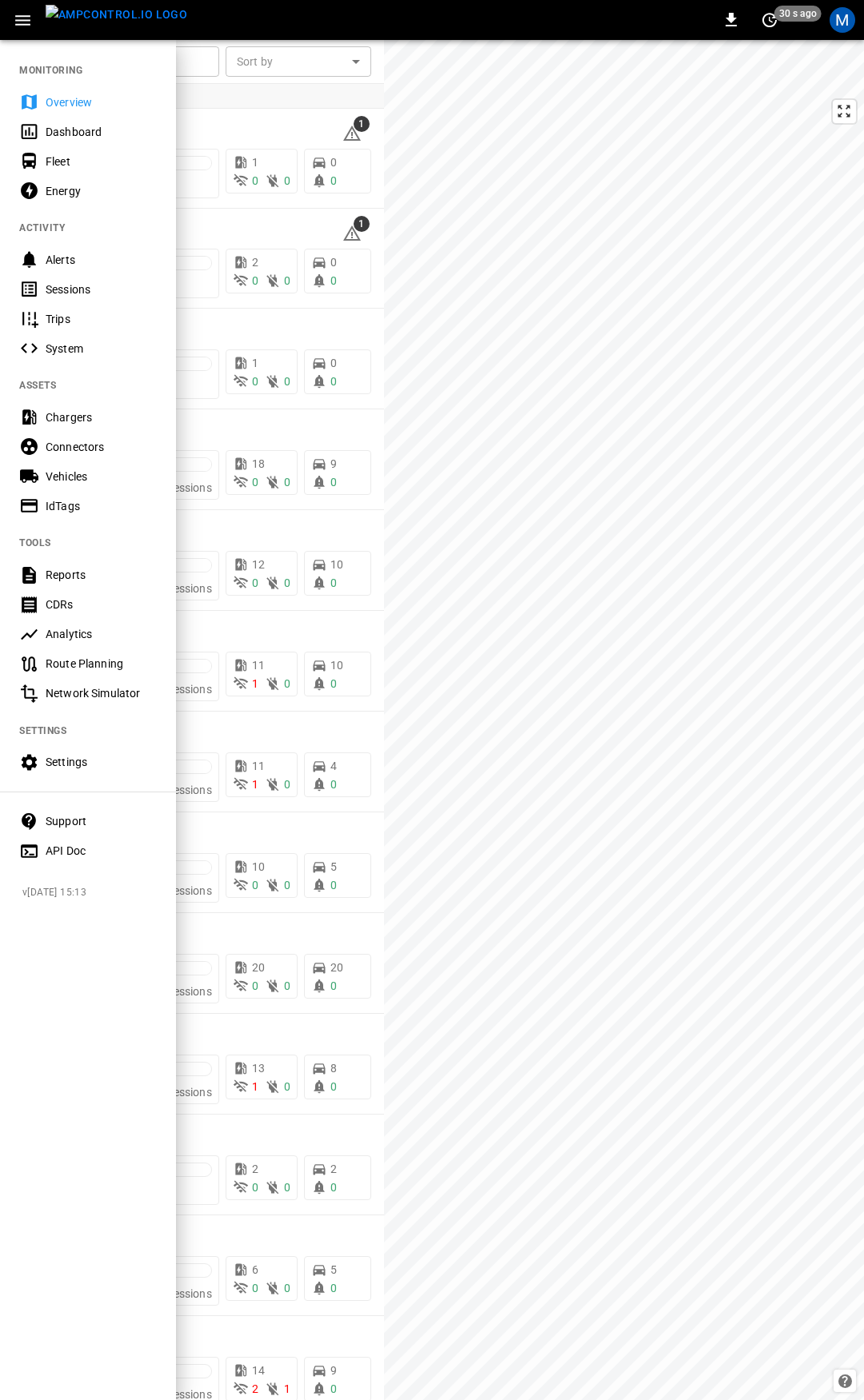
click at [77, 92] on div "Overview" at bounding box center [88, 101] width 176 height 29
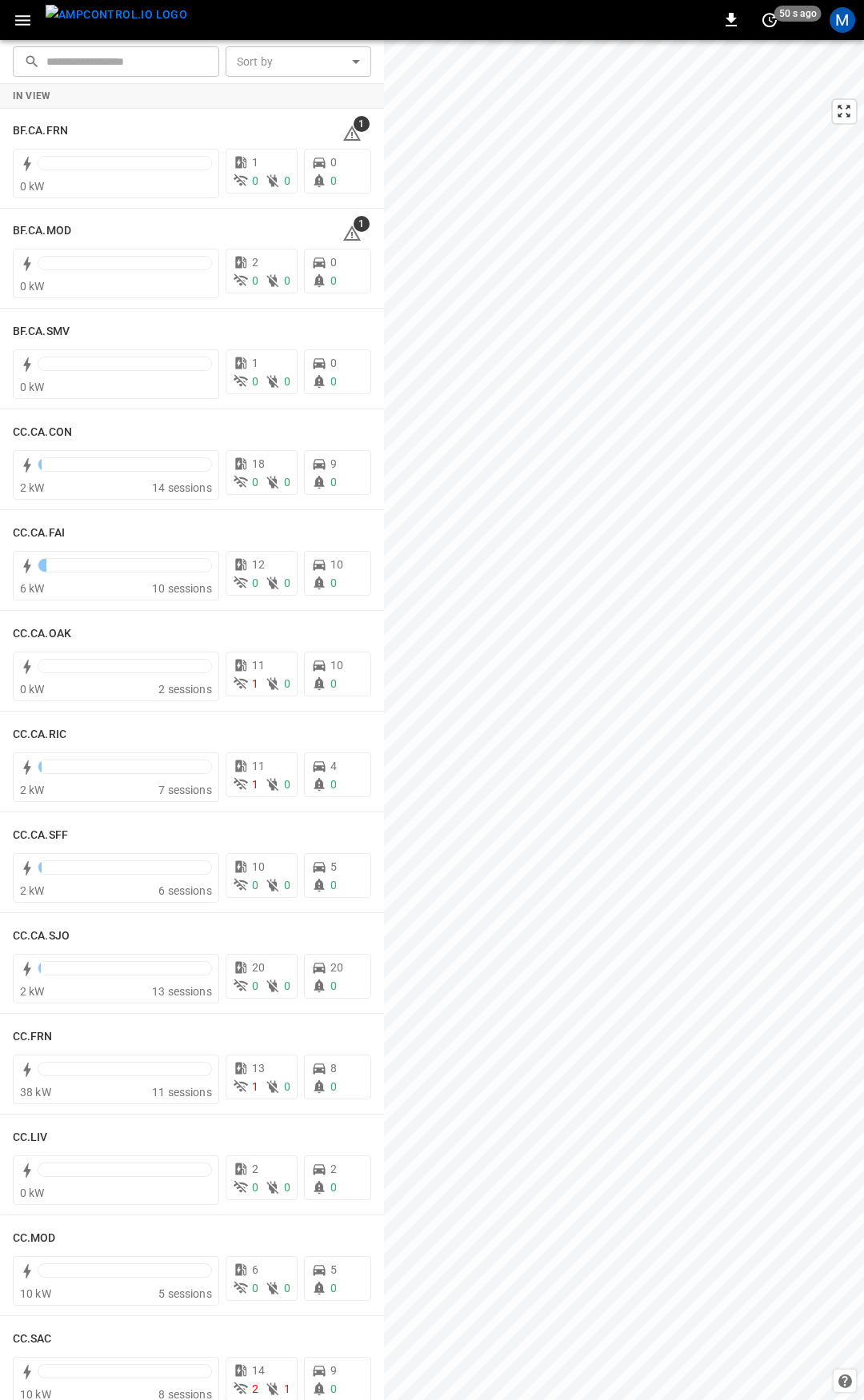
click at [12, 19] on button "button" at bounding box center [23, 20] width 33 height 29
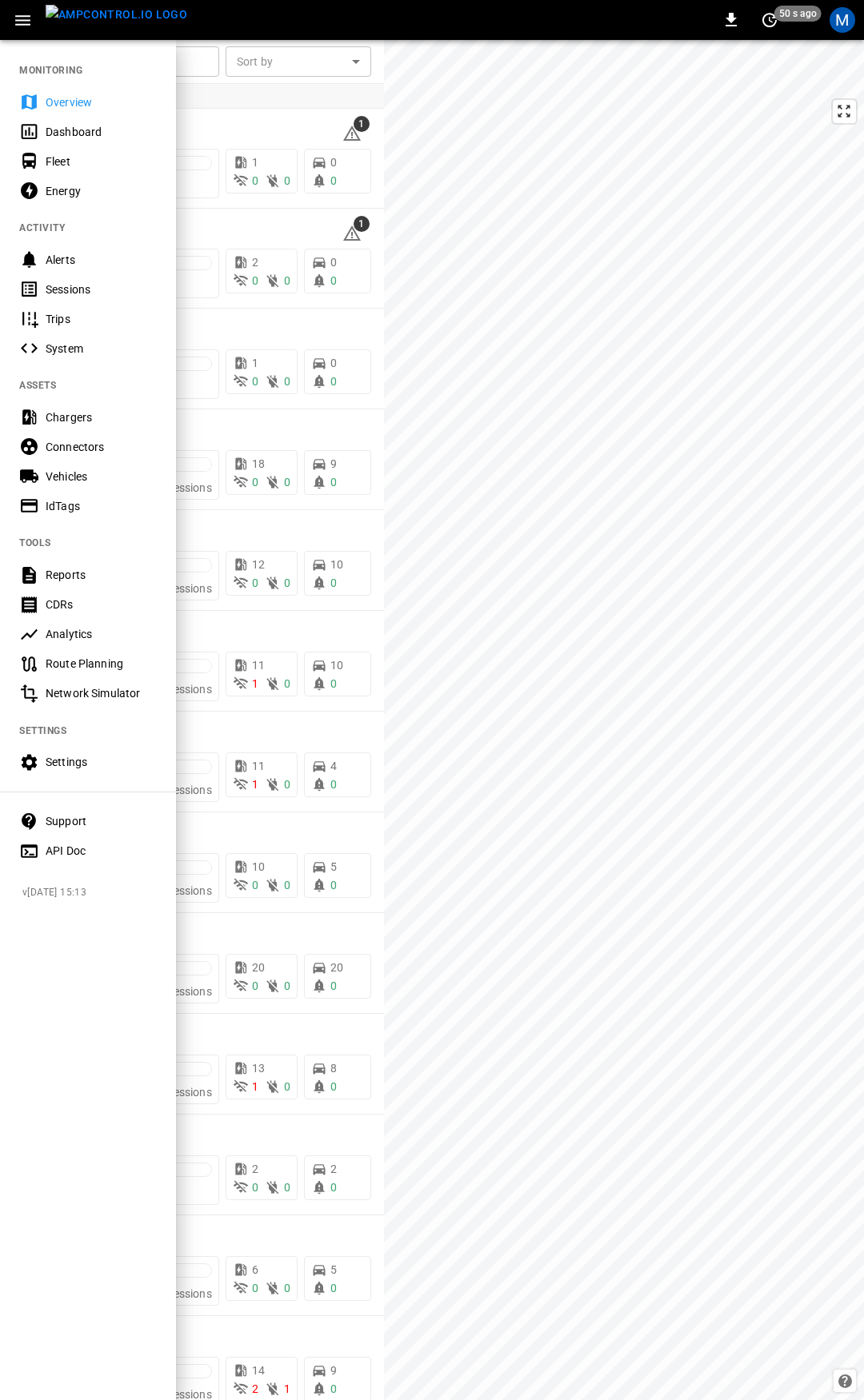
click at [67, 94] on div "Overview" at bounding box center [101, 102] width 111 height 16
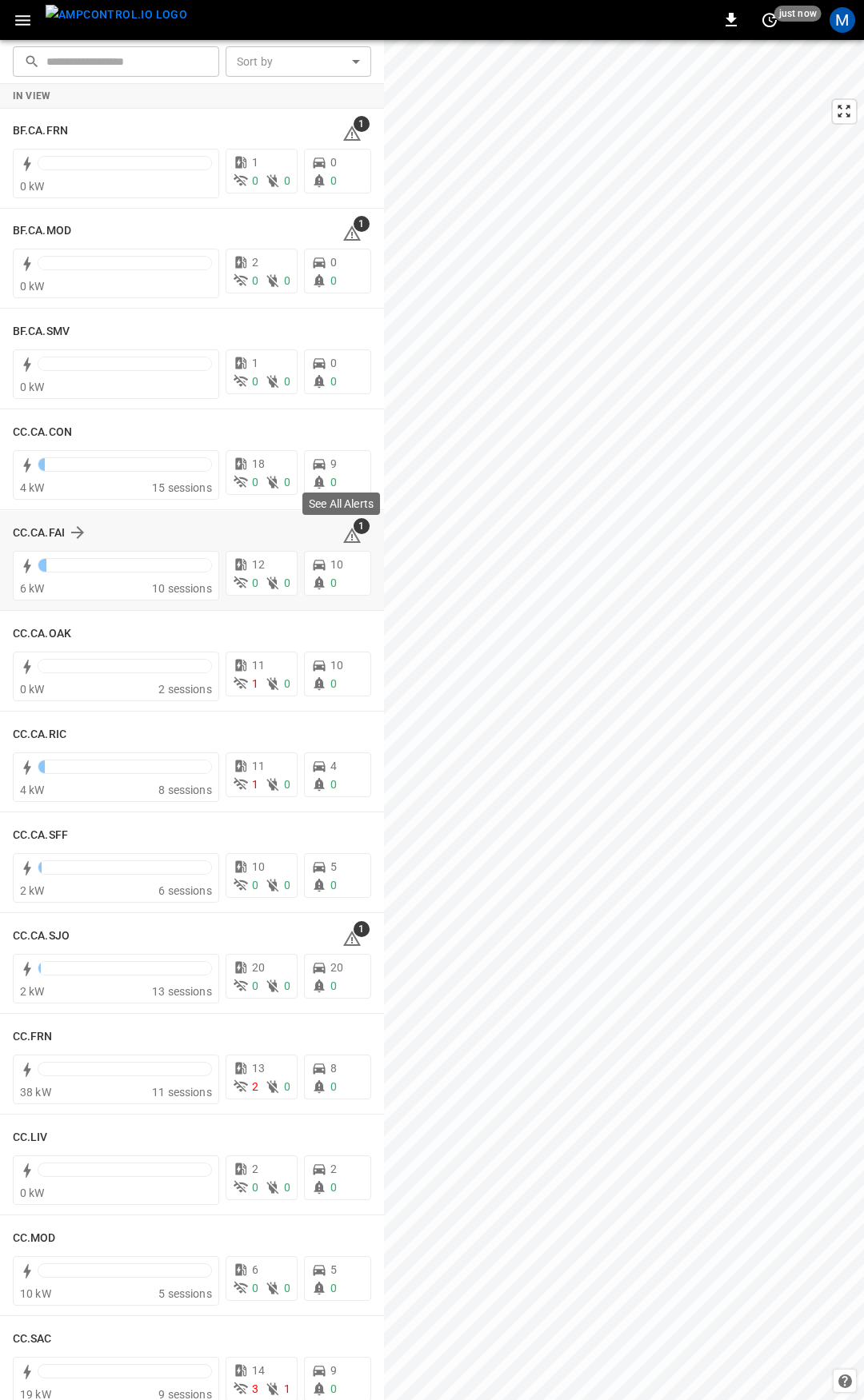
click at [342, 535] on icon at bounding box center [352, 535] width 19 height 19
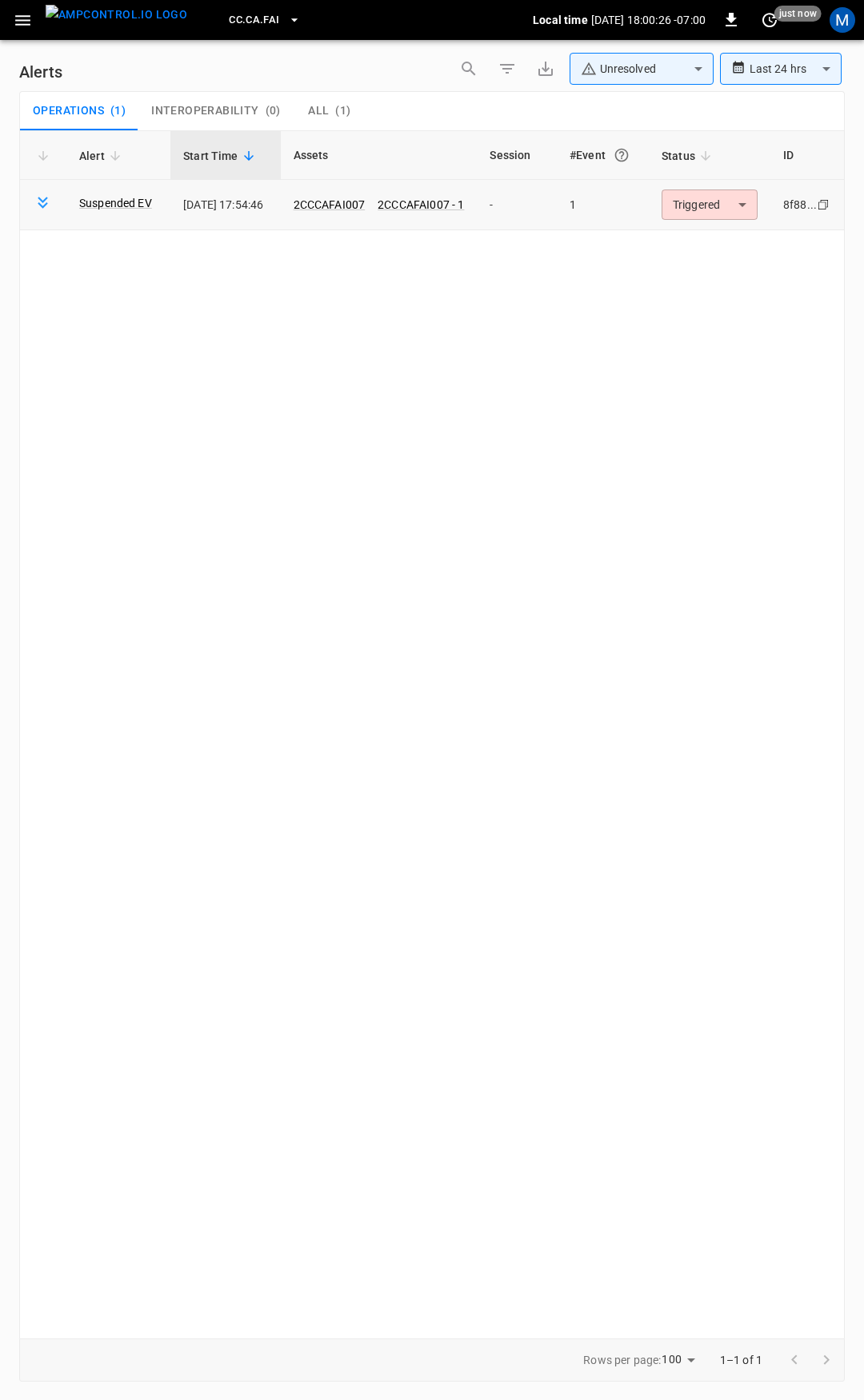
click at [717, 207] on body "**********" at bounding box center [432, 697] width 864 height 1394
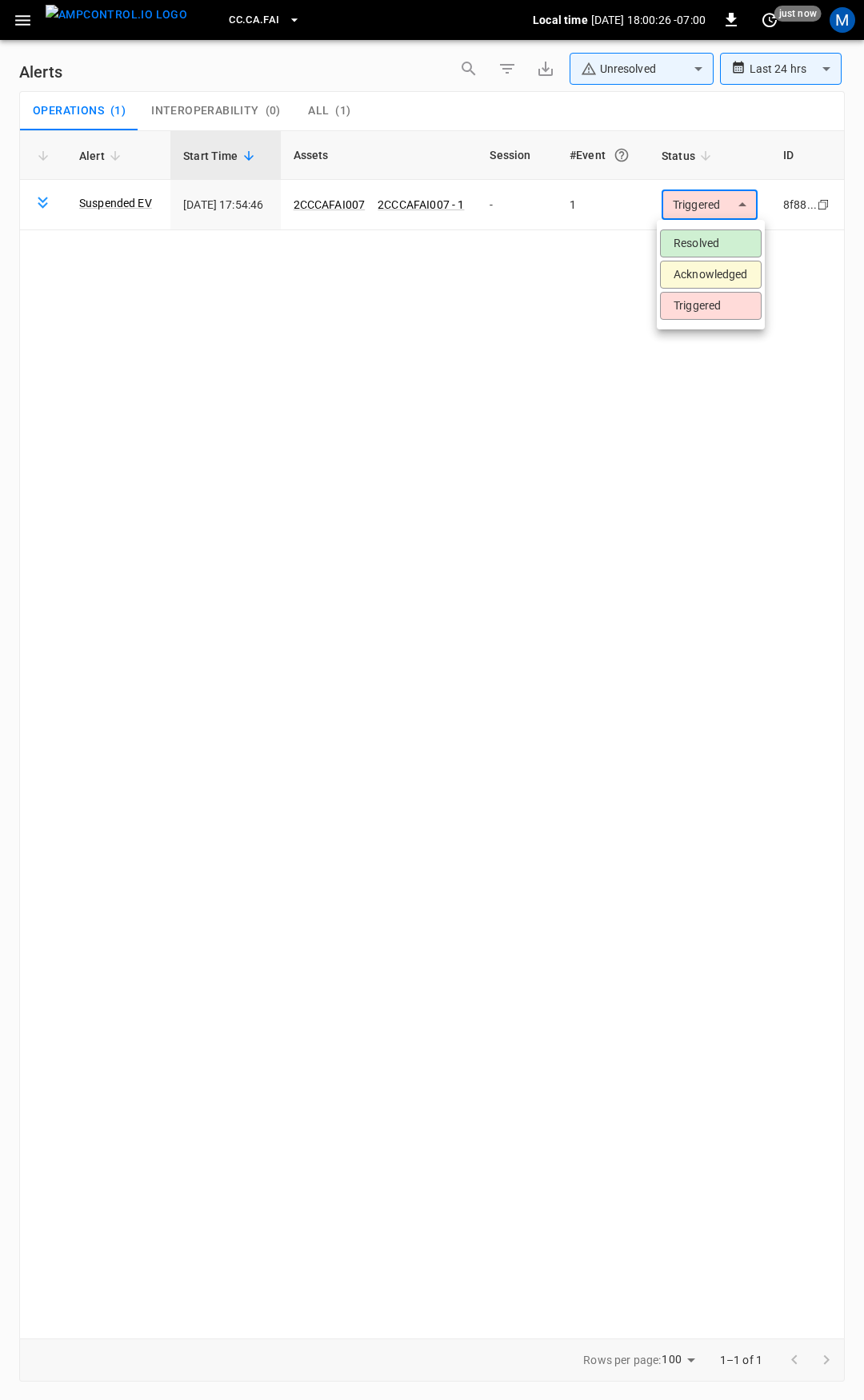
click at [716, 250] on li "Resolved" at bounding box center [711, 243] width 102 height 28
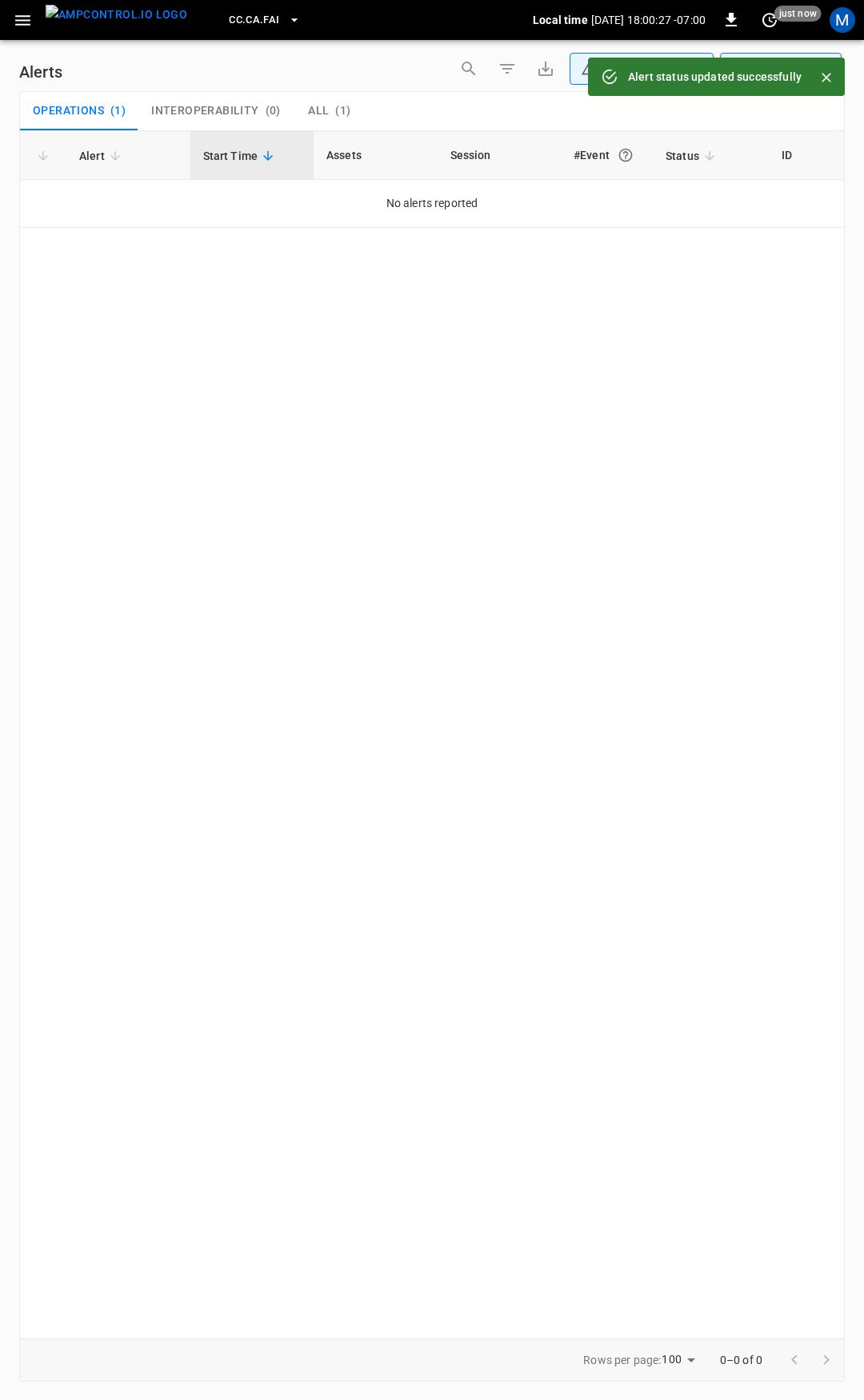
click at [19, 16] on icon "button" at bounding box center [23, 20] width 20 height 20
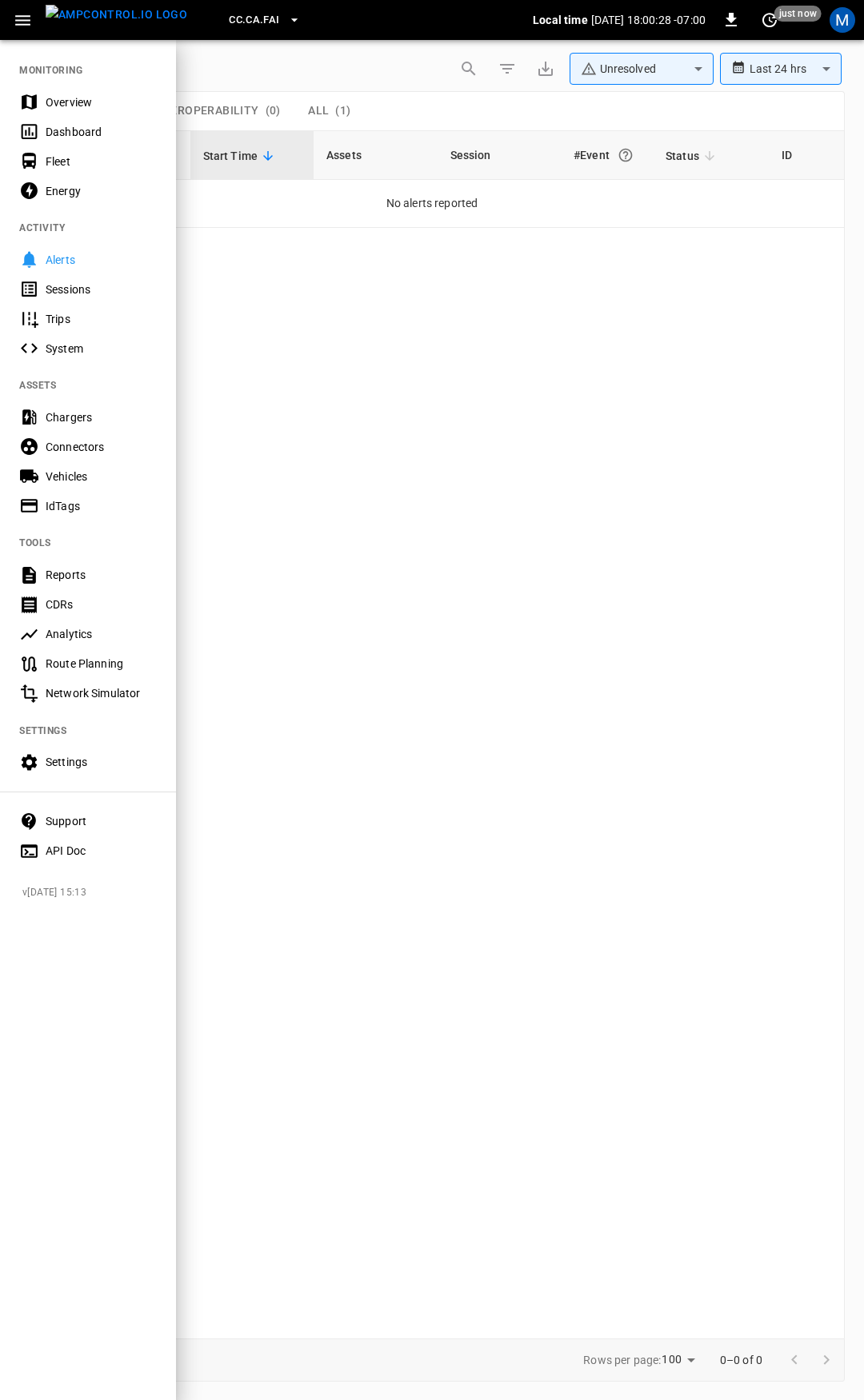
drag, startPoint x: 71, startPoint y: 105, endPoint x: 231, endPoint y: 311, distance: 260.8
click at [71, 105] on div "Overview" at bounding box center [101, 102] width 111 height 16
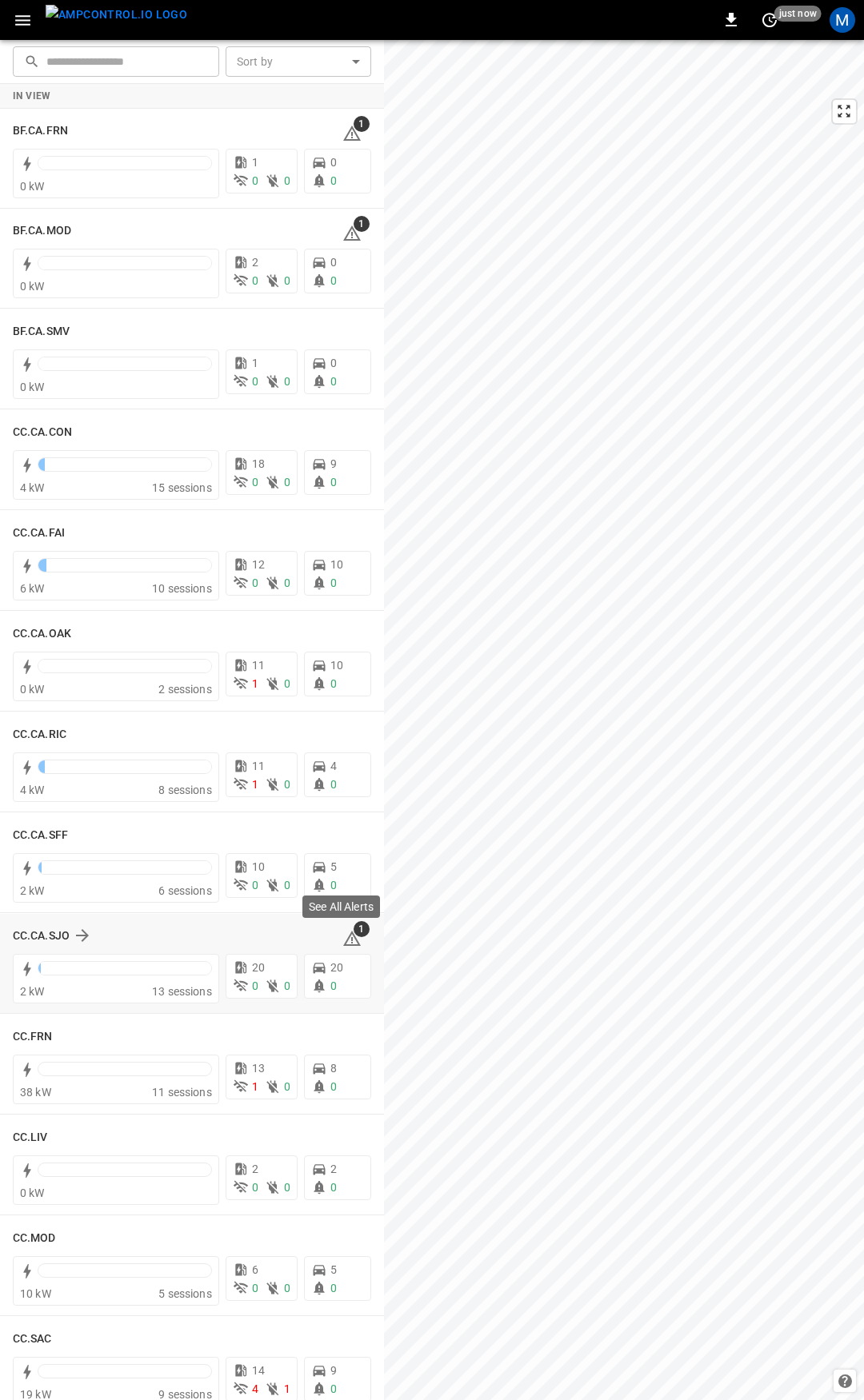
click at [340, 948] on div "CC.CA.SJO 1" at bounding box center [192, 935] width 358 height 30
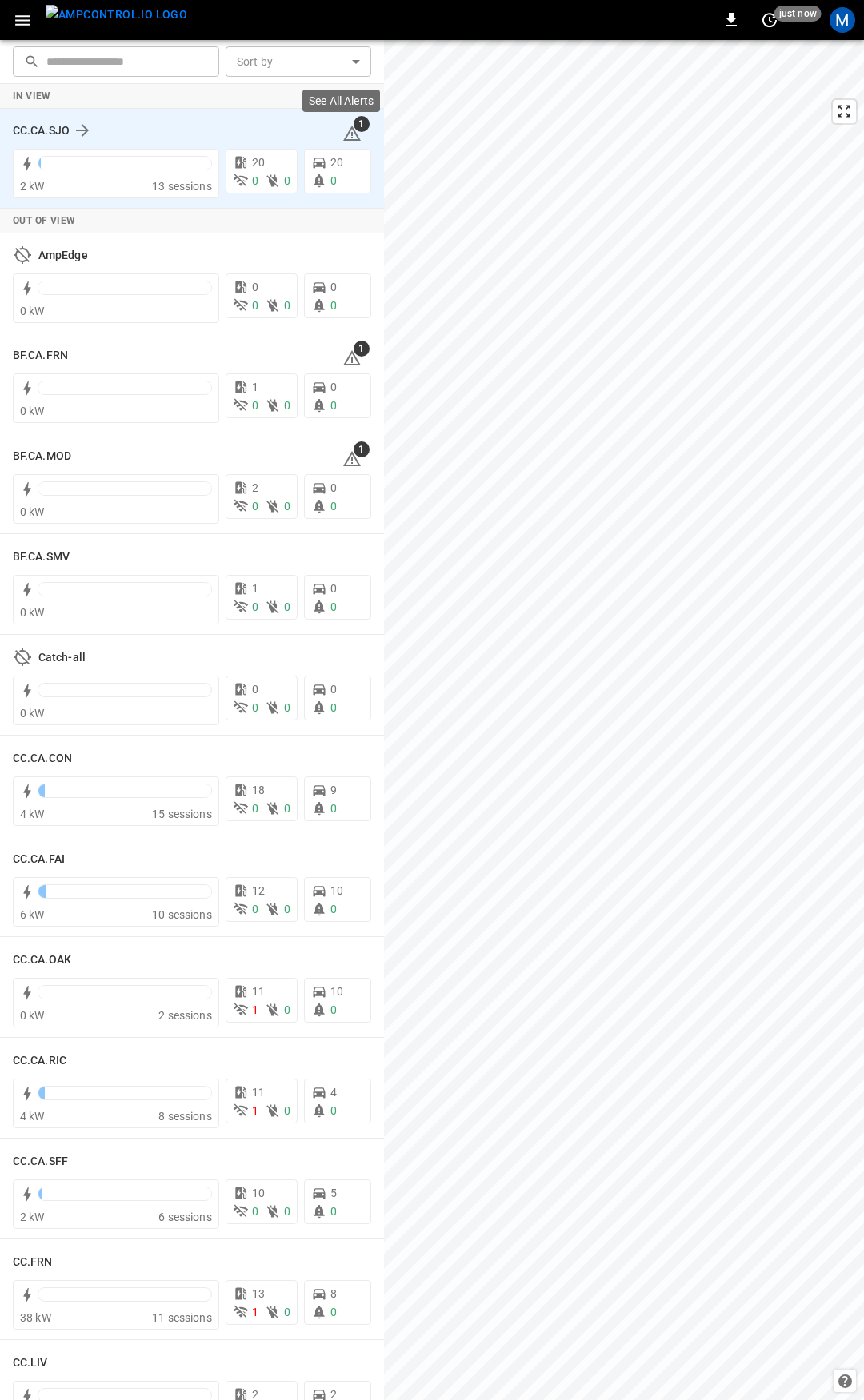
click at [343, 128] on icon at bounding box center [352, 133] width 18 height 15
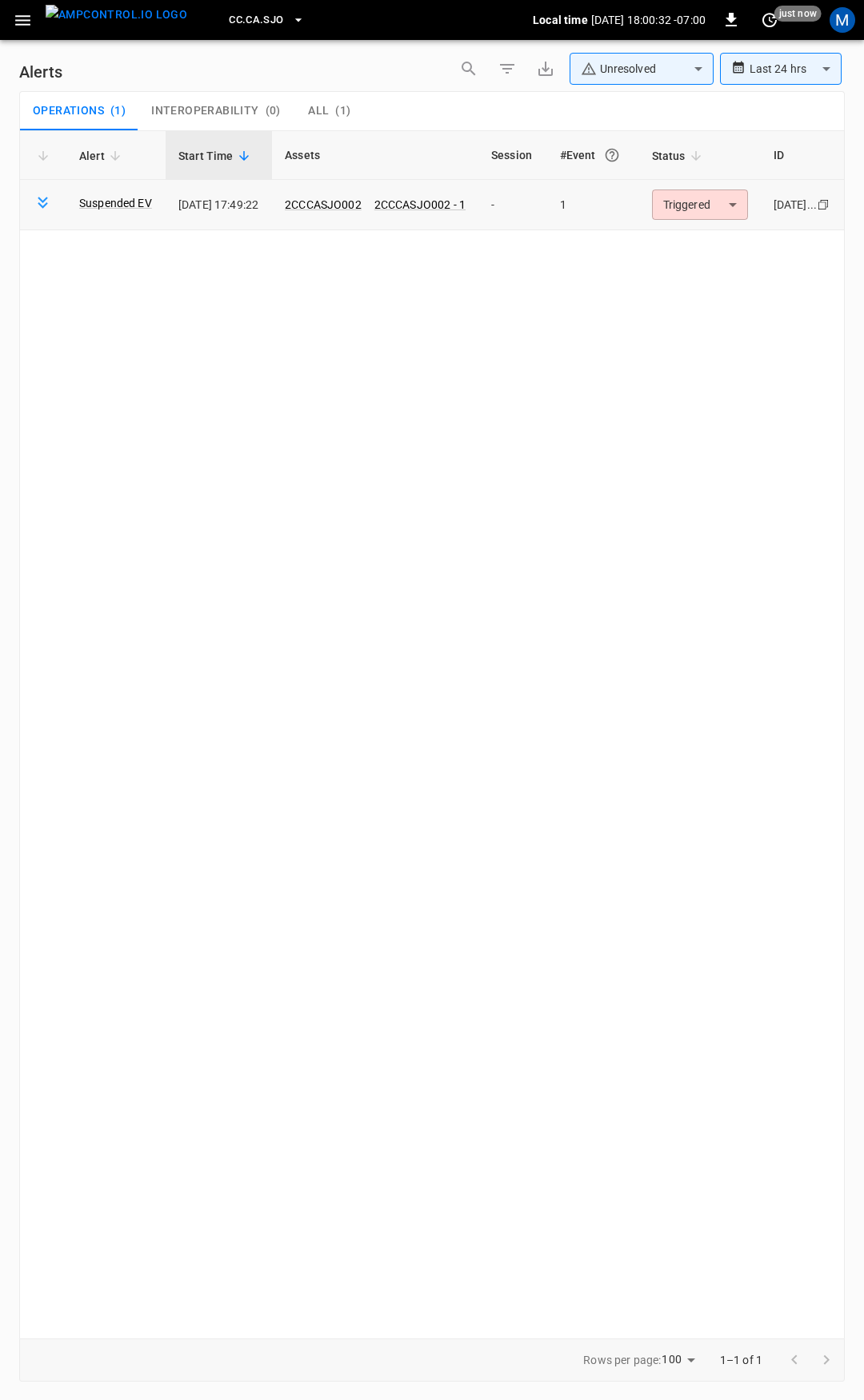
click at [708, 213] on body "**********" at bounding box center [432, 697] width 864 height 1394
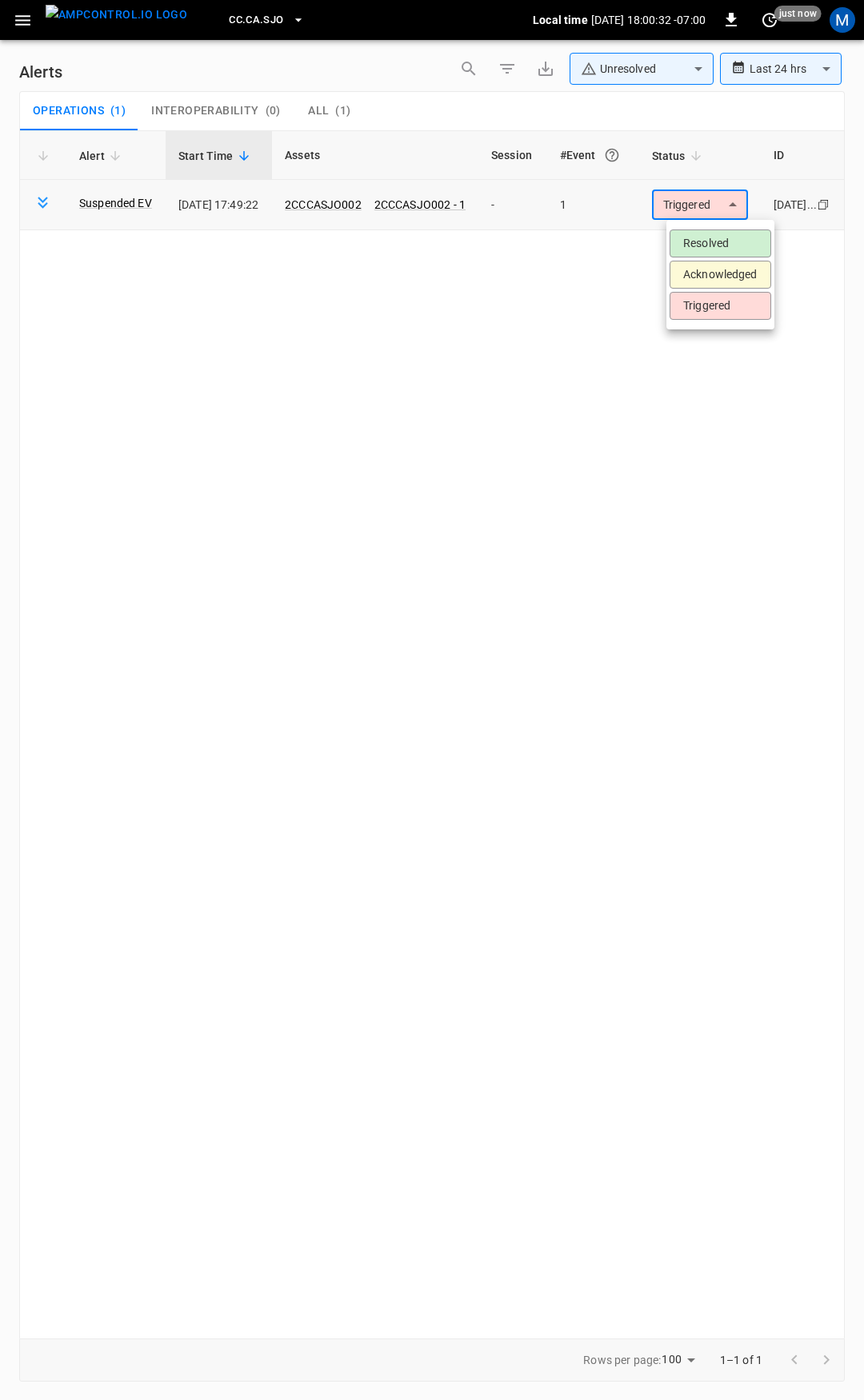
click at [713, 245] on li "Resolved" at bounding box center [721, 243] width 102 height 28
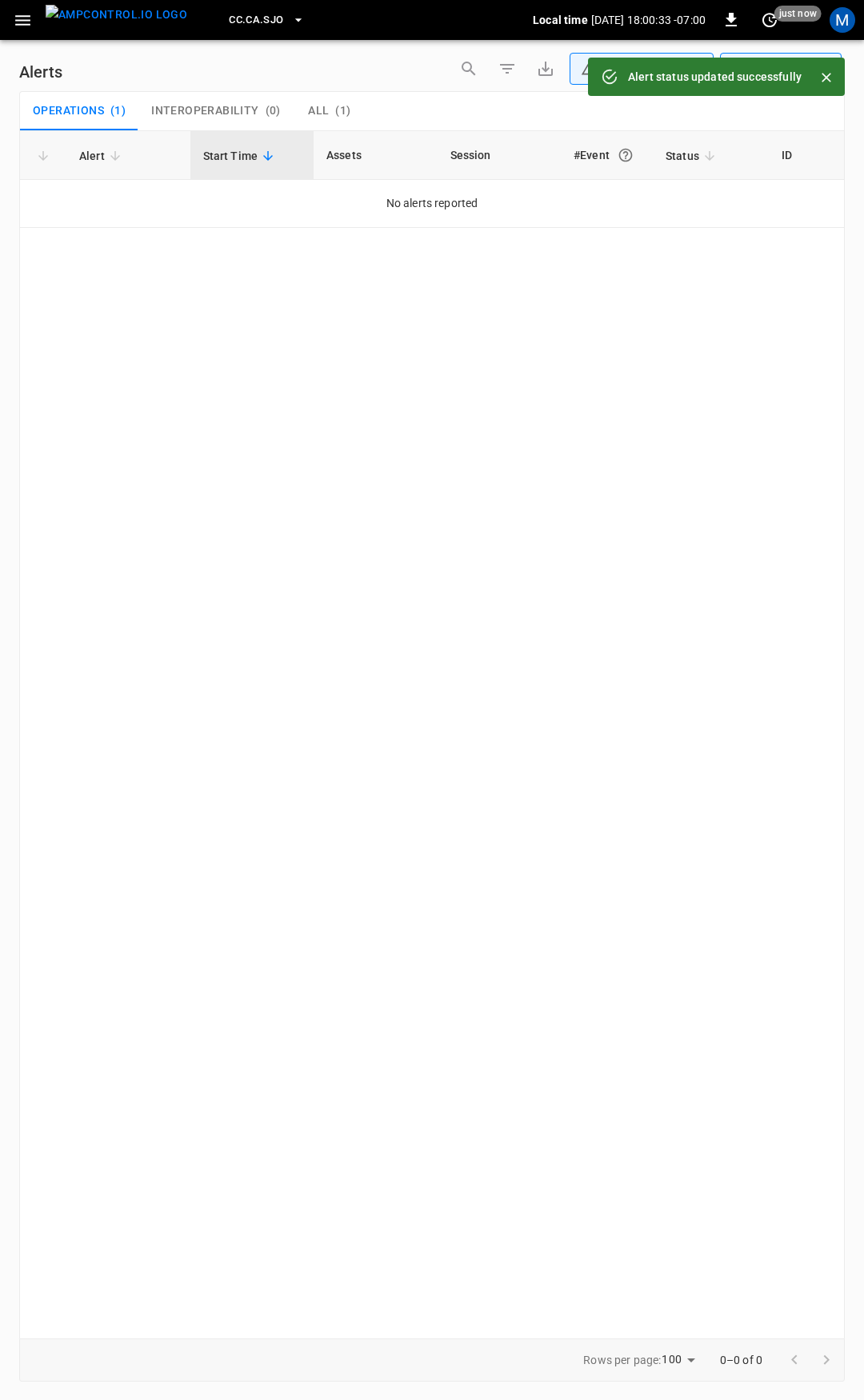
click at [19, 28] on icon "button" at bounding box center [23, 20] width 20 height 20
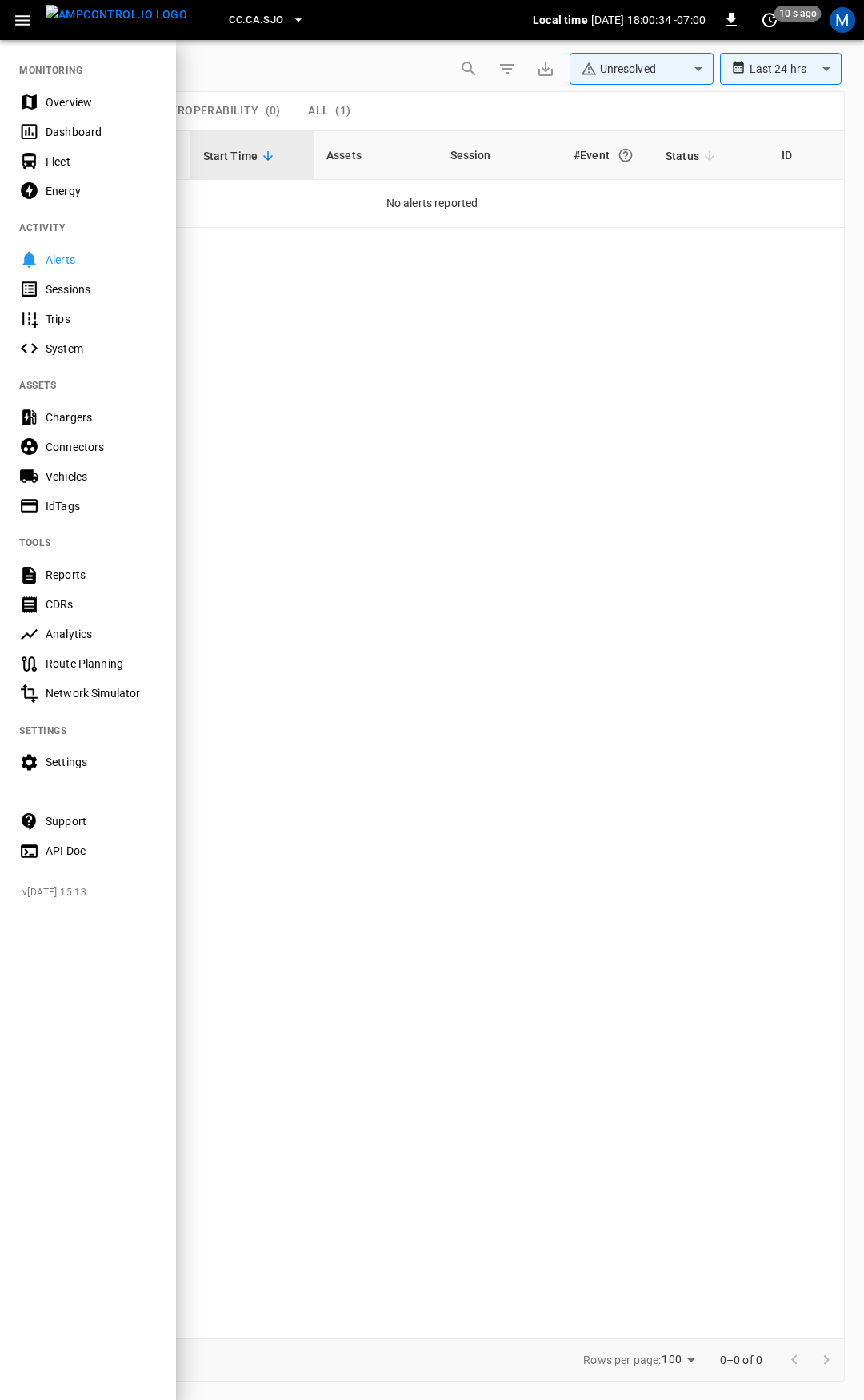
click at [67, 107] on div "Overview" at bounding box center [101, 102] width 111 height 16
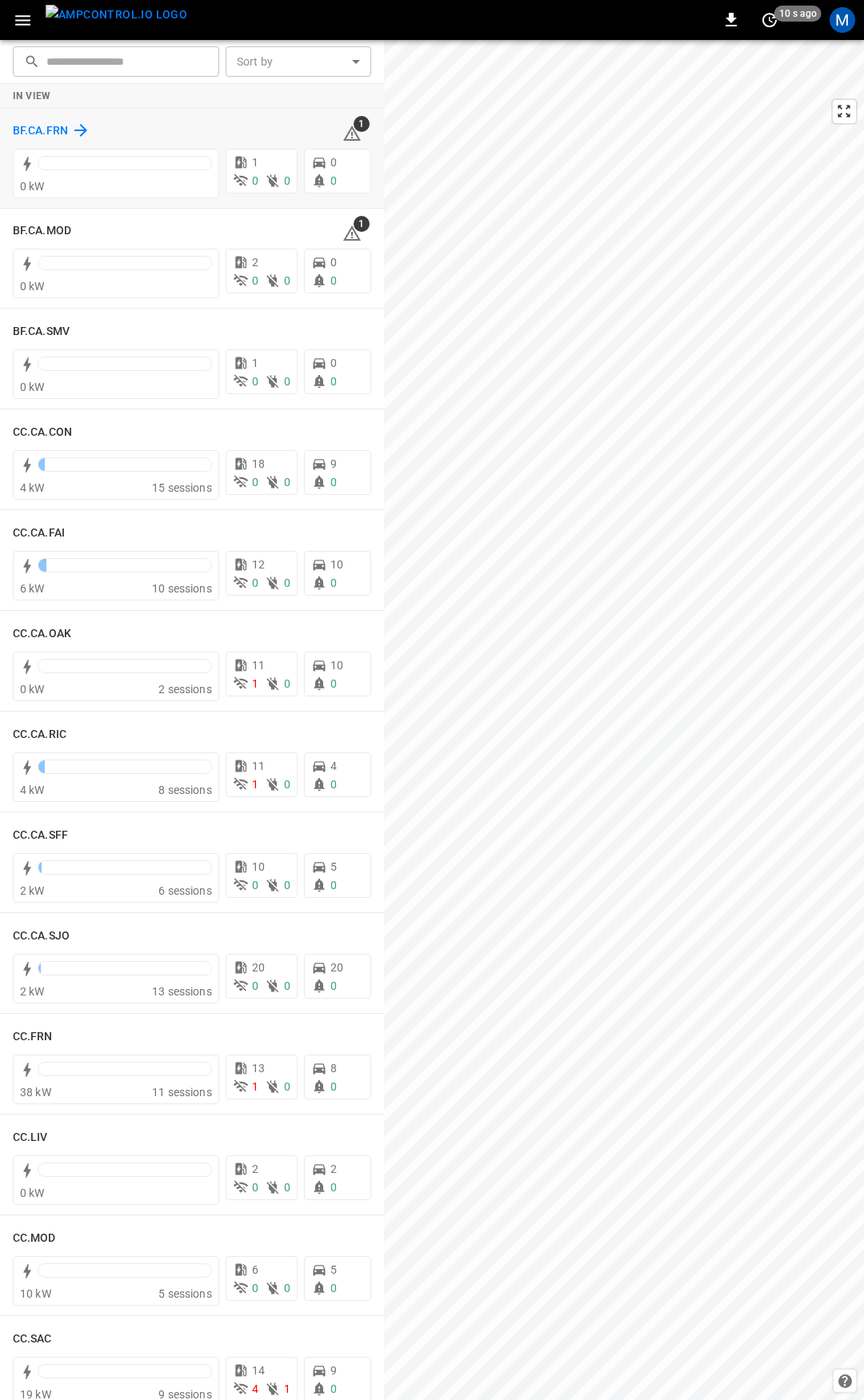
click at [32, 131] on h6 "BF.CA.FRN" at bounding box center [41, 131] width 56 height 18
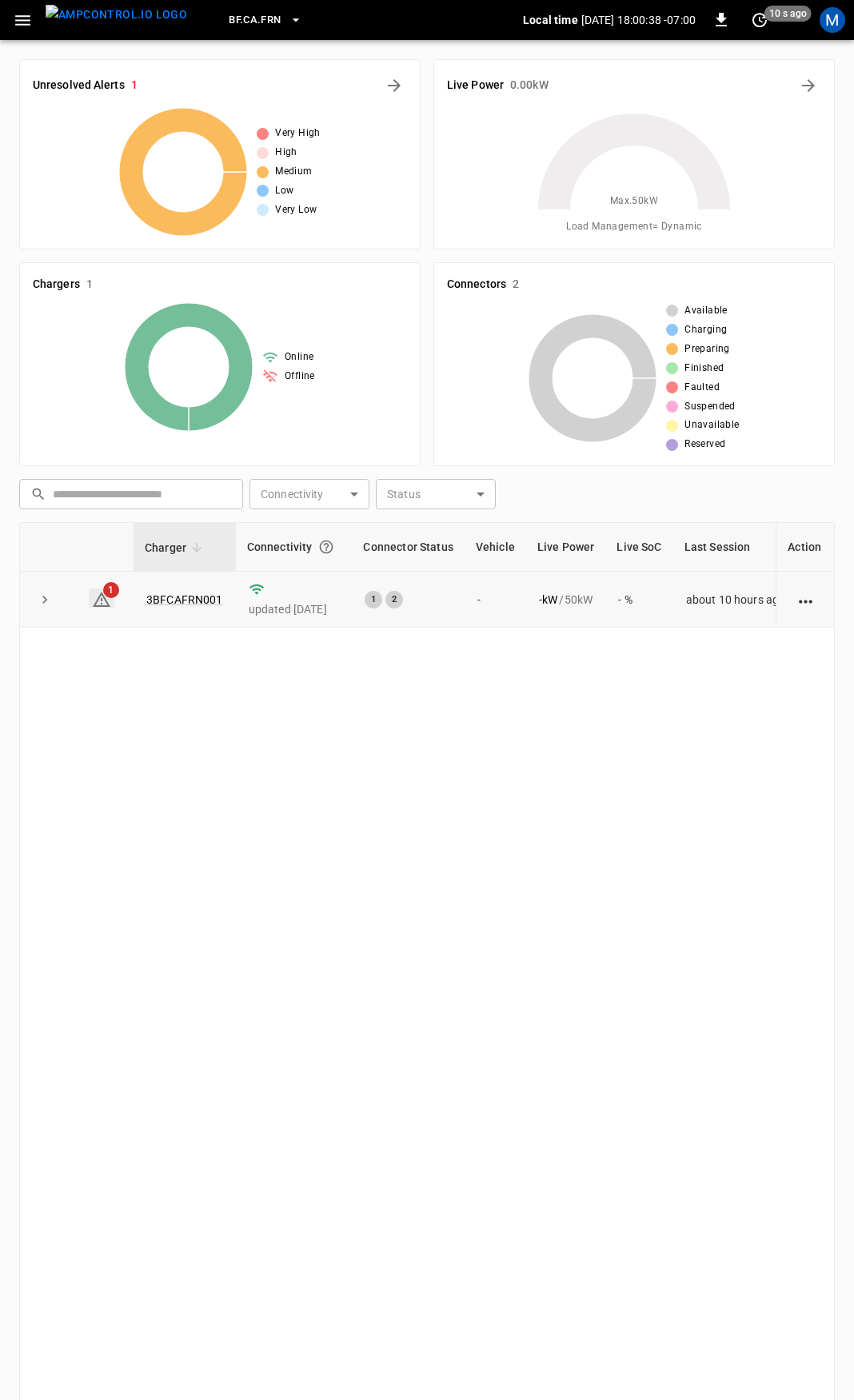
click at [94, 600] on icon at bounding box center [102, 600] width 19 height 19
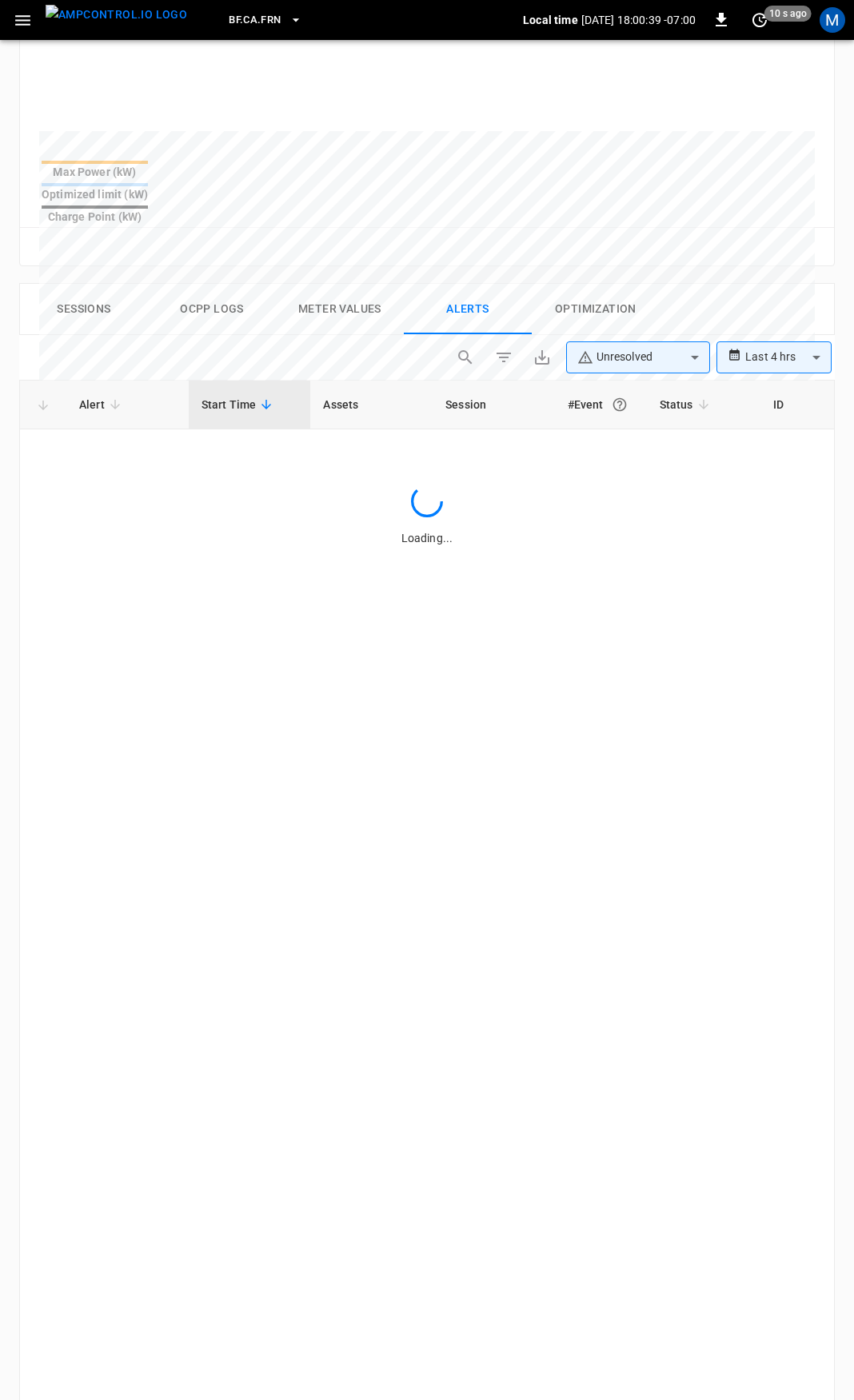
scroll to position [726, 0]
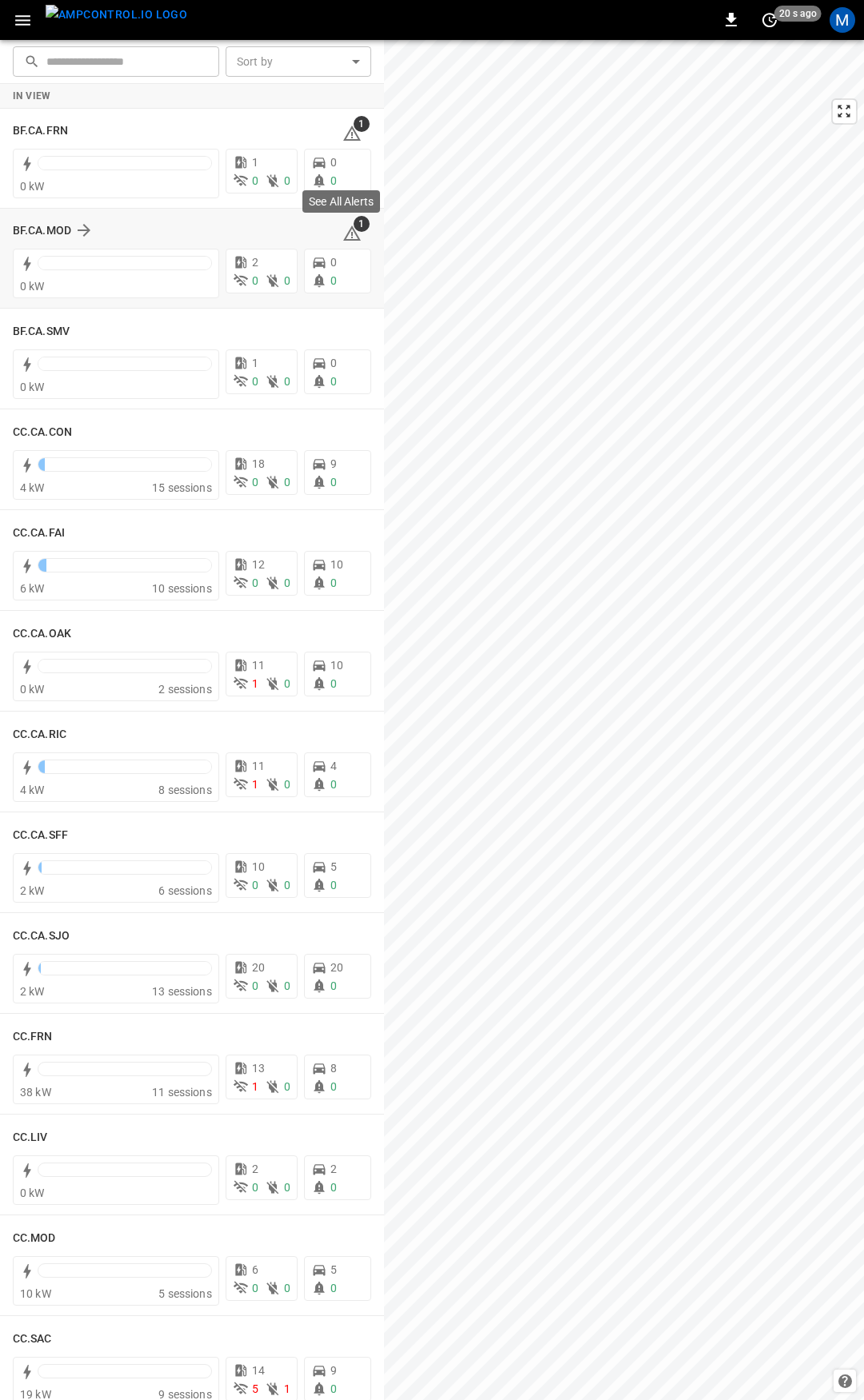
click at [344, 234] on icon at bounding box center [352, 233] width 19 height 19
click at [342, 125] on icon at bounding box center [352, 133] width 19 height 19
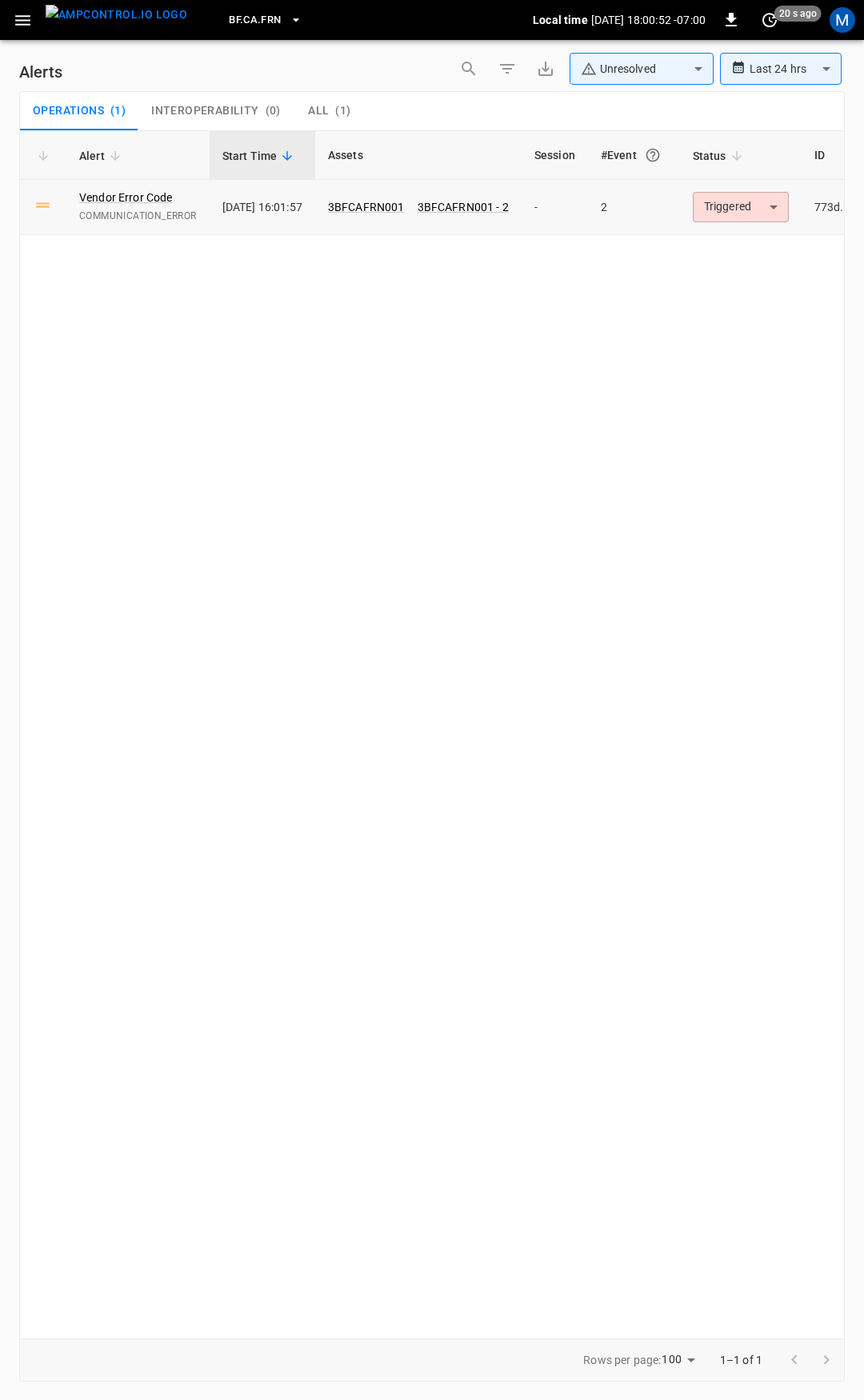
click at [754, 219] on body "**********" at bounding box center [432, 697] width 864 height 1394
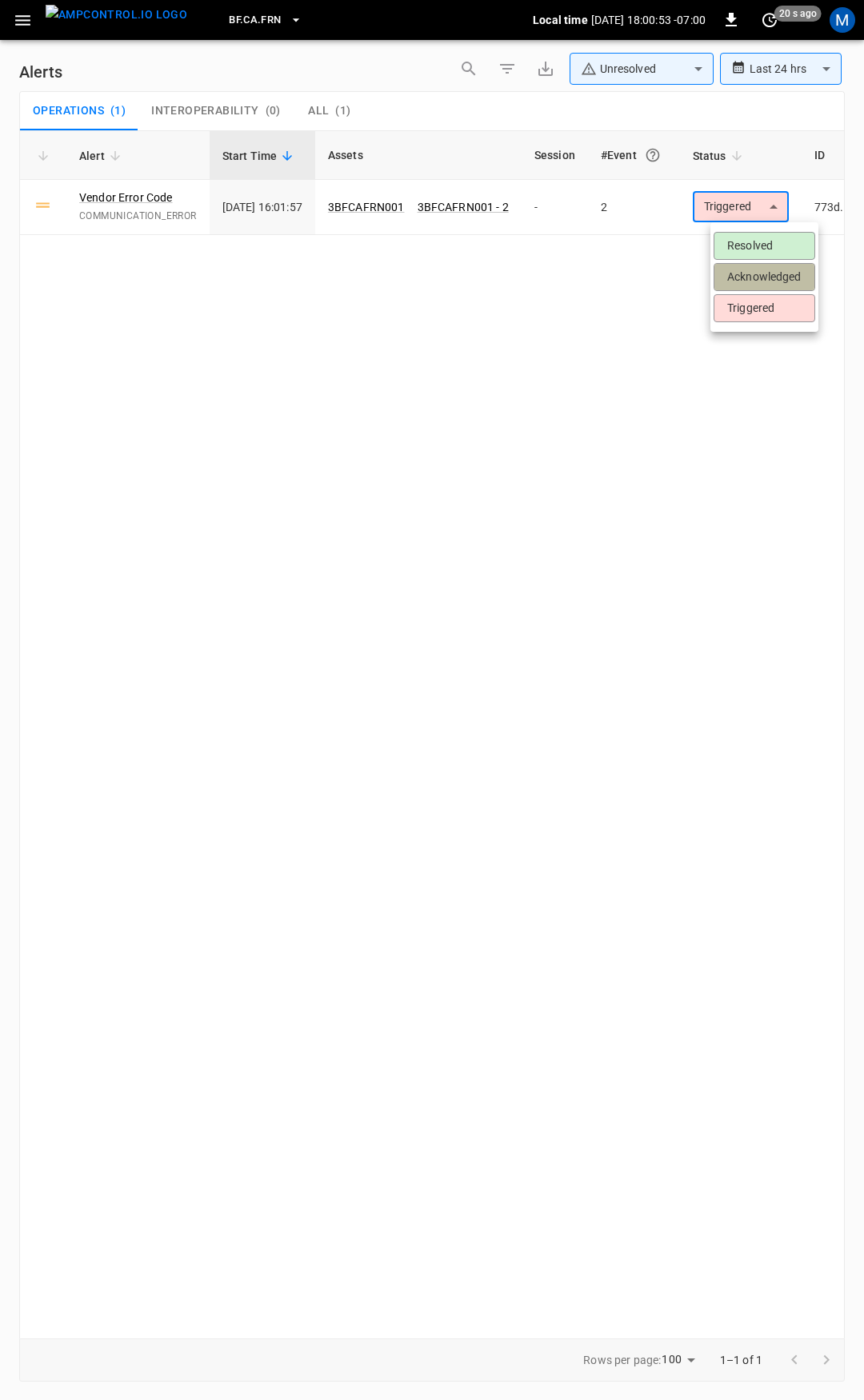
drag, startPoint x: 761, startPoint y: 270, endPoint x: 639, endPoint y: 233, distance: 127.5
click at [761, 271] on li "Acknowledged" at bounding box center [764, 277] width 102 height 28
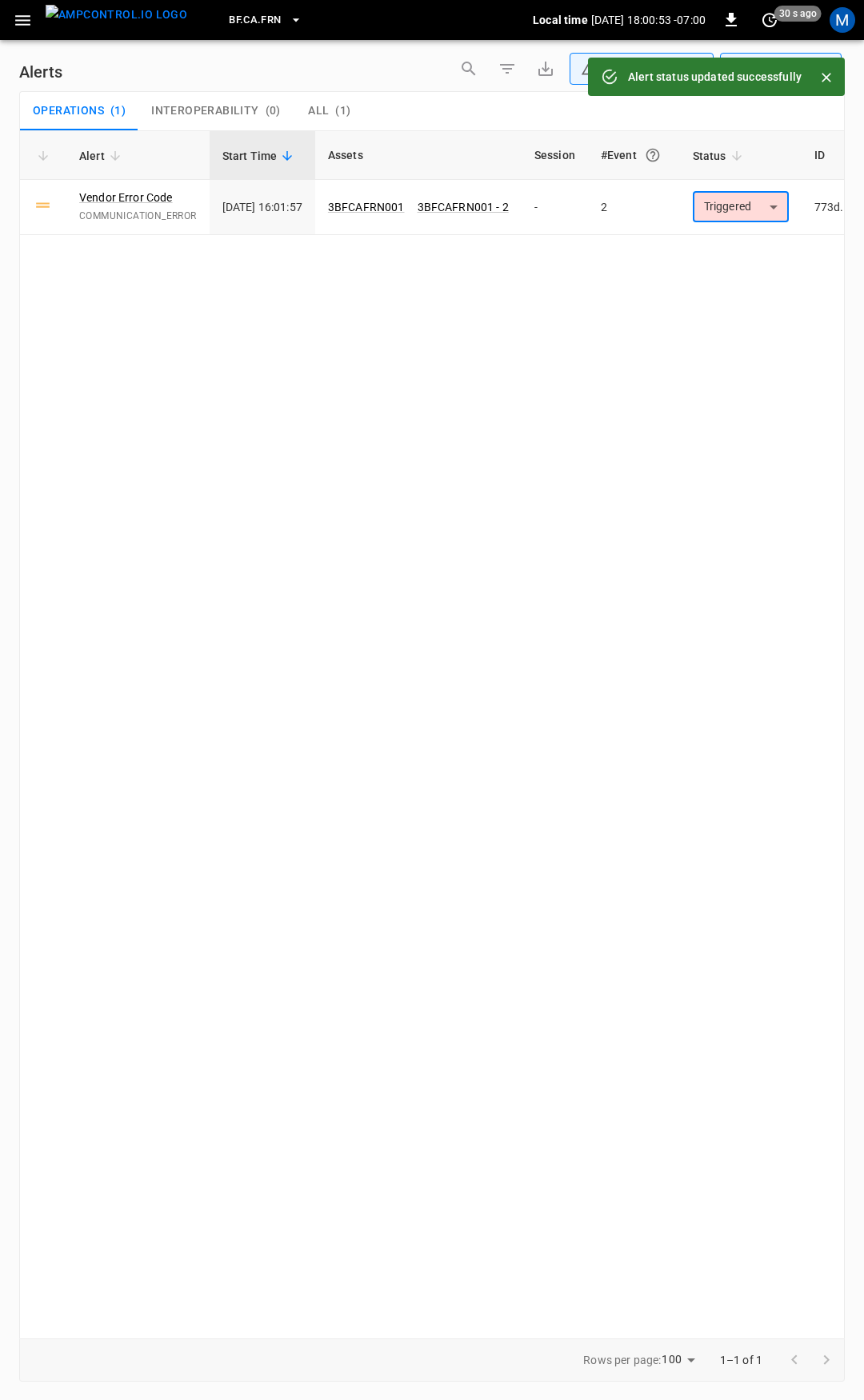
type input "**********"
drag, startPoint x: 35, startPoint y: 23, endPoint x: 24, endPoint y: 31, distance: 13.6
click at [25, 24] on button "button" at bounding box center [23, 20] width 33 height 29
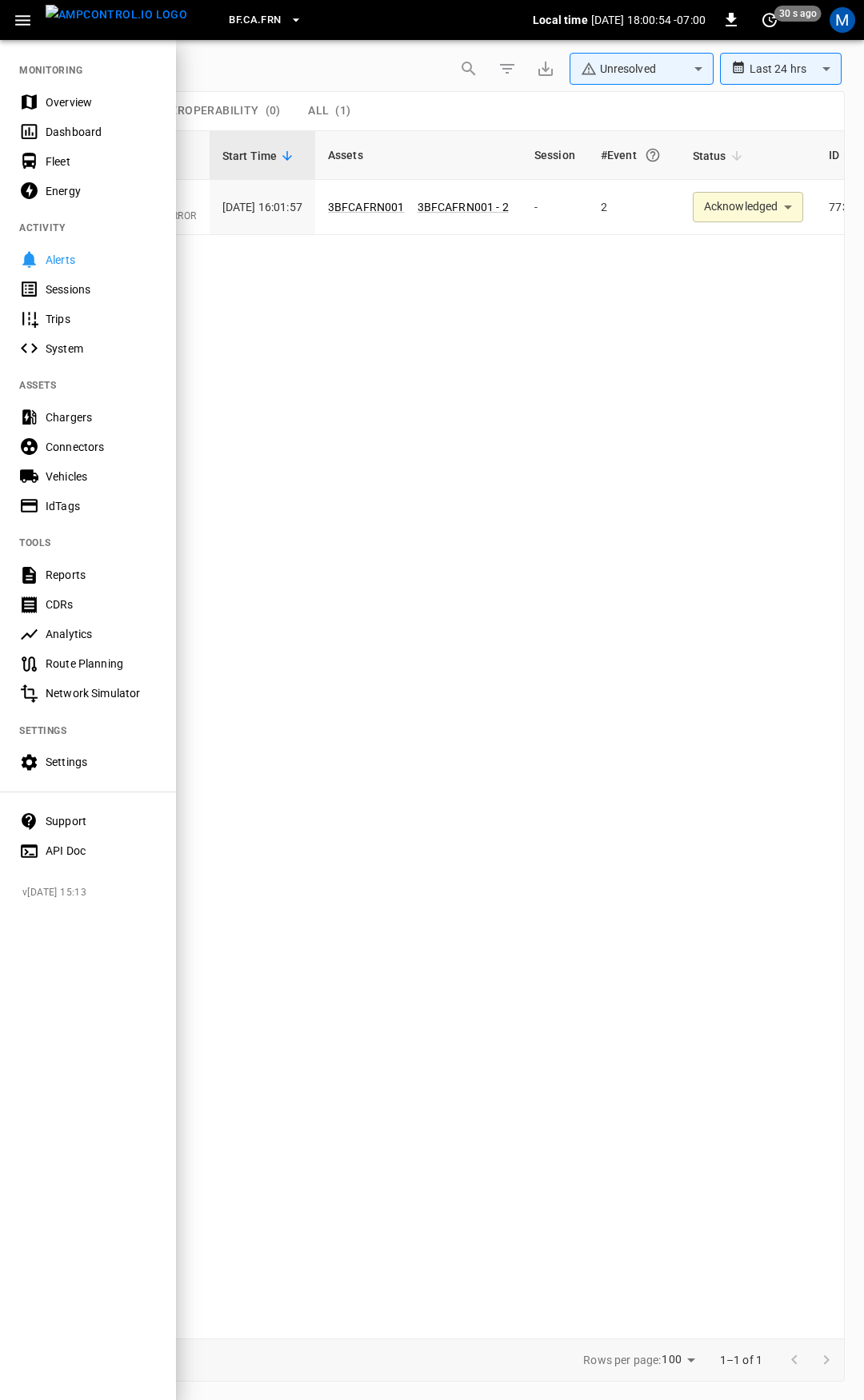
click at [76, 102] on div "Overview" at bounding box center [101, 102] width 111 height 16
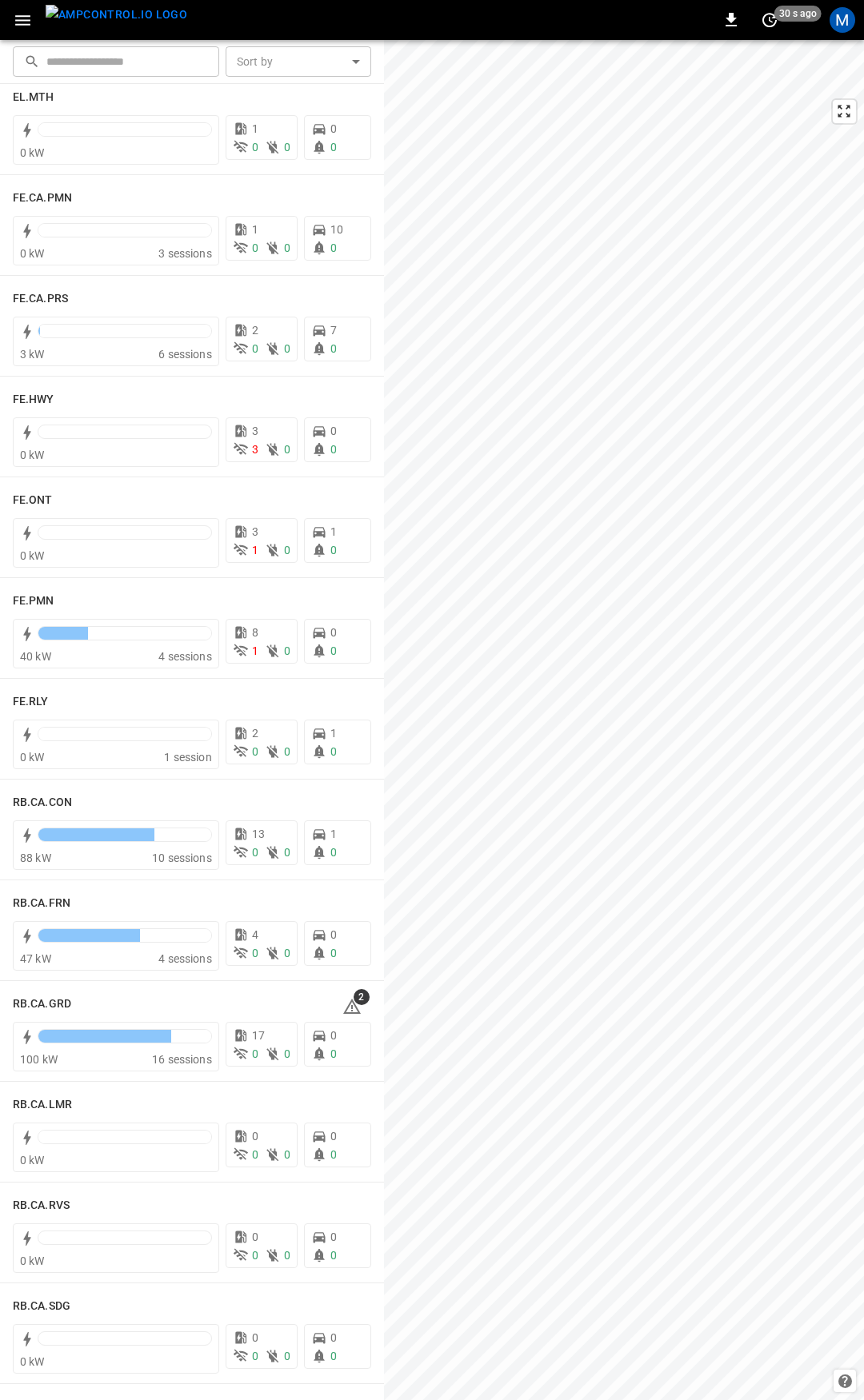
scroll to position [785, 0]
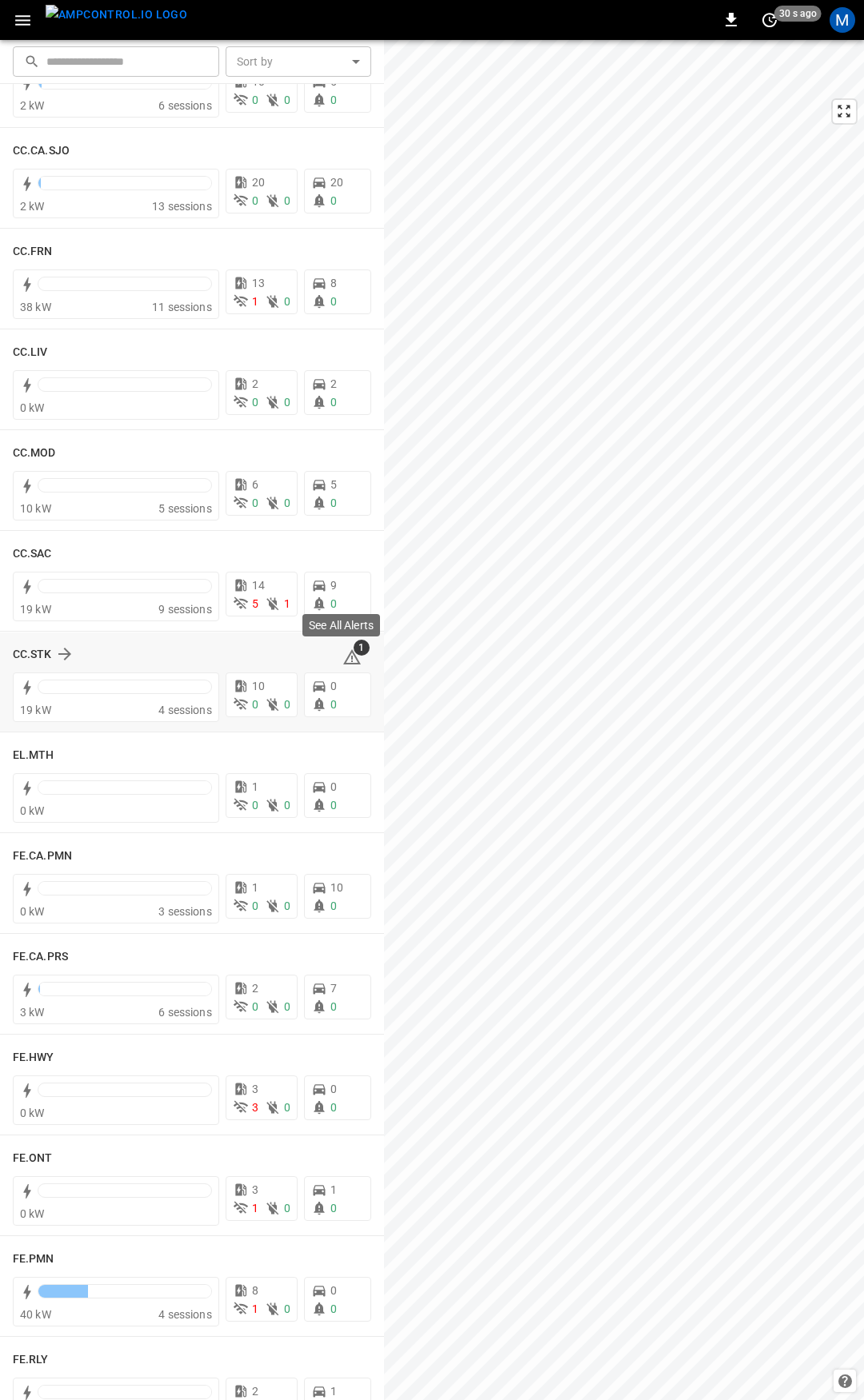
click at [344, 656] on icon at bounding box center [352, 657] width 19 height 19
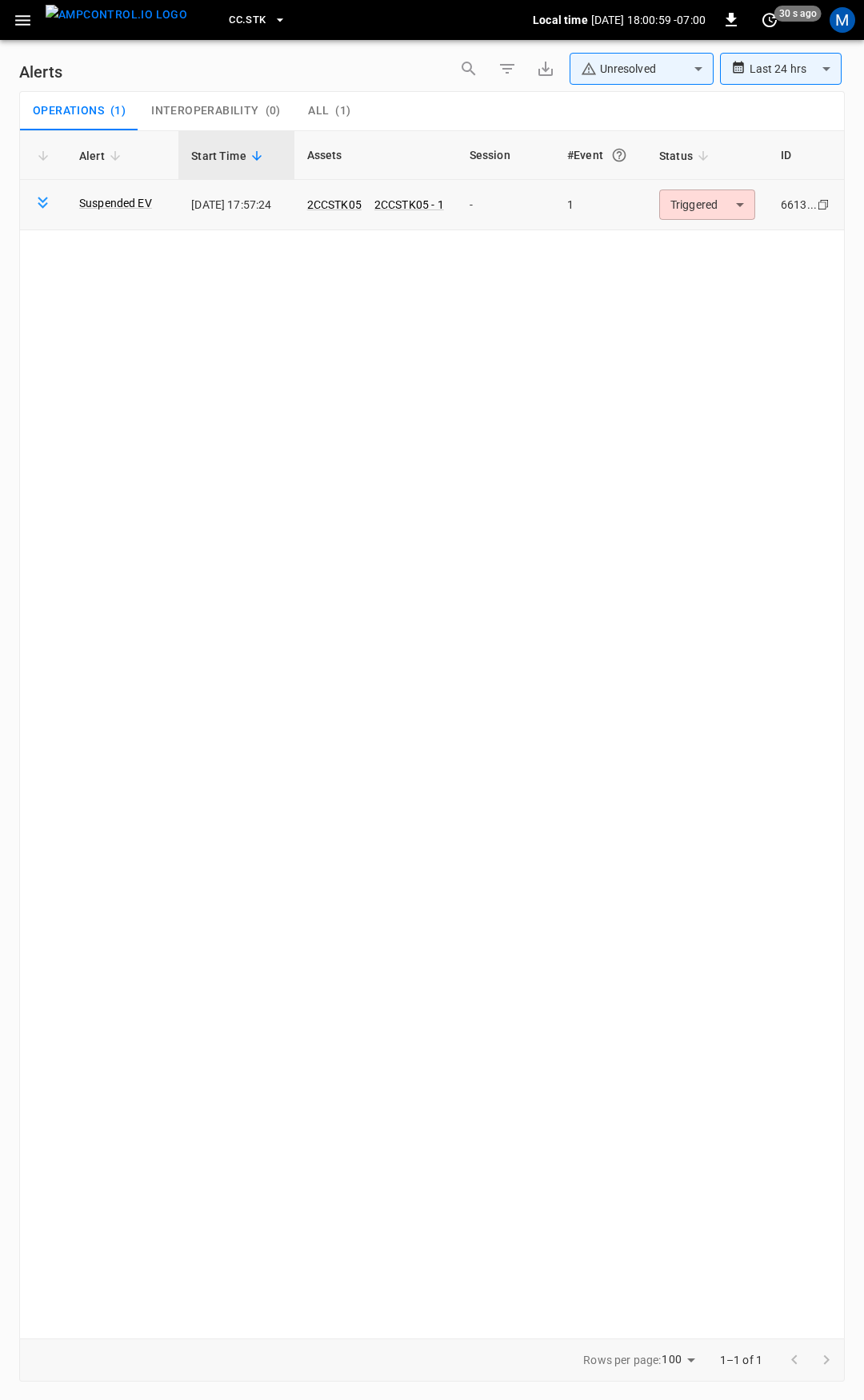
click at [700, 206] on body "**********" at bounding box center [432, 697] width 864 height 1394
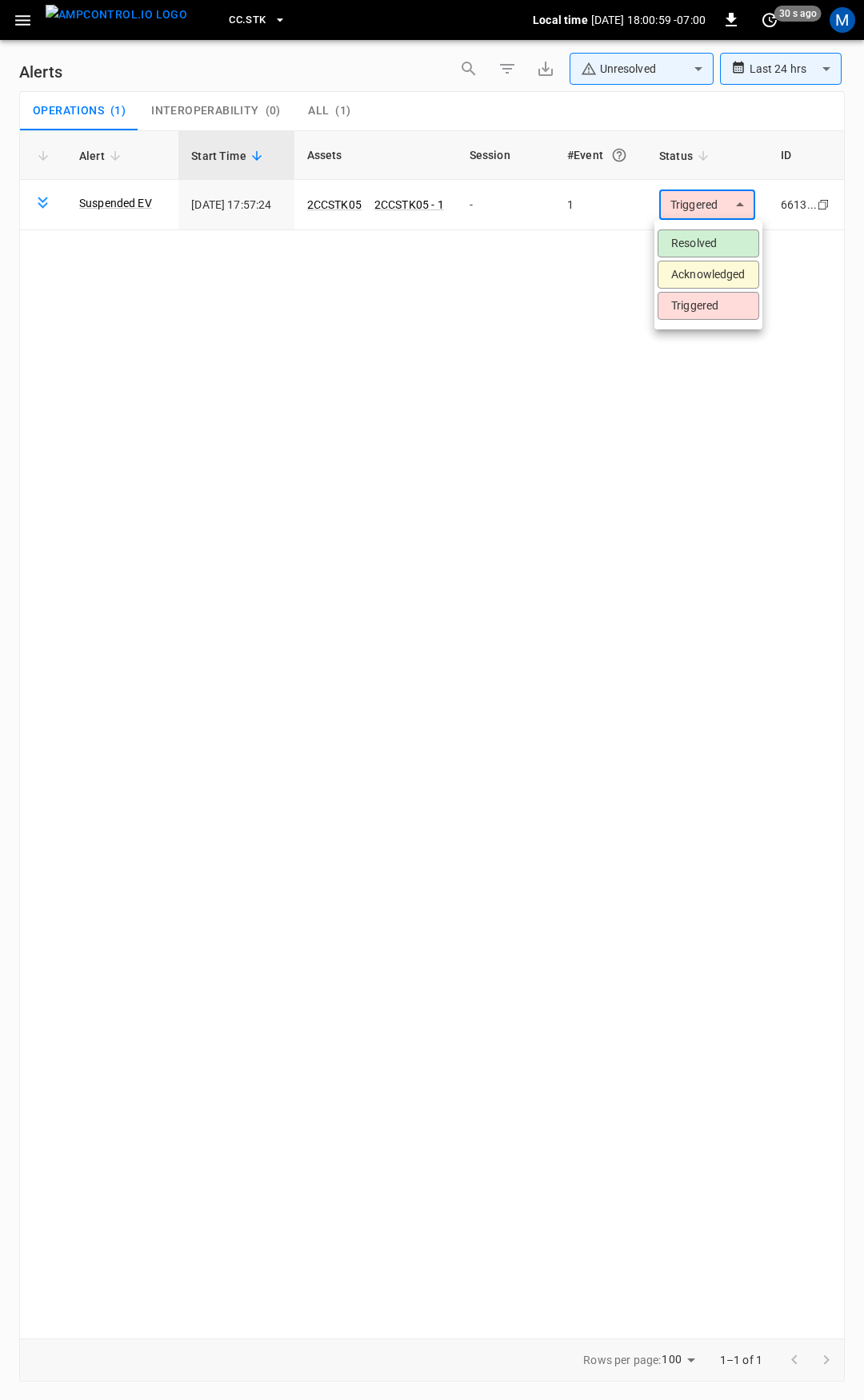
click at [702, 229] on li "Resolved" at bounding box center [708, 243] width 102 height 28
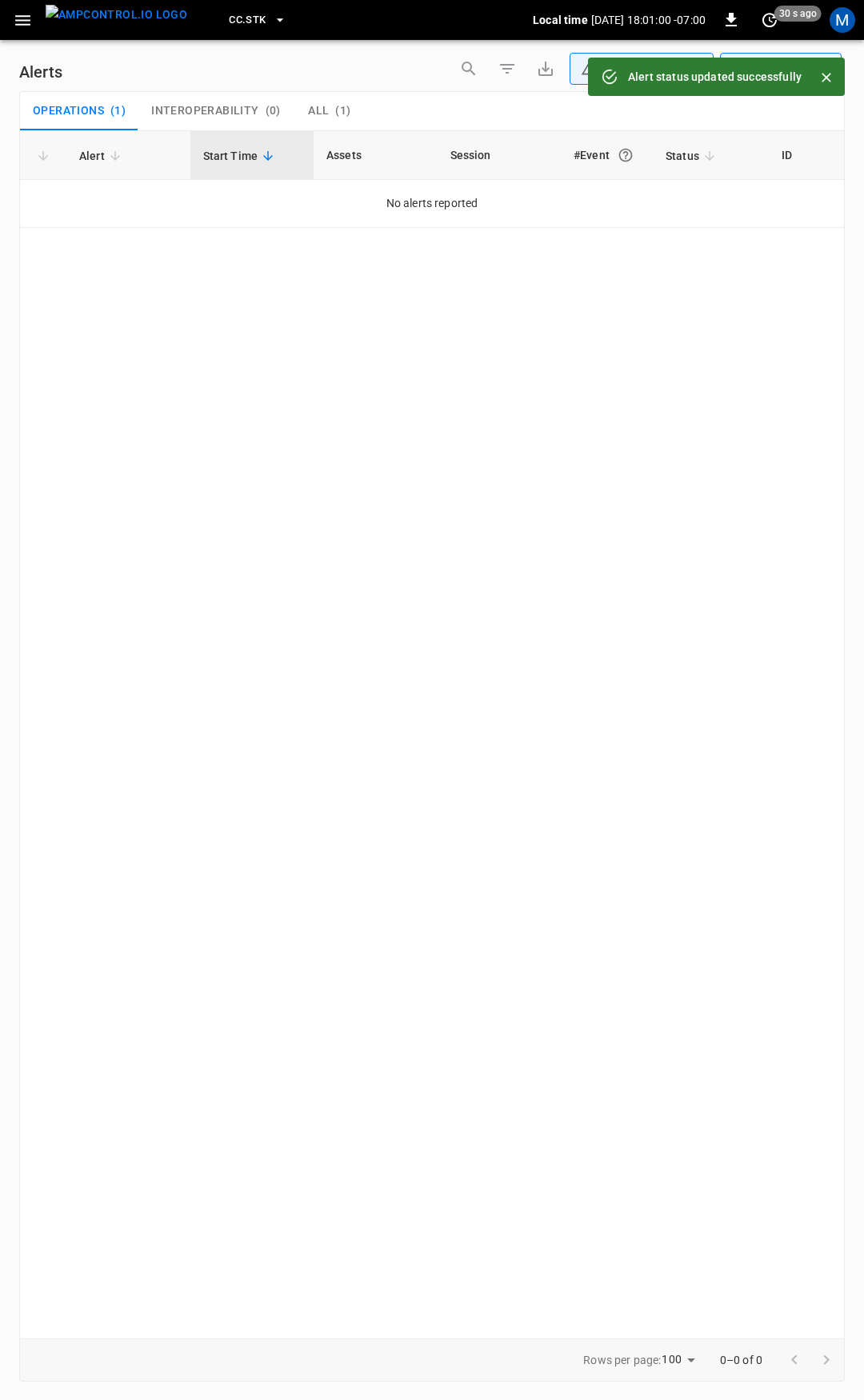
click at [24, 12] on icon "button" at bounding box center [23, 20] width 20 height 20
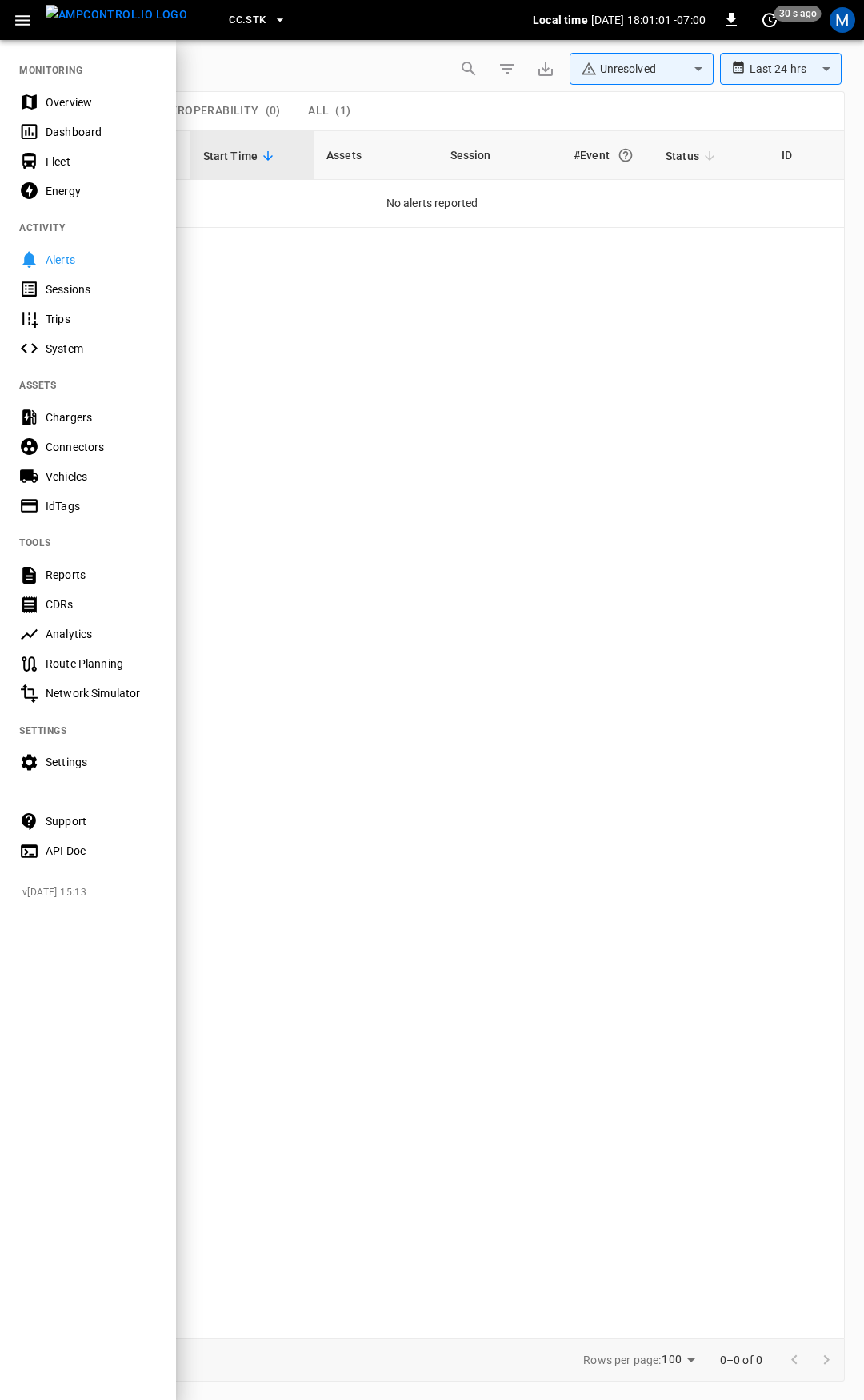
click at [81, 108] on div "Overview" at bounding box center [101, 102] width 111 height 16
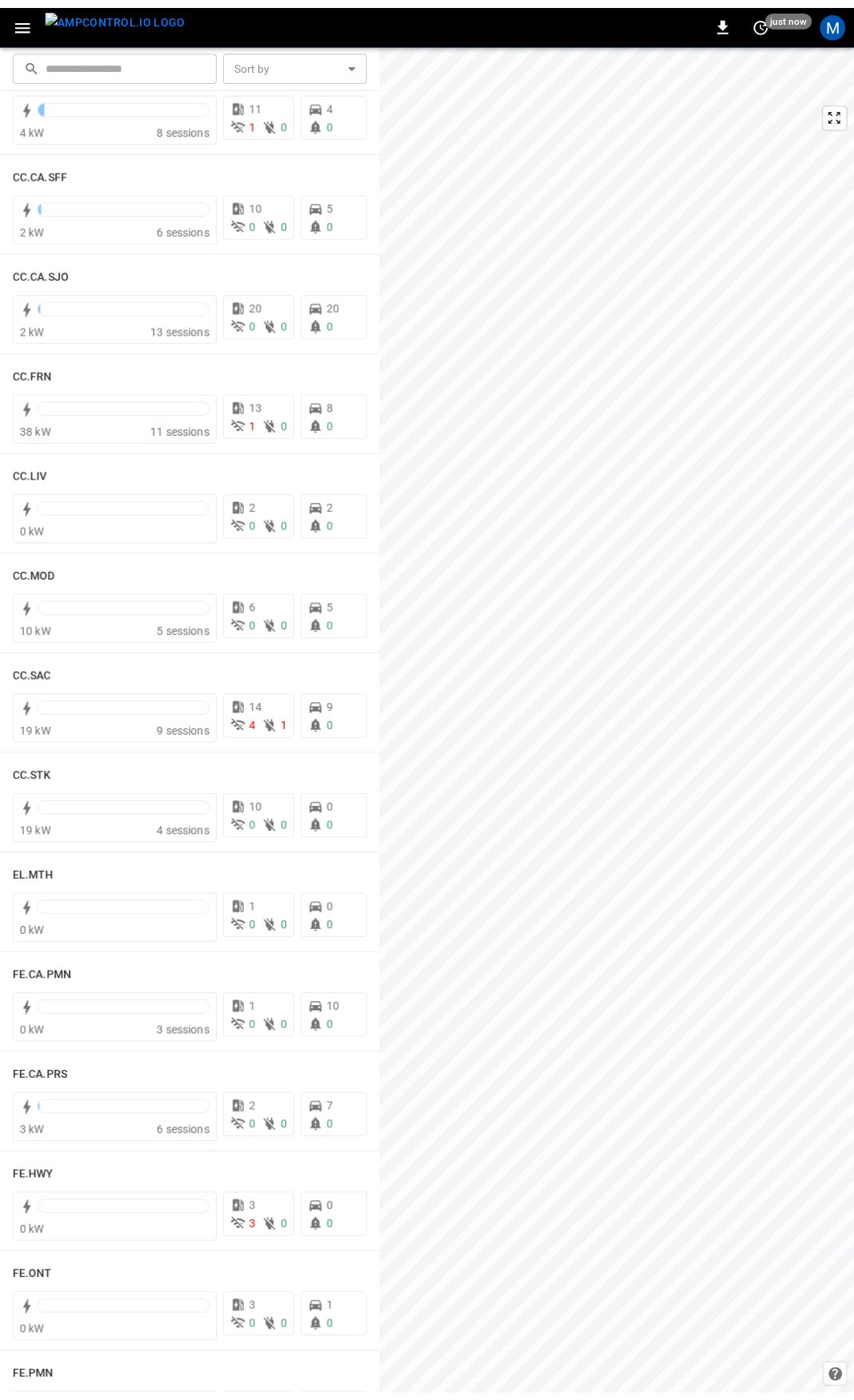
scroll to position [755, 0]
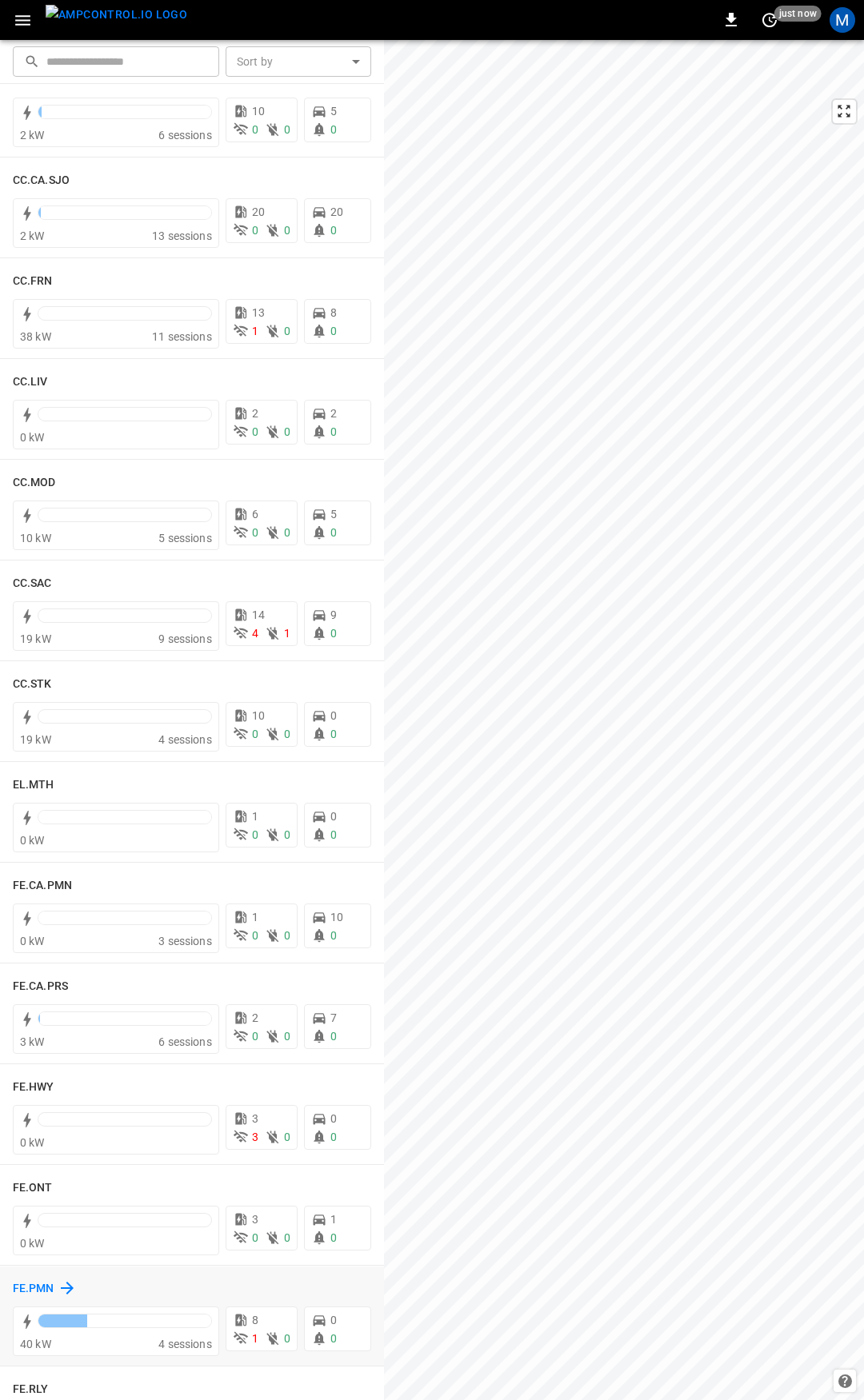
click at [37, 1285] on h6 "FE.PMN" at bounding box center [34, 1289] width 42 height 18
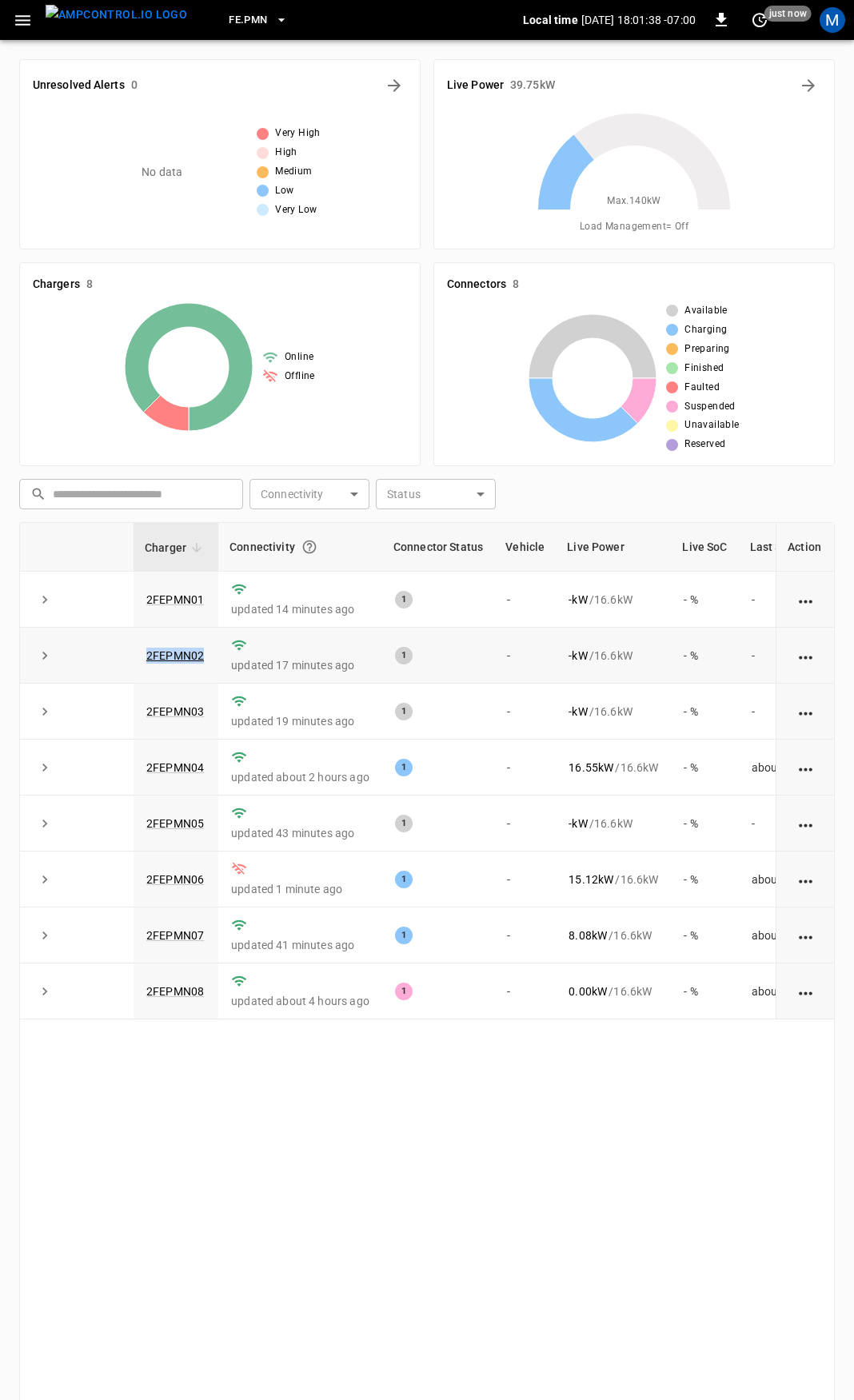
drag, startPoint x: 212, startPoint y: 667, endPoint x: 74, endPoint y: 654, distance: 138.6
click at [74, 654] on tr "2FEPMN02 updated 17 minutes ago 1 - - kW / 16.6 kW - % -" at bounding box center [468, 655] width 895 height 56
copy tr "2FEPMN02"
click at [179, 651] on link "2FEPMN02" at bounding box center [175, 655] width 64 height 19
